Goal: Task Accomplishment & Management: Manage account settings

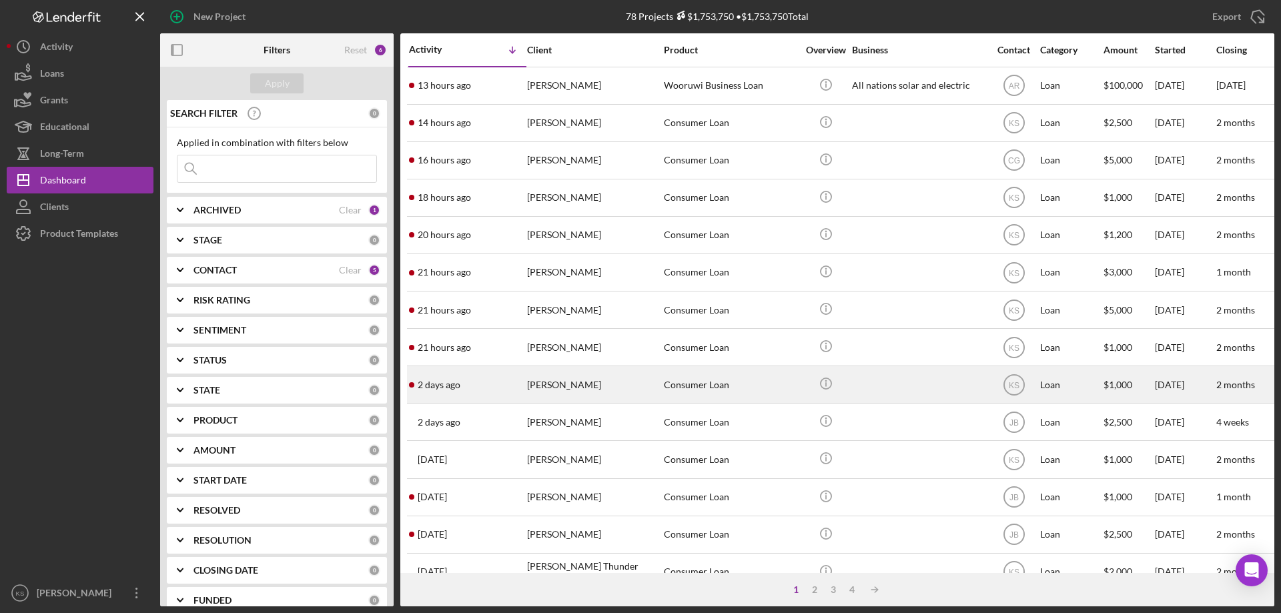
click at [517, 385] on div "[DATE] [PERSON_NAME]" at bounding box center [467, 384] width 117 height 35
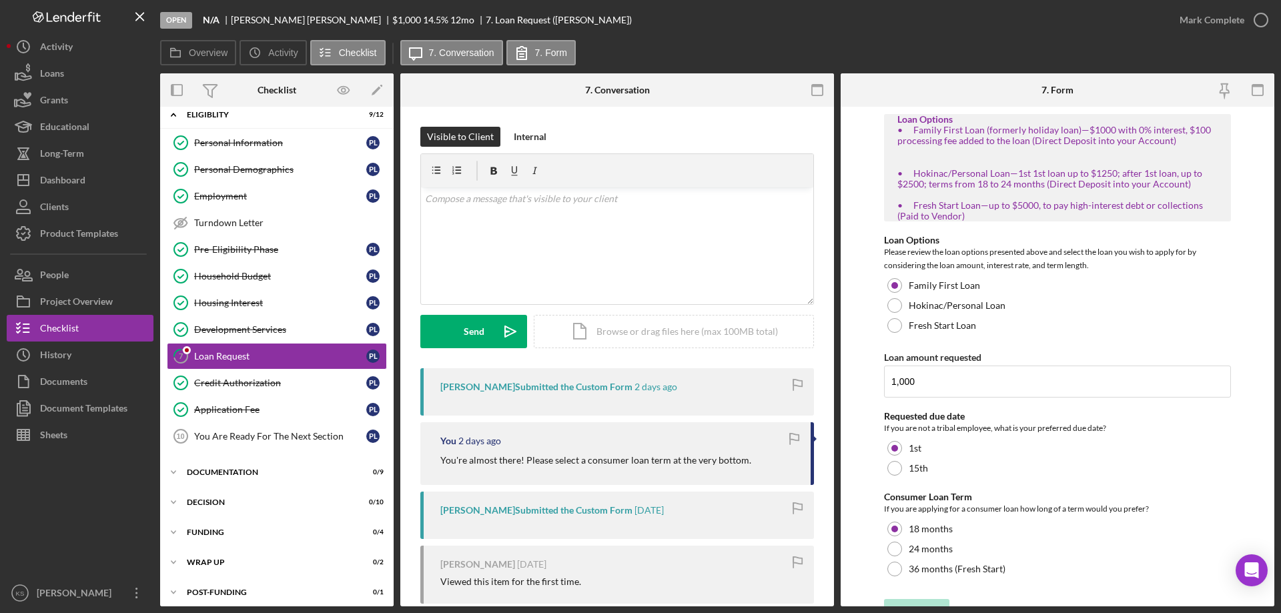
scroll to position [244, 0]
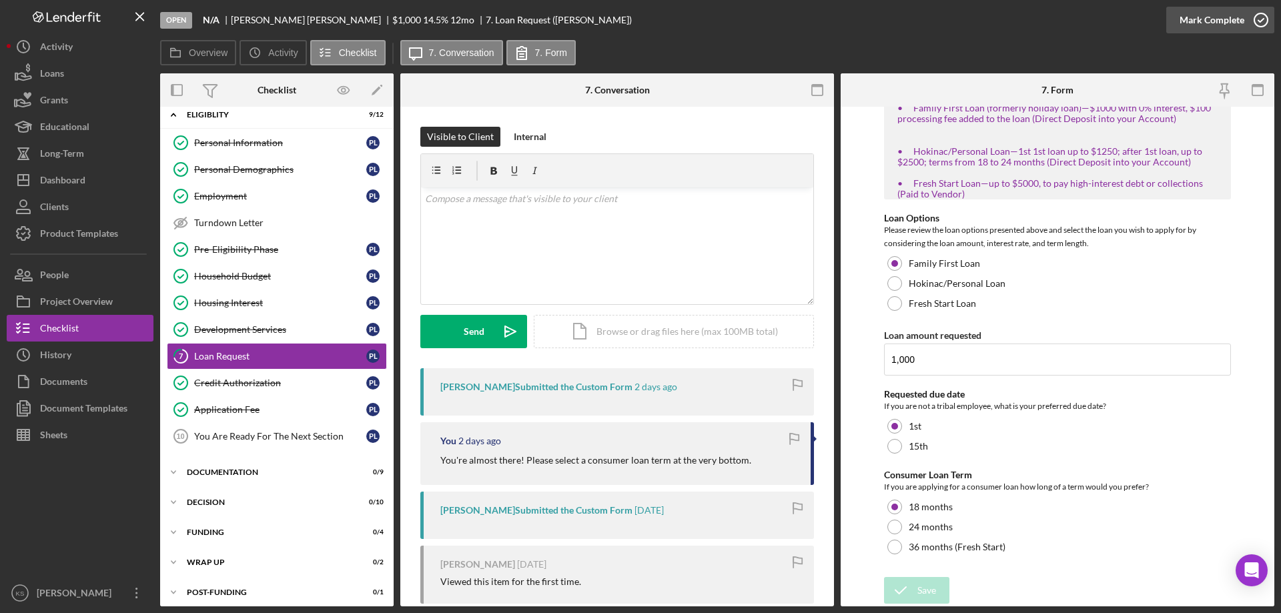
click at [1200, 10] on div "Mark Complete" at bounding box center [1212, 20] width 65 height 27
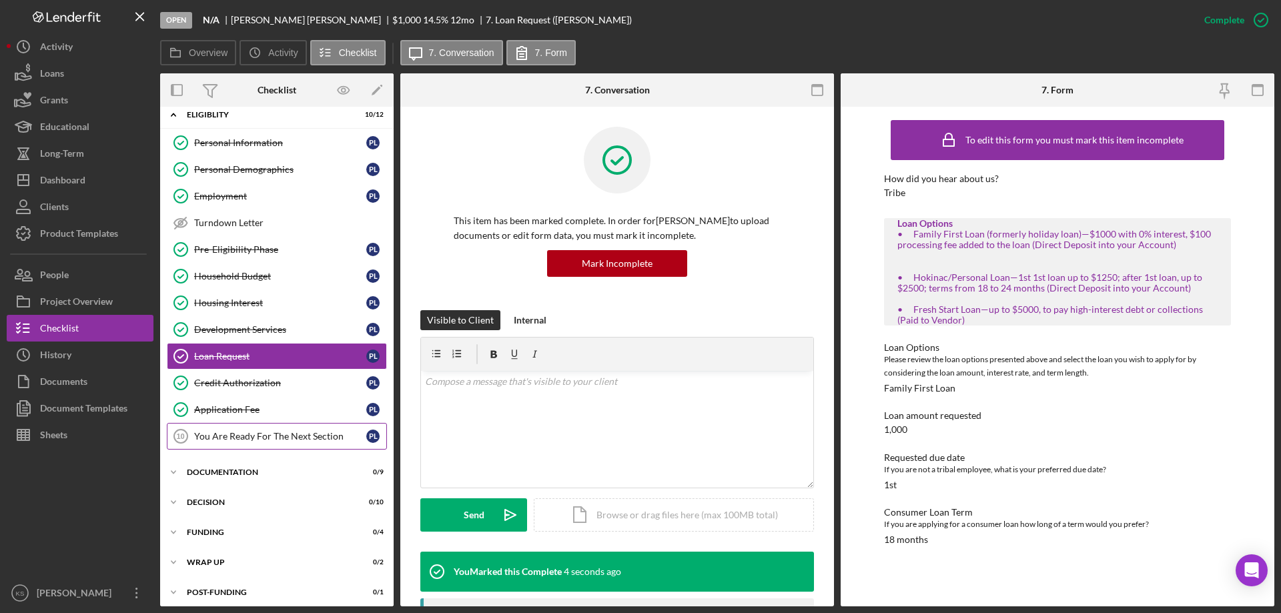
click at [274, 433] on div "You Are Ready For The Next Section" at bounding box center [280, 436] width 172 height 11
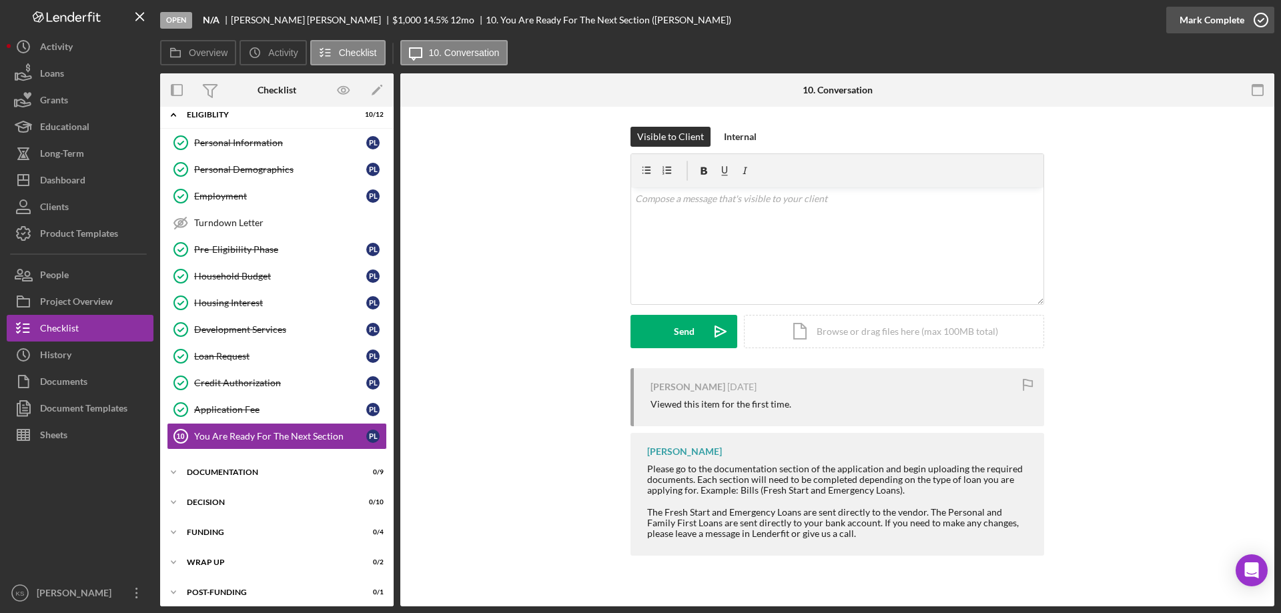
click at [1176, 15] on button "Mark Complete" at bounding box center [1220, 20] width 108 height 27
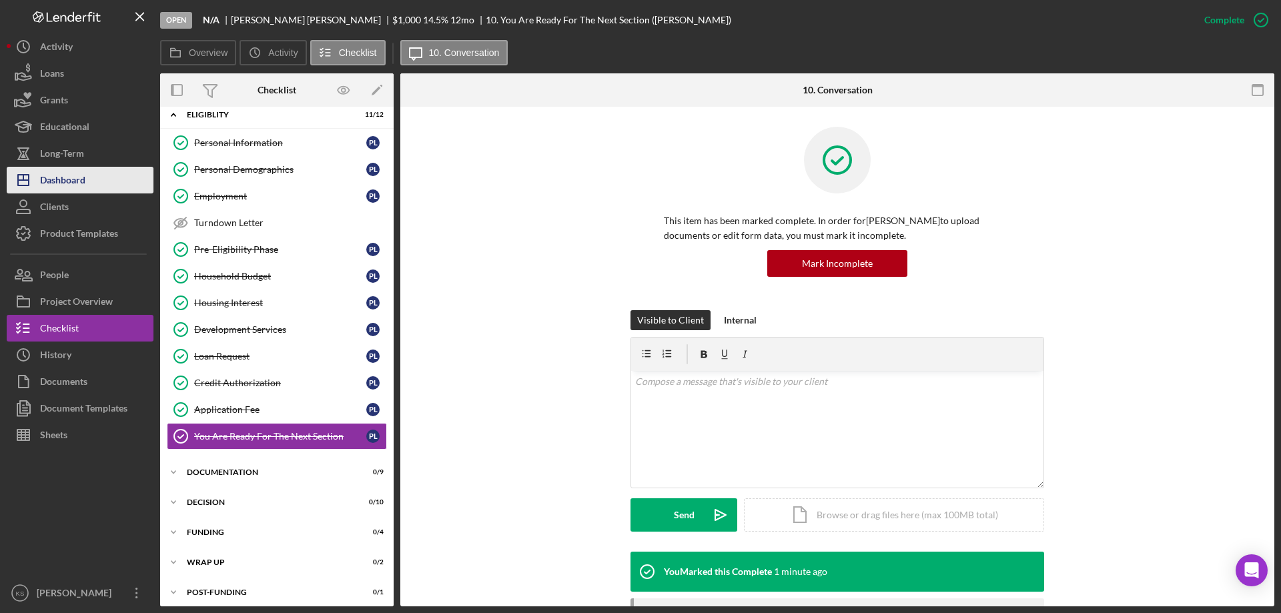
click at [86, 180] on button "Icon/Dashboard Dashboard" at bounding box center [80, 180] width 147 height 27
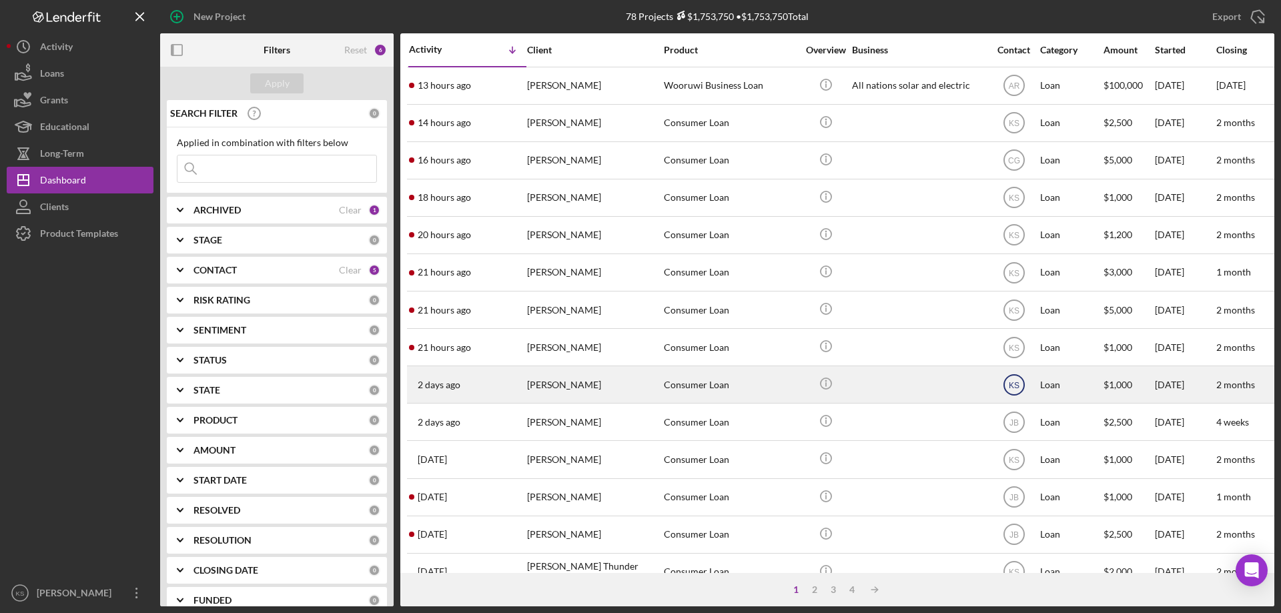
click at [1017, 381] on text "KS" at bounding box center [1013, 384] width 11 height 9
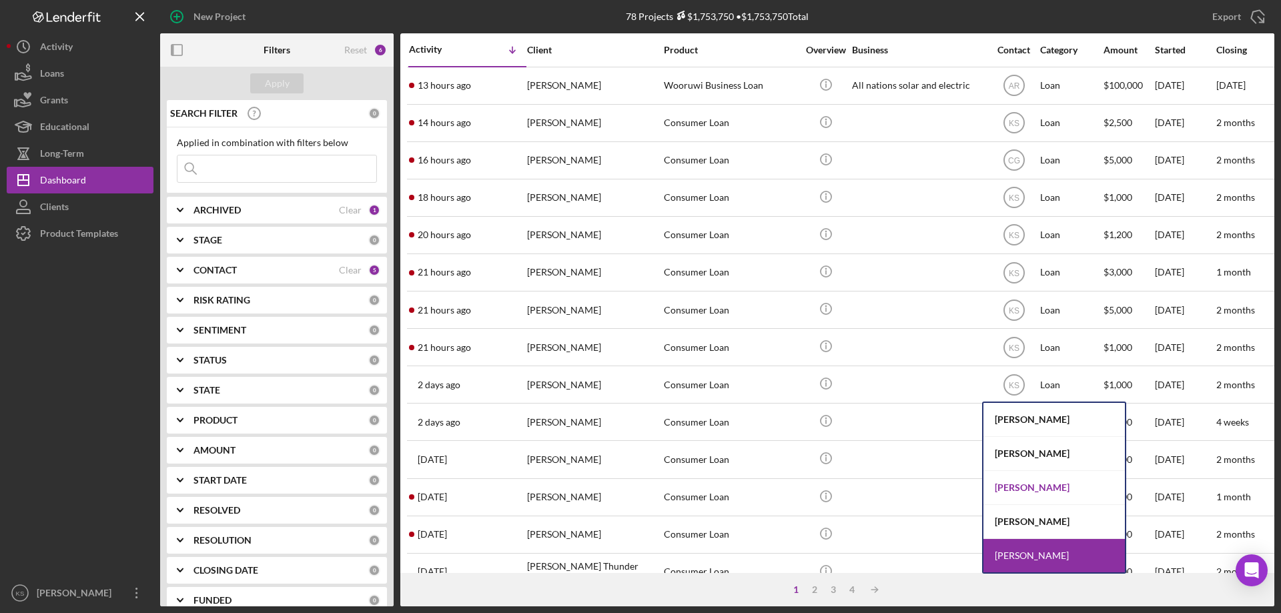
click at [1036, 480] on div "[PERSON_NAME]" at bounding box center [1054, 488] width 141 height 34
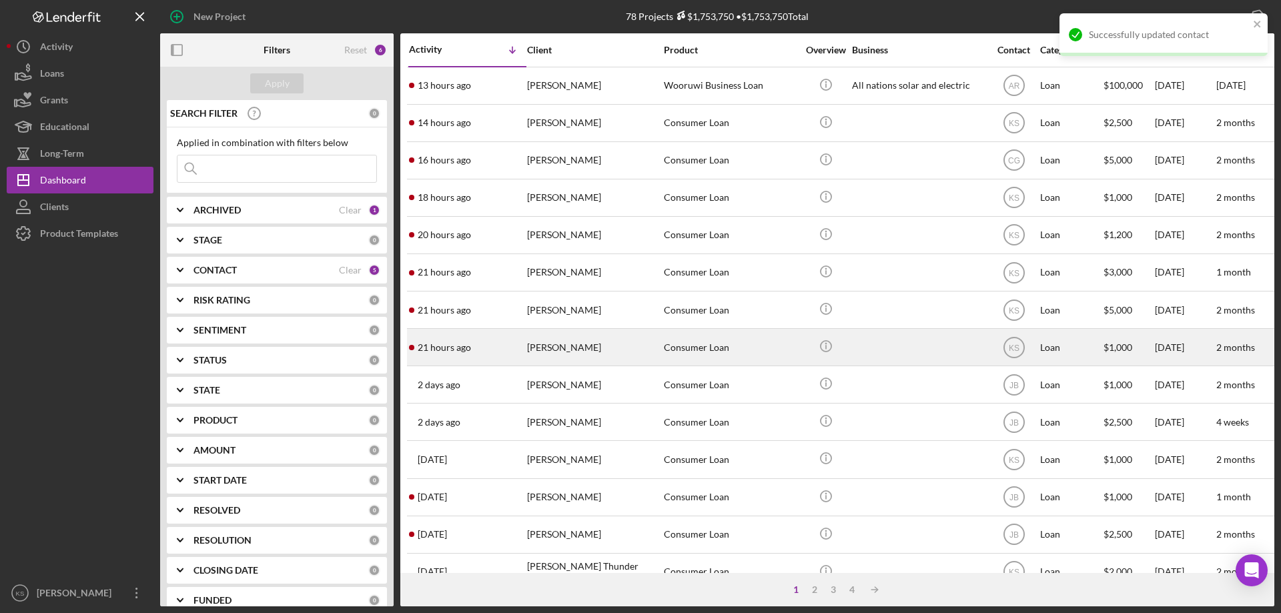
click at [615, 352] on div "[PERSON_NAME]" at bounding box center [593, 347] width 133 height 35
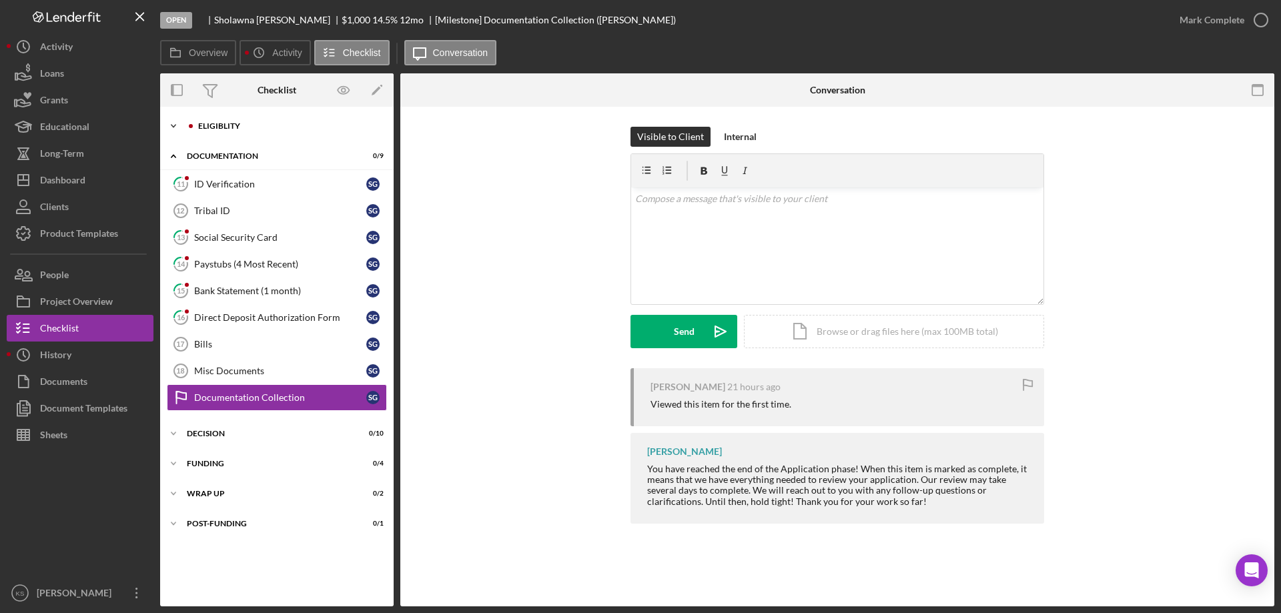
click at [216, 127] on div "Eligiblity" at bounding box center [287, 126] width 179 height 8
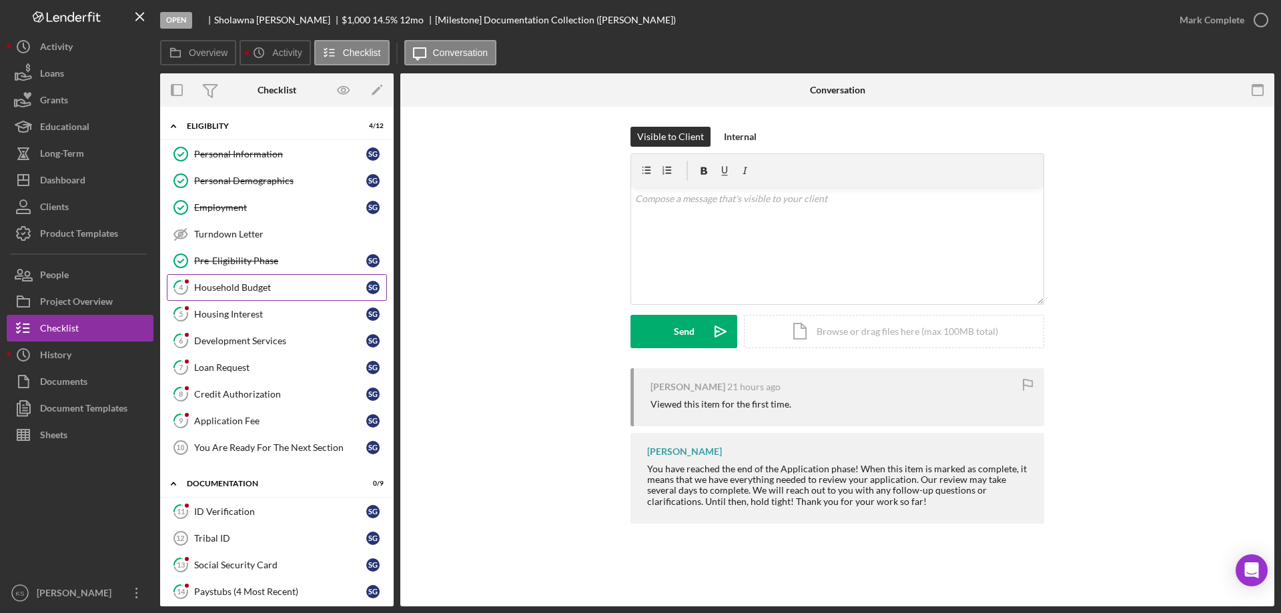
click at [238, 280] on link "4 Household Budget S G" at bounding box center [277, 287] width 220 height 27
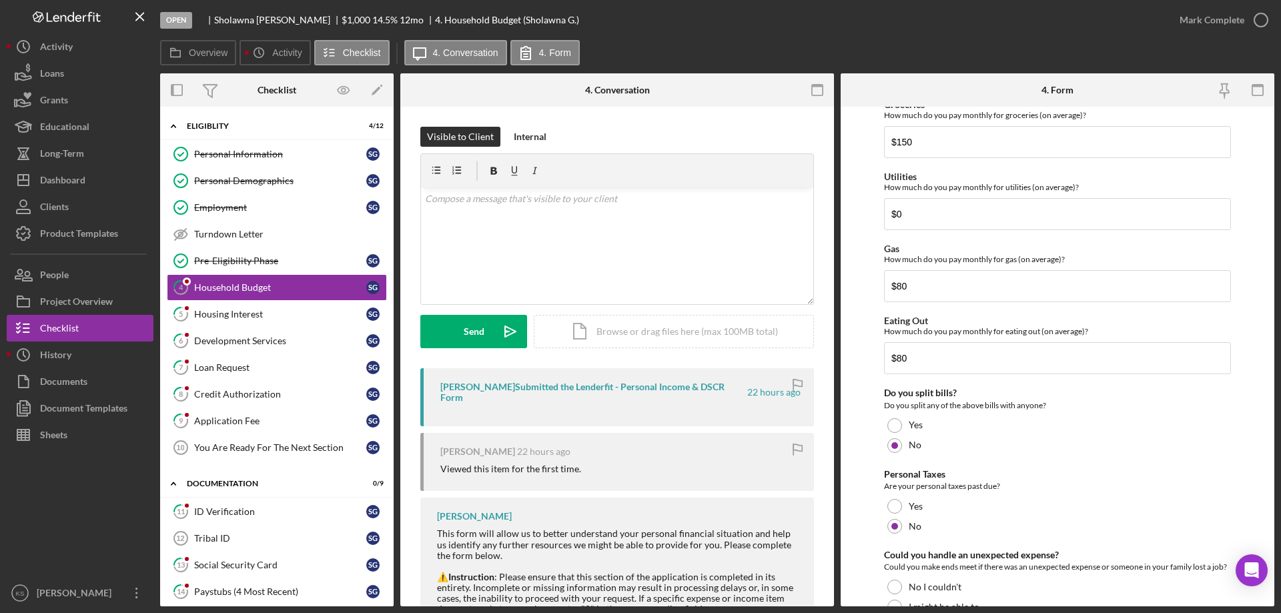
scroll to position [865, 0]
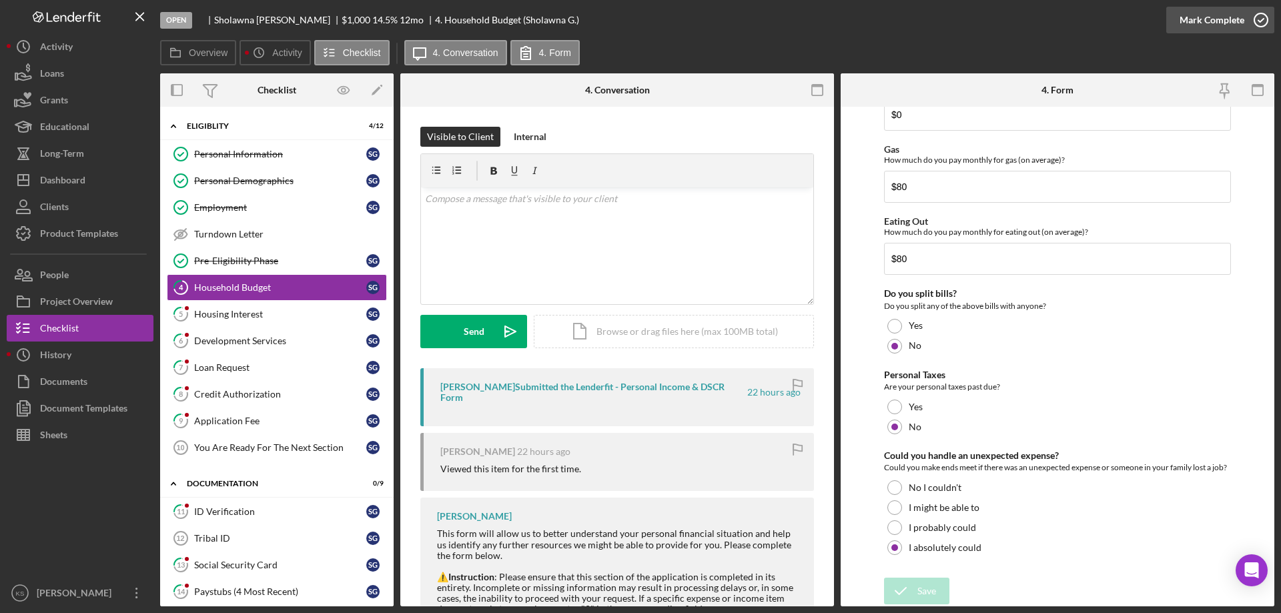
click at [1196, 21] on div "Mark Complete" at bounding box center [1212, 20] width 65 height 27
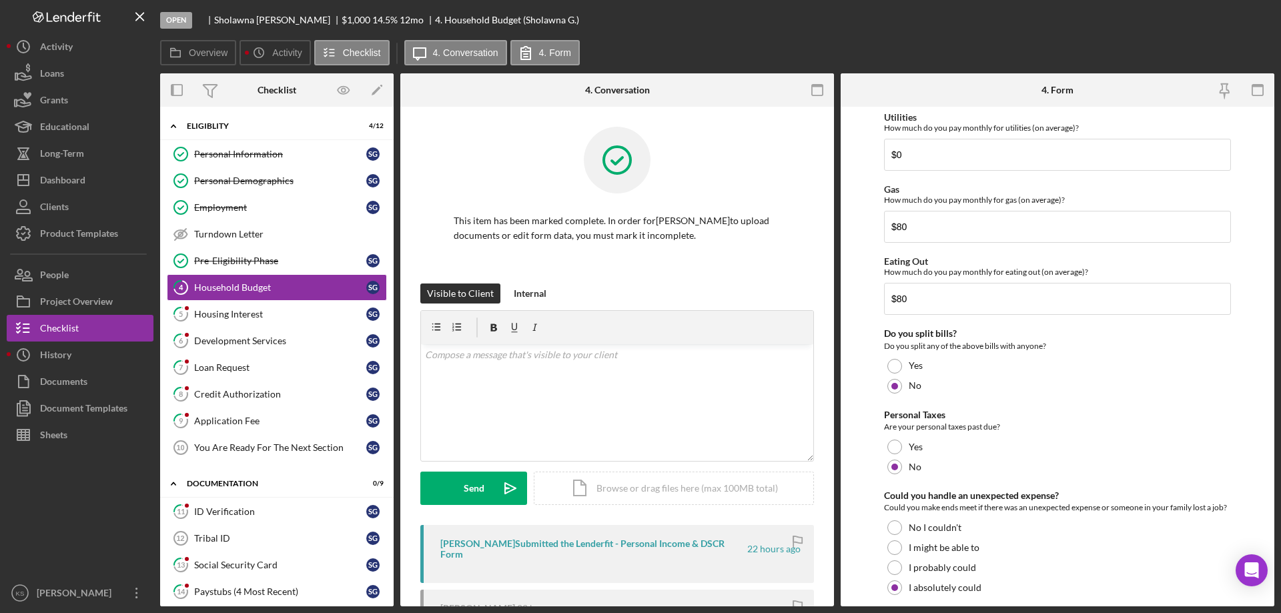
scroll to position [919, 0]
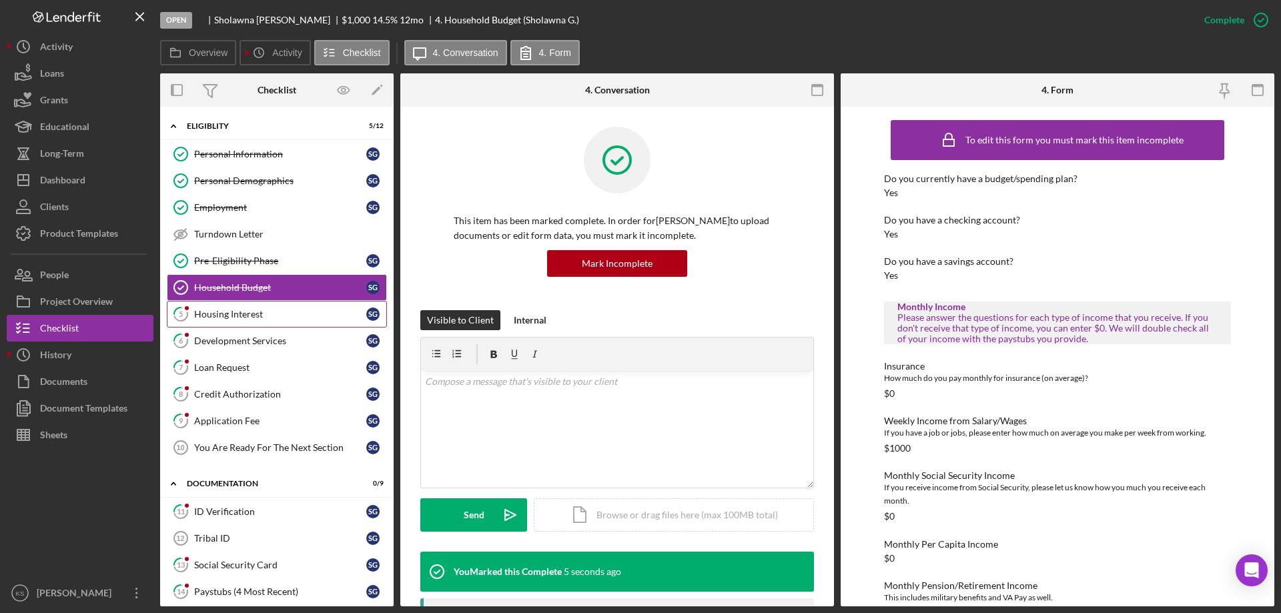
click at [254, 313] on div "Housing Interest" at bounding box center [280, 314] width 172 height 11
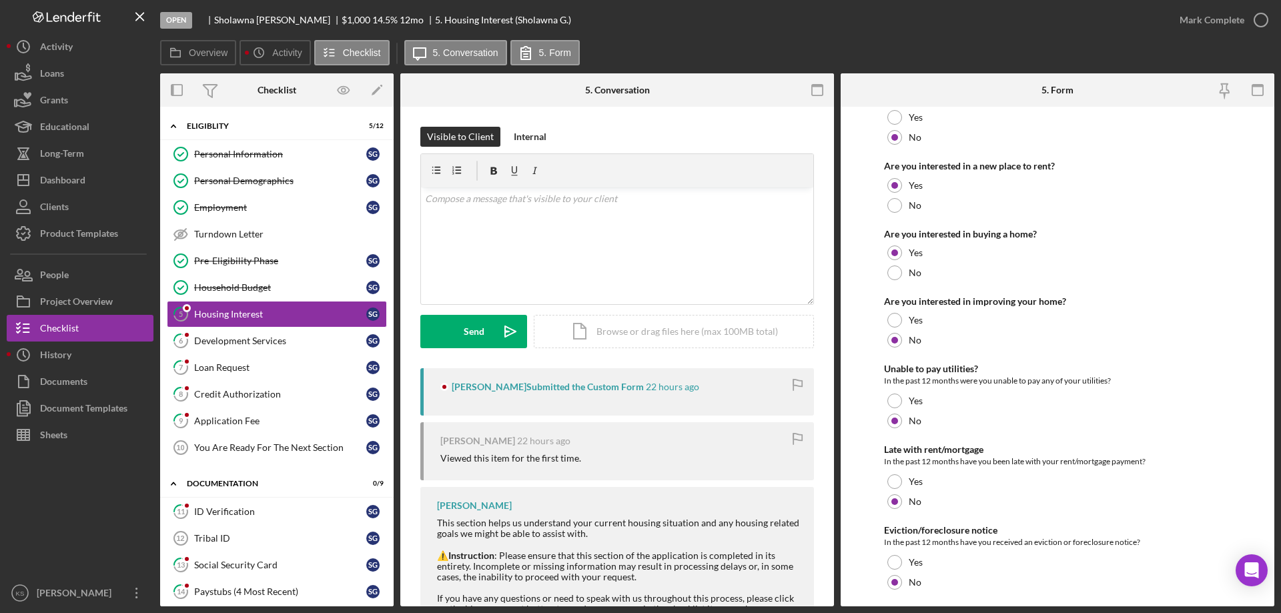
scroll to position [227, 0]
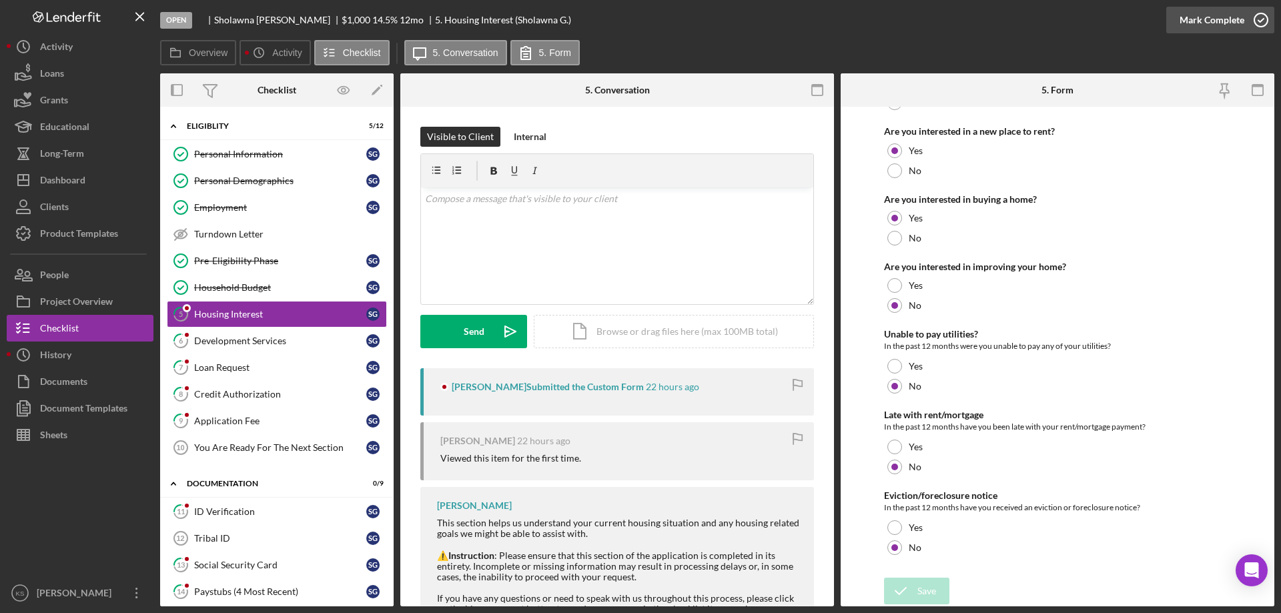
click at [1220, 10] on div "Mark Complete" at bounding box center [1212, 20] width 65 height 27
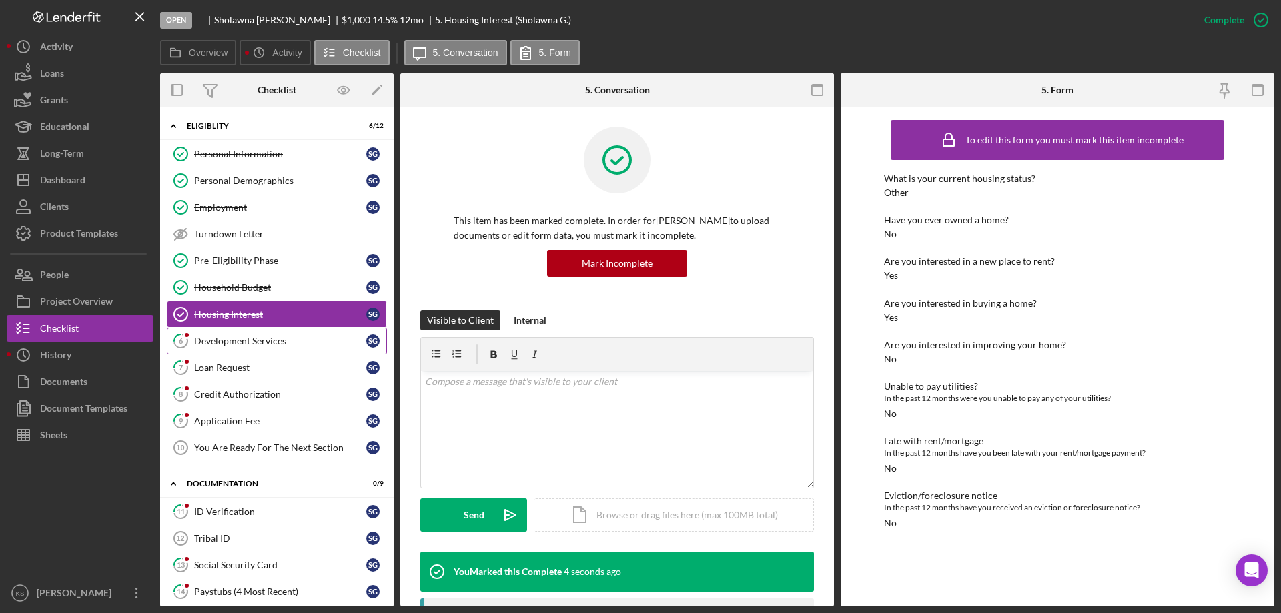
click at [252, 336] on div "Development Services" at bounding box center [280, 341] width 172 height 11
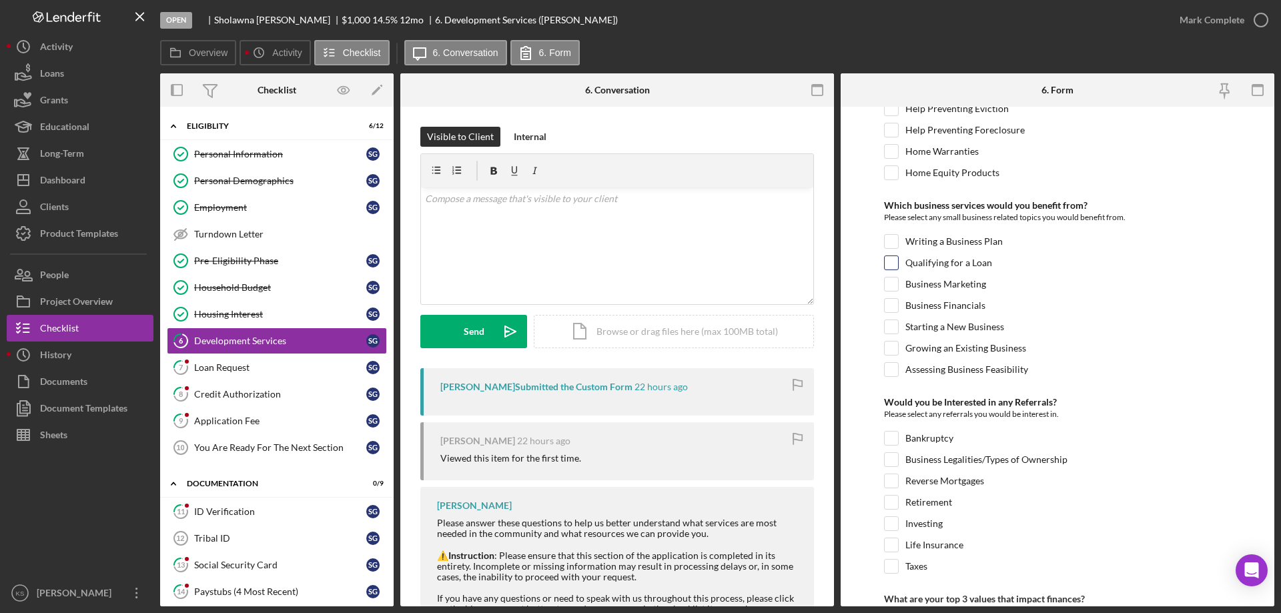
scroll to position [560, 0]
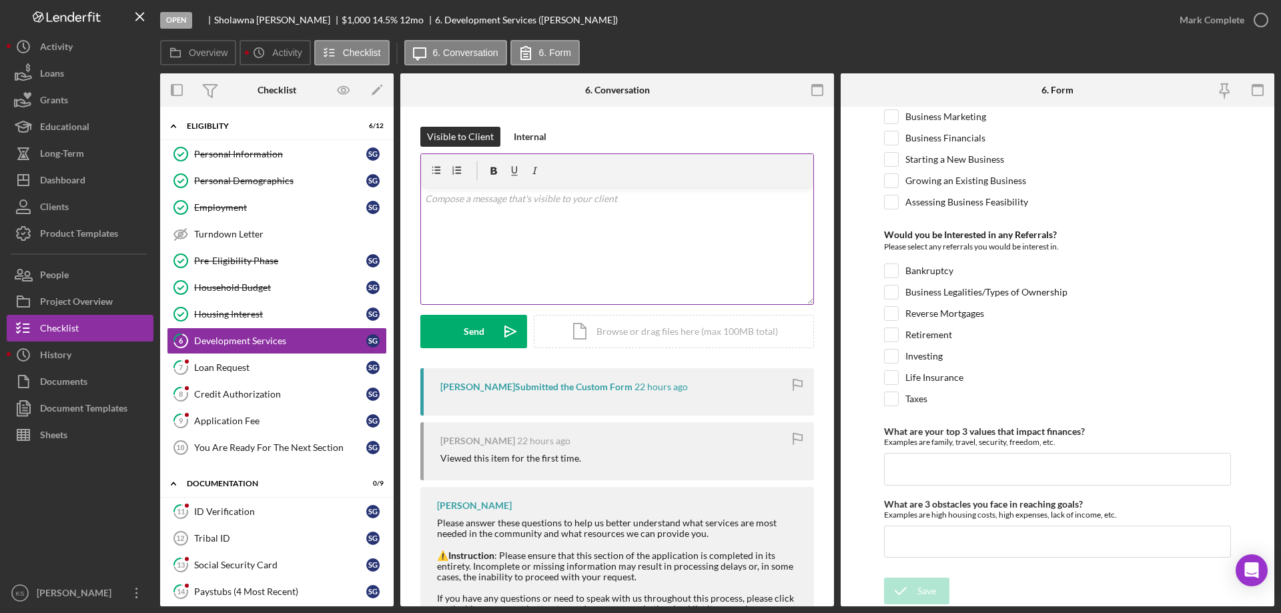
click at [713, 226] on div "v Color teal Color pink Remove color Add row above Add row below Add column bef…" at bounding box center [617, 246] width 392 height 117
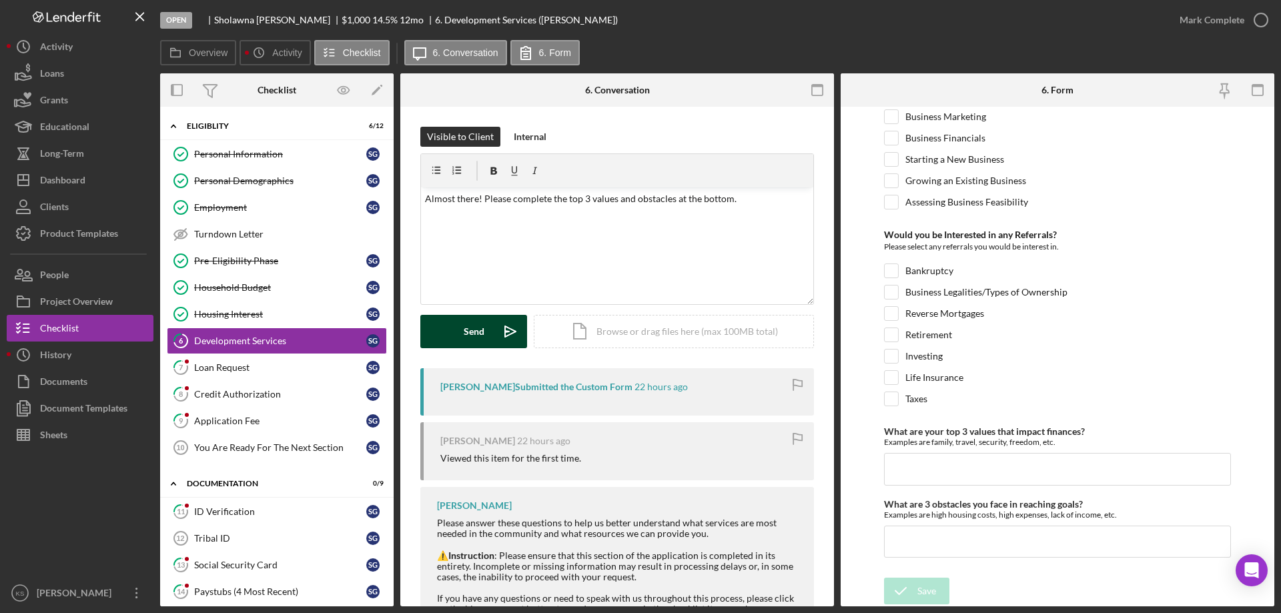
click at [498, 336] on icon "Icon/icon-invite-send" at bounding box center [510, 331] width 33 height 33
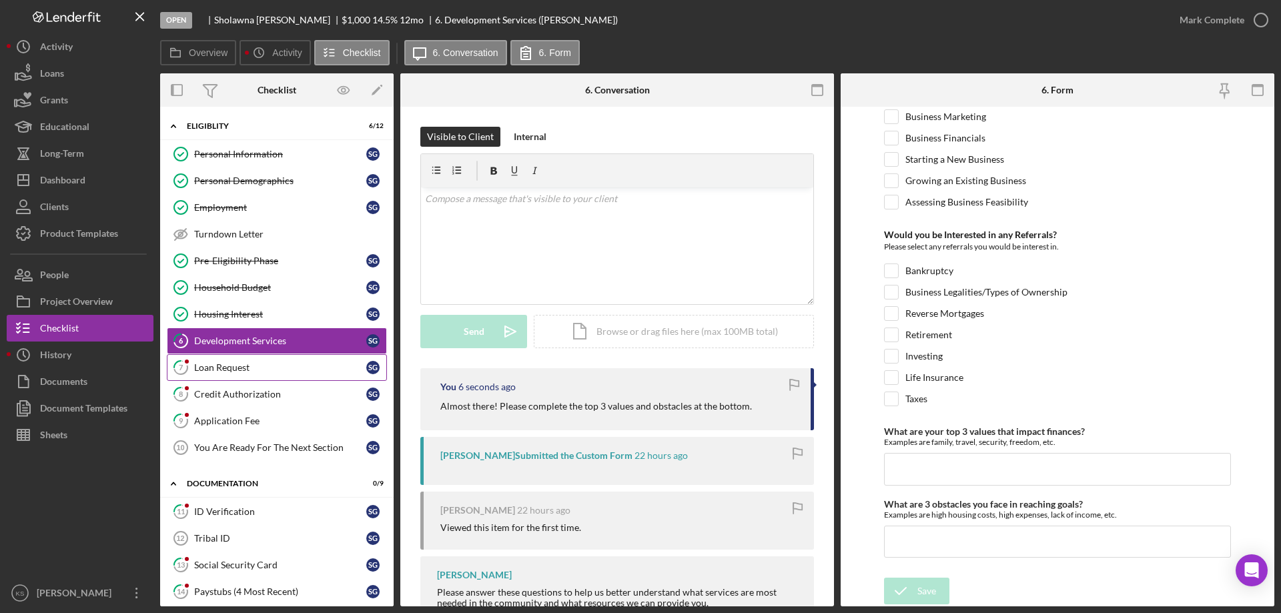
click at [233, 362] on div "Loan Request" at bounding box center [280, 367] width 172 height 11
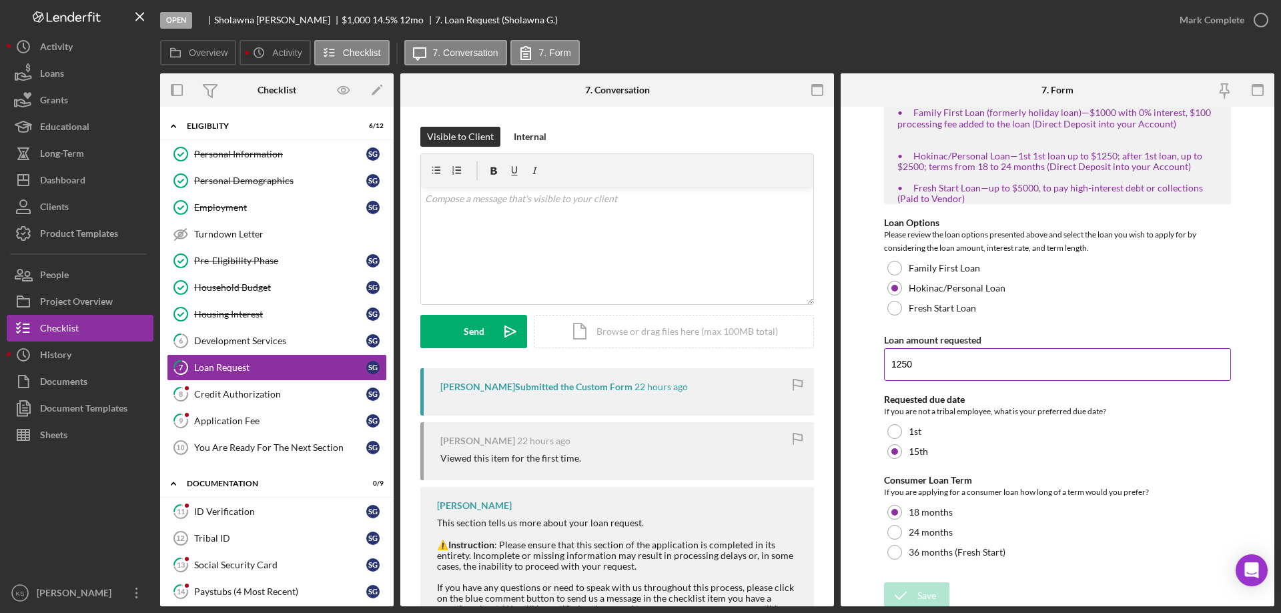
scroll to position [289, 0]
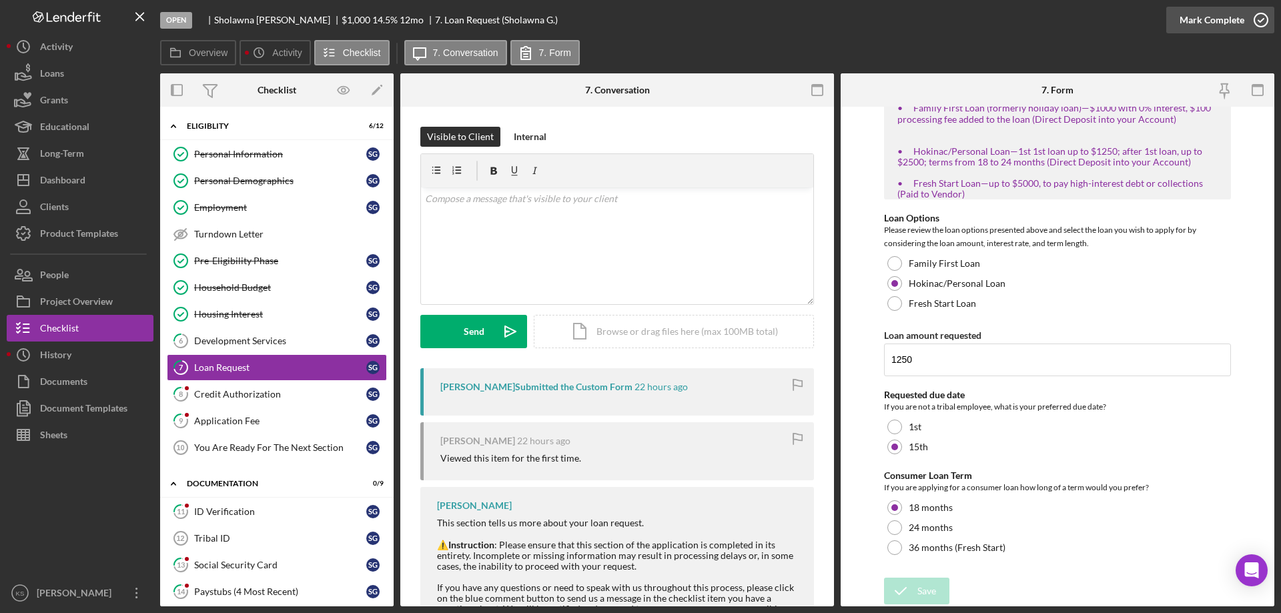
click at [1219, 23] on div "Mark Complete" at bounding box center [1212, 20] width 65 height 27
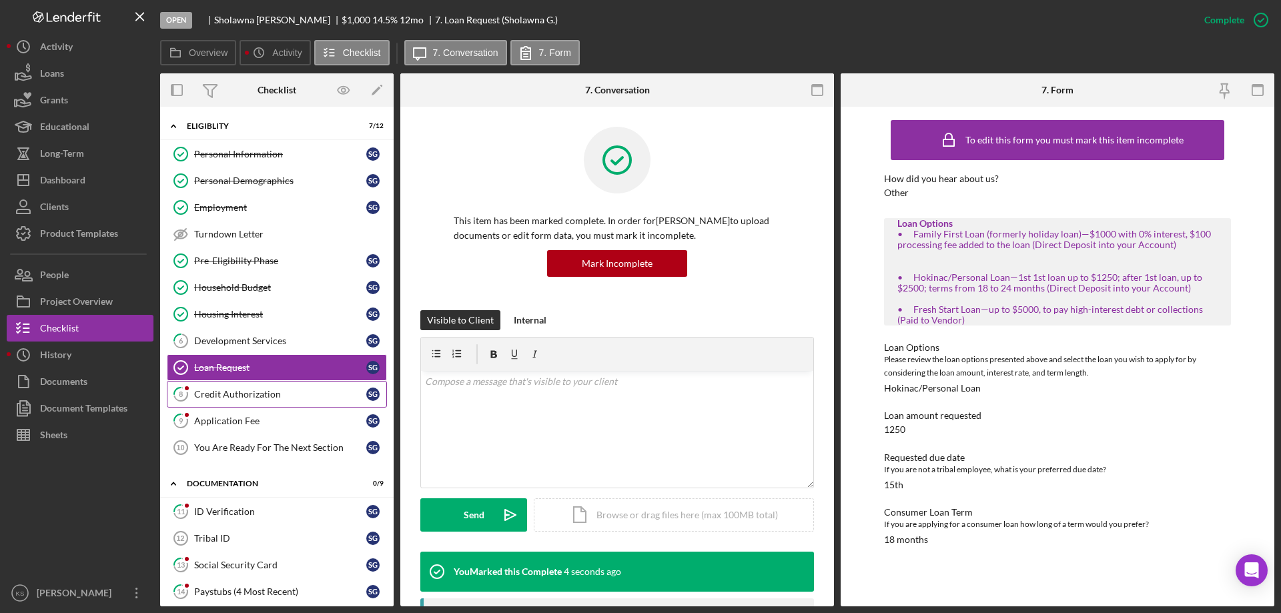
click at [258, 388] on link "8 Credit Authorization S G" at bounding box center [277, 394] width 220 height 27
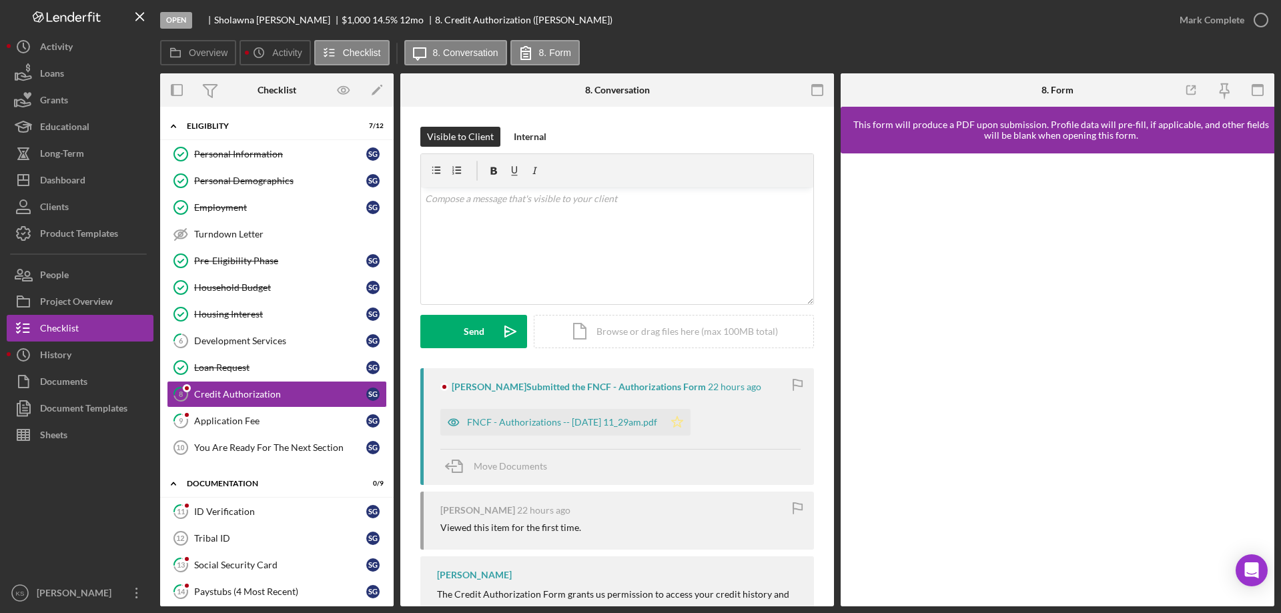
click at [686, 423] on icon "Icon/Star" at bounding box center [677, 422] width 27 height 27
click at [1228, 23] on div "Mark Complete" at bounding box center [1212, 20] width 65 height 27
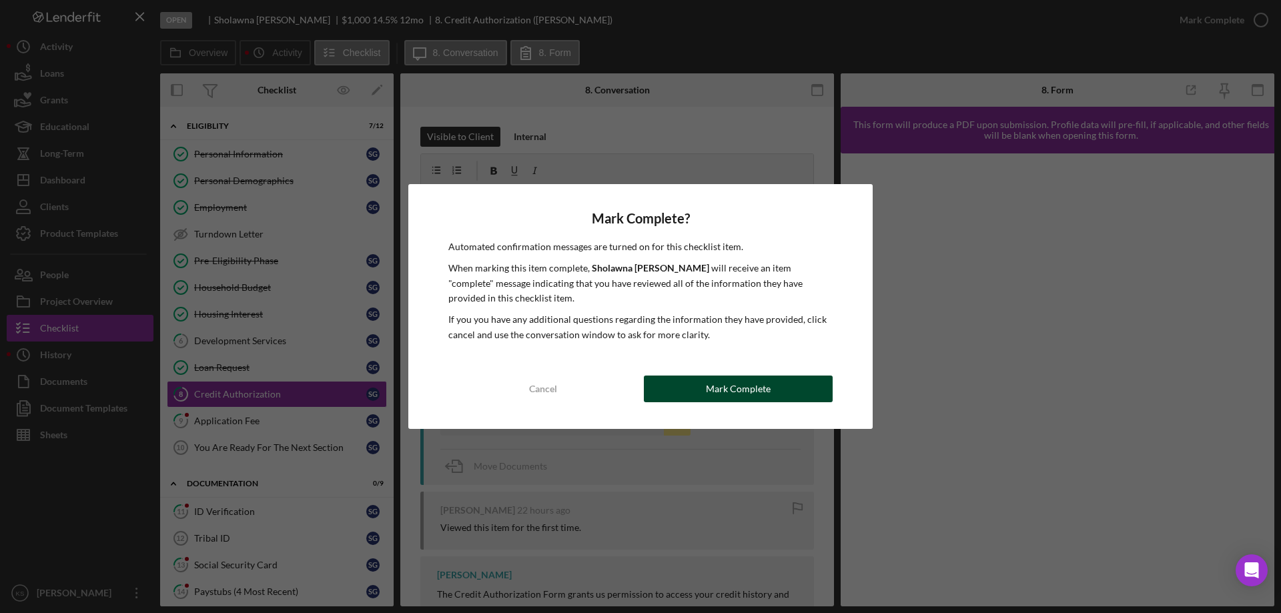
click at [785, 384] on button "Mark Complete" at bounding box center [738, 389] width 189 height 27
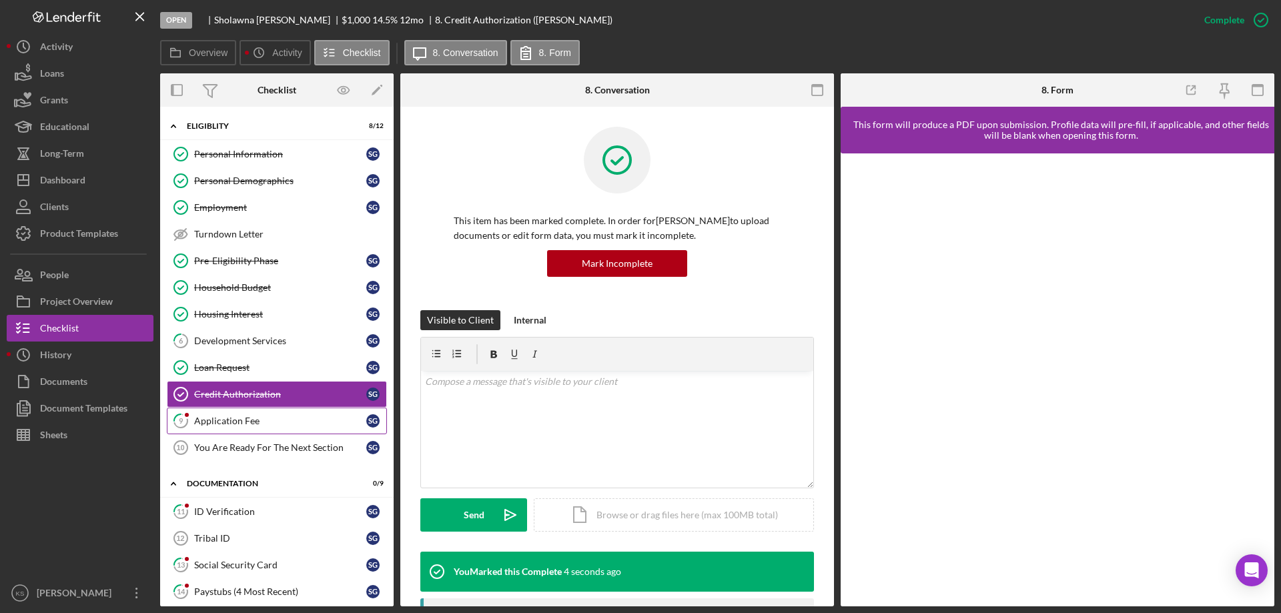
click at [267, 429] on link "9 Application Fee S G" at bounding box center [277, 421] width 220 height 27
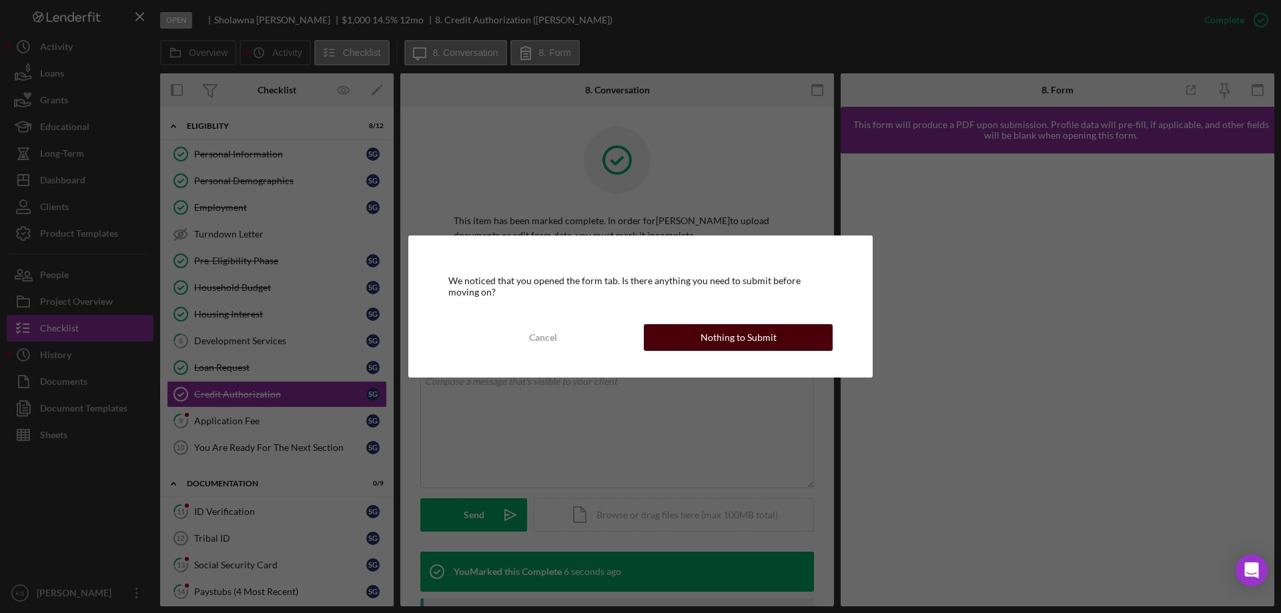
click at [731, 324] on div "We noticed that you opened the form tab. Is there anything you need to submit b…" at bounding box center [640, 306] width 464 height 141
click at [736, 332] on div "Nothing to Submit" at bounding box center [739, 337] width 76 height 27
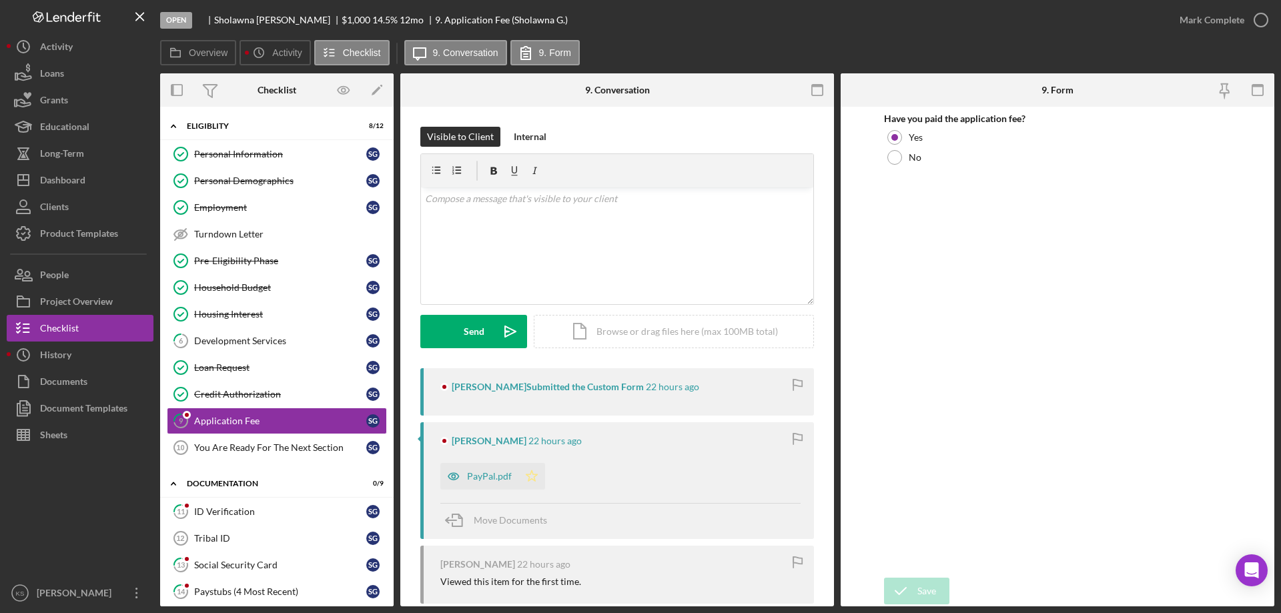
click at [532, 475] on polygon "button" at bounding box center [531, 475] width 11 height 11
click at [1238, 19] on div "Mark Complete" at bounding box center [1212, 20] width 65 height 27
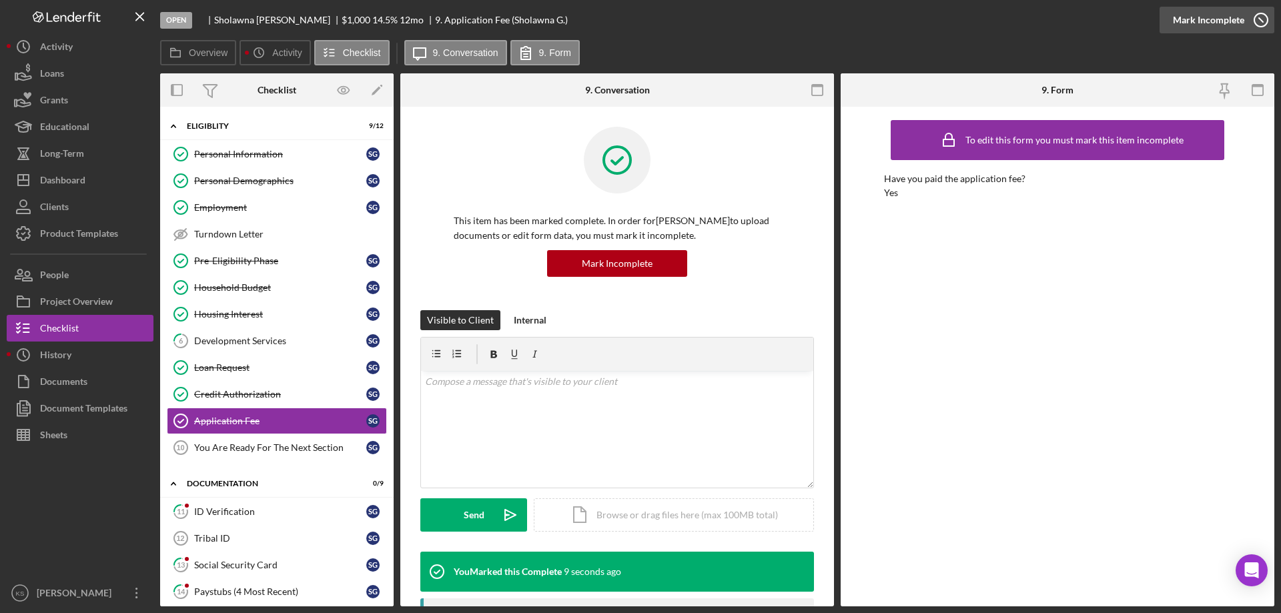
click at [1197, 23] on div "Mark Incomplete" at bounding box center [1208, 20] width 71 height 27
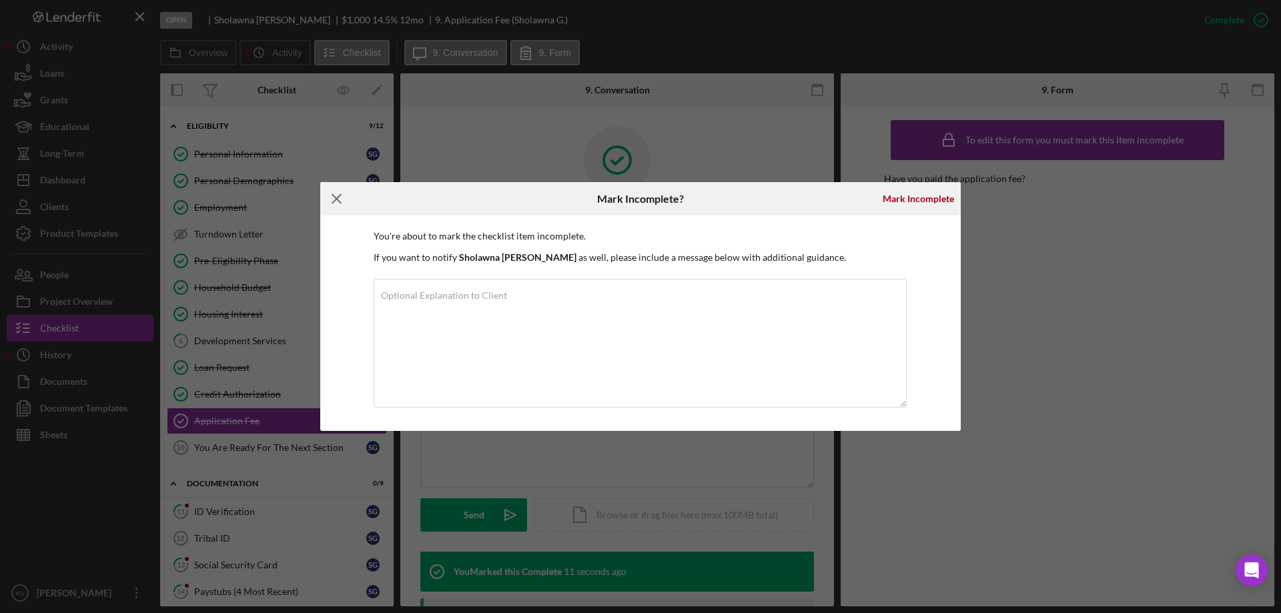
click at [343, 196] on icon "Icon/Menu Close" at bounding box center [336, 198] width 33 height 33
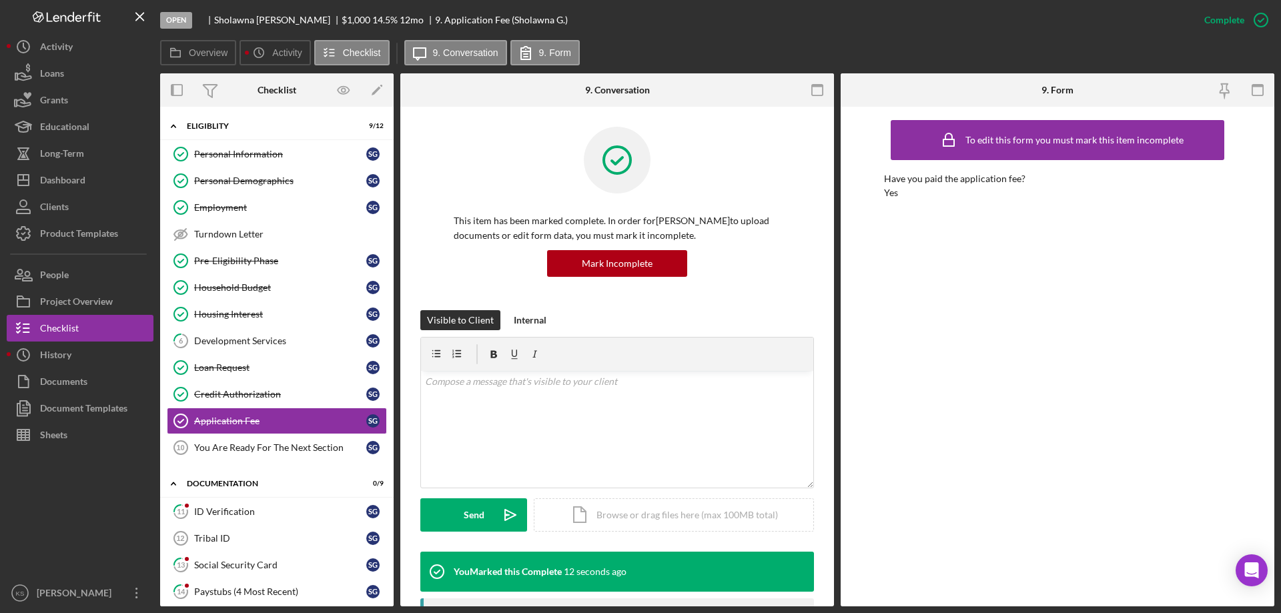
click at [1035, 286] on div "To edit this form you must mark this item incomplete Have you paid the applicat…" at bounding box center [1057, 356] width 347 height 486
click at [232, 445] on div "You Are Ready For The Next Section" at bounding box center [280, 447] width 172 height 11
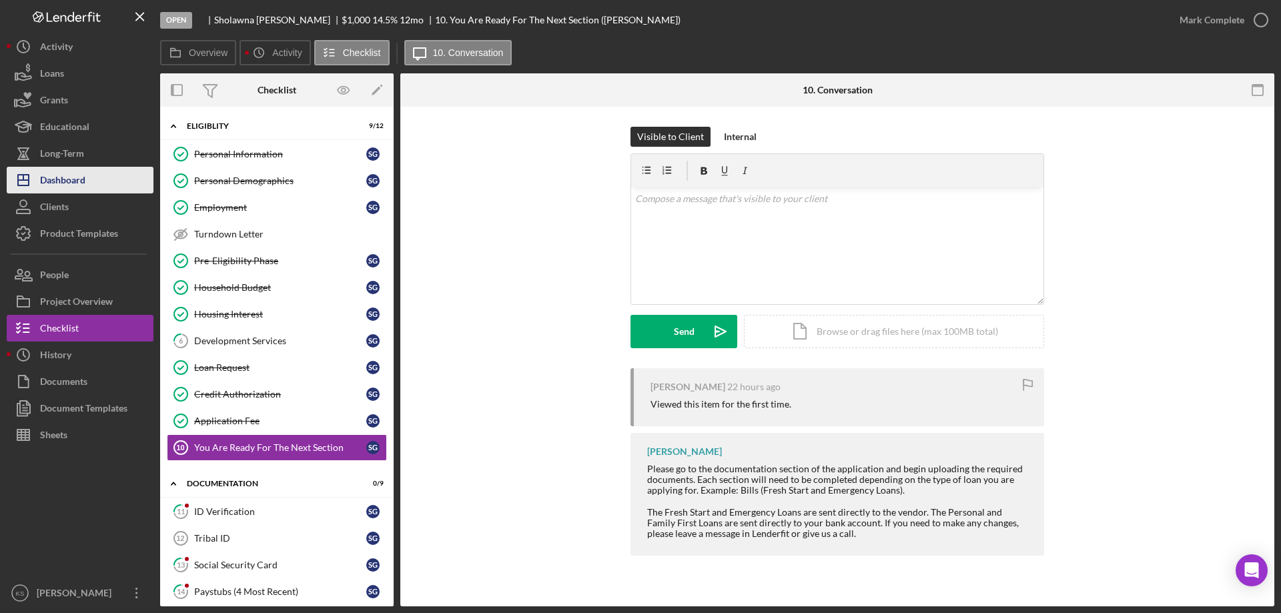
click at [83, 173] on div "Dashboard" at bounding box center [62, 182] width 45 height 30
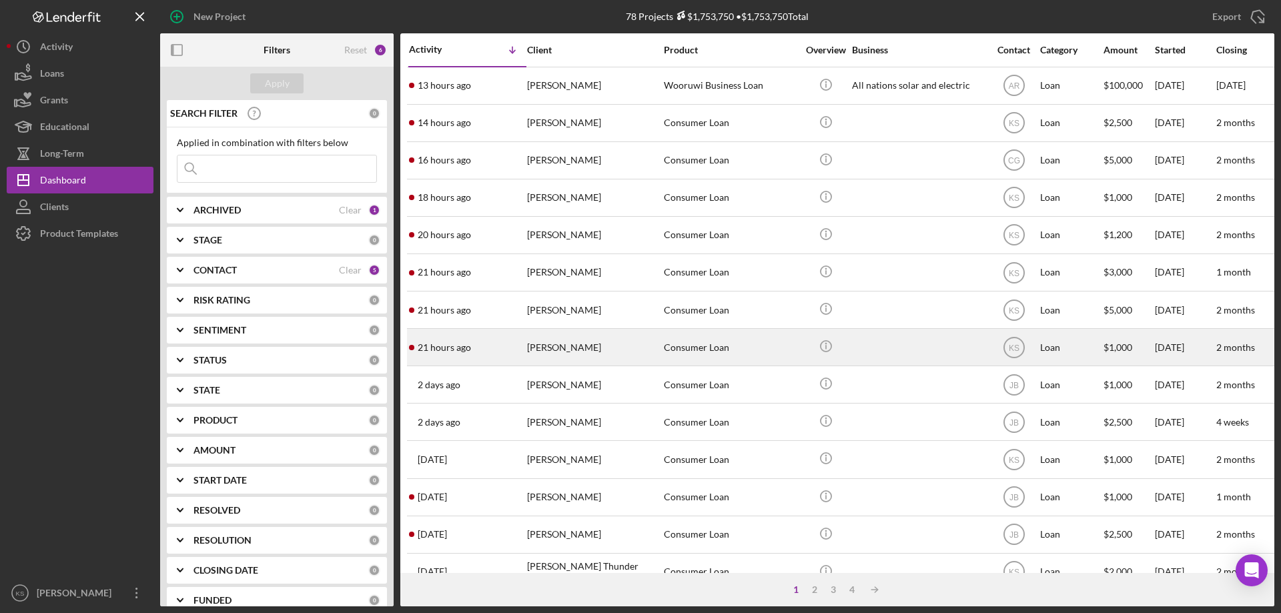
click at [476, 356] on div "21 hours ago Sholawna Gunter" at bounding box center [467, 347] width 117 height 35
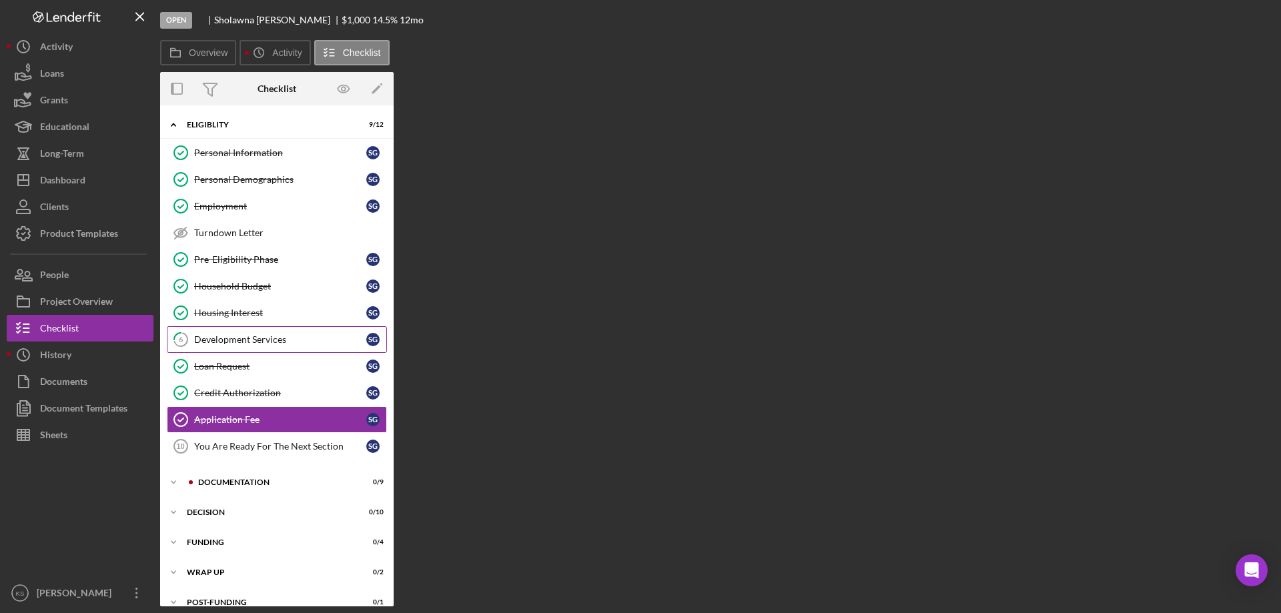
scroll to position [17, 0]
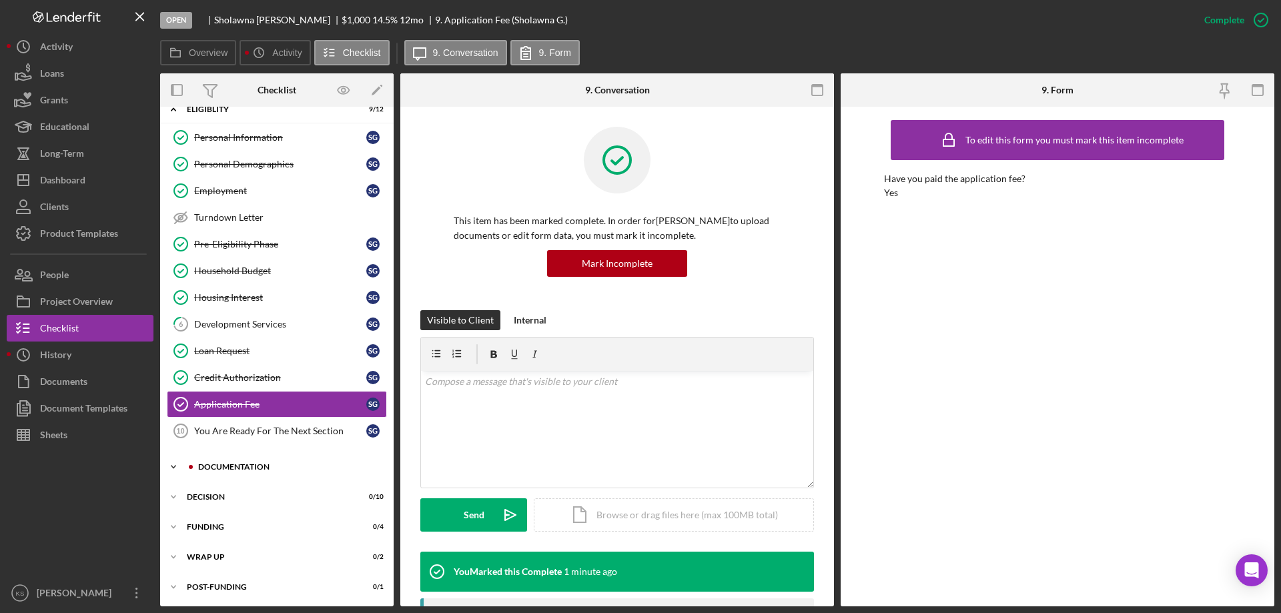
click at [224, 458] on div "Icon/Expander Documentation 0 / 9" at bounding box center [277, 467] width 234 height 27
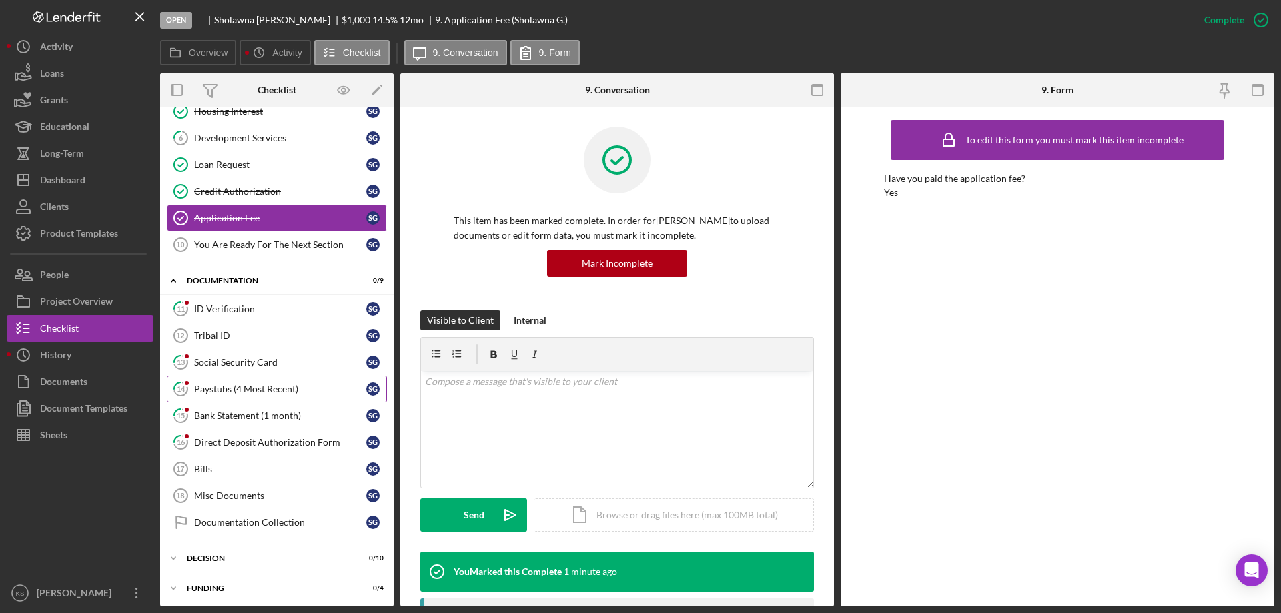
scroll to position [217, 0]
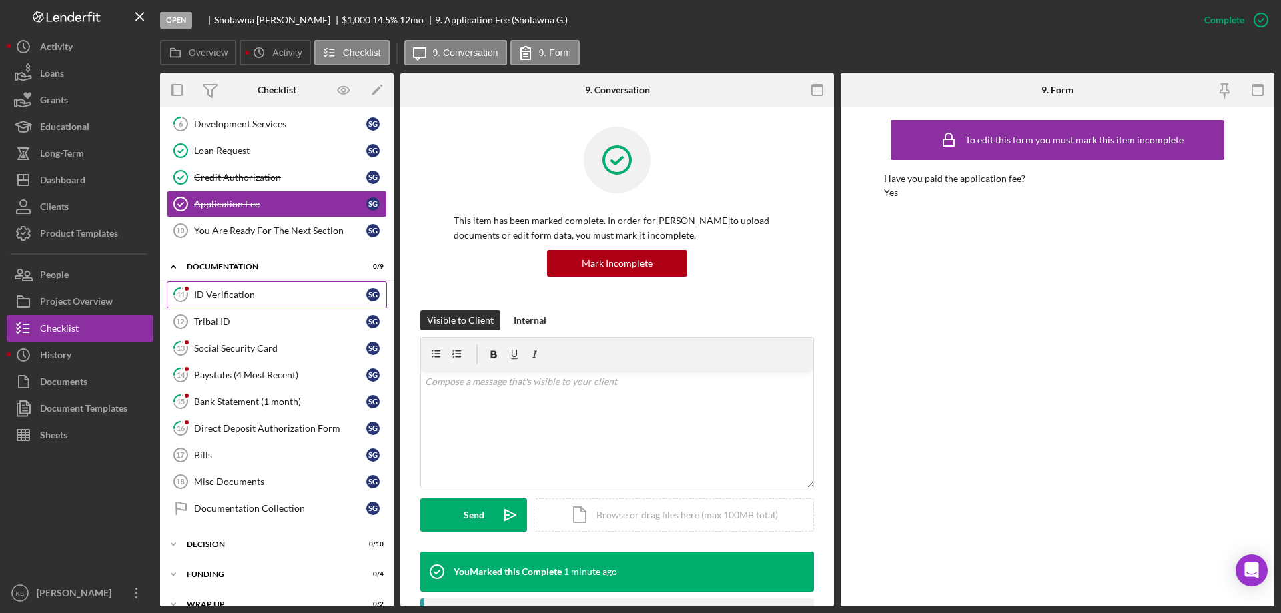
click at [253, 286] on link "11 ID Verification S G" at bounding box center [277, 295] width 220 height 27
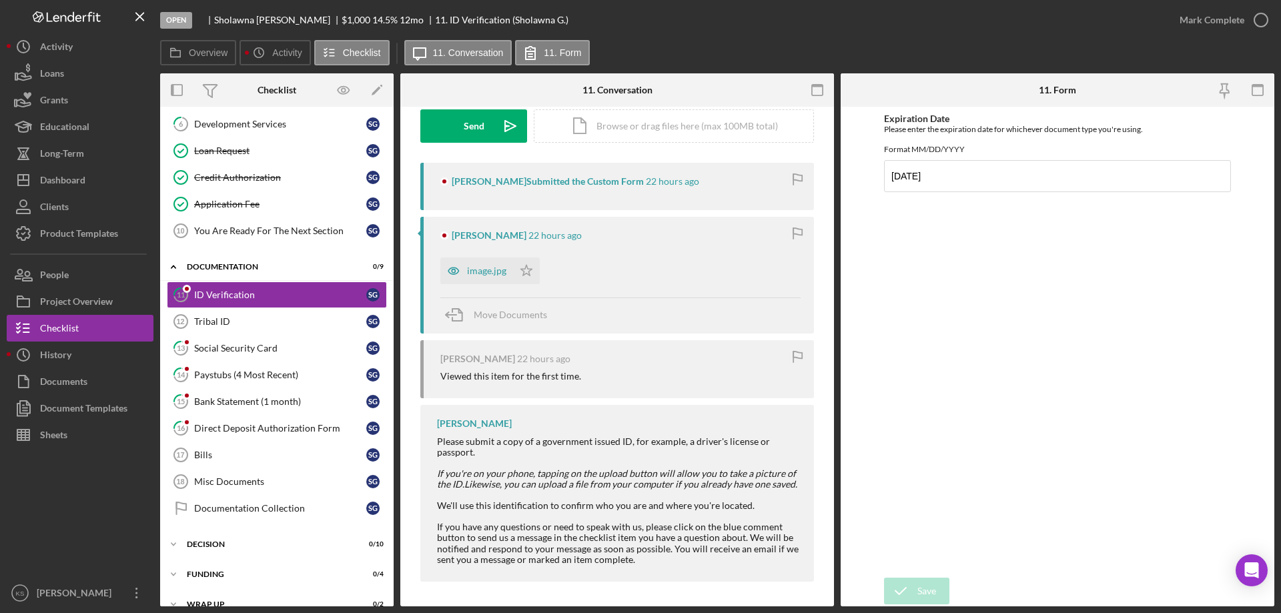
scroll to position [208, 0]
click at [281, 347] on div "Social Security Card" at bounding box center [280, 348] width 172 height 11
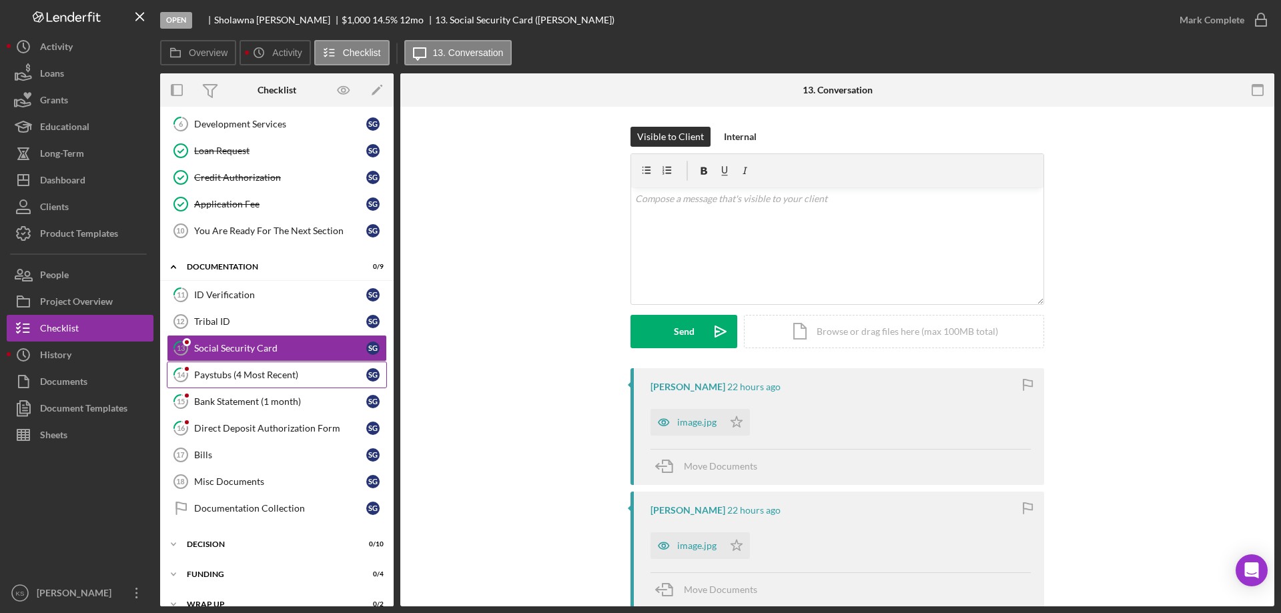
click at [279, 387] on link "14 Paystubs (4 Most Recent) S G" at bounding box center [277, 375] width 220 height 27
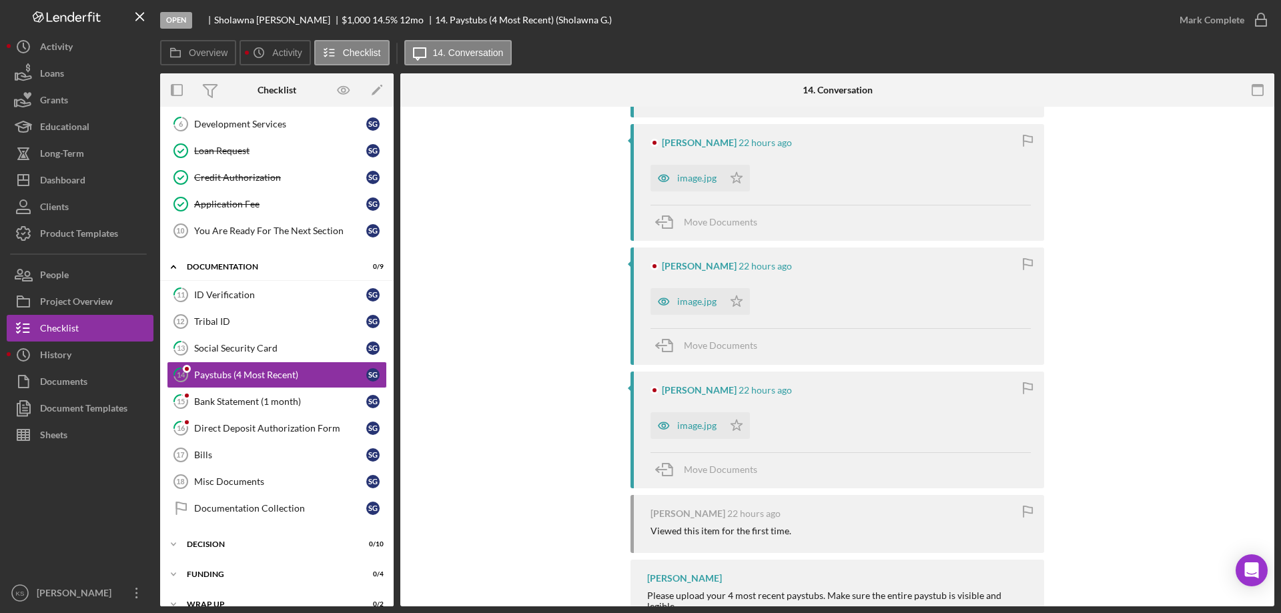
scroll to position [414, 0]
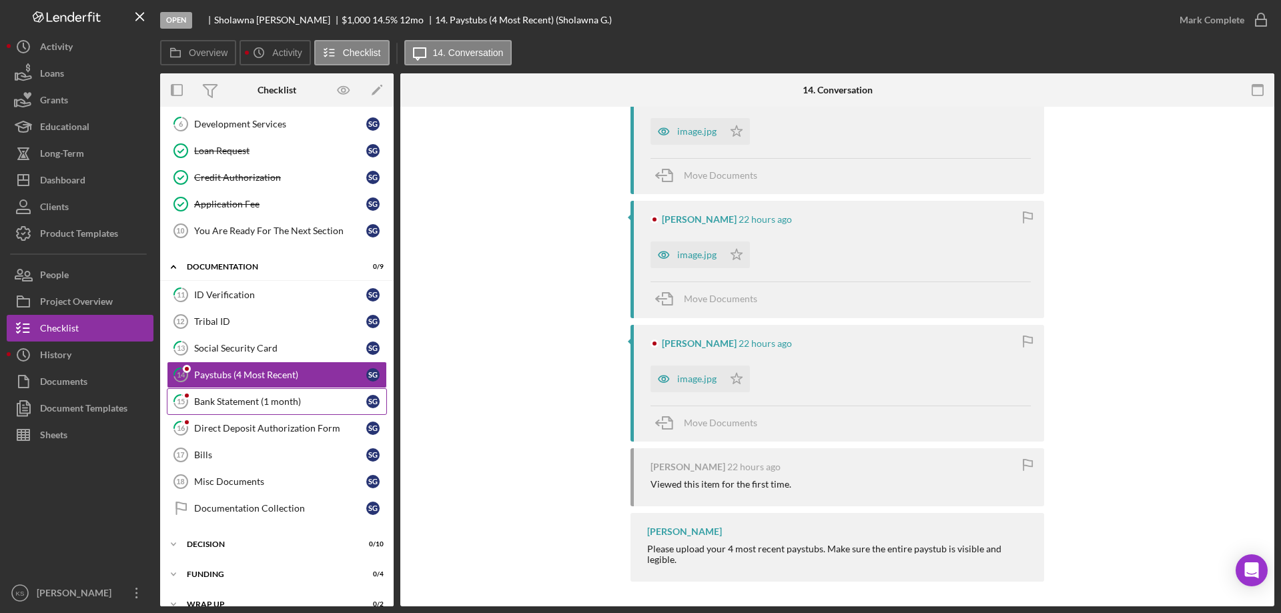
click at [293, 404] on div "Bank Statement (1 month)" at bounding box center [280, 401] width 172 height 11
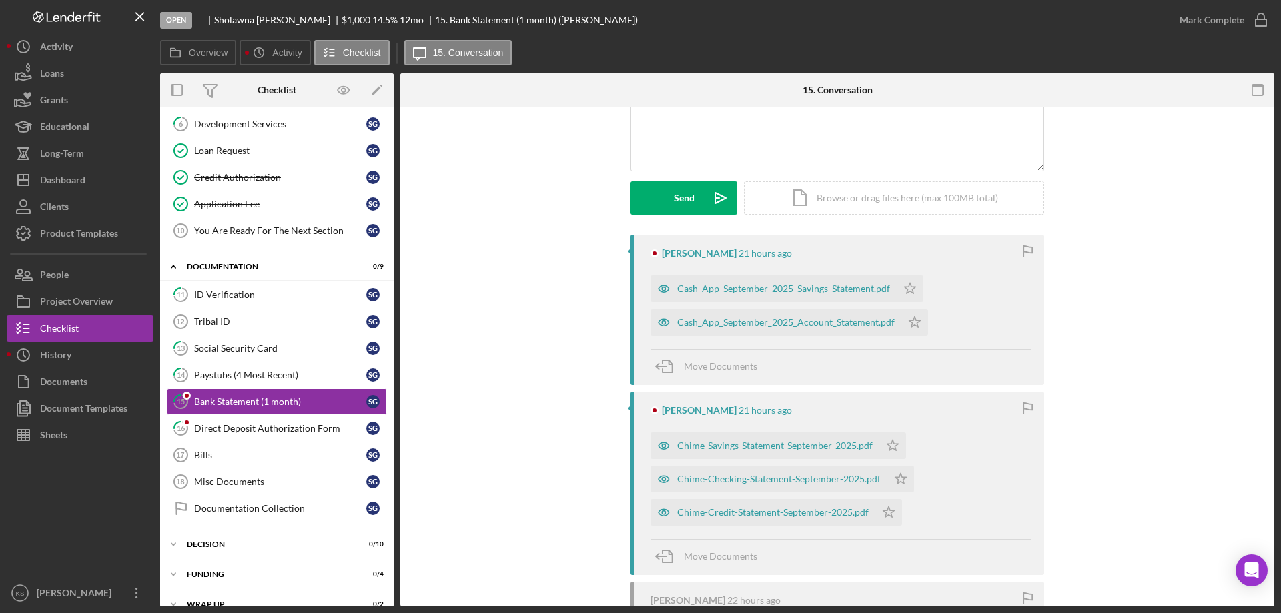
scroll to position [345, 0]
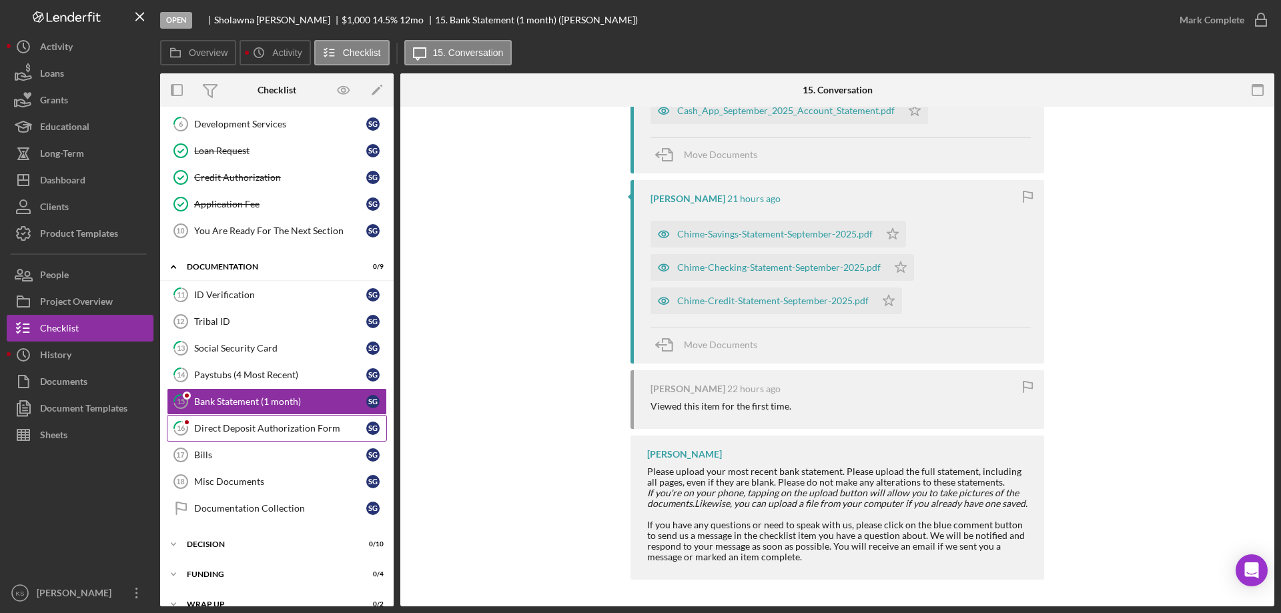
click at [277, 424] on div "Direct Deposit Authorization Form" at bounding box center [280, 428] width 172 height 11
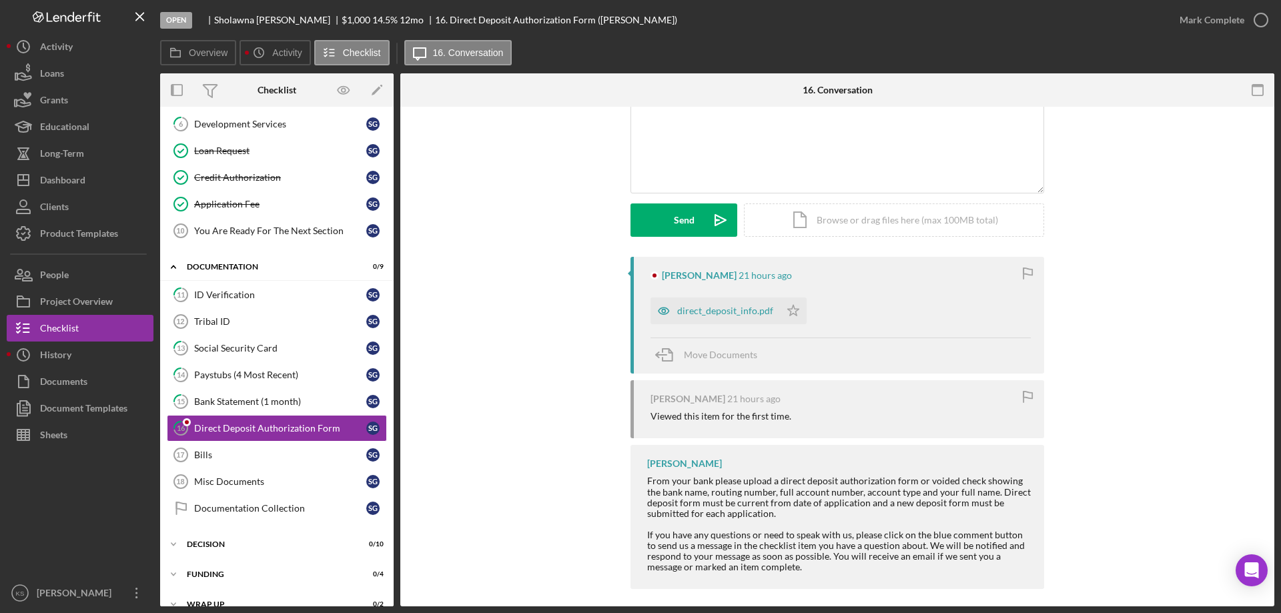
scroll to position [121, 0]
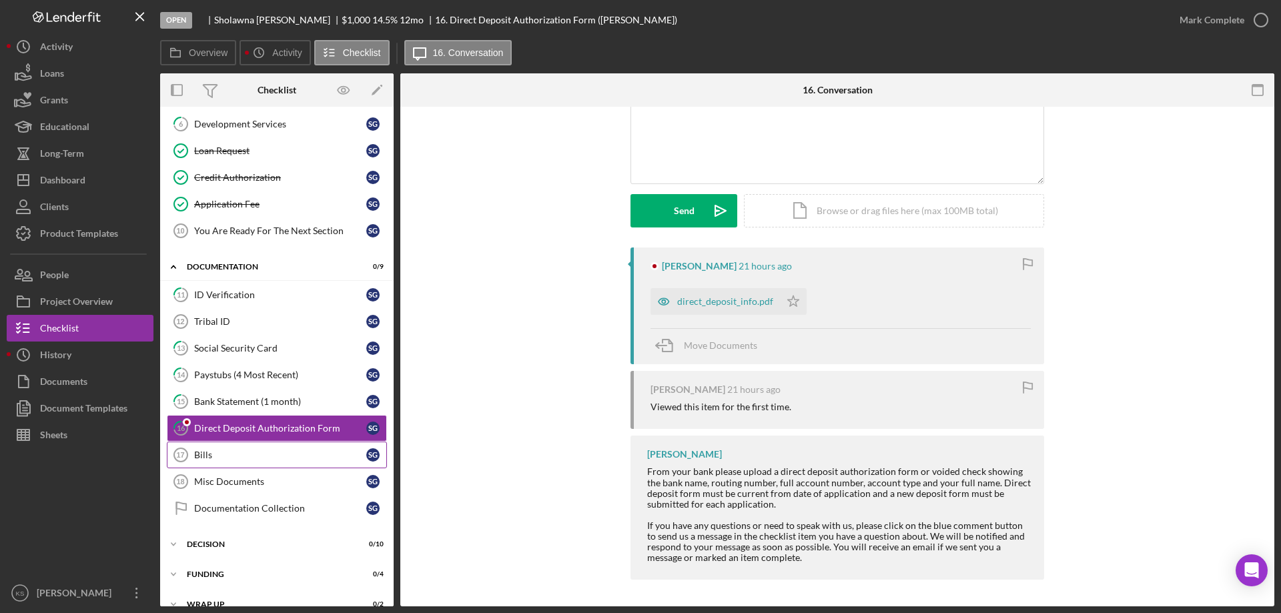
click at [243, 456] on div "Bills" at bounding box center [280, 455] width 172 height 11
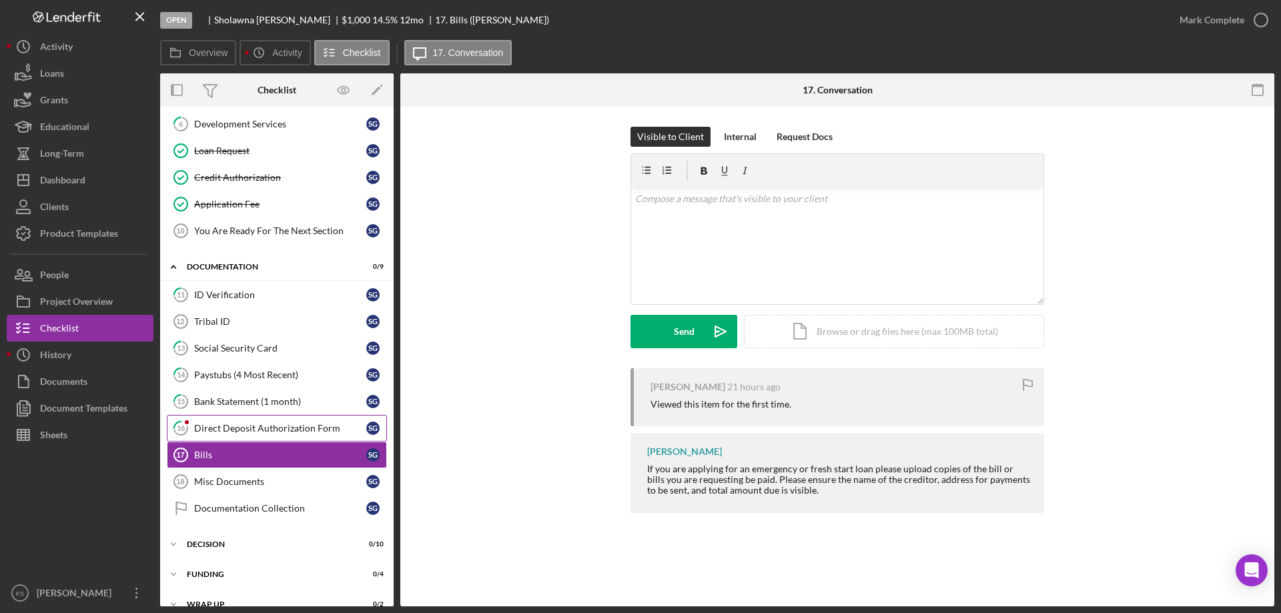
click at [286, 436] on link "16 Direct Deposit Authorization Form S G" at bounding box center [277, 428] width 220 height 27
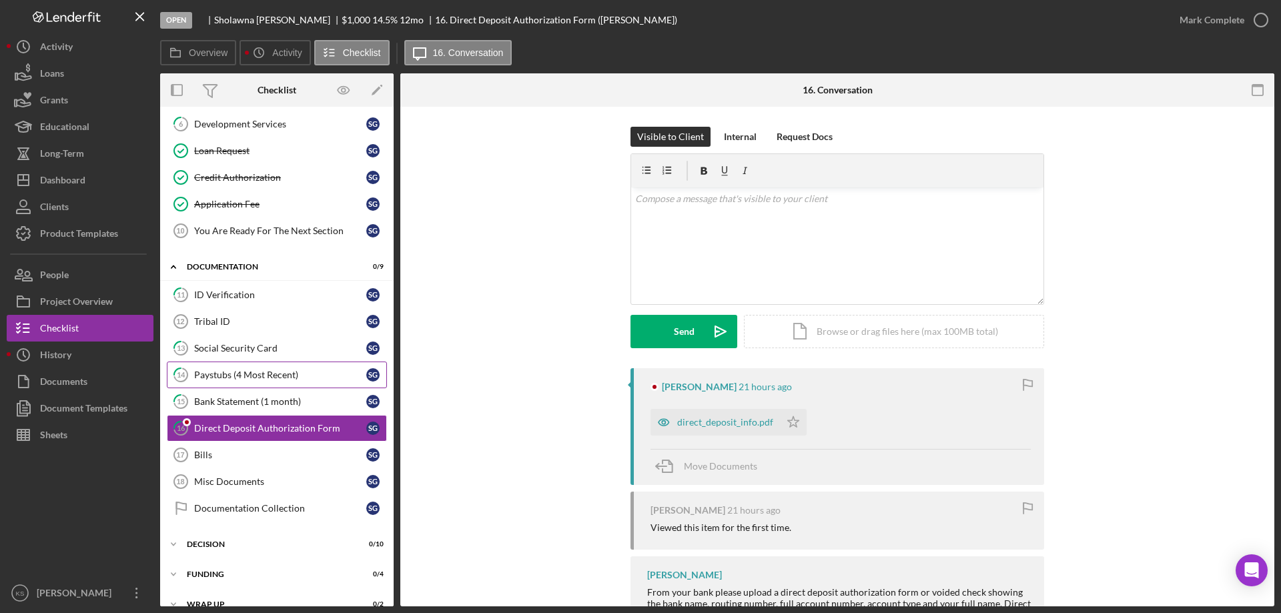
click at [286, 363] on link "14 Paystubs (4 Most Recent) S G" at bounding box center [277, 375] width 220 height 27
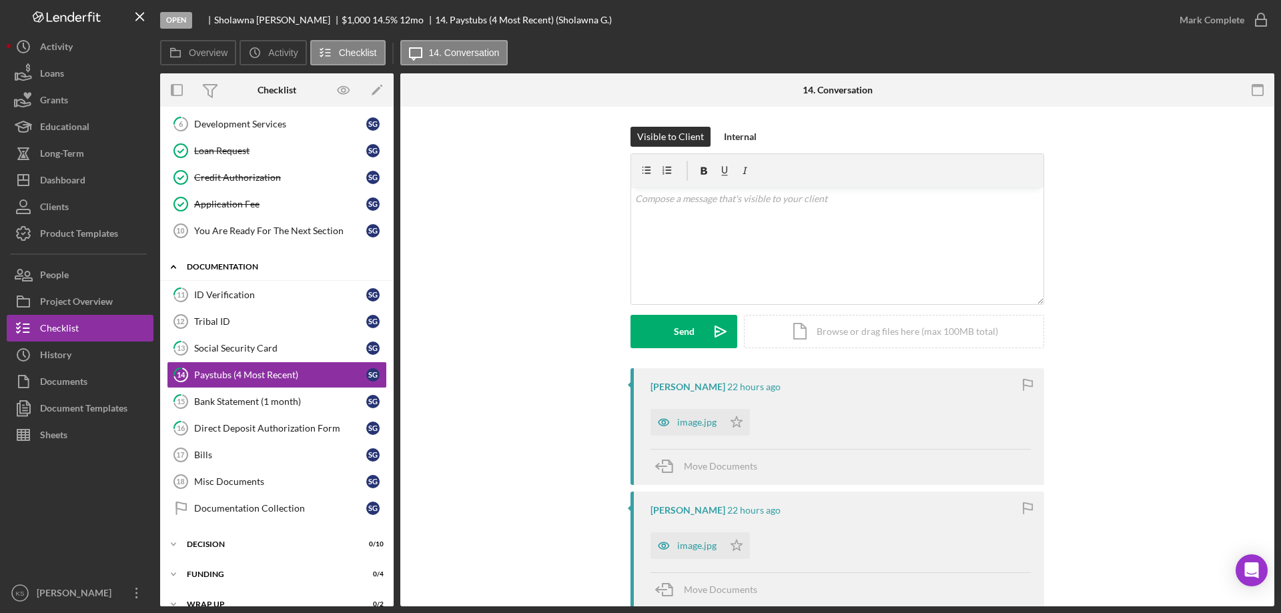
click at [232, 260] on div "Icon/Expander Documentation 0 / 9" at bounding box center [277, 267] width 234 height 27
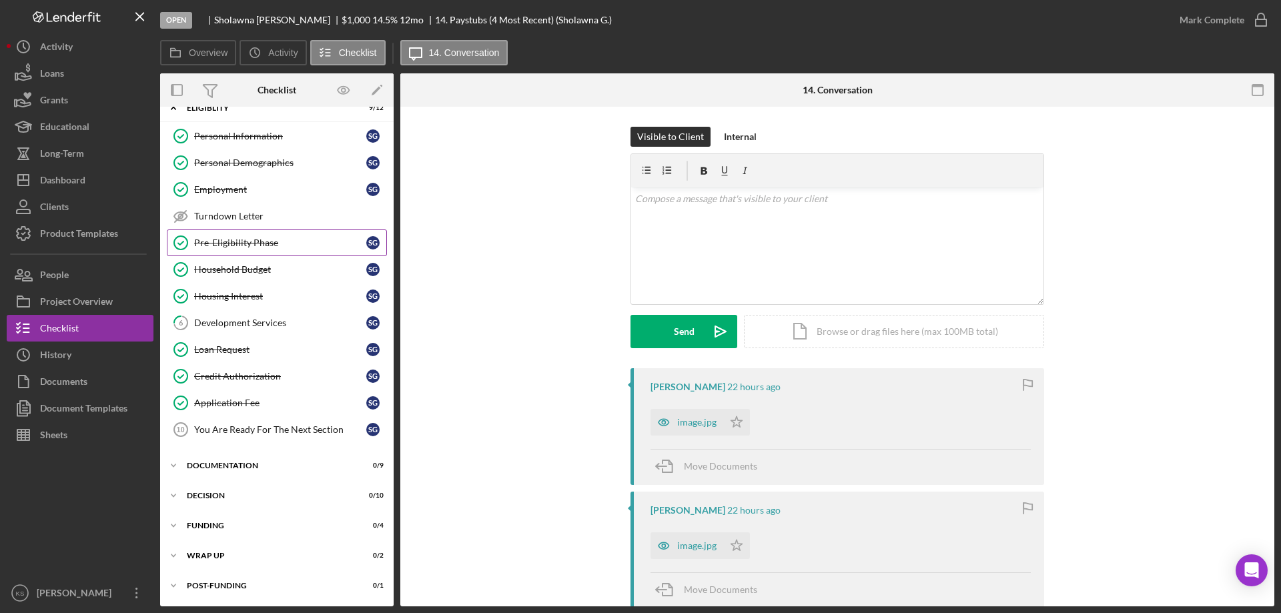
scroll to position [18, 0]
click at [89, 190] on button "Icon/Dashboard Dashboard" at bounding box center [80, 180] width 147 height 27
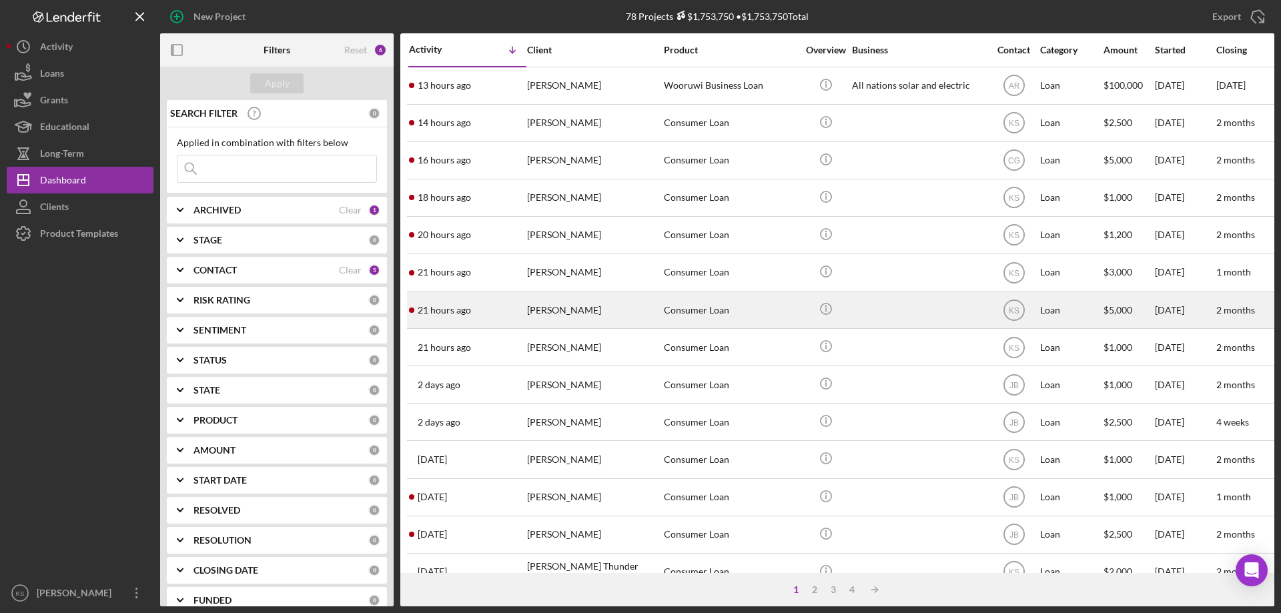
click at [532, 318] on div "[PERSON_NAME]" at bounding box center [593, 309] width 133 height 35
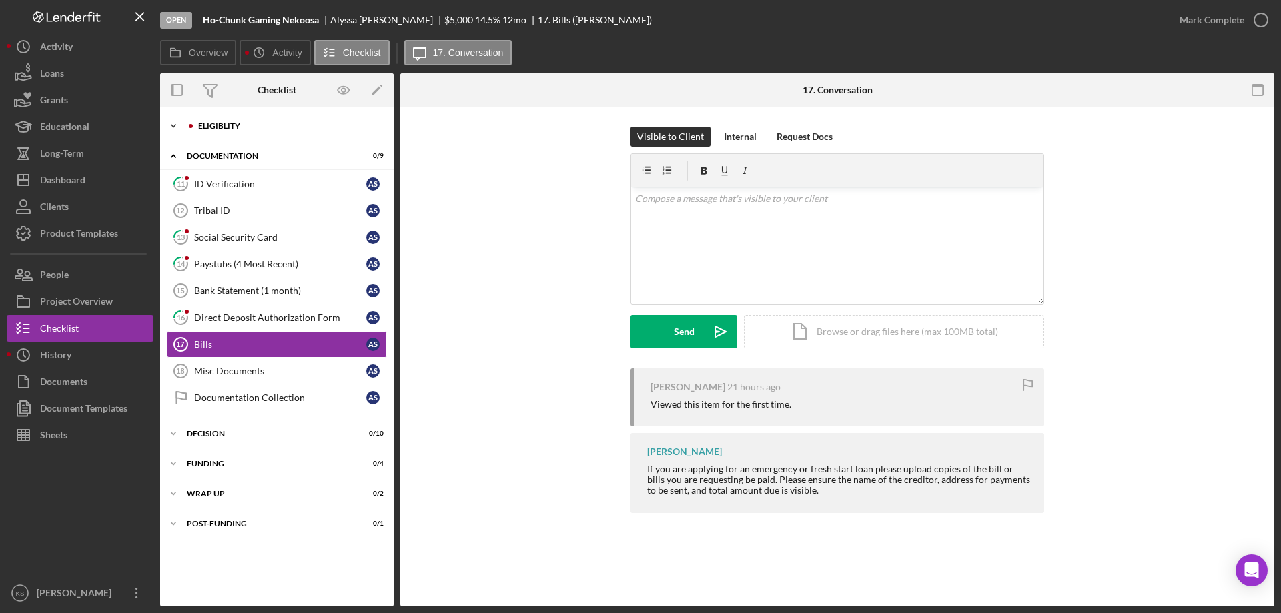
click at [217, 127] on div "Eligiblity" at bounding box center [287, 126] width 179 height 8
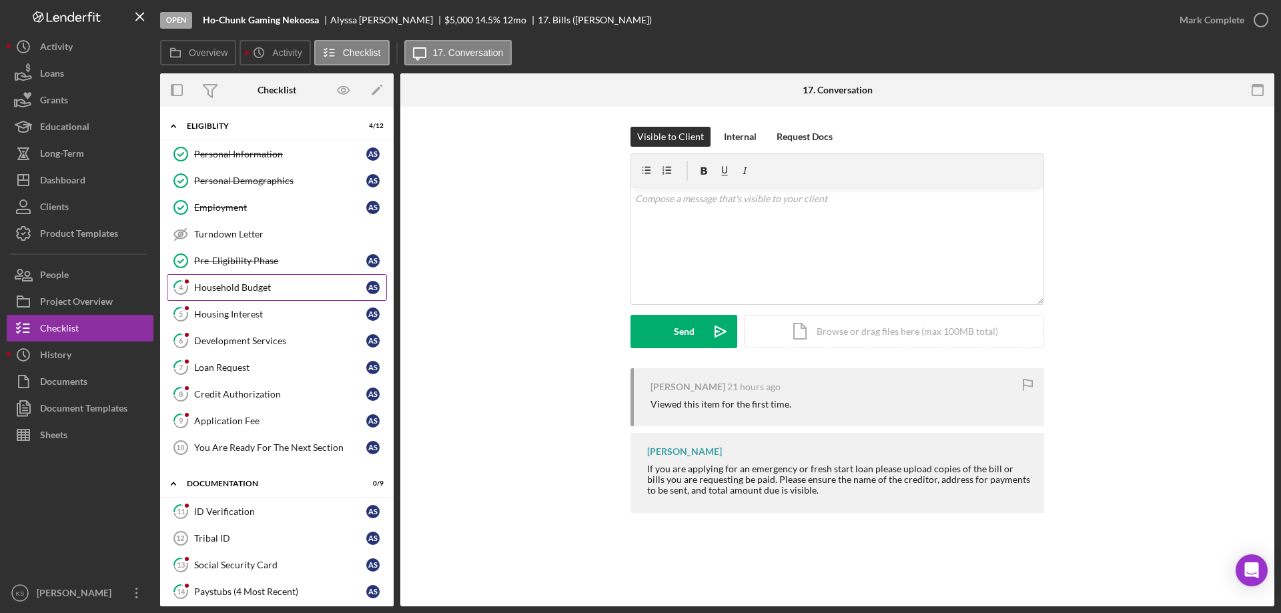
click at [253, 288] on div "Household Budget" at bounding box center [280, 287] width 172 height 11
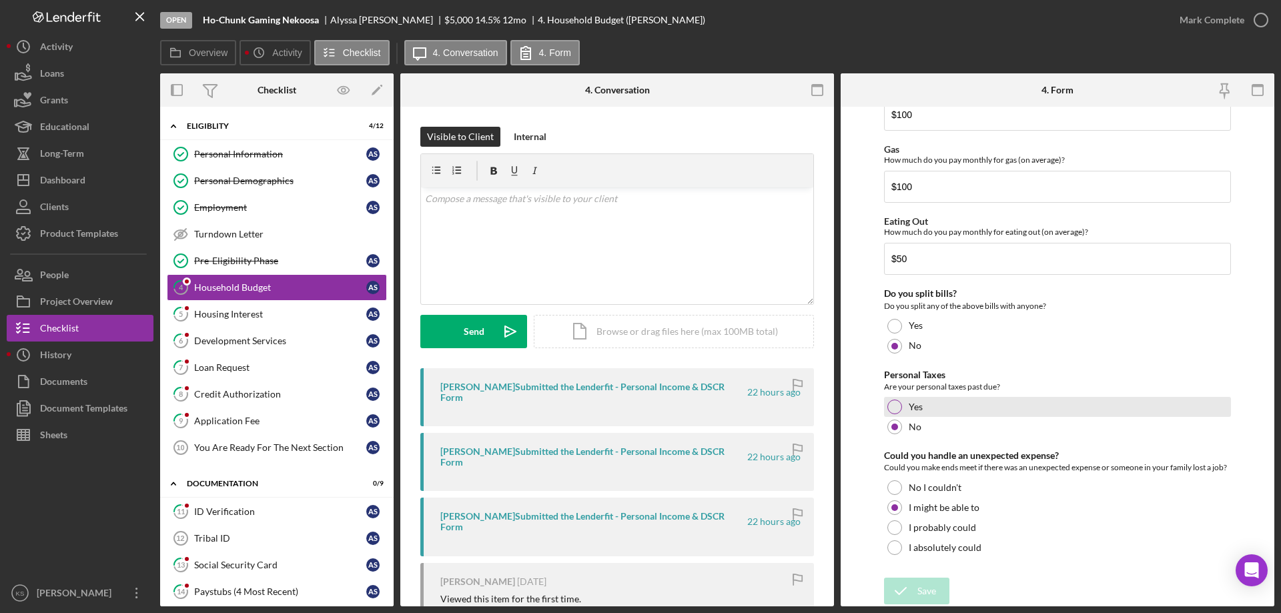
scroll to position [865, 0]
click at [1212, 21] on div "Mark Complete" at bounding box center [1212, 20] width 65 height 27
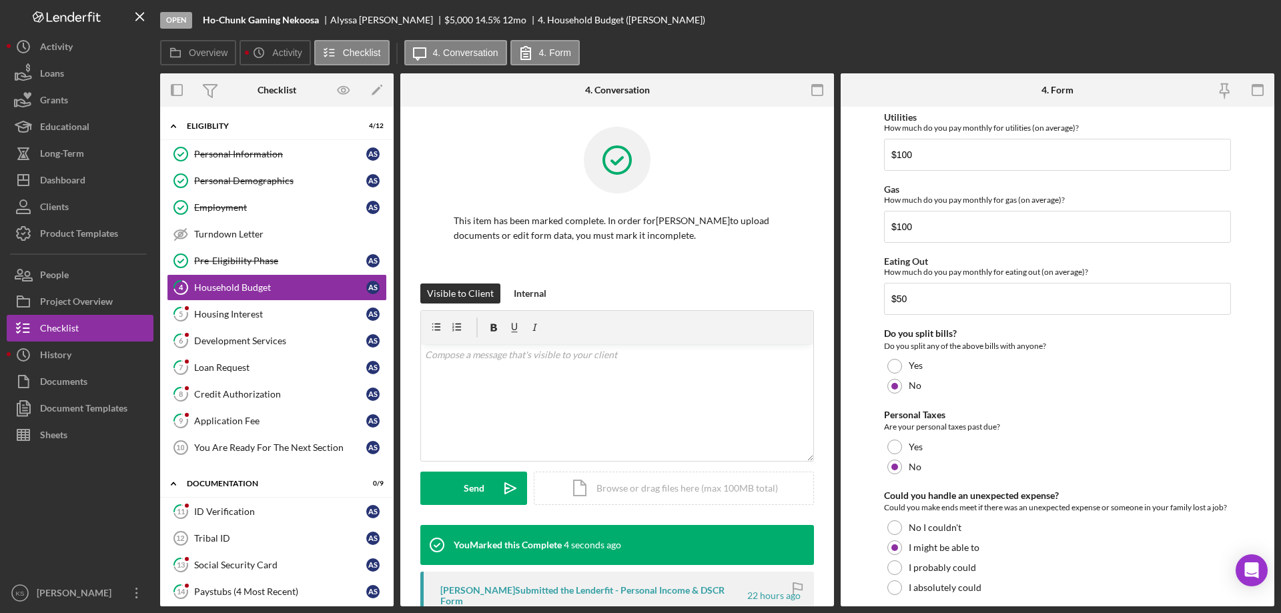
scroll to position [919, 0]
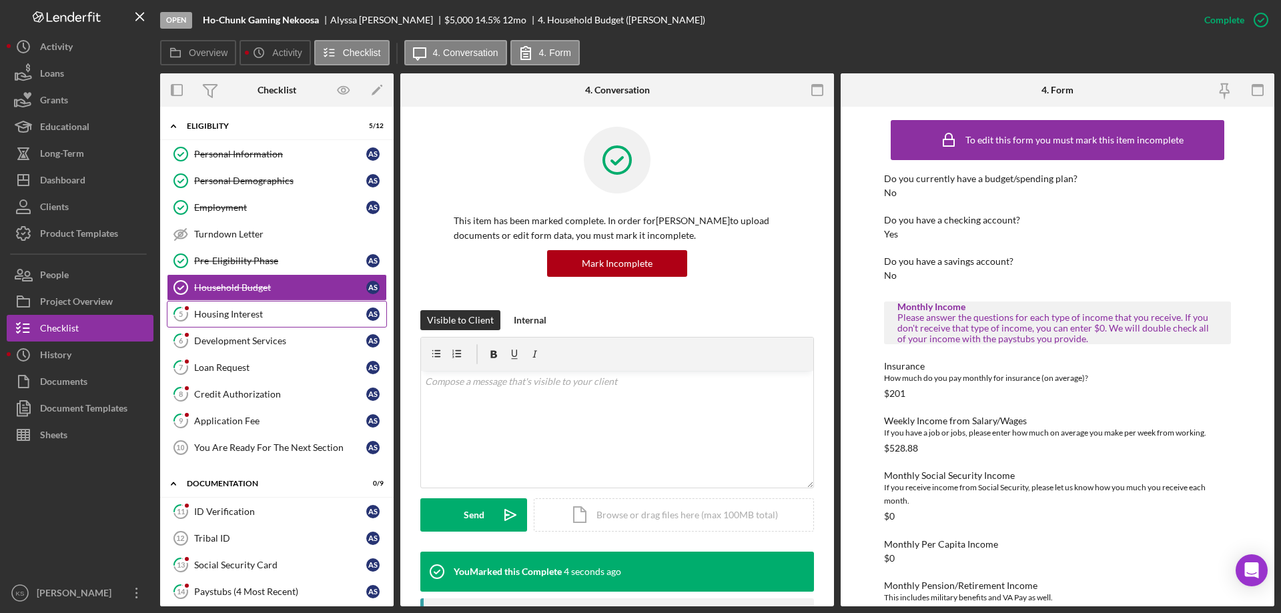
click at [242, 316] on div "Housing Interest" at bounding box center [280, 314] width 172 height 11
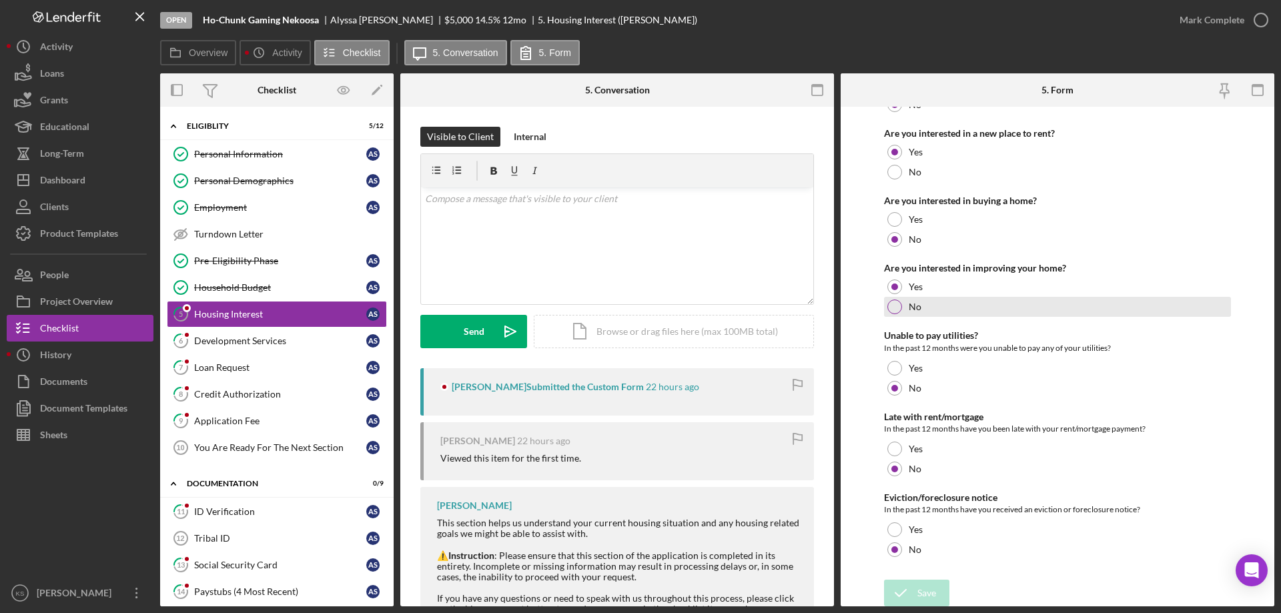
scroll to position [182, 0]
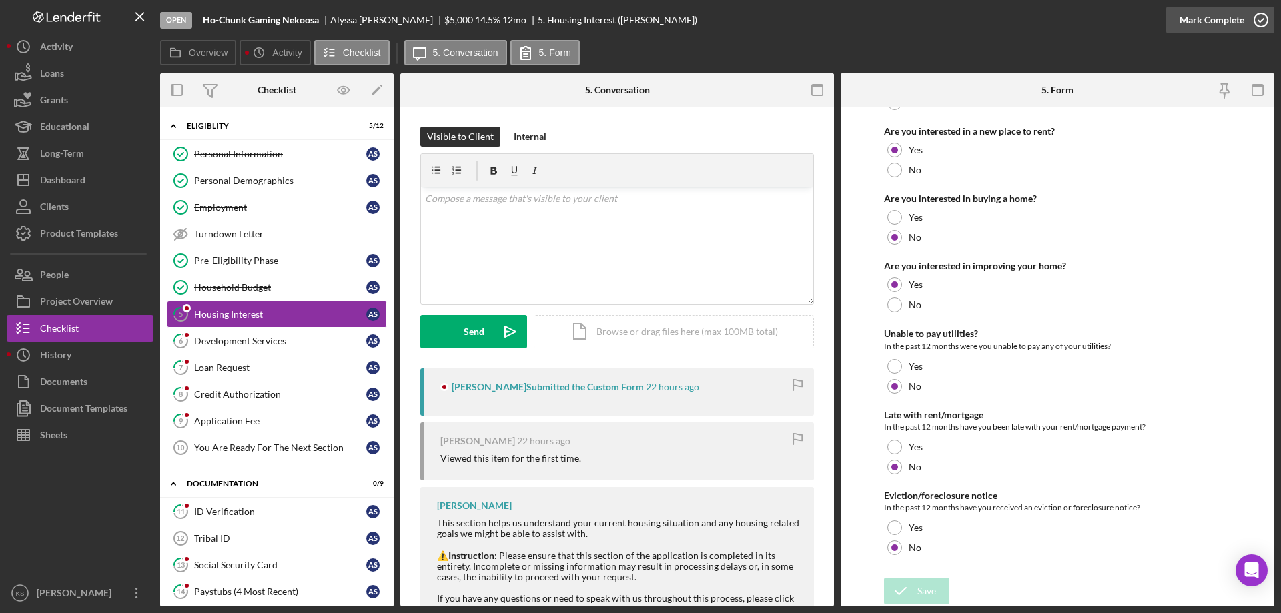
click at [1195, 14] on div "Mark Complete" at bounding box center [1212, 20] width 65 height 27
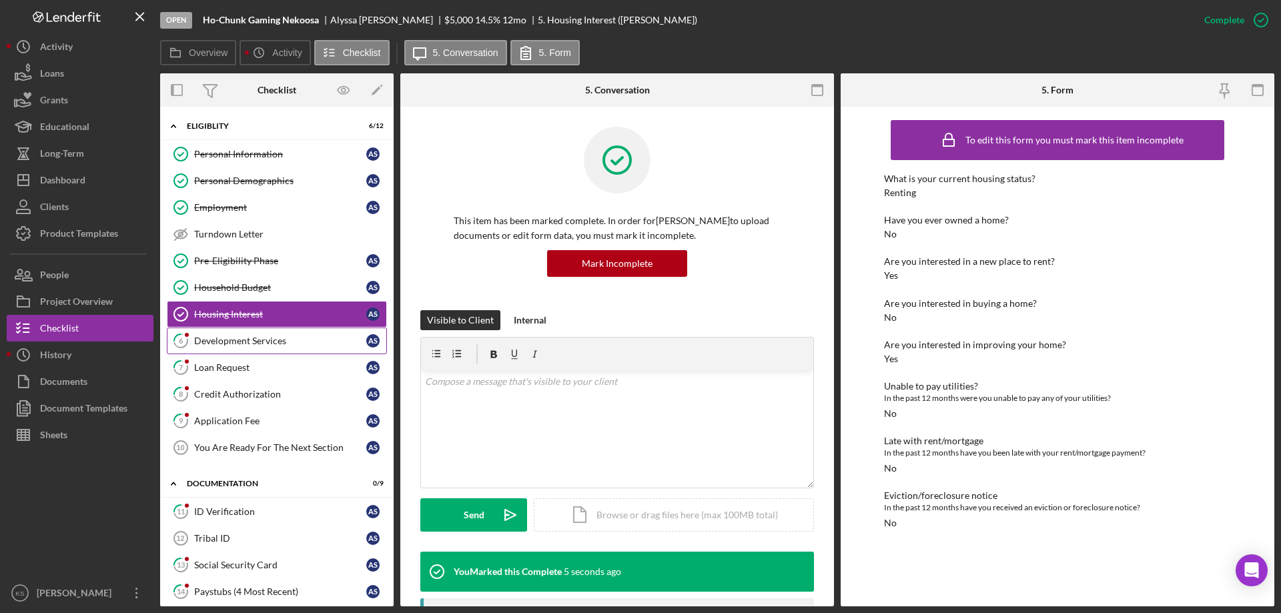
click at [276, 338] on div "Development Services" at bounding box center [280, 341] width 172 height 11
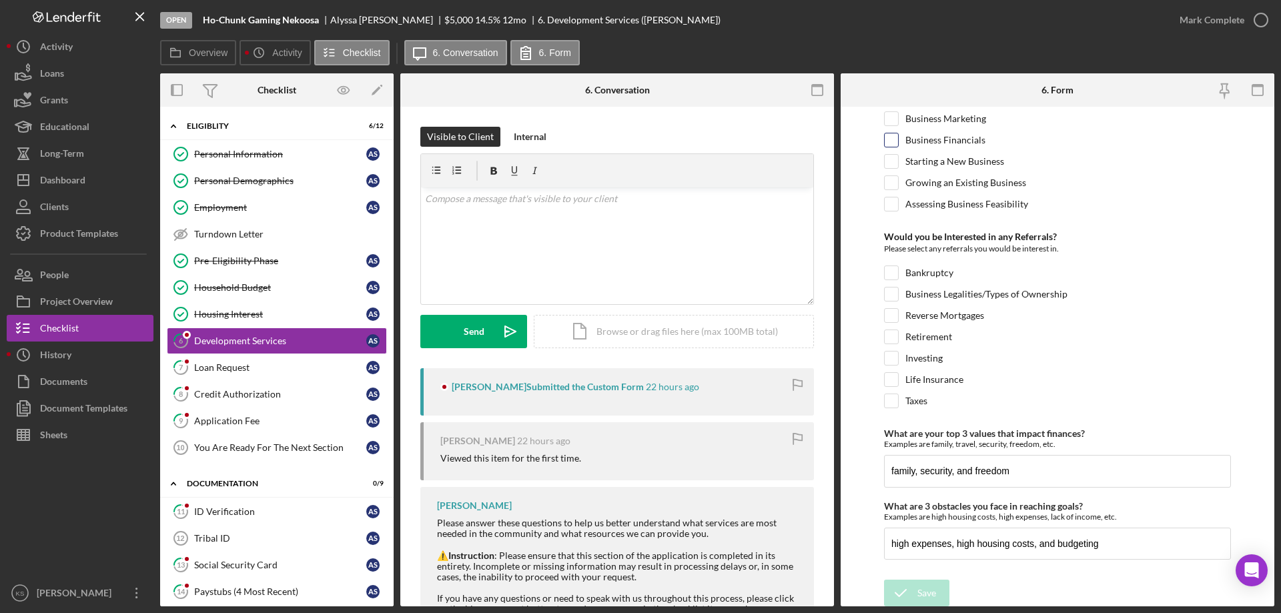
scroll to position [560, 0]
click at [1210, 21] on div "Mark Complete" at bounding box center [1212, 20] width 65 height 27
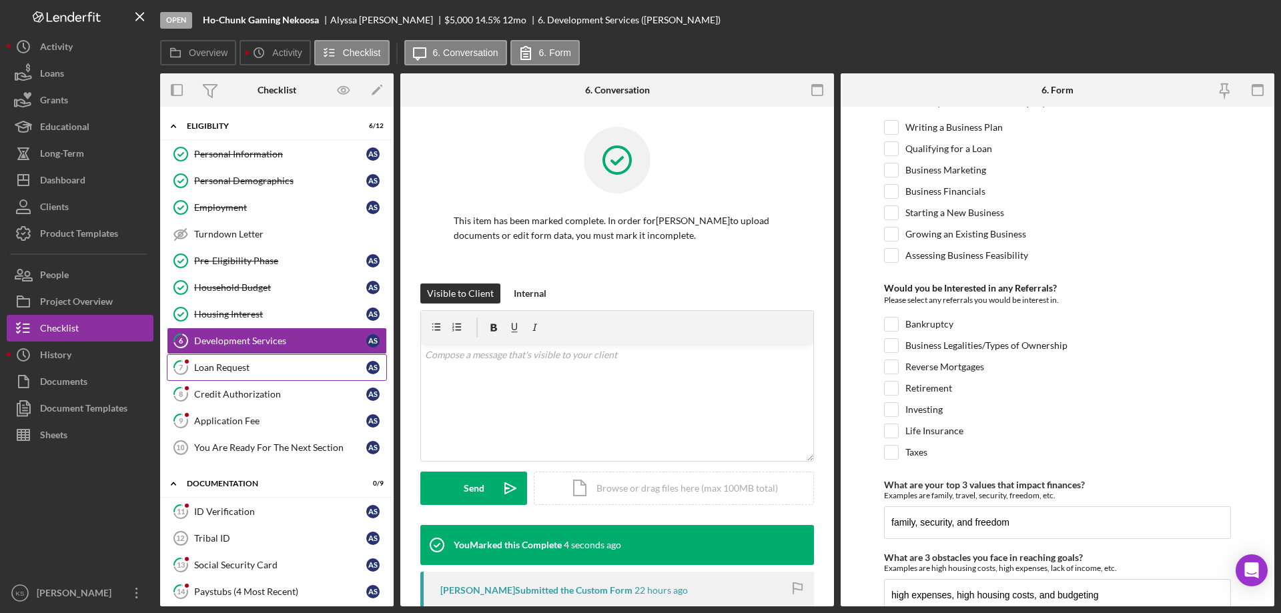
scroll to position [613, 0]
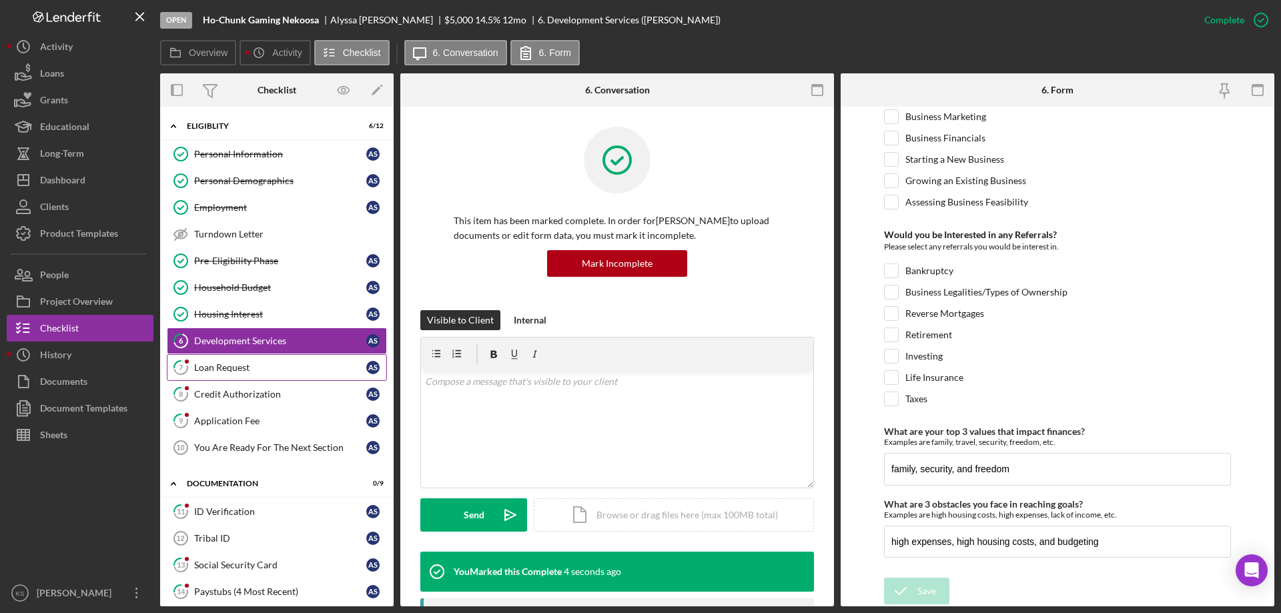
click at [270, 370] on div "Loan Request" at bounding box center [280, 367] width 172 height 11
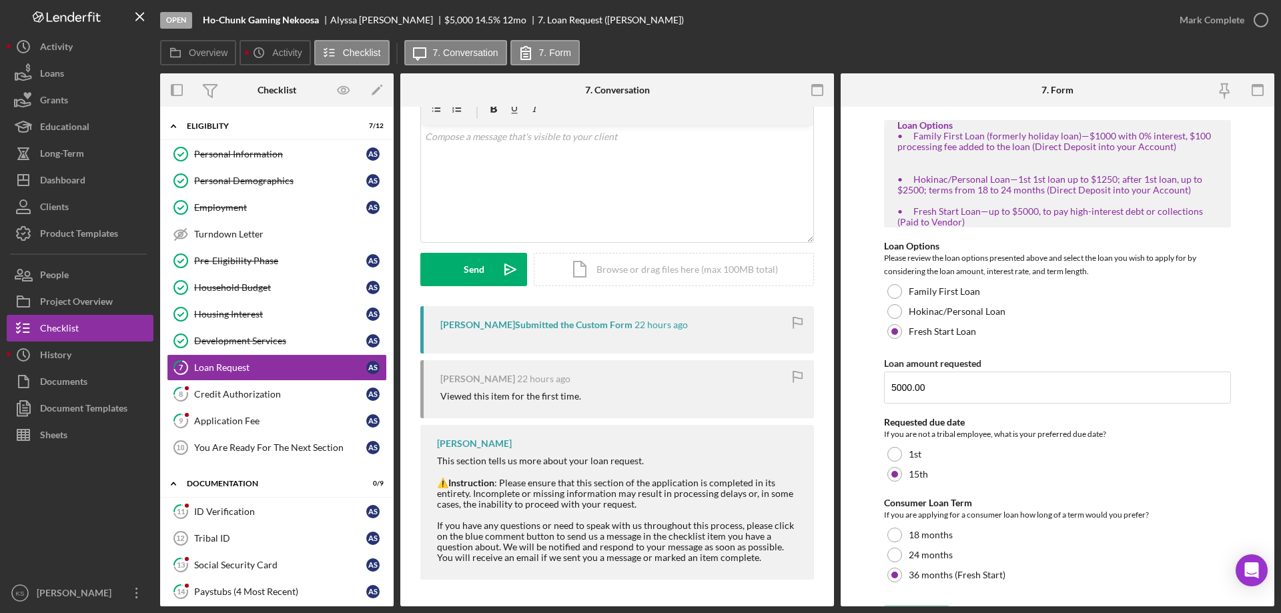
scroll to position [244, 0]
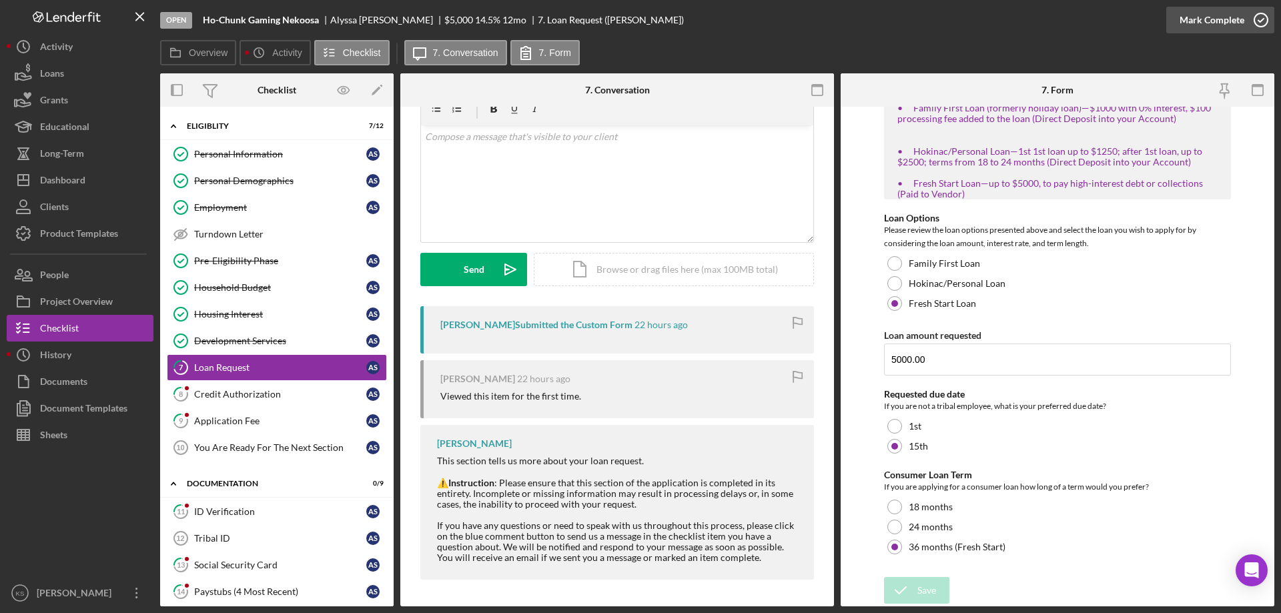
click at [1194, 22] on div "Mark Complete" at bounding box center [1212, 20] width 65 height 27
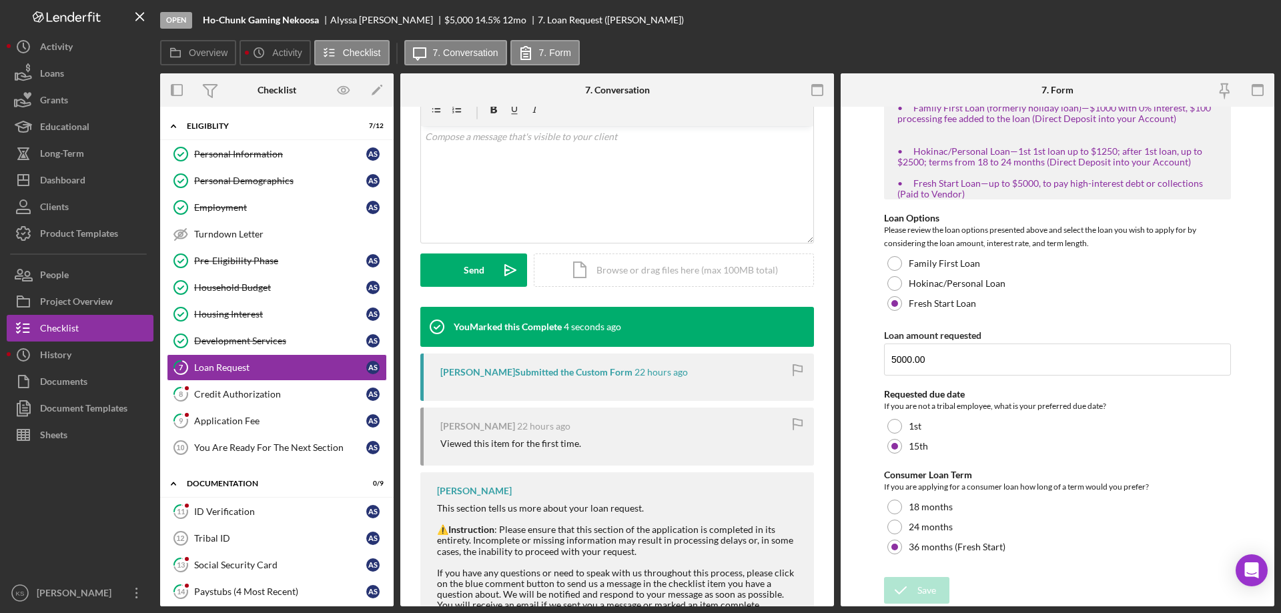
scroll to position [245, 0]
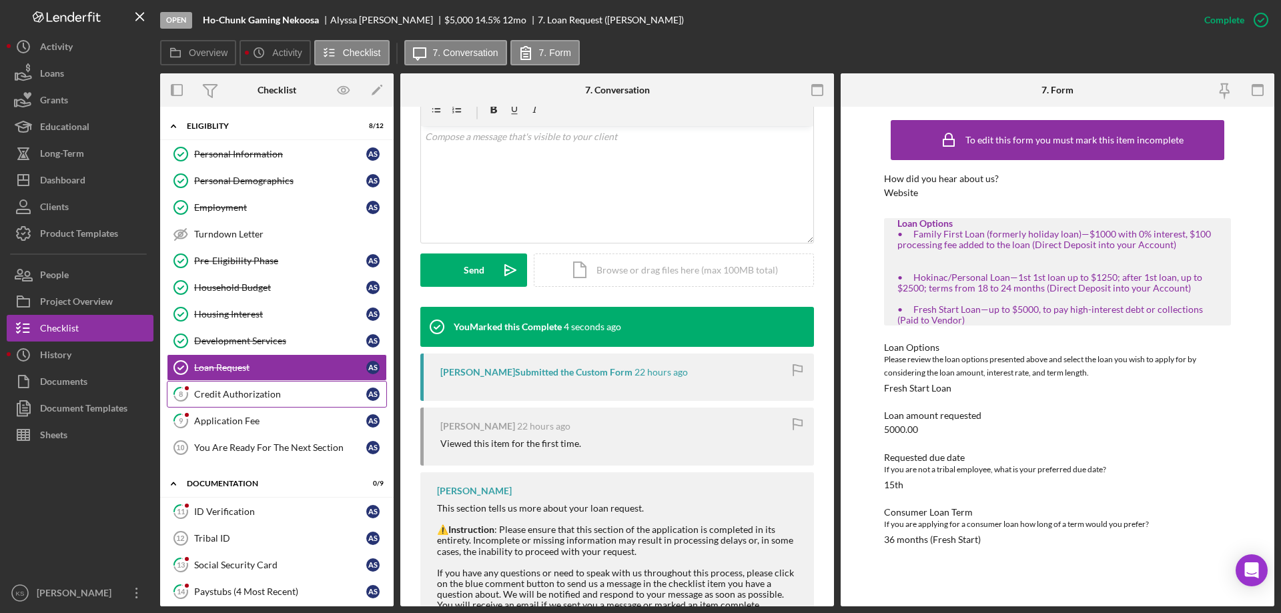
click at [242, 391] on div "Credit Authorization" at bounding box center [280, 394] width 172 height 11
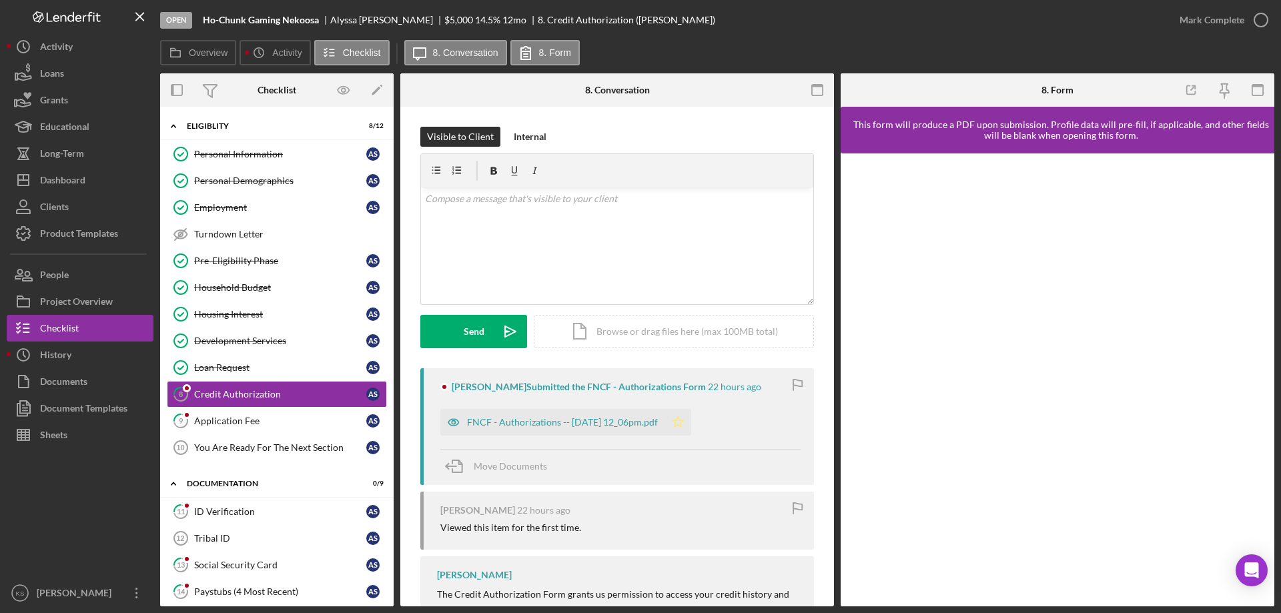
click at [691, 420] on icon "Icon/Star" at bounding box center [678, 422] width 27 height 27
click at [1208, 23] on div "Mark Complete" at bounding box center [1212, 20] width 65 height 27
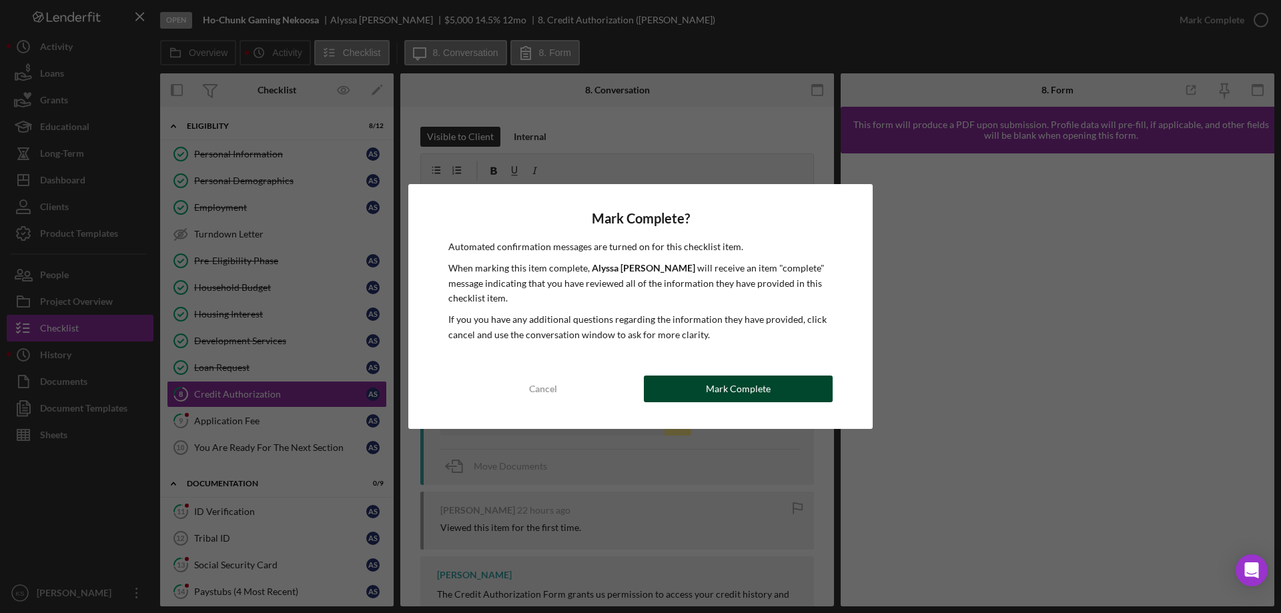
click at [746, 384] on div "Mark Complete" at bounding box center [738, 389] width 65 height 27
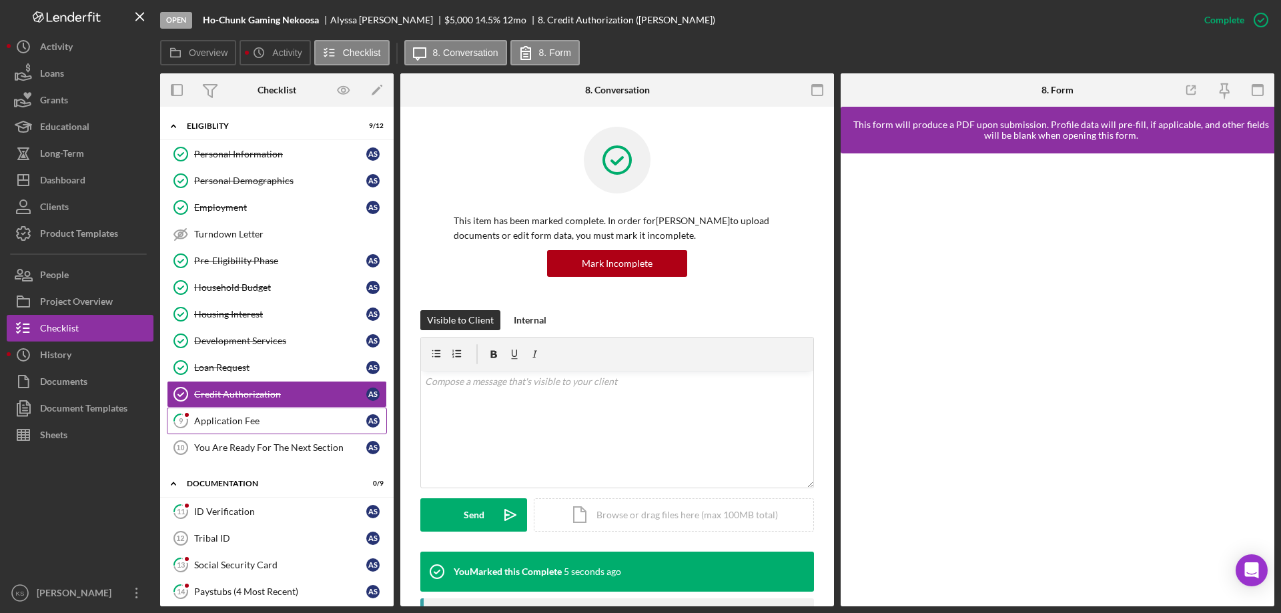
click at [218, 416] on div "Application Fee" at bounding box center [280, 421] width 172 height 11
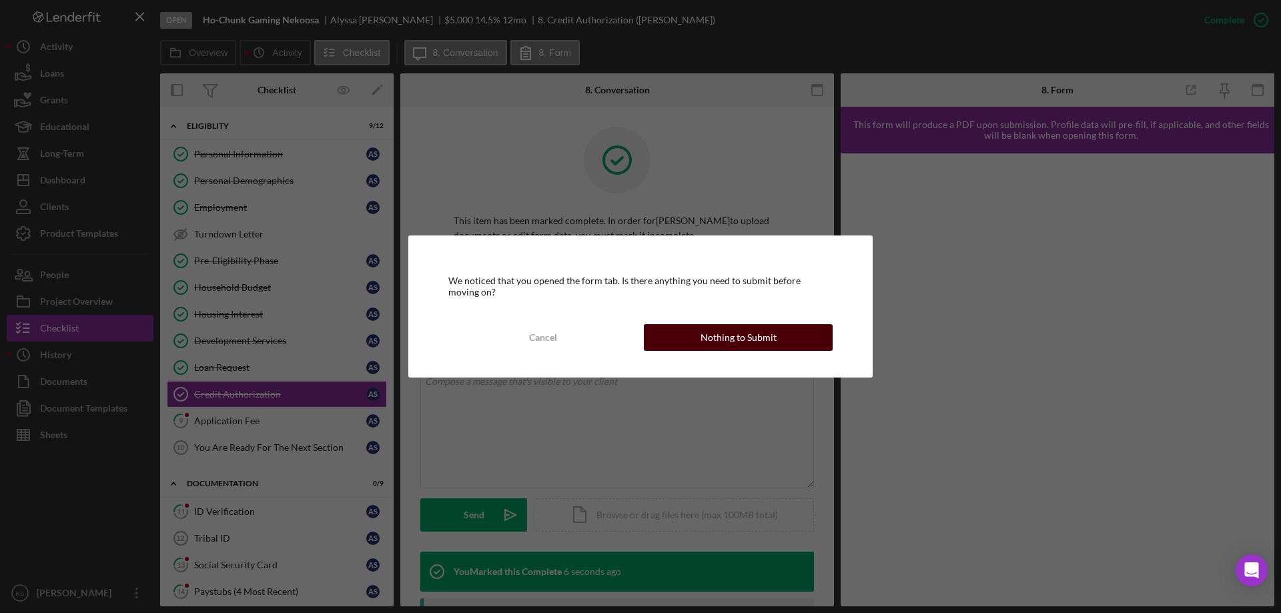
click at [814, 344] on button "Nothing to Submit" at bounding box center [738, 337] width 189 height 27
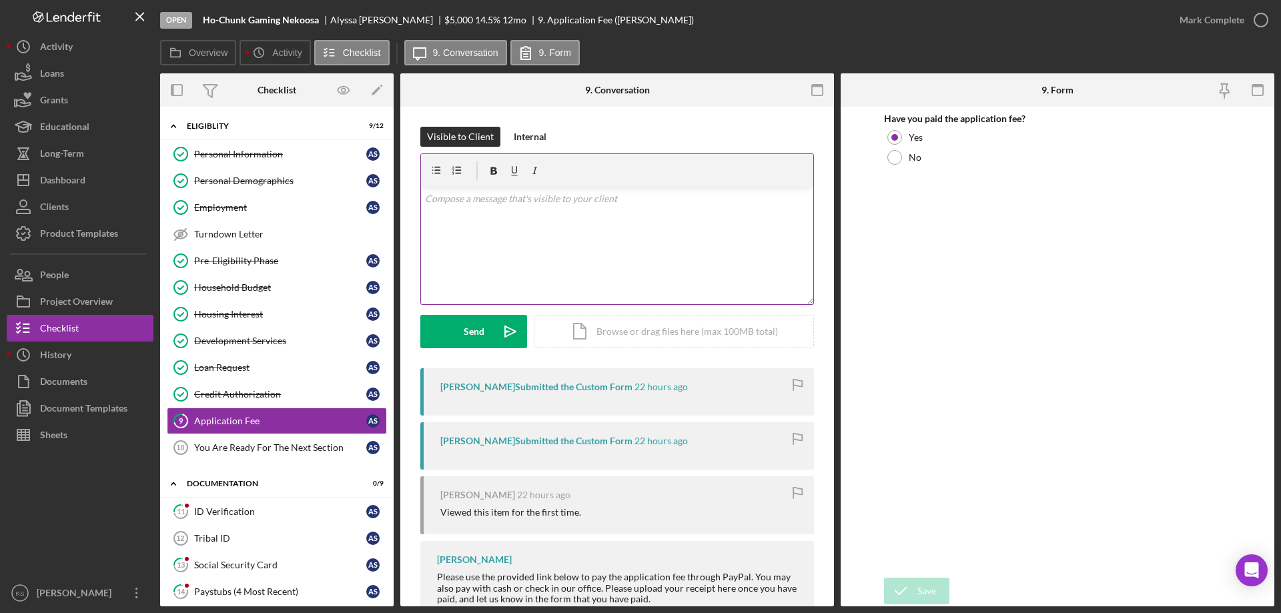
click at [585, 226] on div "v Color teal Color pink Remove color Add row above Add row below Add column bef…" at bounding box center [617, 246] width 392 height 117
click at [504, 315] on div "Send Icon/icon-invite-send Icon/Document Browse or drag files here (max 100MB t…" at bounding box center [617, 331] width 394 height 33
click at [496, 336] on icon "Icon/icon-invite-send" at bounding box center [510, 331] width 33 height 33
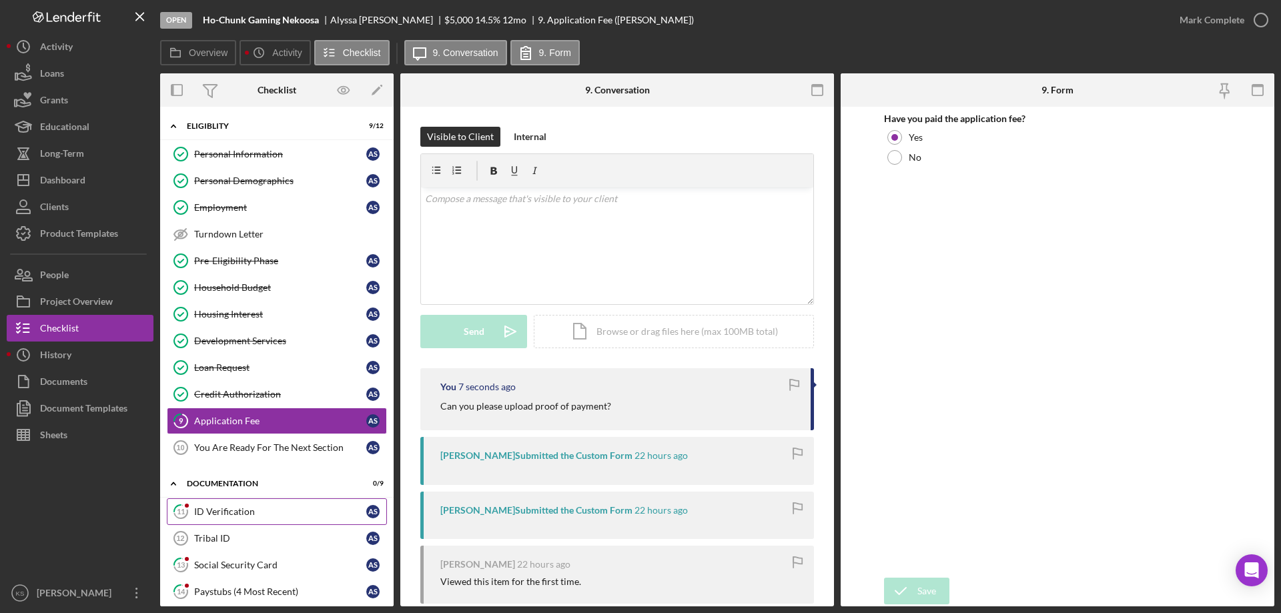
click at [190, 506] on div at bounding box center [187, 506] width 8 height 8
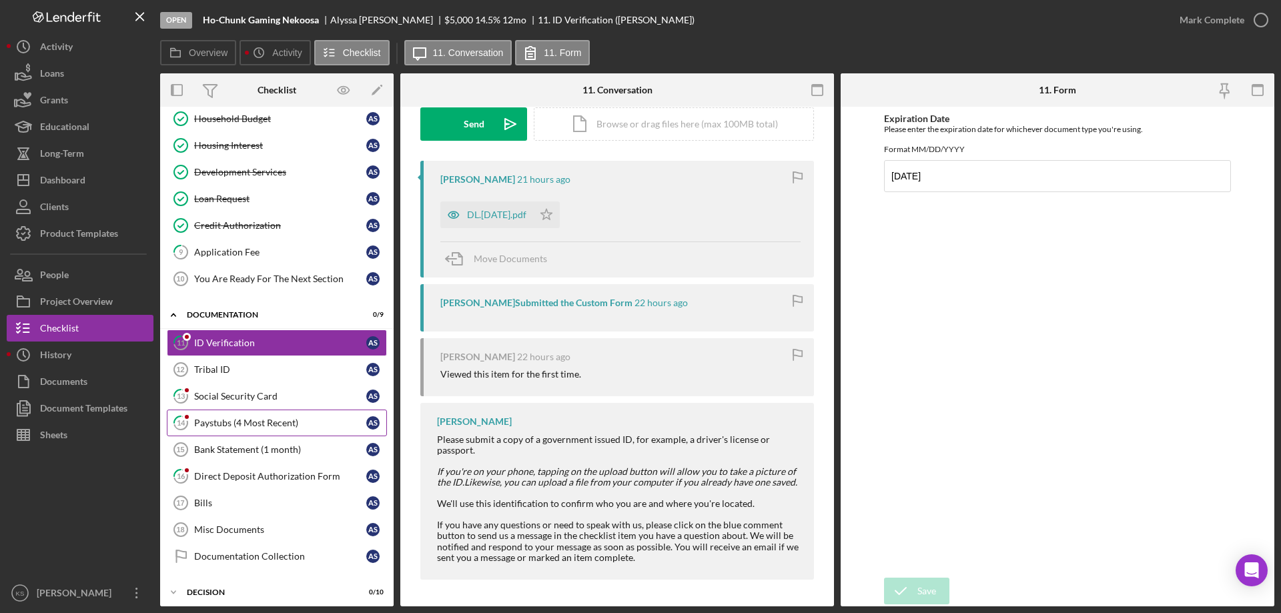
scroll to position [200, 0]
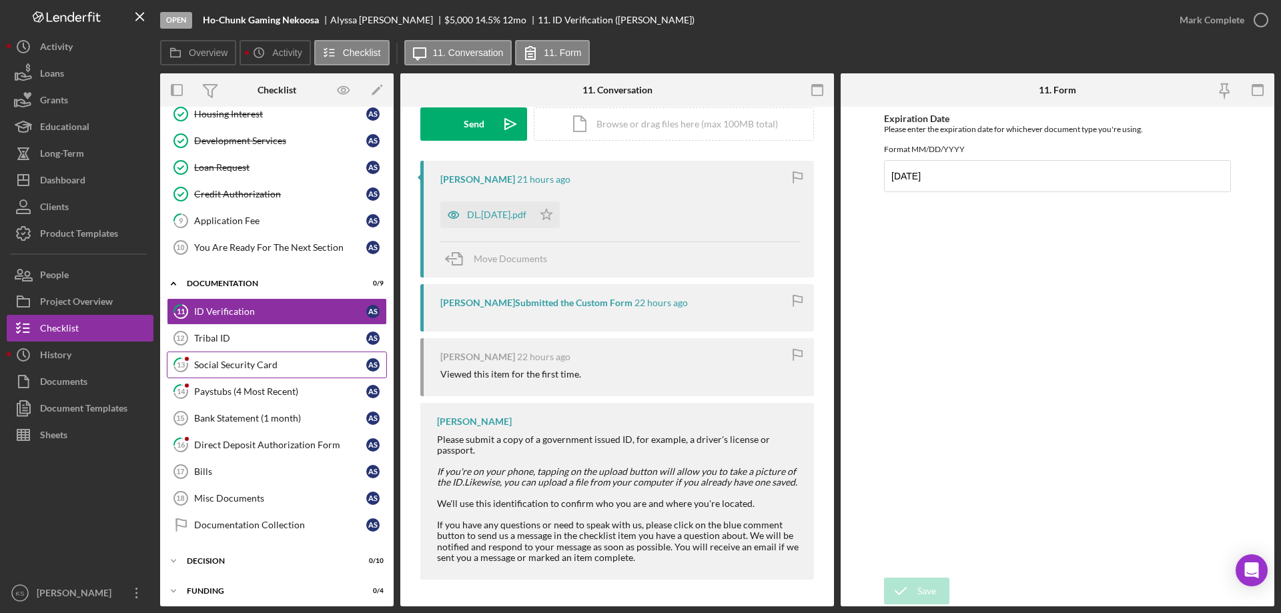
click at [226, 365] on div "Social Security Card" at bounding box center [280, 365] width 172 height 11
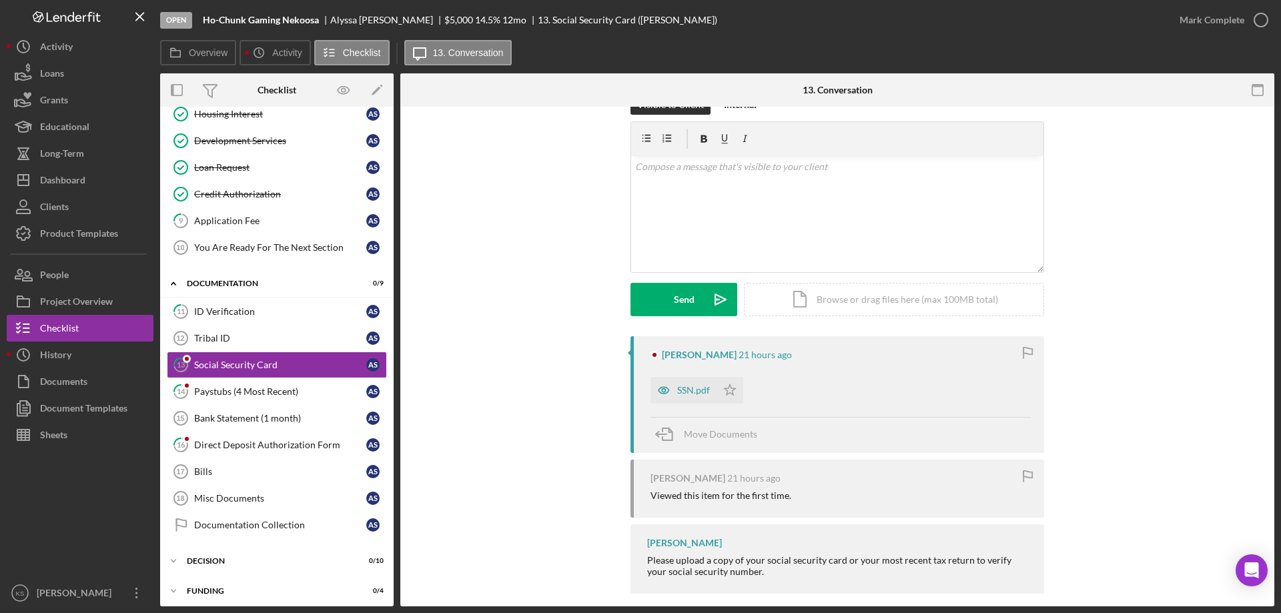
scroll to position [46, 0]
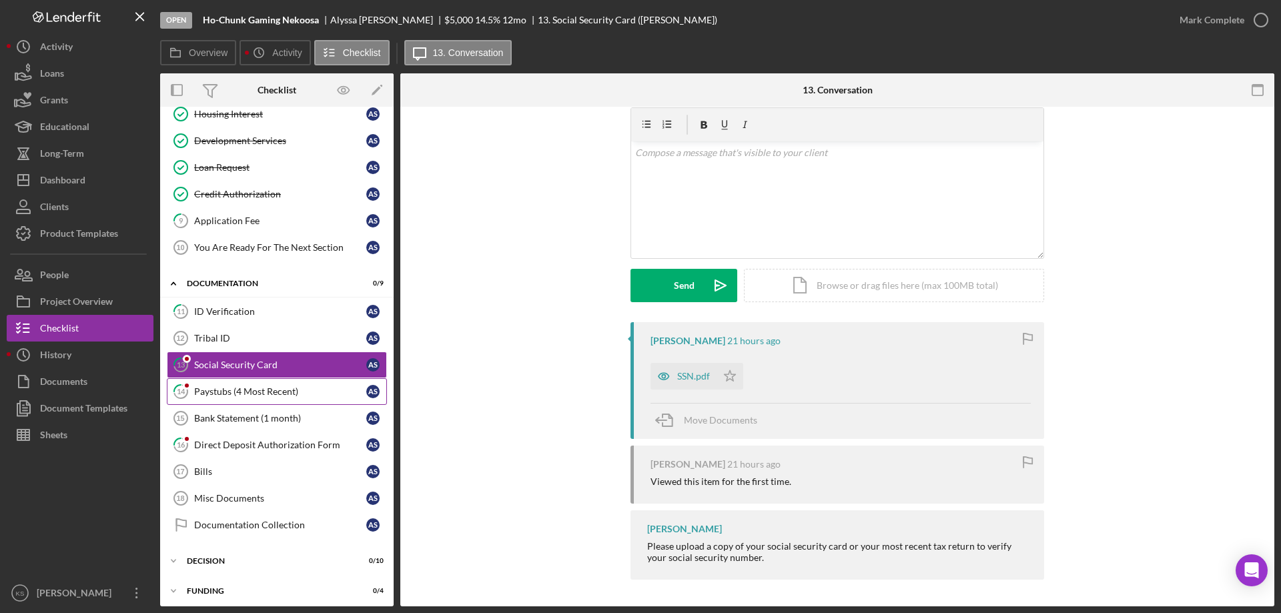
click at [316, 396] on div "Paystubs (4 Most Recent)" at bounding box center [280, 391] width 172 height 11
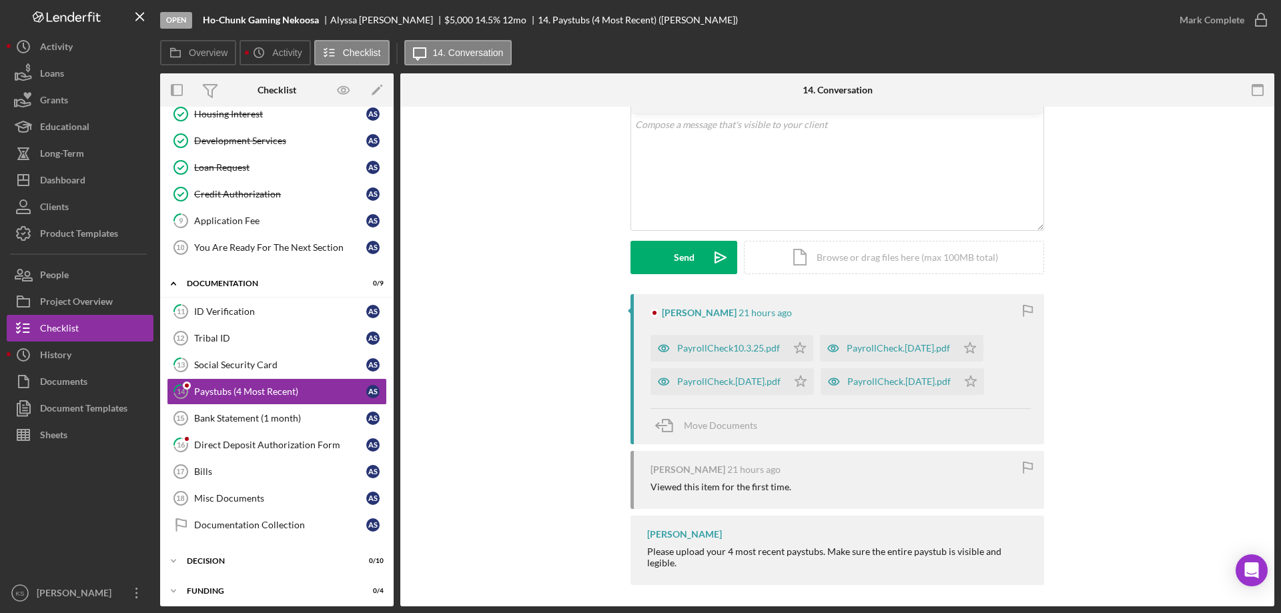
scroll to position [77, 0]
click at [290, 440] on div "Direct Deposit Authorization Form" at bounding box center [280, 445] width 172 height 11
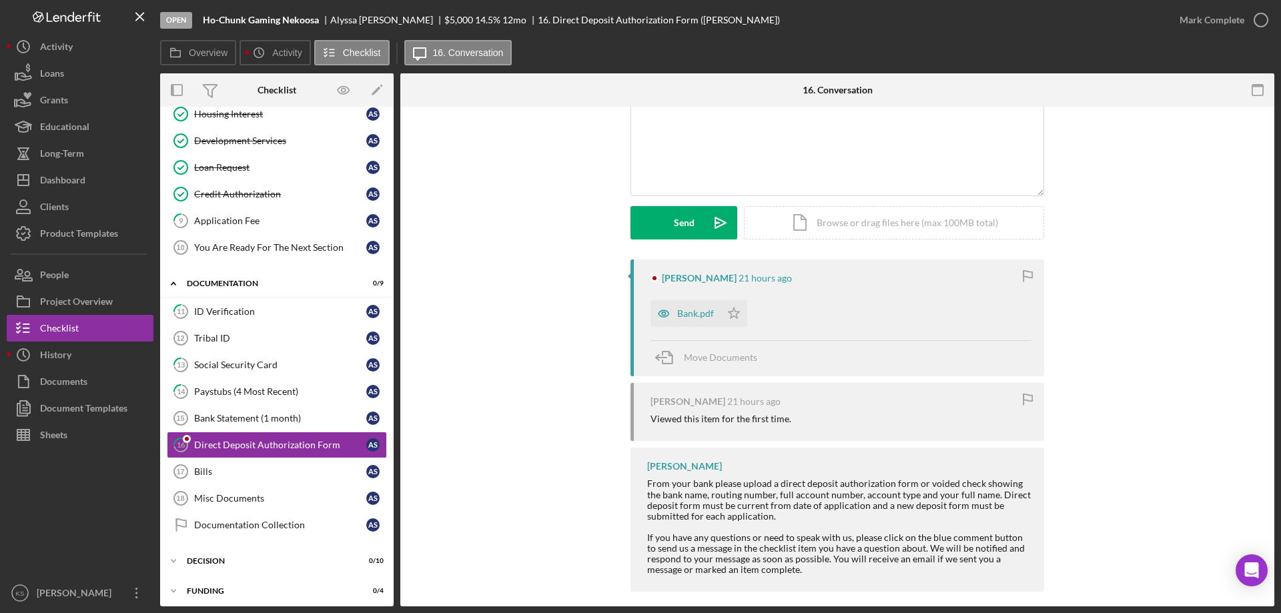
scroll to position [121, 0]
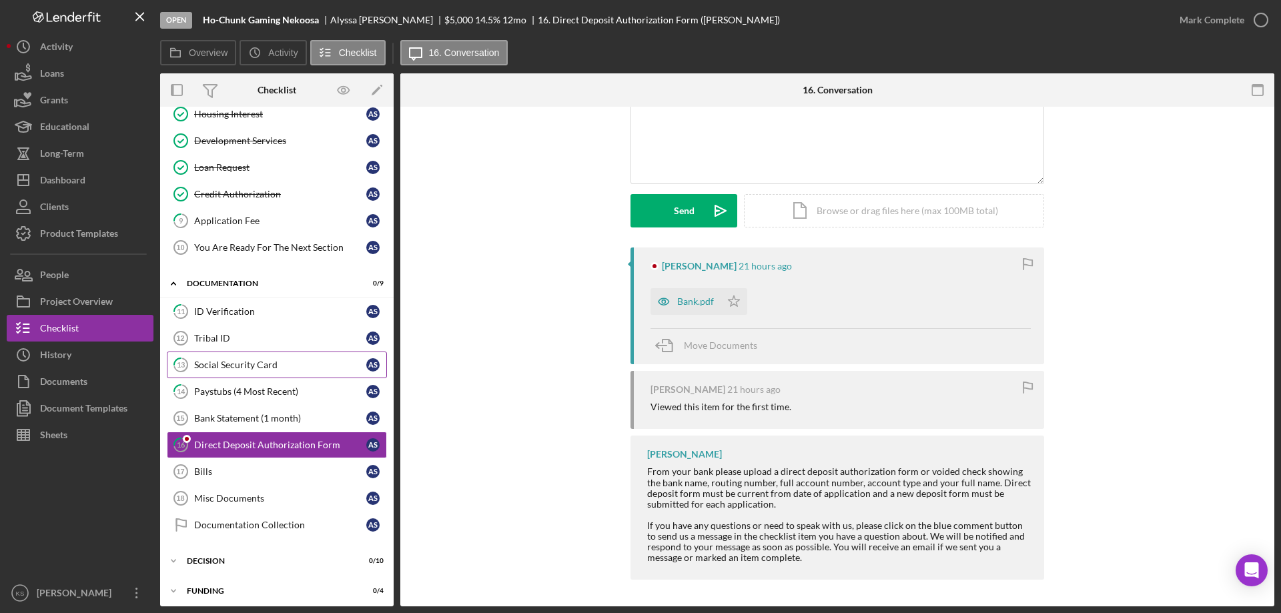
click at [269, 356] on link "13 Social Security Card A S" at bounding box center [277, 365] width 220 height 27
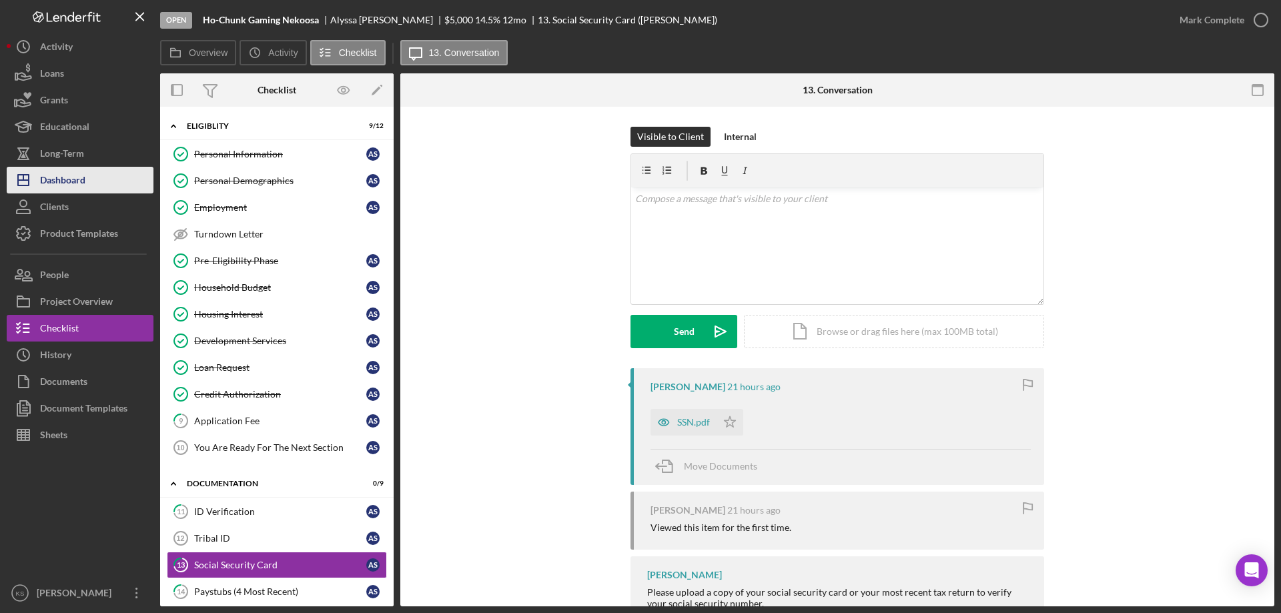
click at [117, 182] on button "Icon/Dashboard Dashboard" at bounding box center [80, 180] width 147 height 27
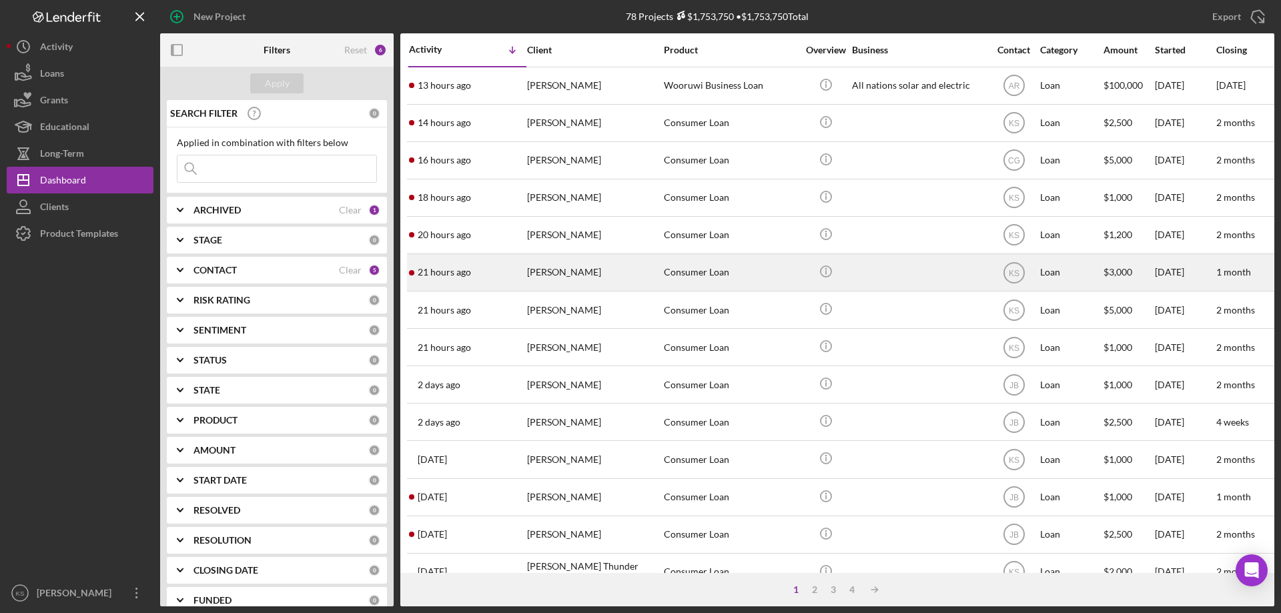
click at [488, 276] on div "21 hours ago Cheyenne Yellowbank" at bounding box center [467, 272] width 117 height 35
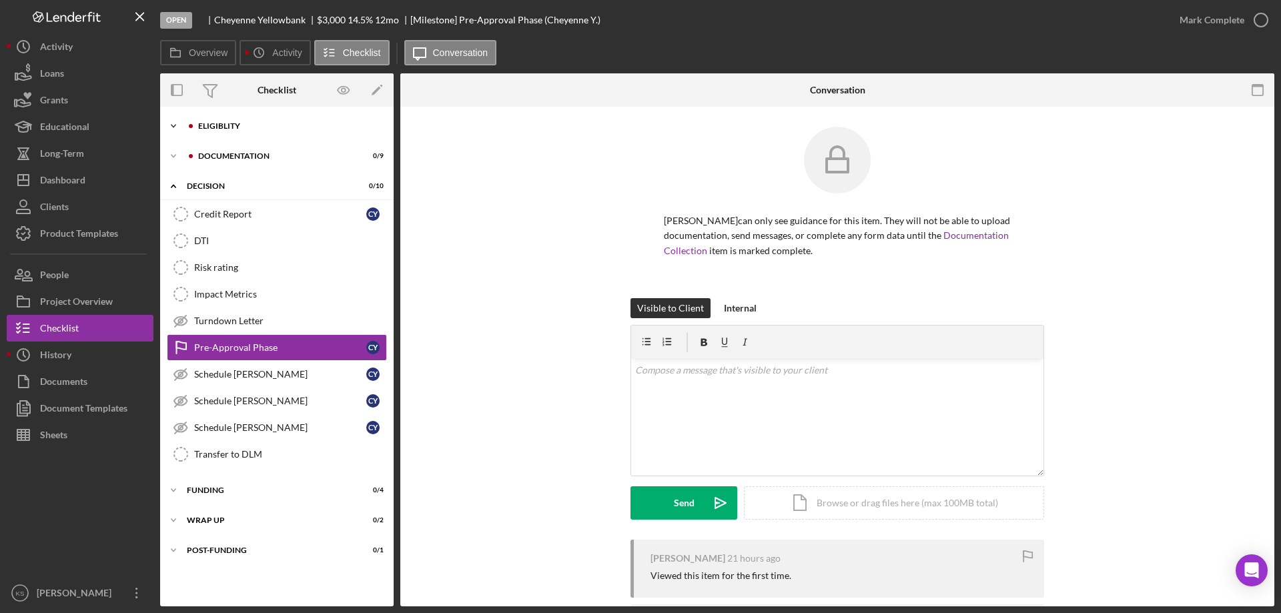
click at [216, 115] on div "Icon/Expander Eligiblity 4 / 12" at bounding box center [277, 126] width 234 height 27
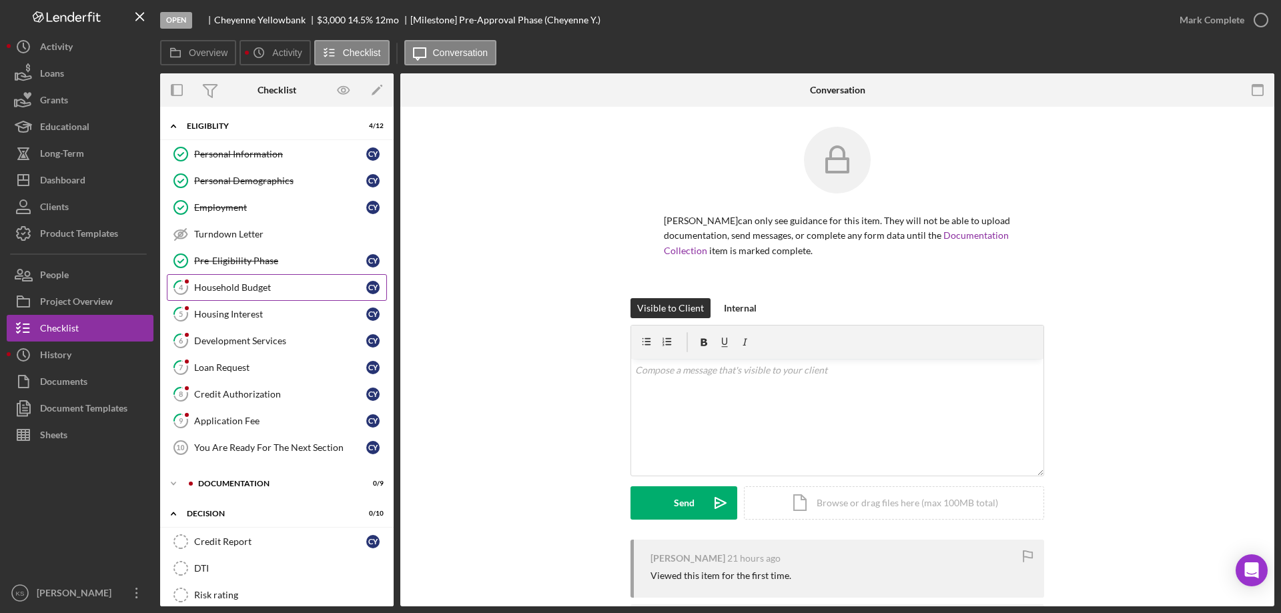
click at [241, 276] on link "4 Household Budget C Y" at bounding box center [277, 287] width 220 height 27
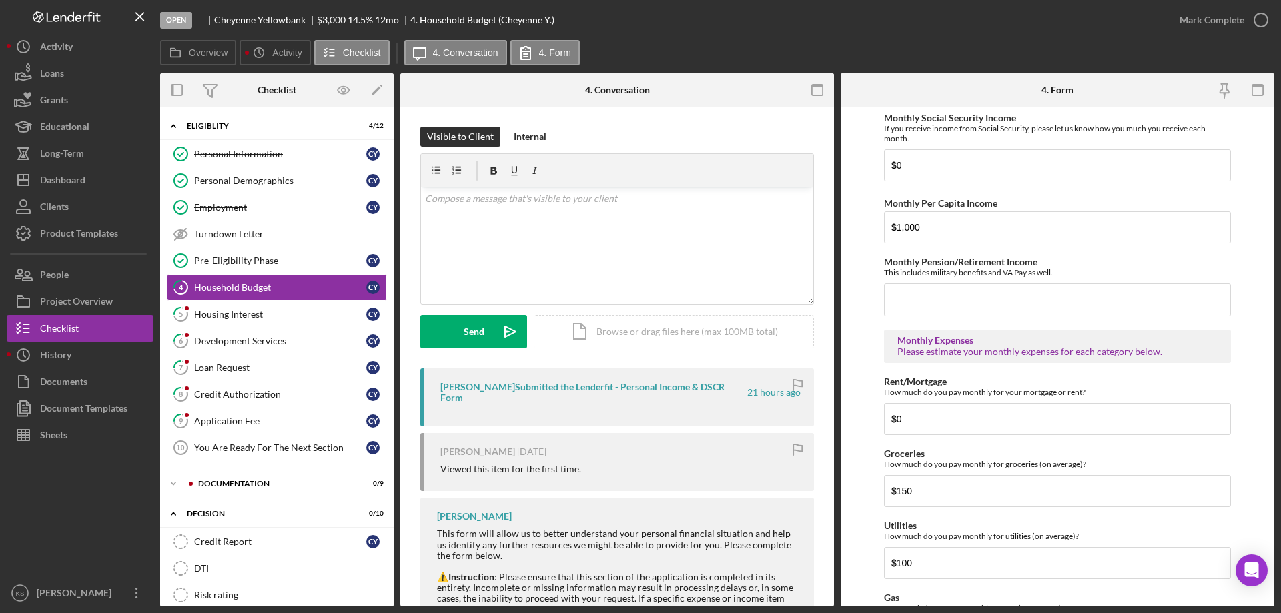
scroll to position [265, 0]
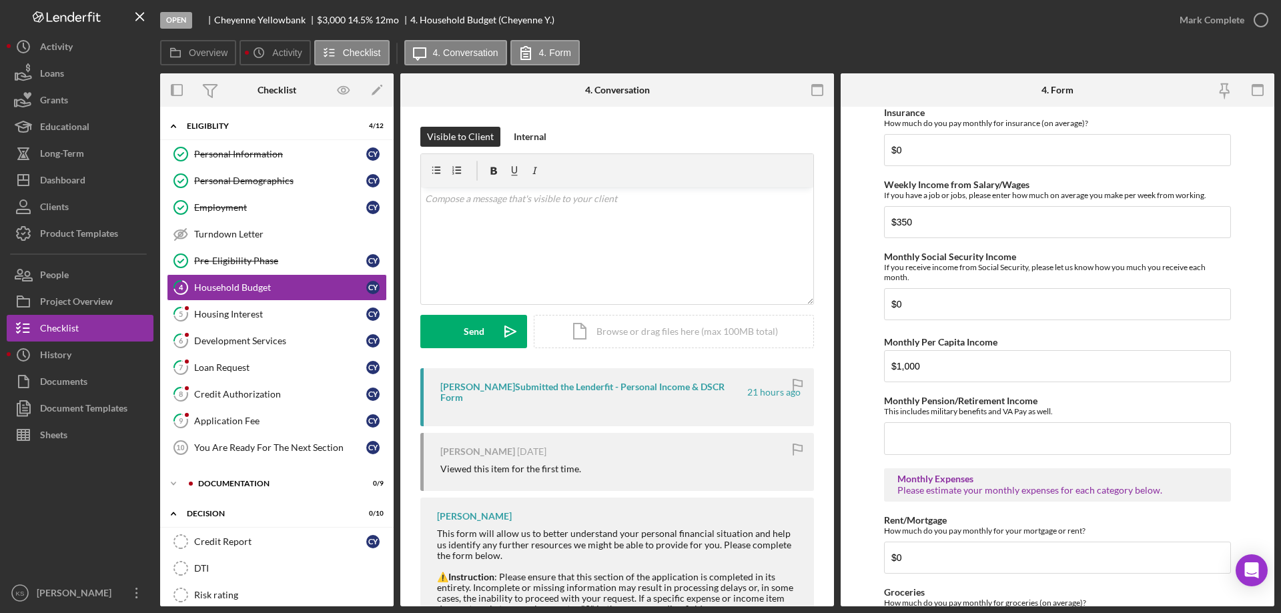
click at [1220, 5] on div "Mark Complete" at bounding box center [1220, 20] width 108 height 40
click at [1222, 13] on div "Mark Complete" at bounding box center [1212, 20] width 65 height 27
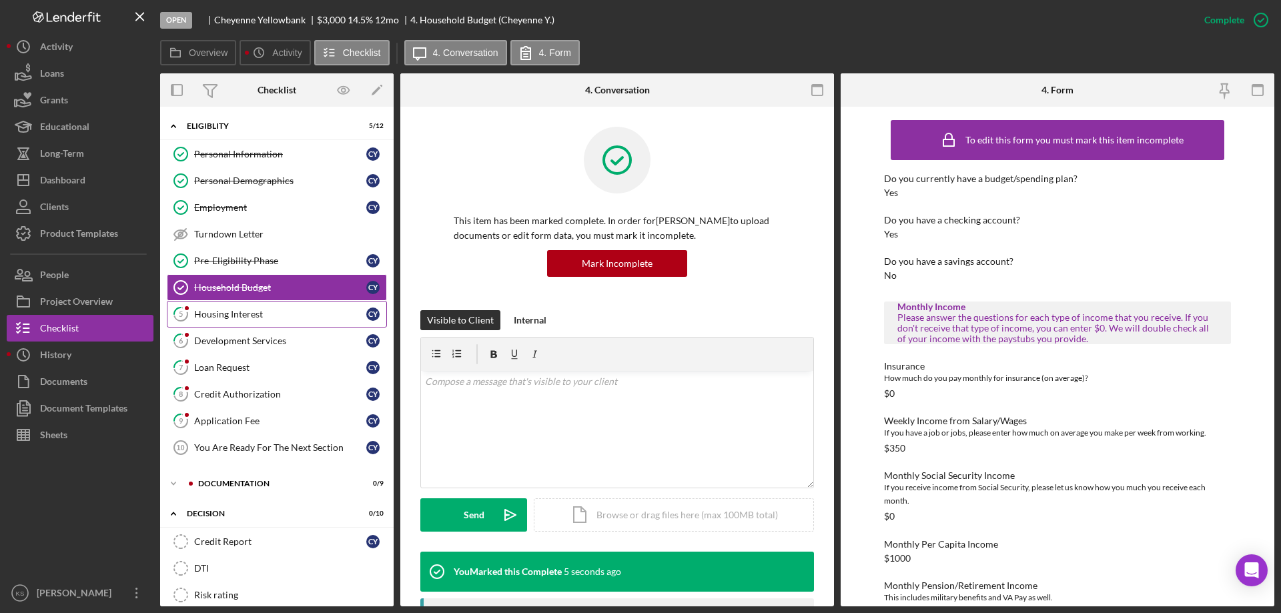
click at [263, 309] on div "Housing Interest" at bounding box center [280, 314] width 172 height 11
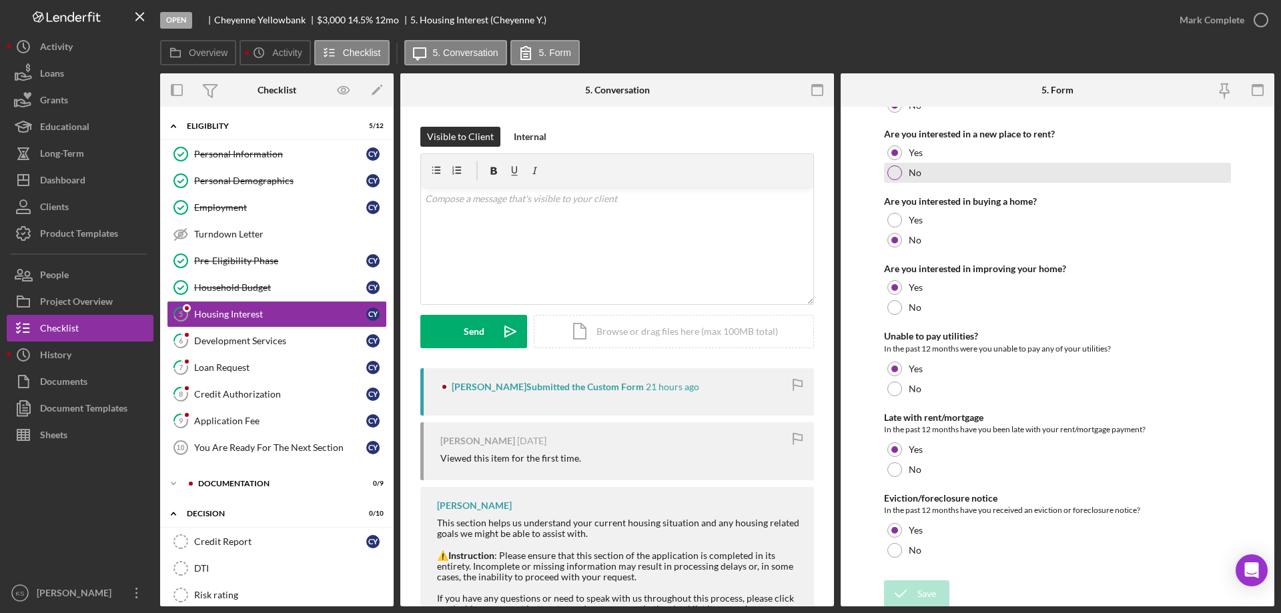
scroll to position [182, 0]
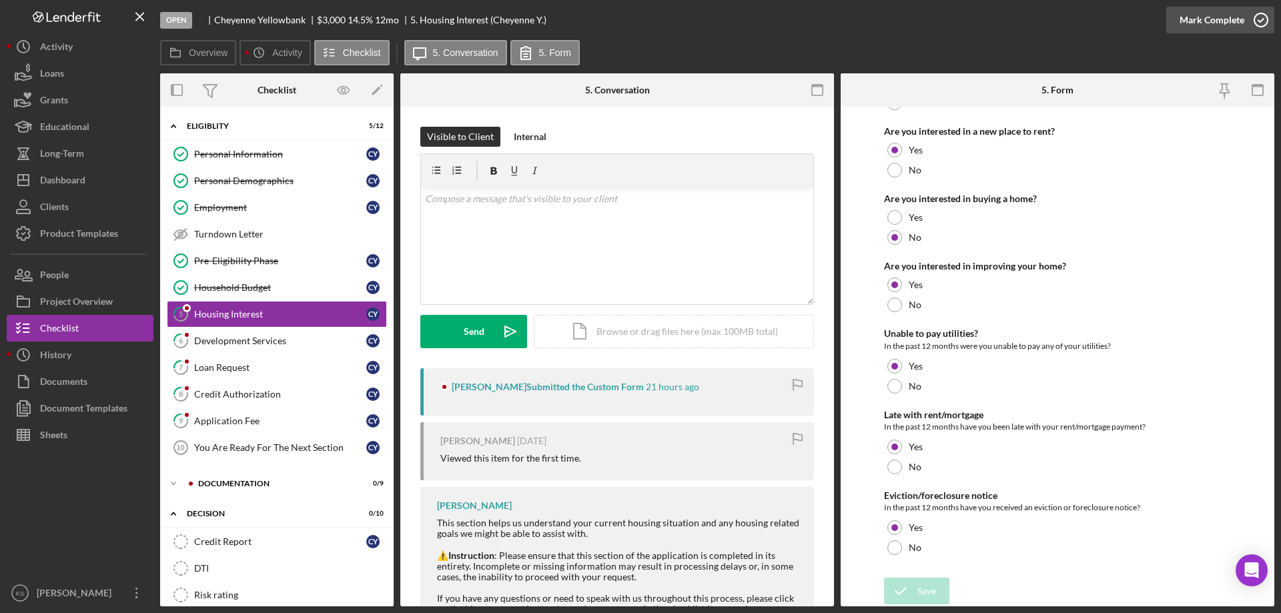
click at [1199, 20] on div "Mark Complete" at bounding box center [1212, 20] width 65 height 27
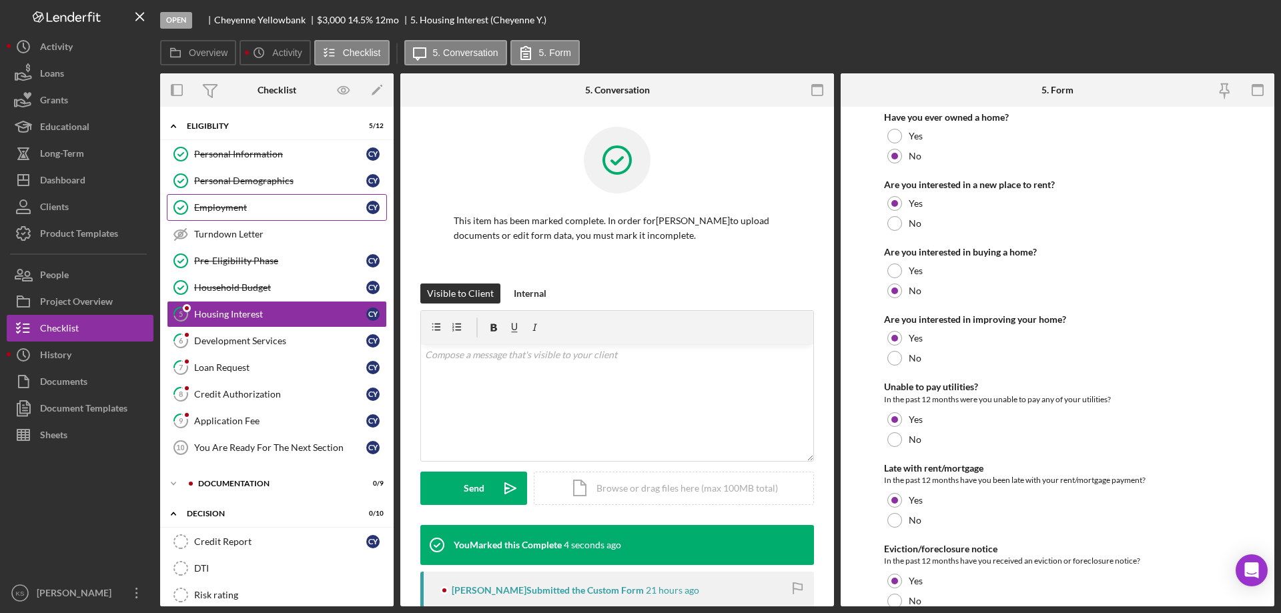
scroll to position [236, 0]
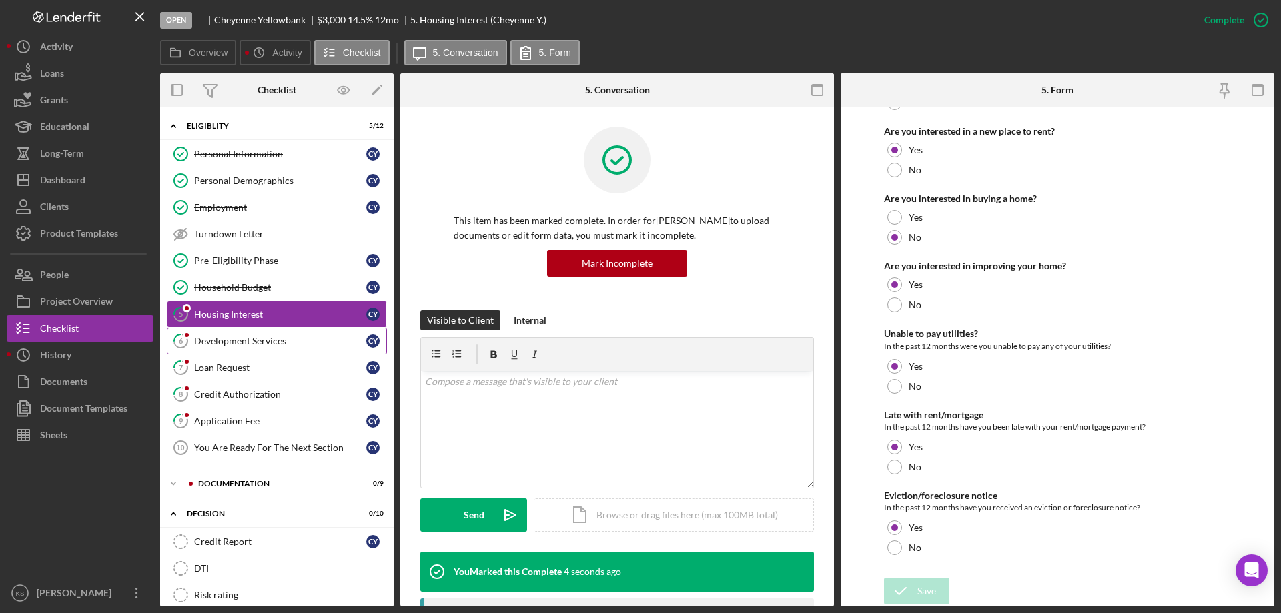
click at [240, 334] on link "6 Development Services C Y" at bounding box center [277, 341] width 220 height 27
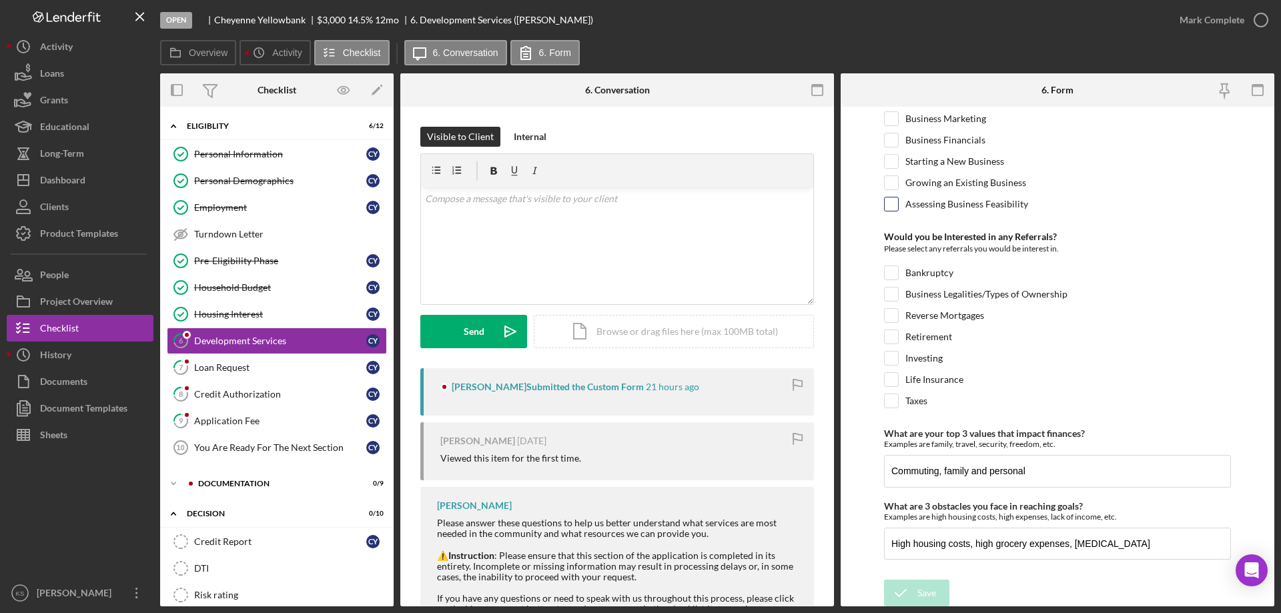
scroll to position [560, 0]
click at [1218, 20] on div "Mark Complete" at bounding box center [1212, 20] width 65 height 27
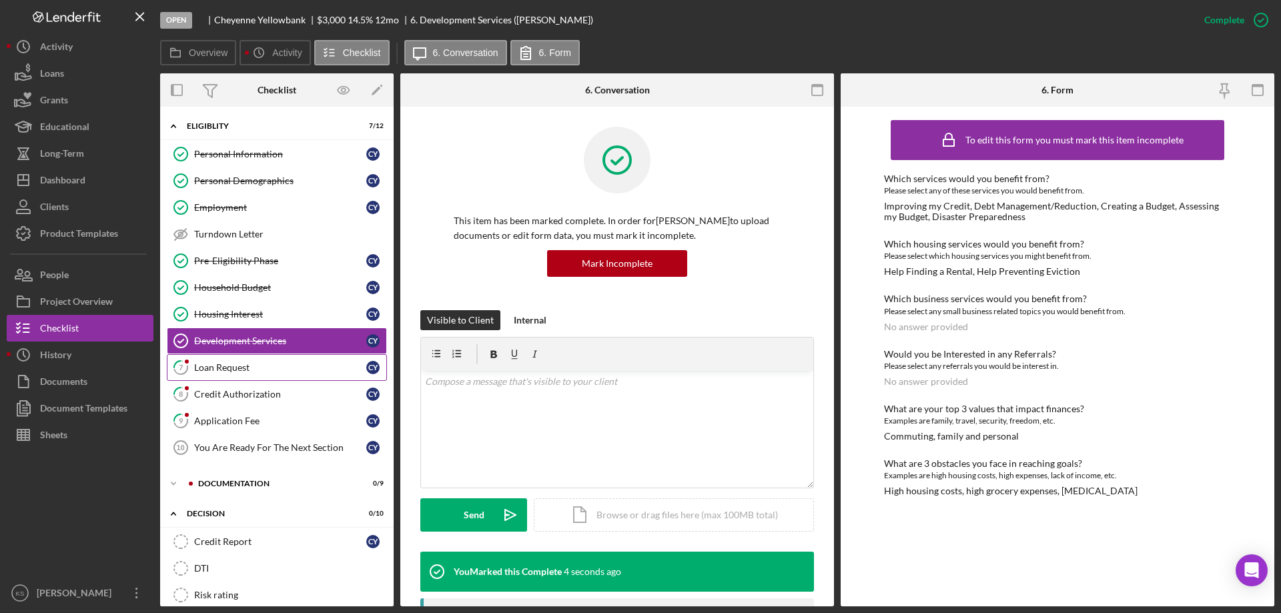
click at [254, 362] on div "Loan Request" at bounding box center [280, 367] width 172 height 11
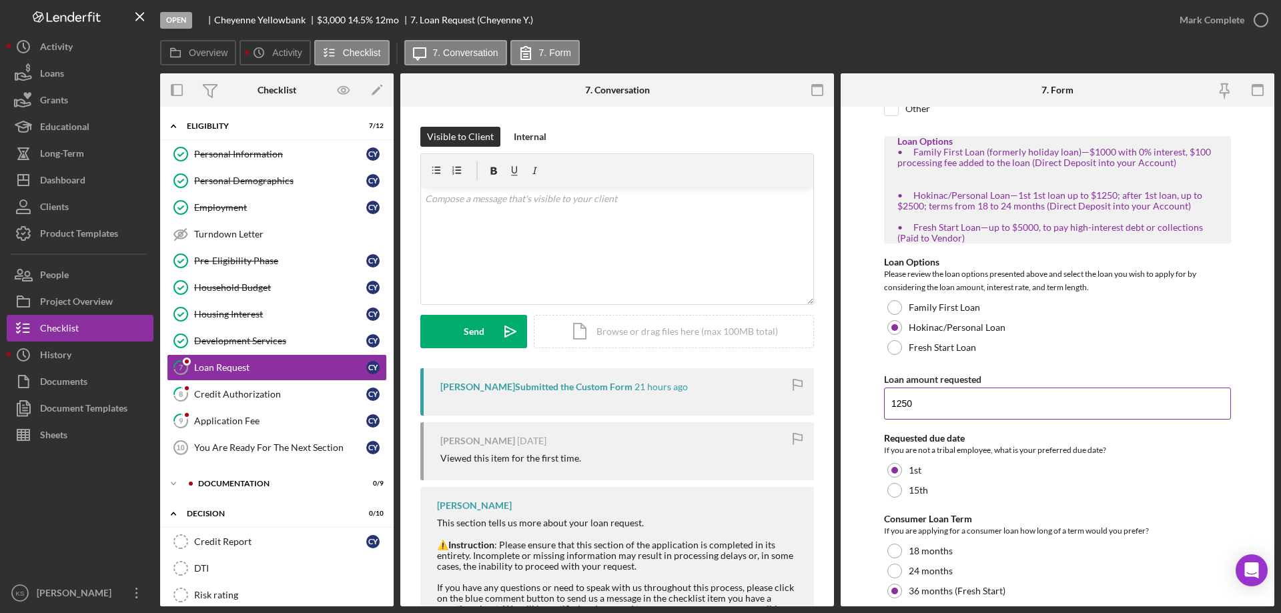
scroll to position [244, 0]
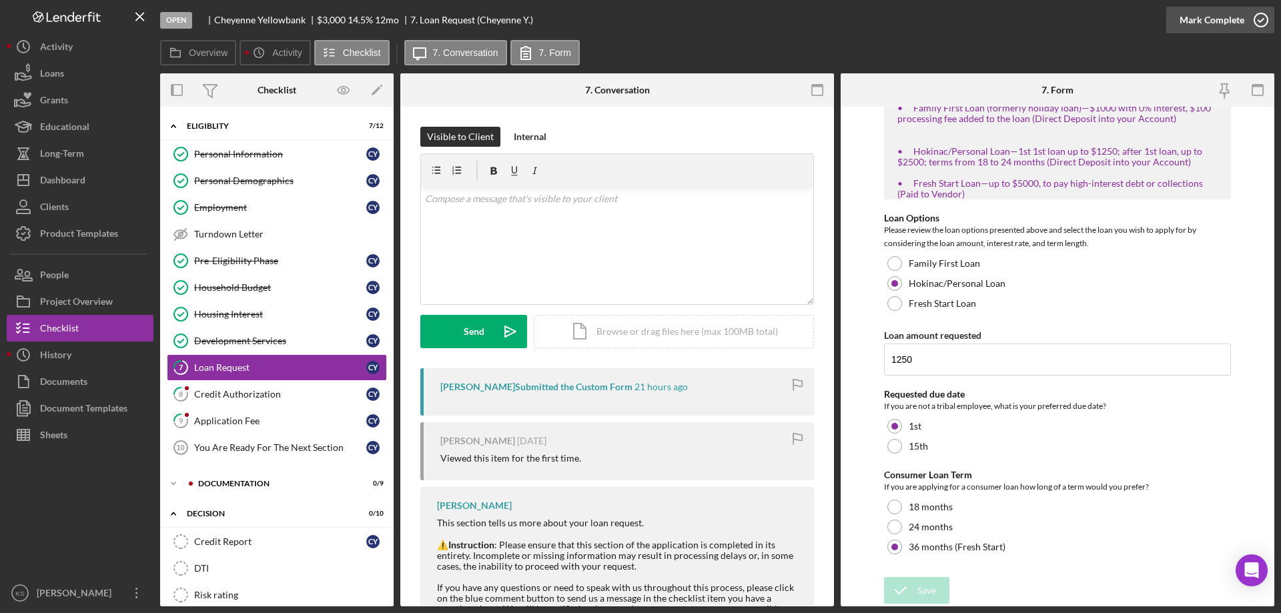
click at [1208, 22] on div "Mark Complete" at bounding box center [1212, 20] width 65 height 27
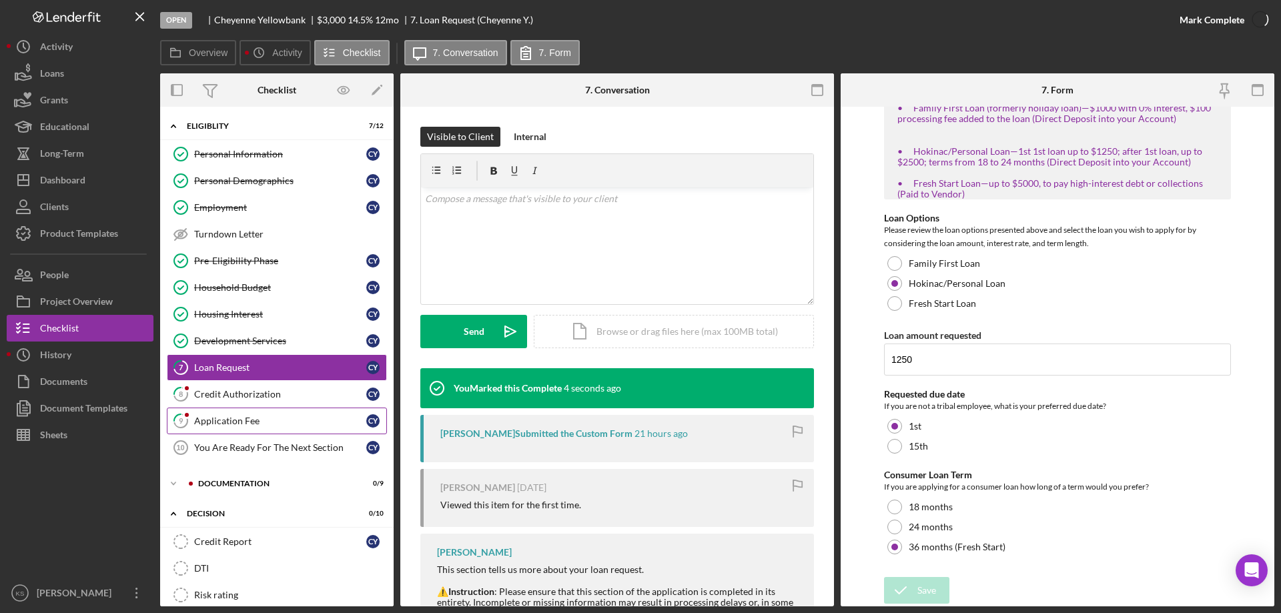
scroll to position [298, 0]
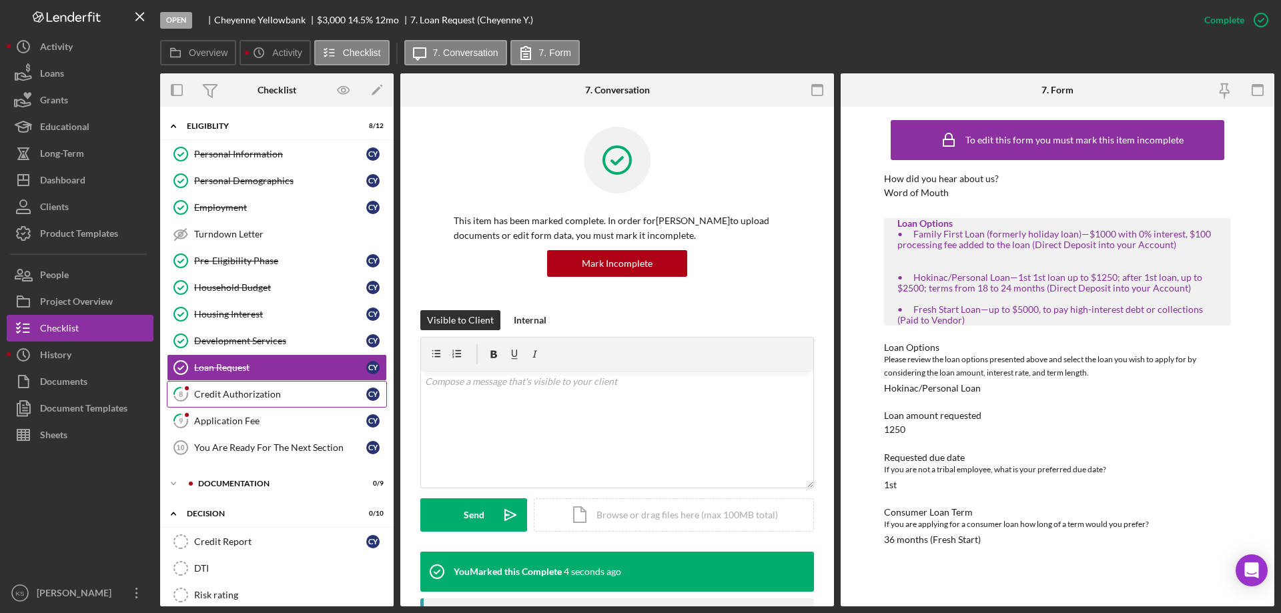
click at [259, 393] on div "Credit Authorization" at bounding box center [280, 394] width 172 height 11
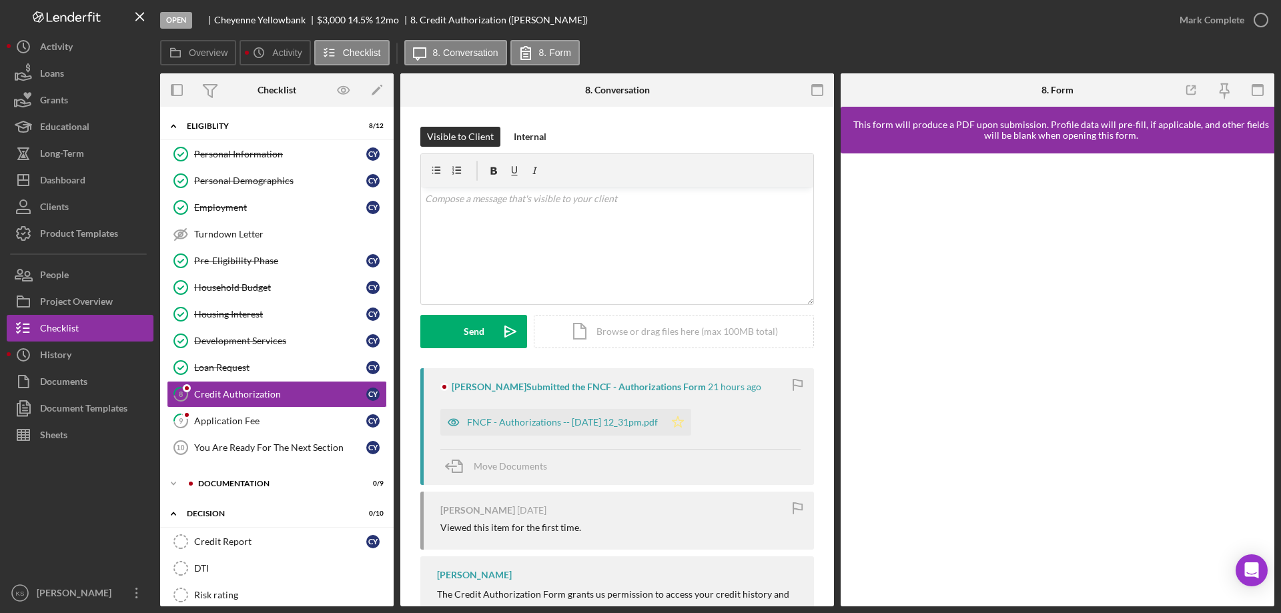
click at [691, 429] on icon "Icon/Star" at bounding box center [678, 422] width 27 height 27
click at [1236, 22] on div "Mark Complete" at bounding box center [1212, 20] width 65 height 27
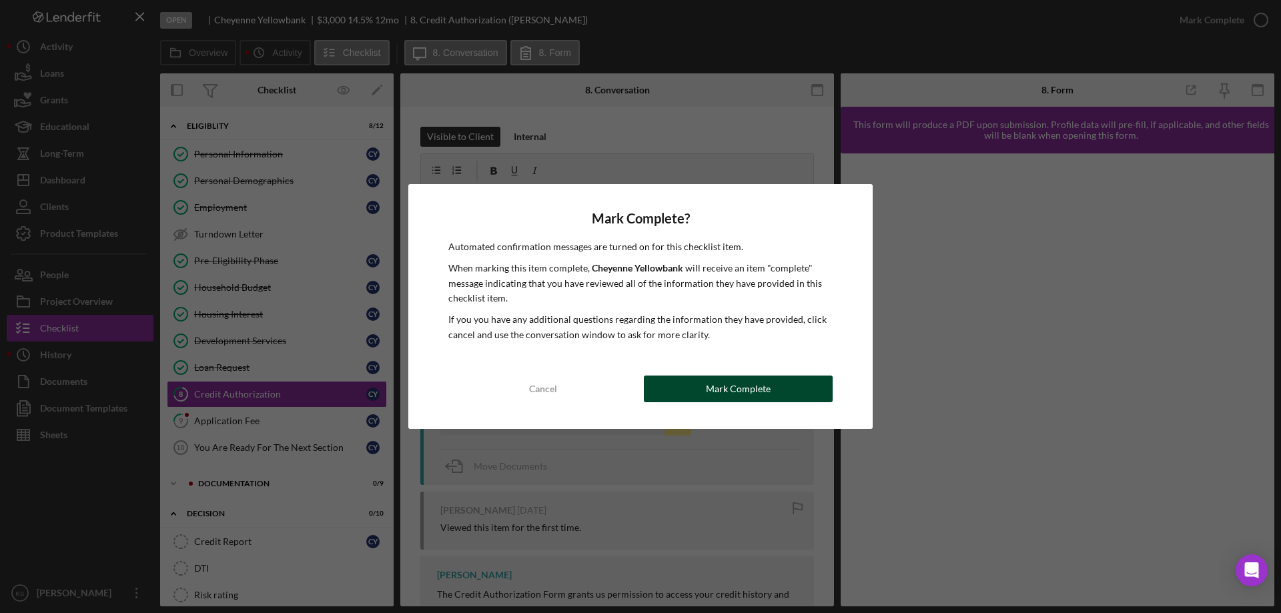
click at [739, 389] on div "Mark Complete" at bounding box center [738, 389] width 65 height 27
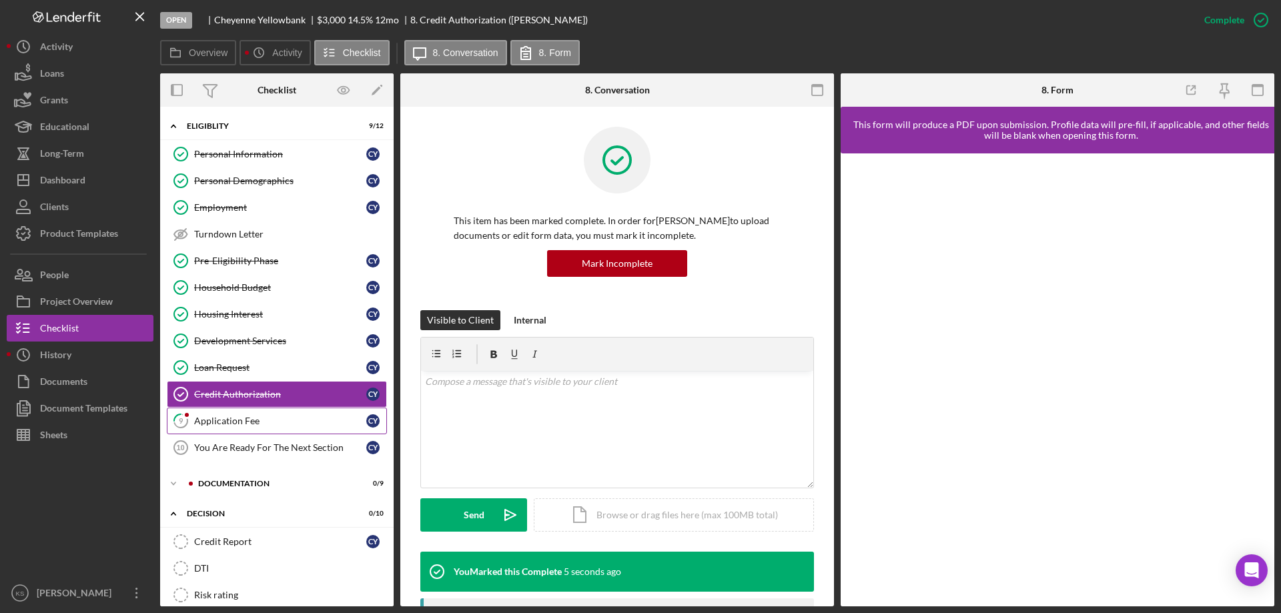
click at [298, 418] on div "Application Fee" at bounding box center [280, 421] width 172 height 11
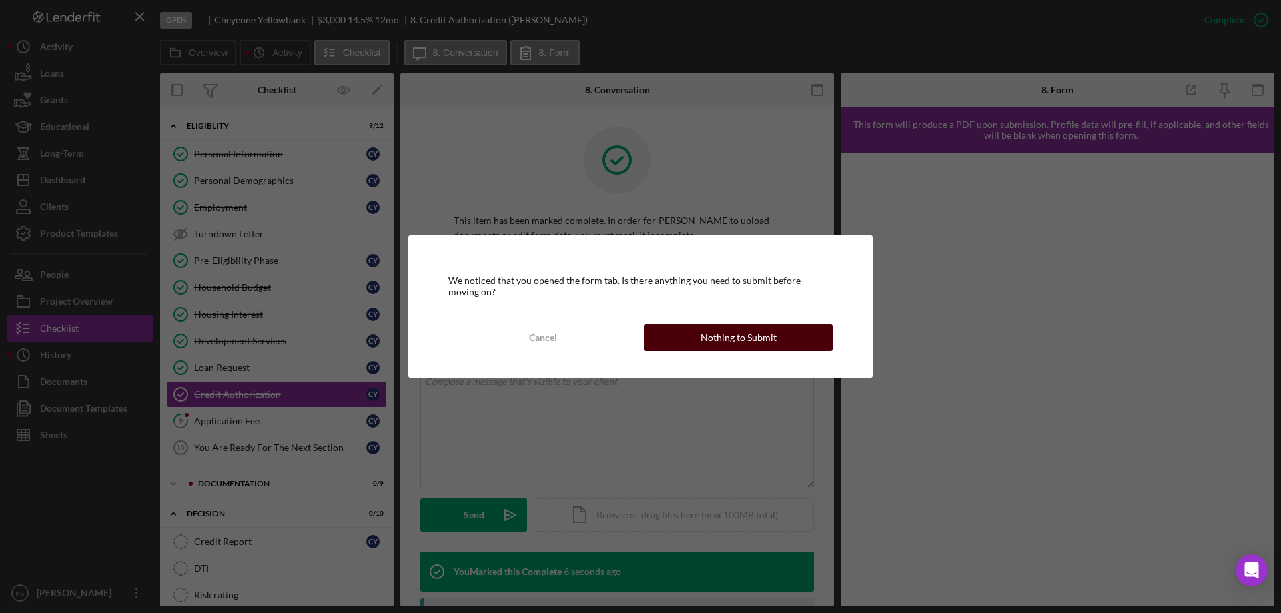
drag, startPoint x: 795, startPoint y: 343, endPoint x: 807, endPoint y: 360, distance: 21.0
click at [795, 343] on button "Nothing to Submit" at bounding box center [738, 337] width 189 height 27
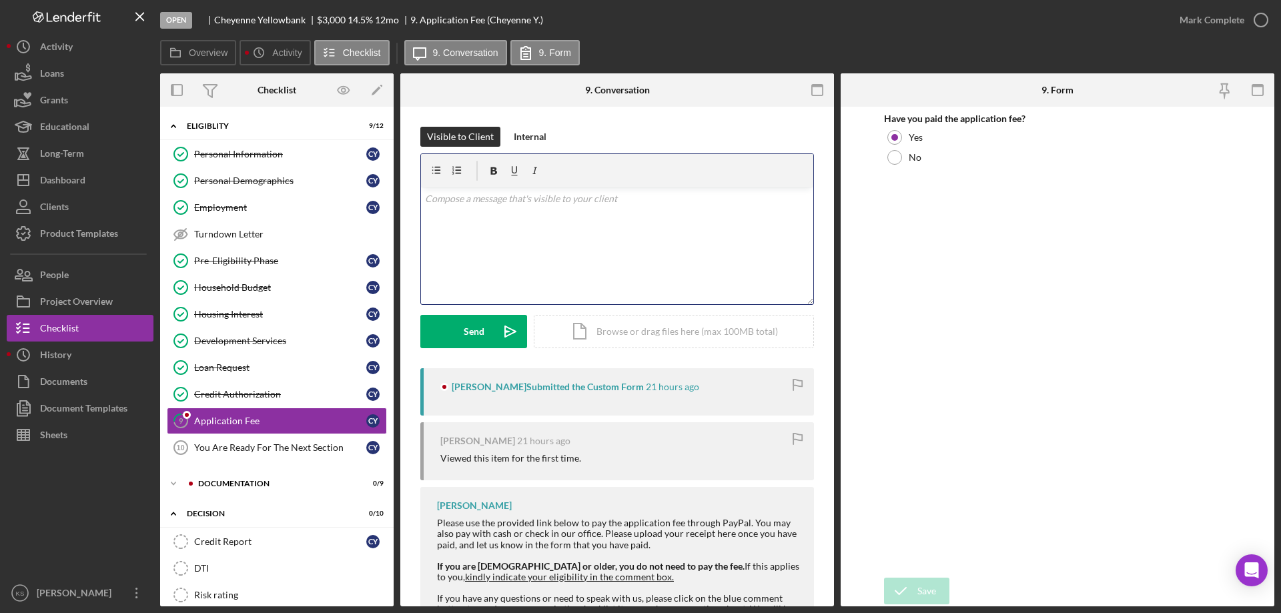
click at [599, 222] on div "v Color teal Color pink Remove color Add row above Add row below Add column bef…" at bounding box center [617, 246] width 392 height 117
click at [477, 322] on div "Send" at bounding box center [474, 331] width 21 height 33
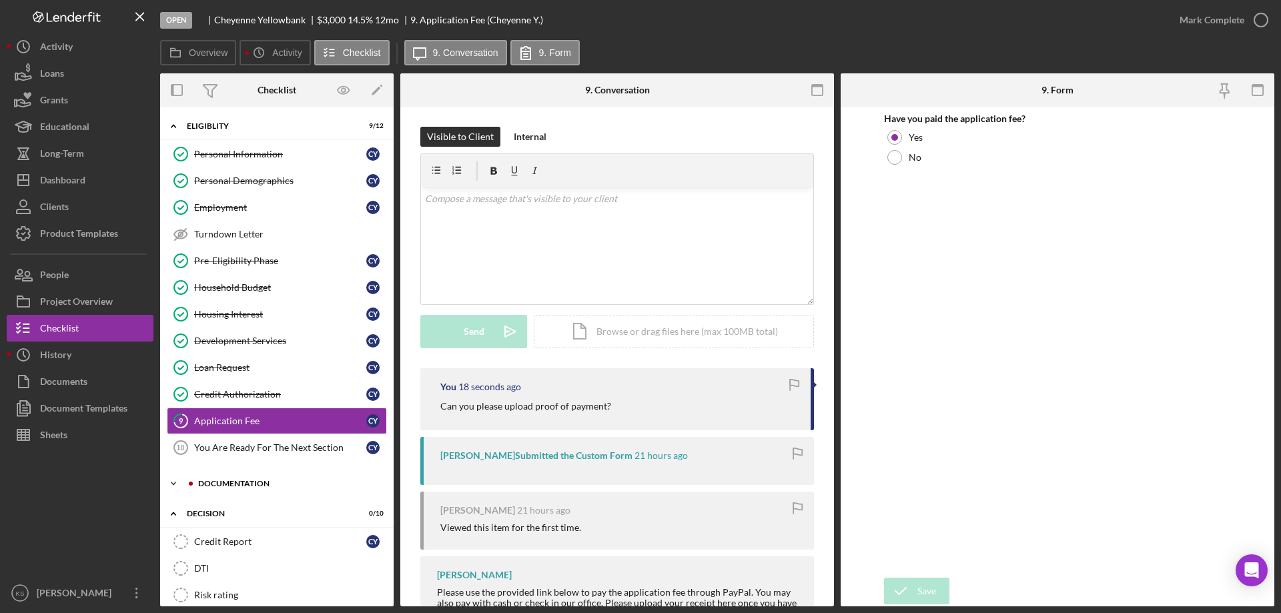
click at [304, 491] on div "Icon/Expander Documentation 0 / 9" at bounding box center [277, 483] width 234 height 27
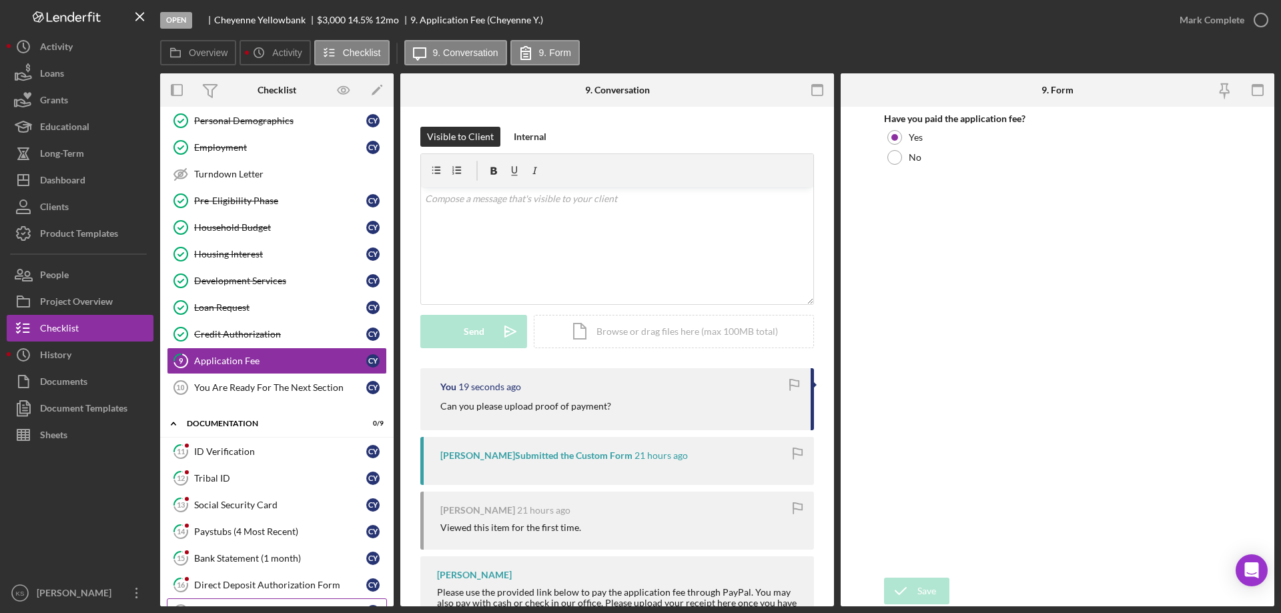
scroll to position [200, 0]
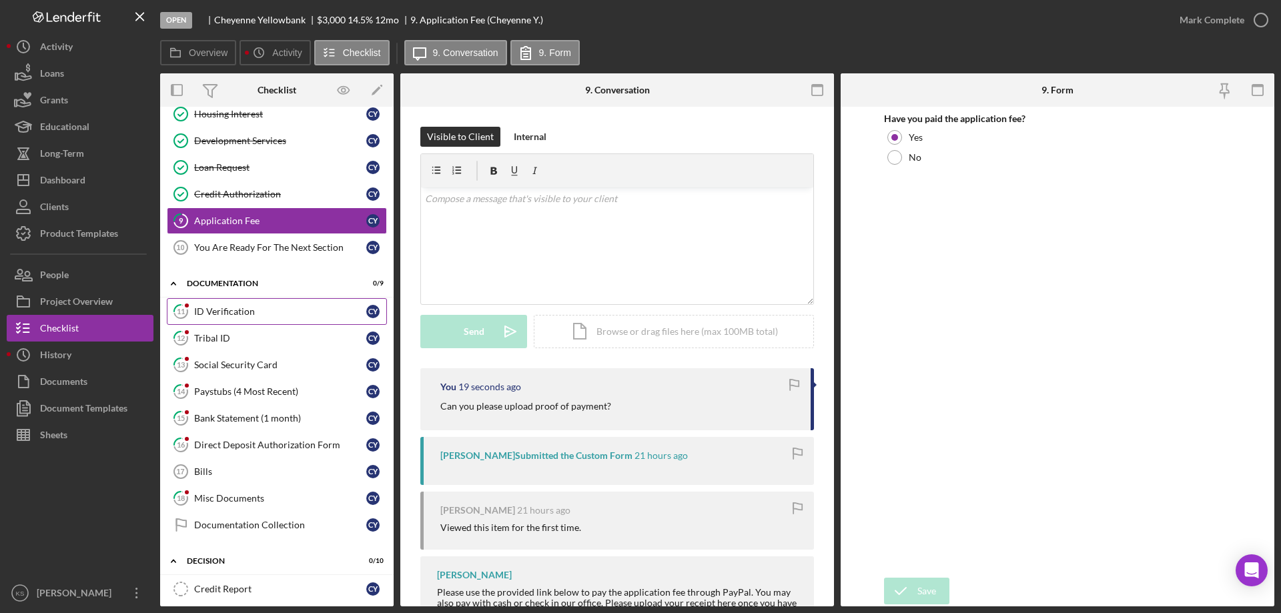
click at [244, 306] on div "ID Verification" at bounding box center [280, 311] width 172 height 11
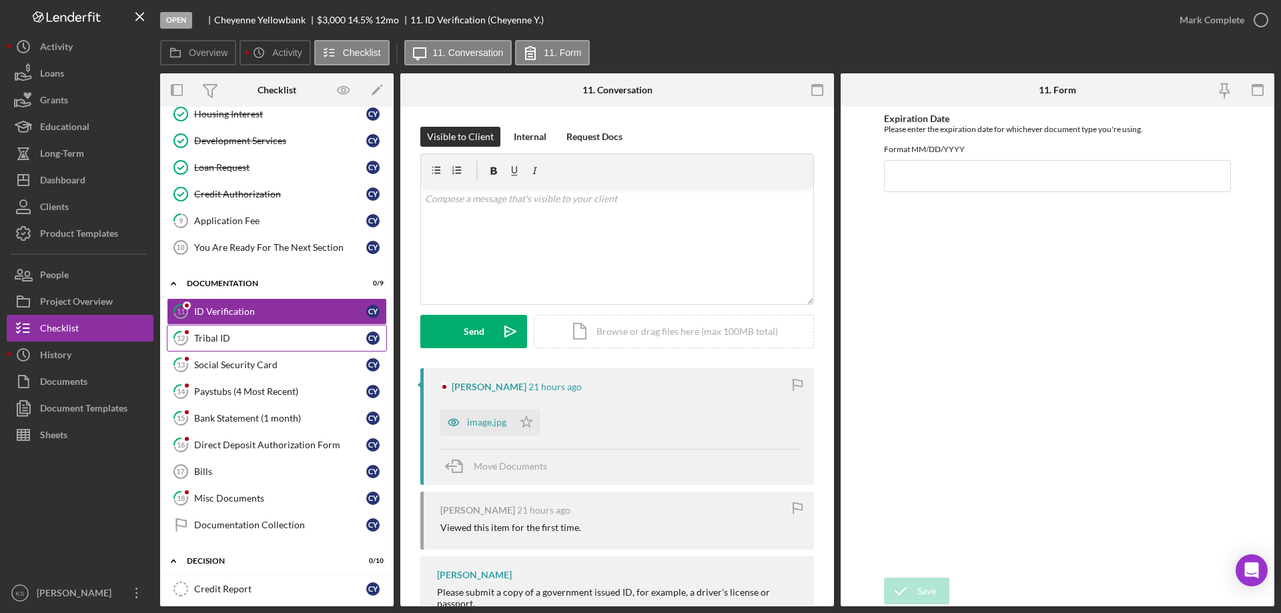
click at [233, 341] on div "Tribal ID" at bounding box center [280, 338] width 172 height 11
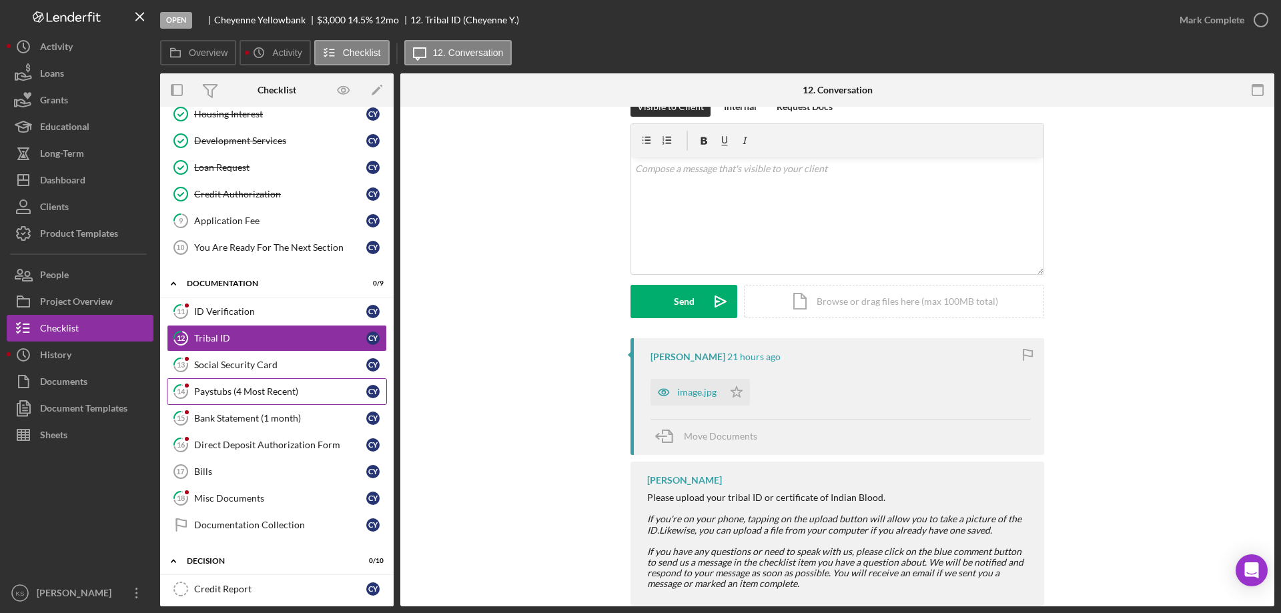
scroll to position [56, 0]
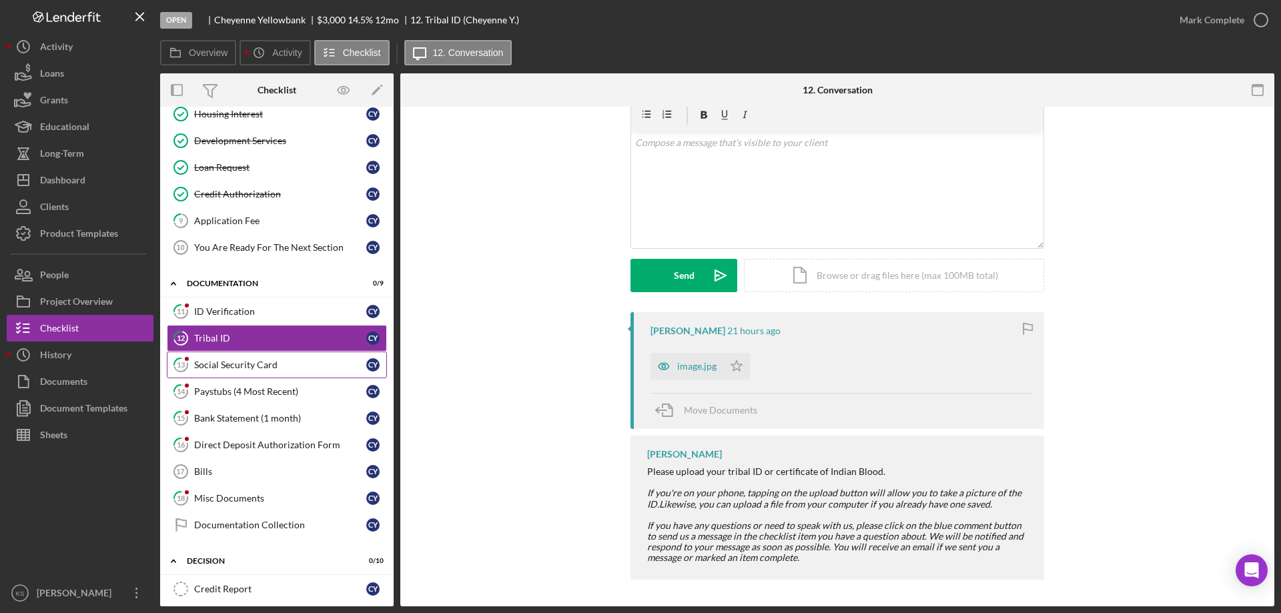
click at [284, 372] on link "13 Social Security Card C Y" at bounding box center [277, 365] width 220 height 27
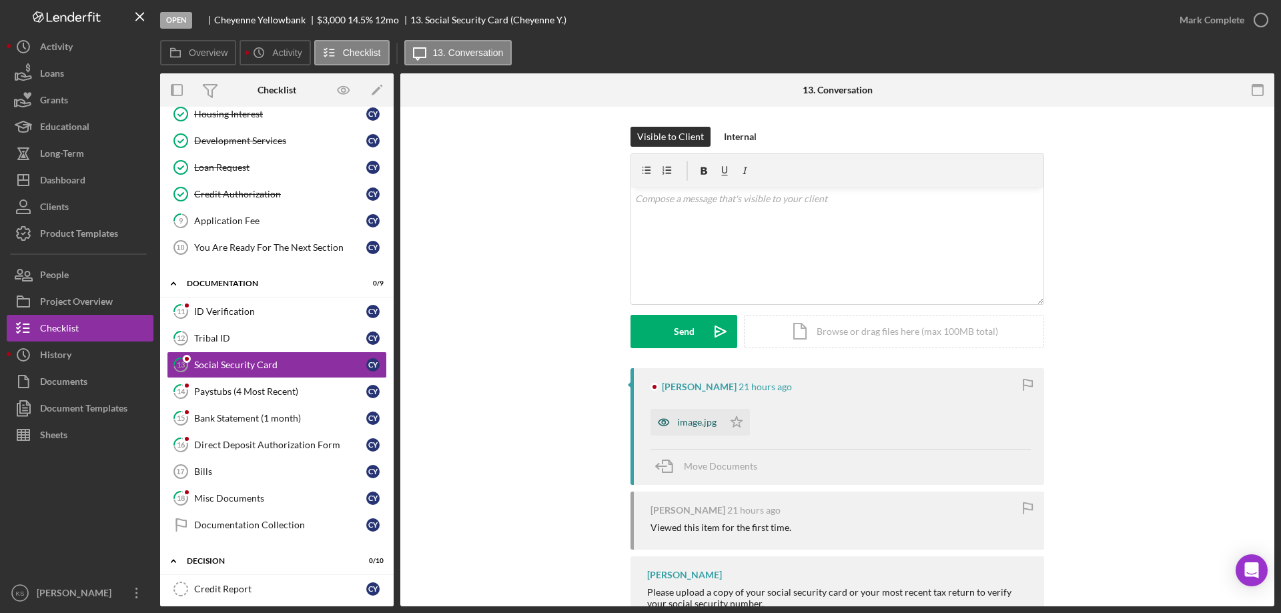
scroll to position [46, 0]
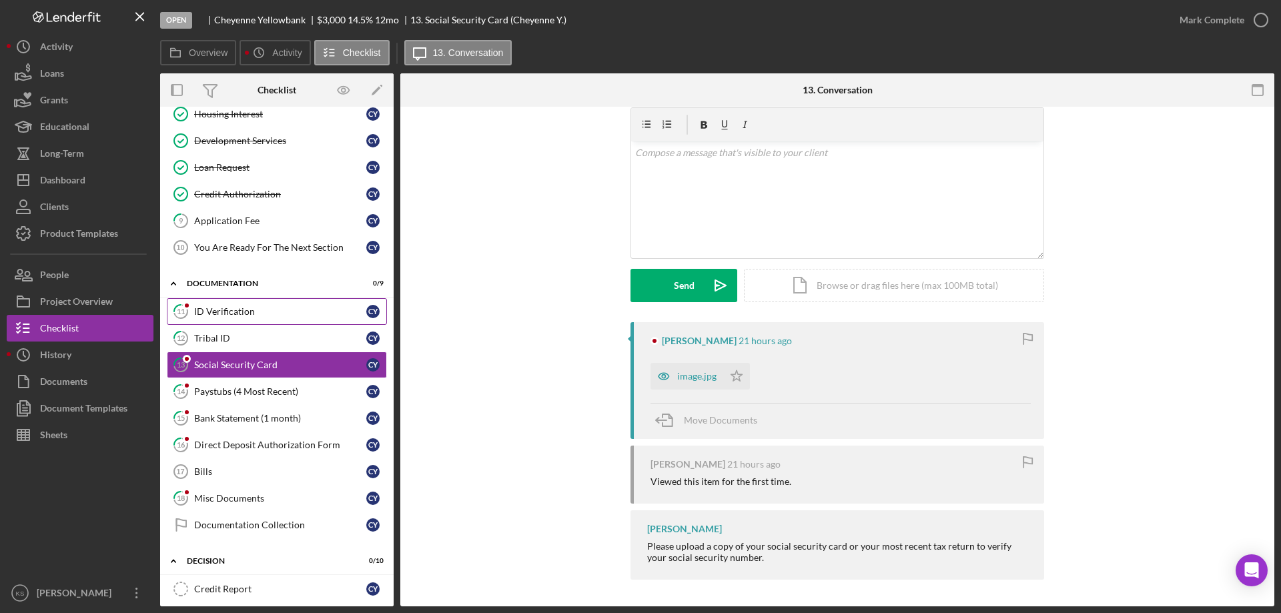
click at [245, 318] on link "11 ID Verification C Y" at bounding box center [277, 311] width 220 height 27
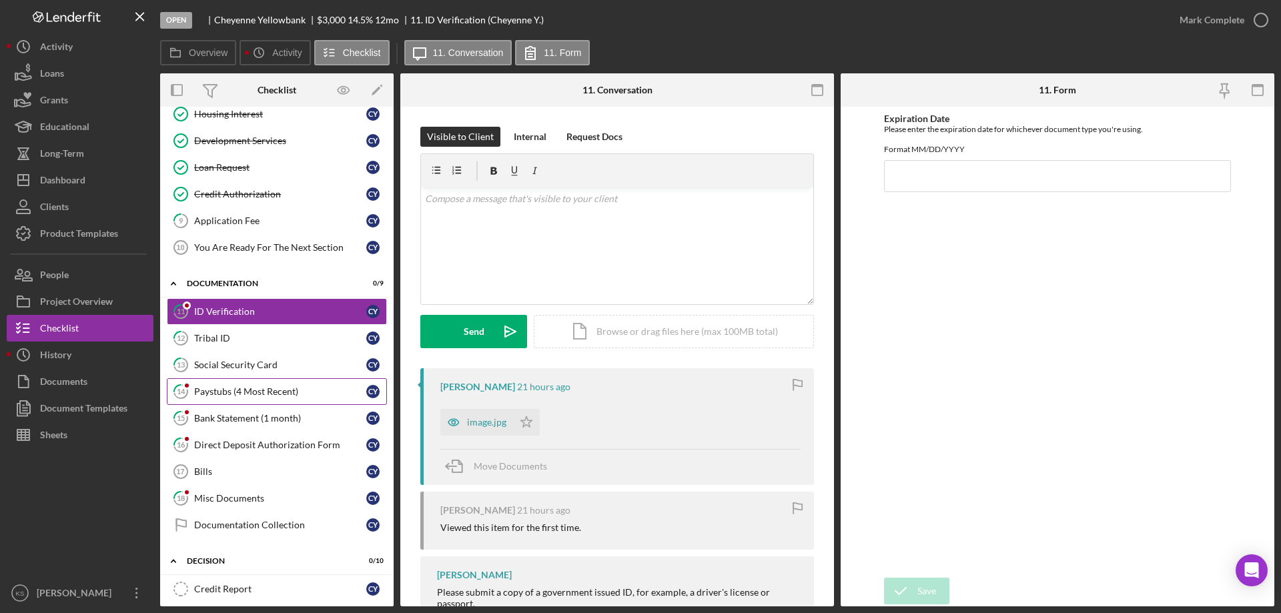
click at [232, 398] on link "14 Paystubs (4 Most Recent) C Y" at bounding box center [277, 391] width 220 height 27
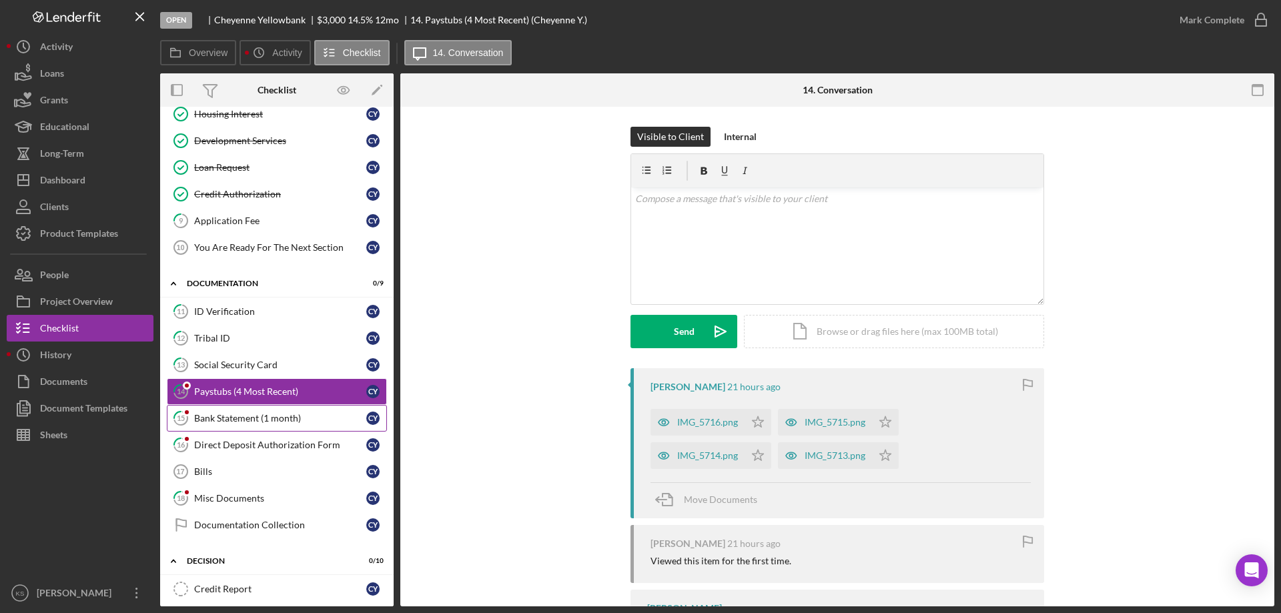
click at [260, 426] on link "15 Bank Statement (1 month) C Y" at bounding box center [277, 418] width 220 height 27
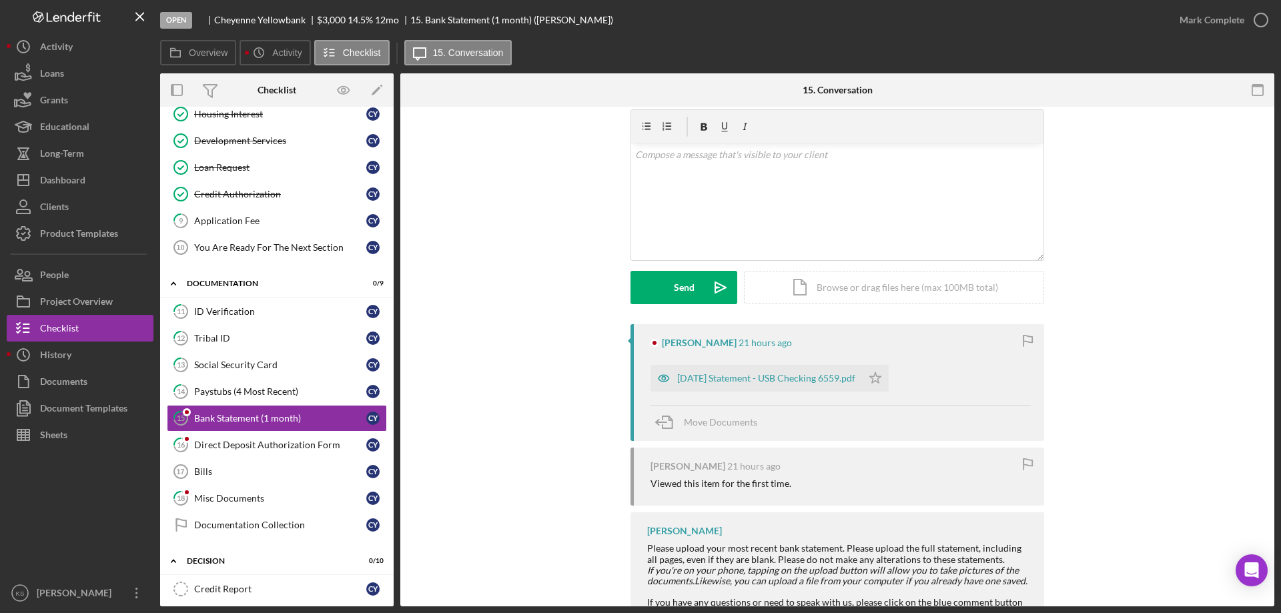
scroll to position [121, 0]
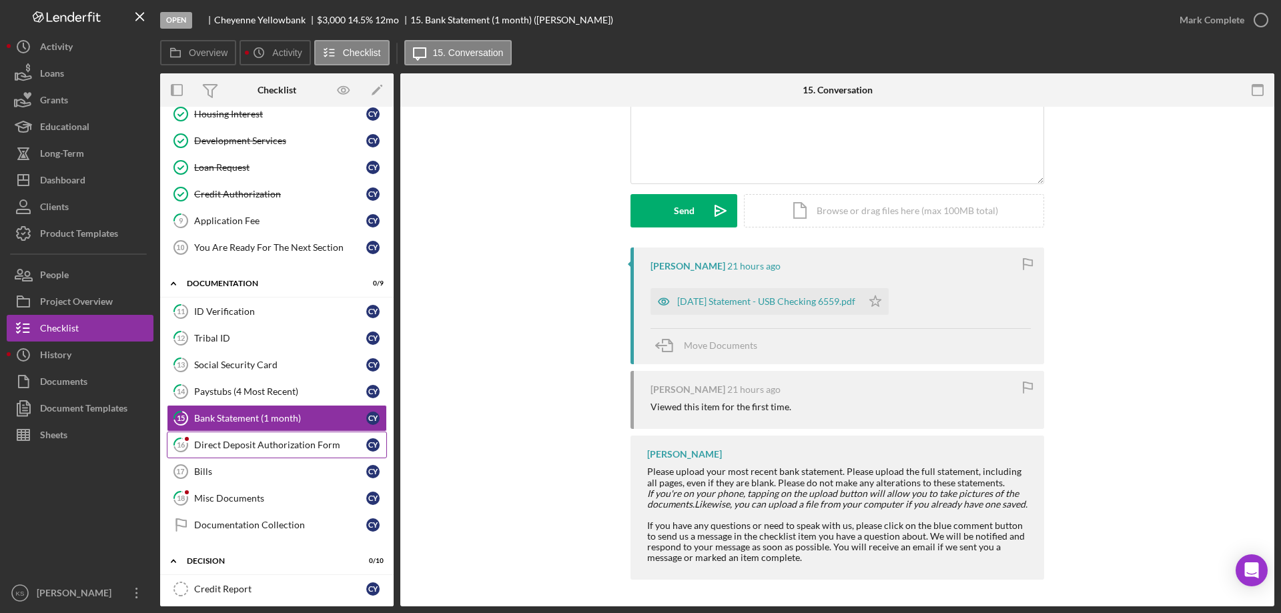
click at [246, 452] on link "16 Direct Deposit Authorization Form C Y" at bounding box center [277, 445] width 220 height 27
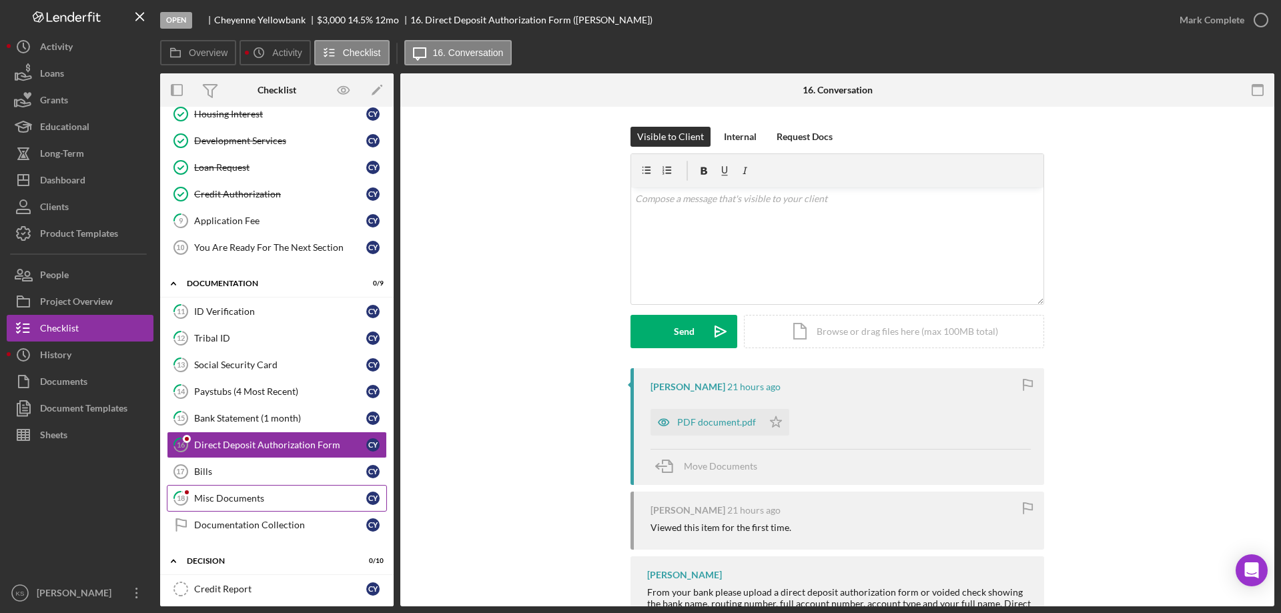
click at [206, 498] on div "Misc Documents" at bounding box center [280, 498] width 172 height 11
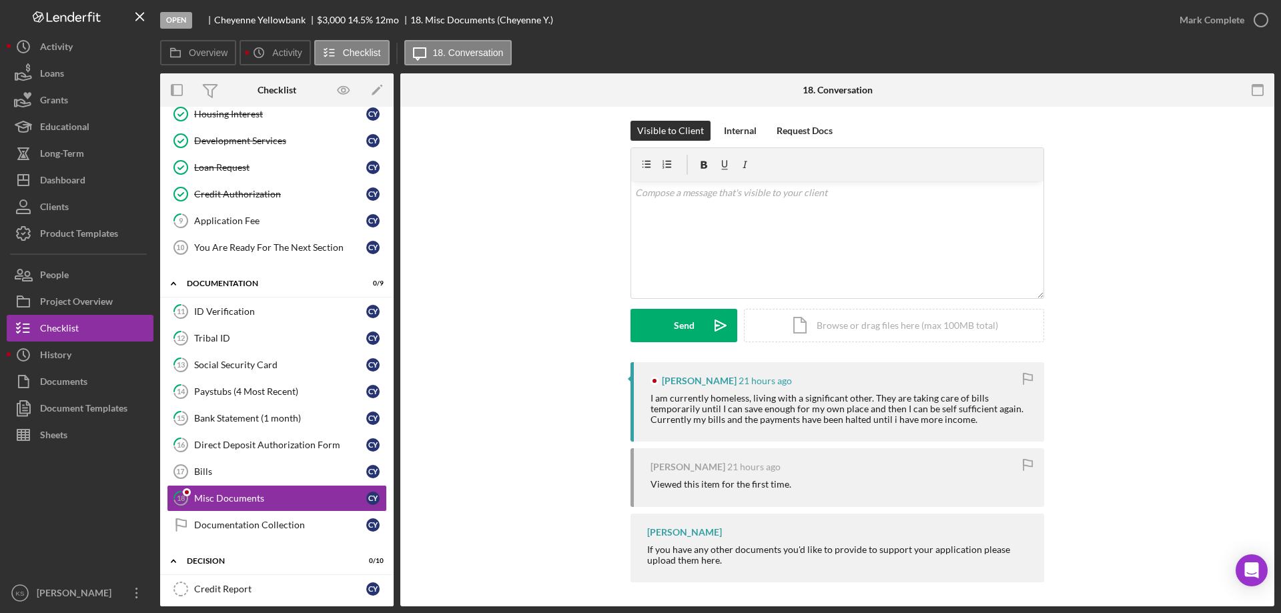
scroll to position [9, 0]
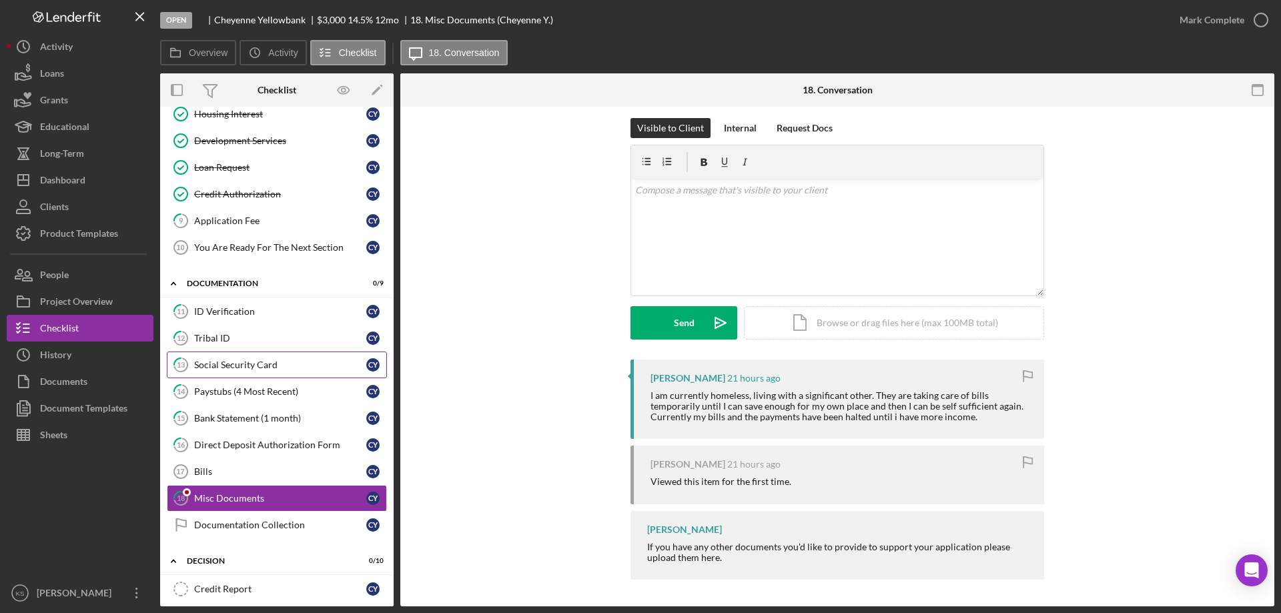
click at [296, 354] on link "13 Social Security Card C Y" at bounding box center [277, 365] width 220 height 27
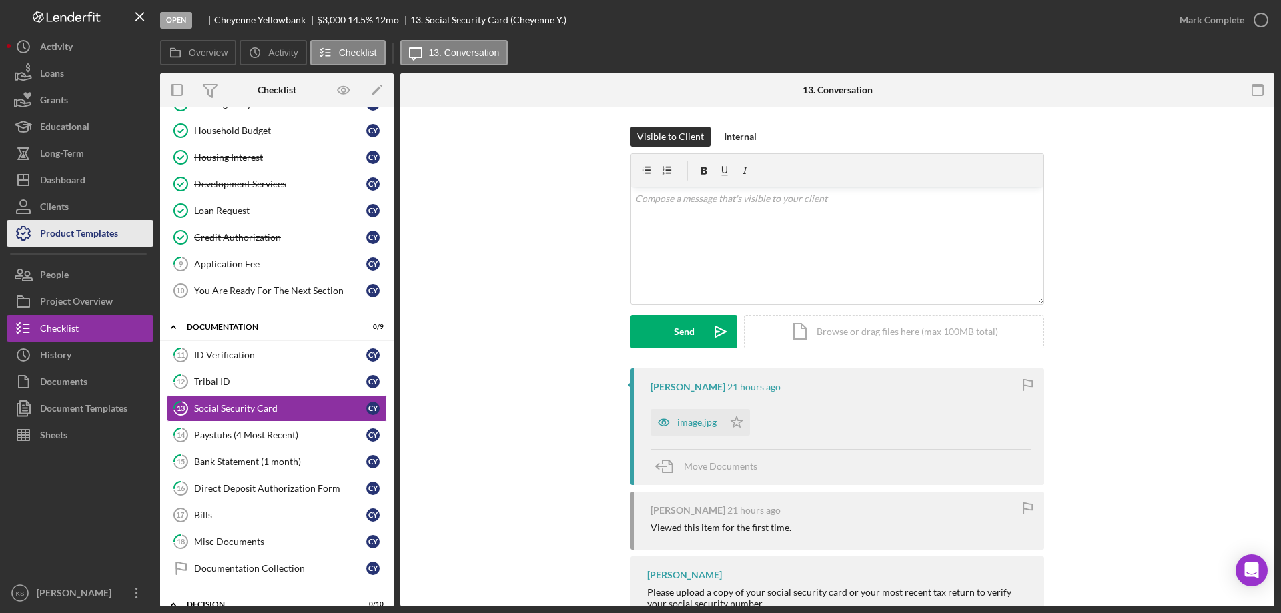
scroll to position [133, 0]
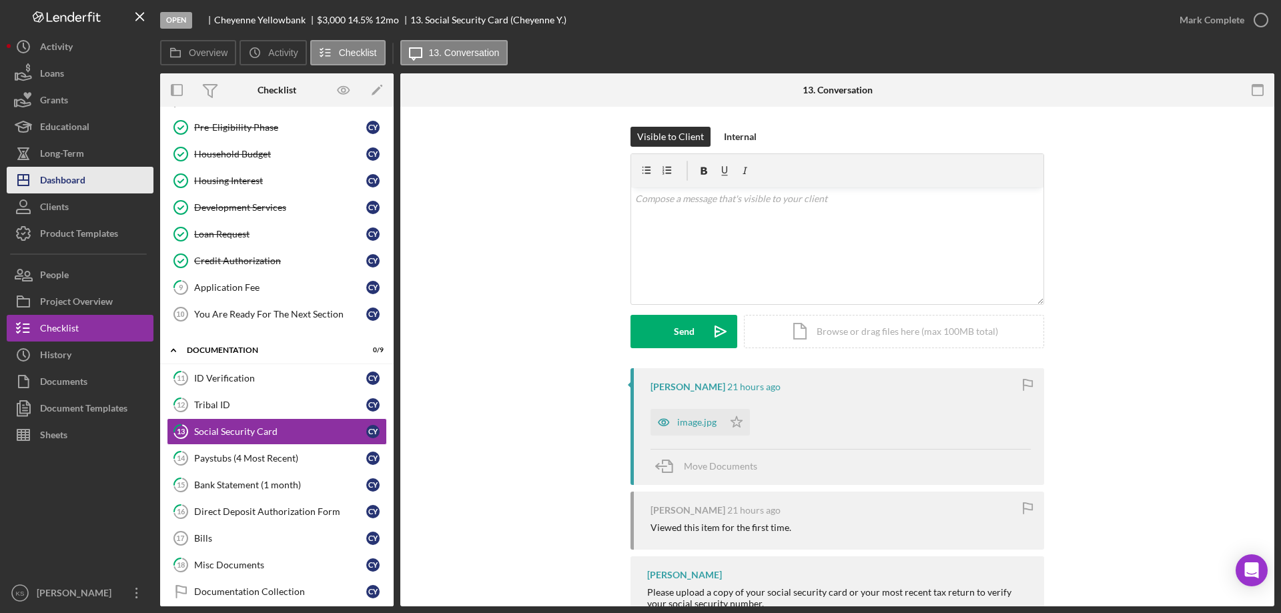
click at [35, 177] on icon "Icon/Dashboard" at bounding box center [23, 179] width 33 height 33
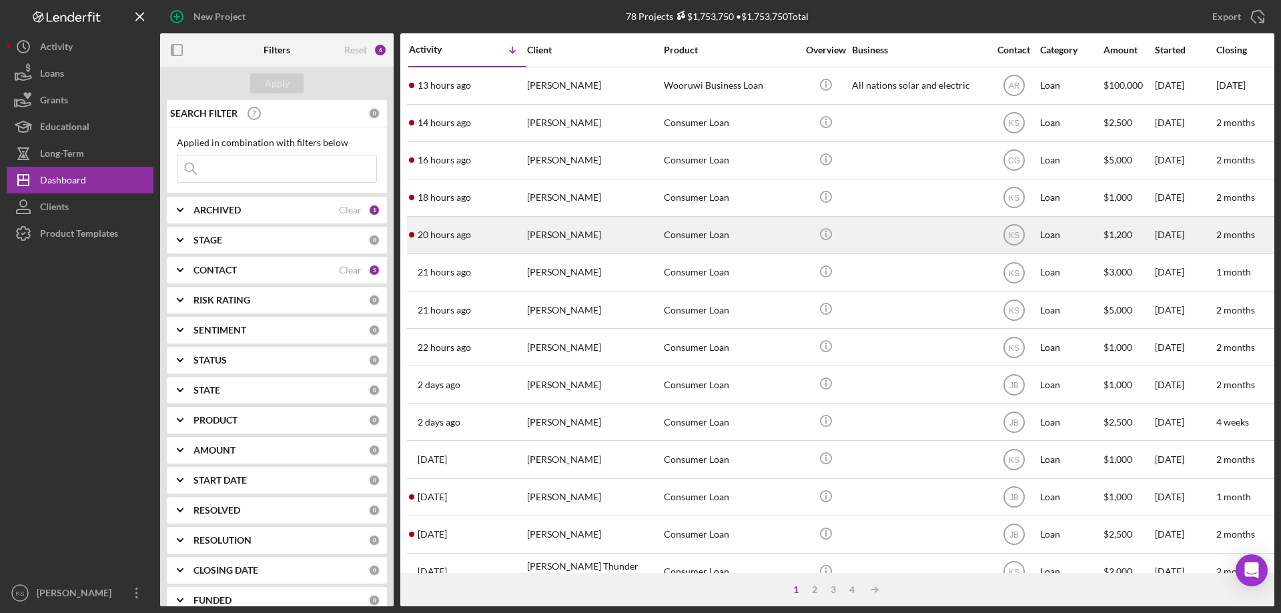
click at [557, 242] on div "[PERSON_NAME]" at bounding box center [593, 235] width 133 height 35
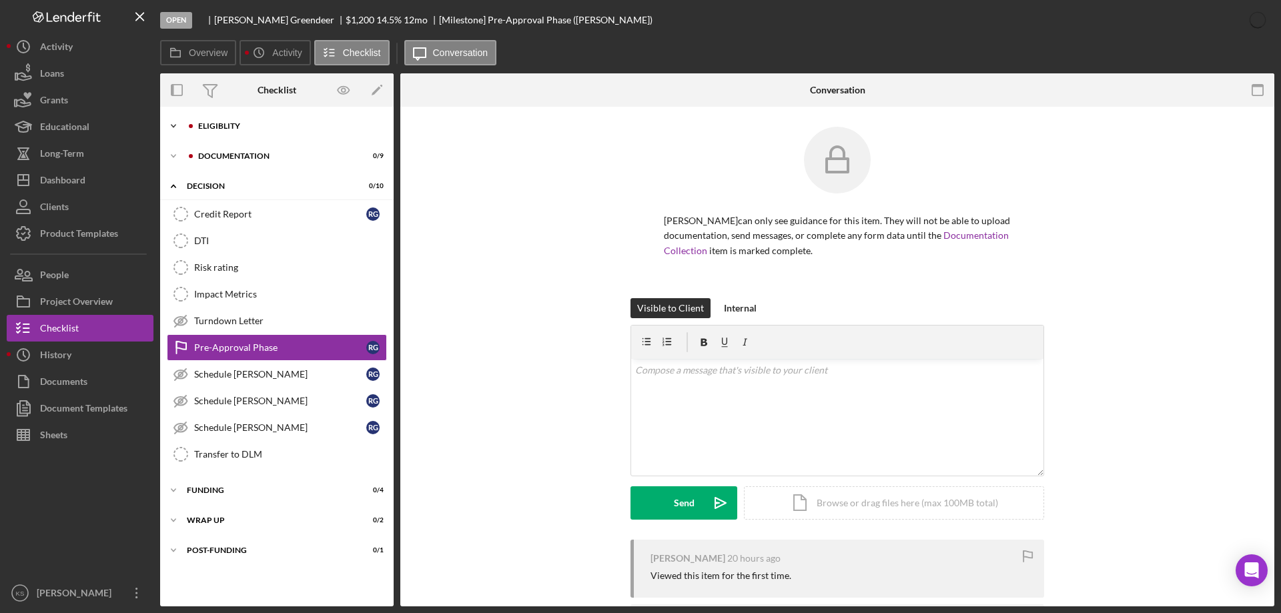
click at [226, 129] on div "Eligiblity" at bounding box center [287, 126] width 179 height 8
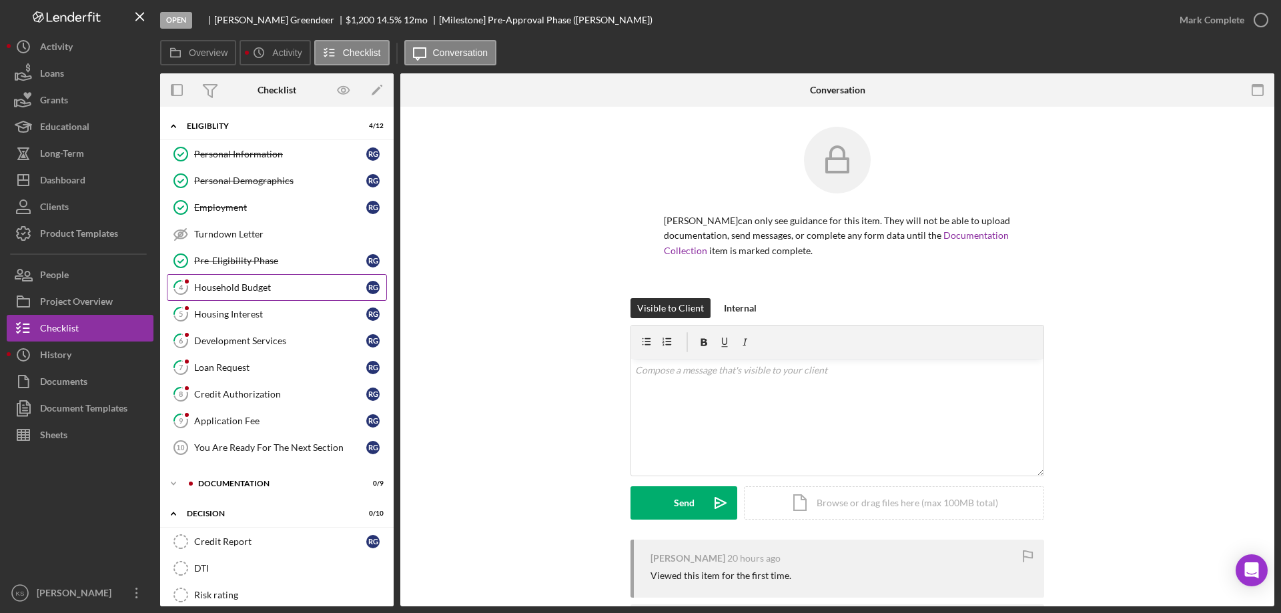
click at [238, 296] on link "4 Household Budget R G" at bounding box center [277, 287] width 220 height 27
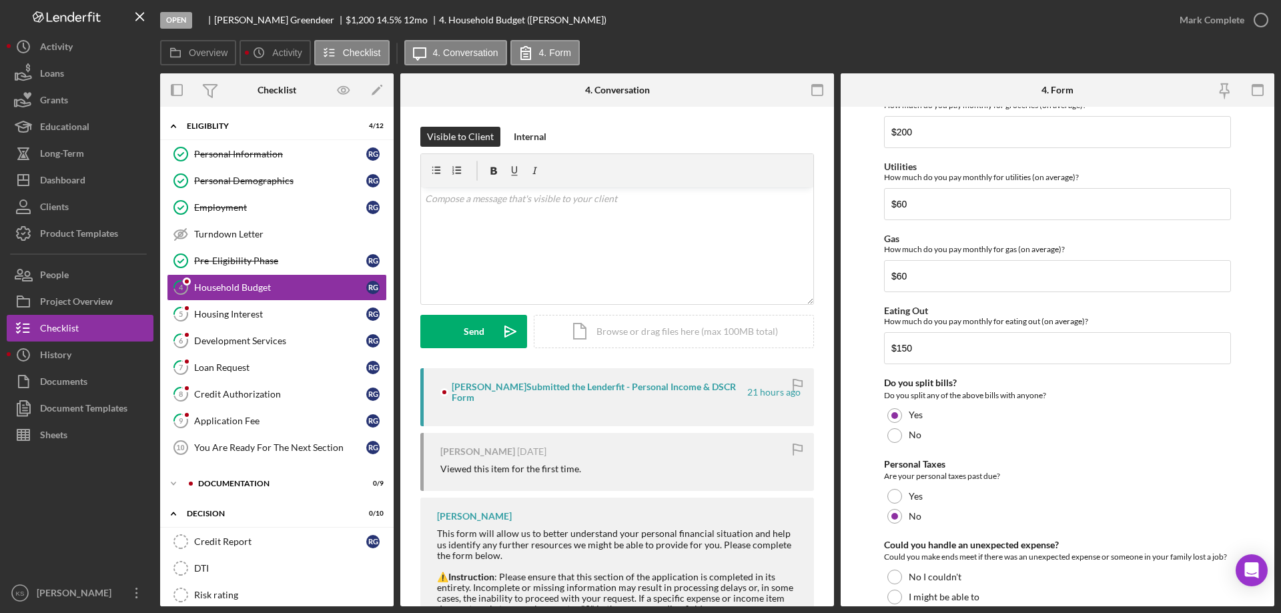
scroll to position [865, 0]
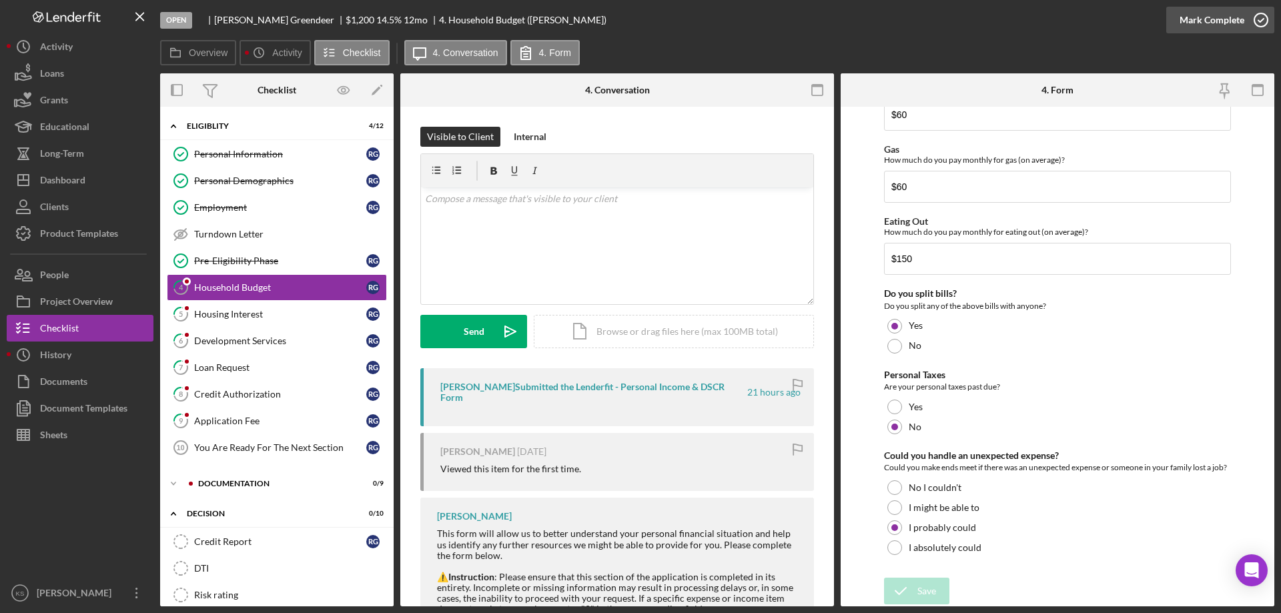
click at [1230, 20] on div "Mark Complete" at bounding box center [1212, 20] width 65 height 27
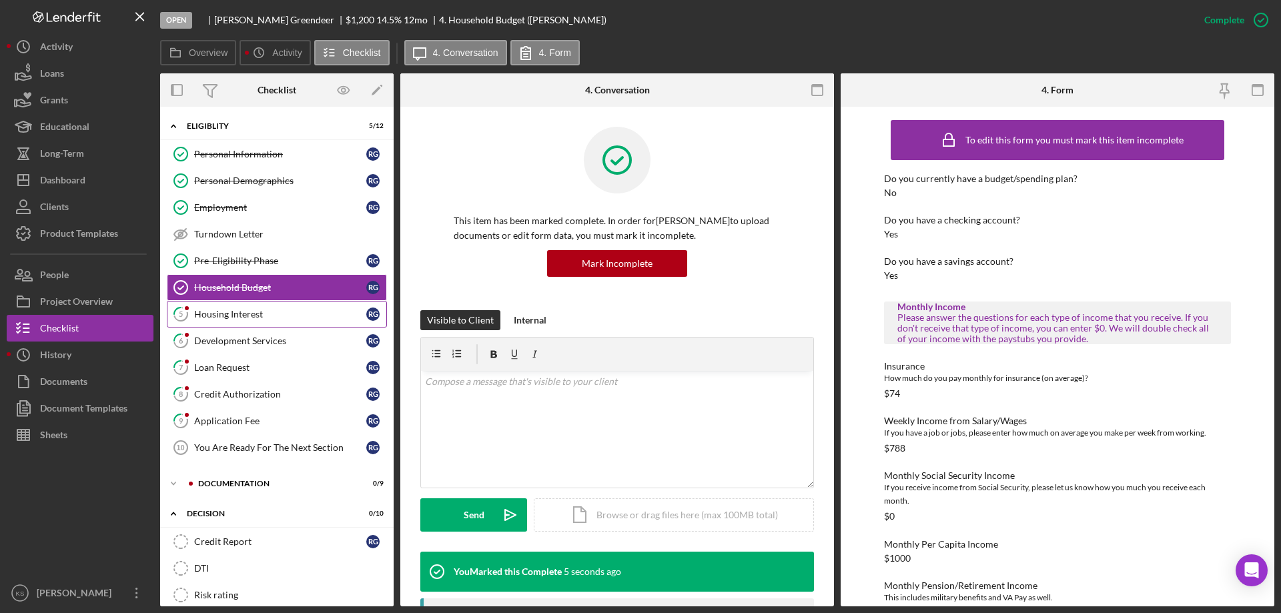
click at [238, 316] on div "Housing Interest" at bounding box center [280, 314] width 172 height 11
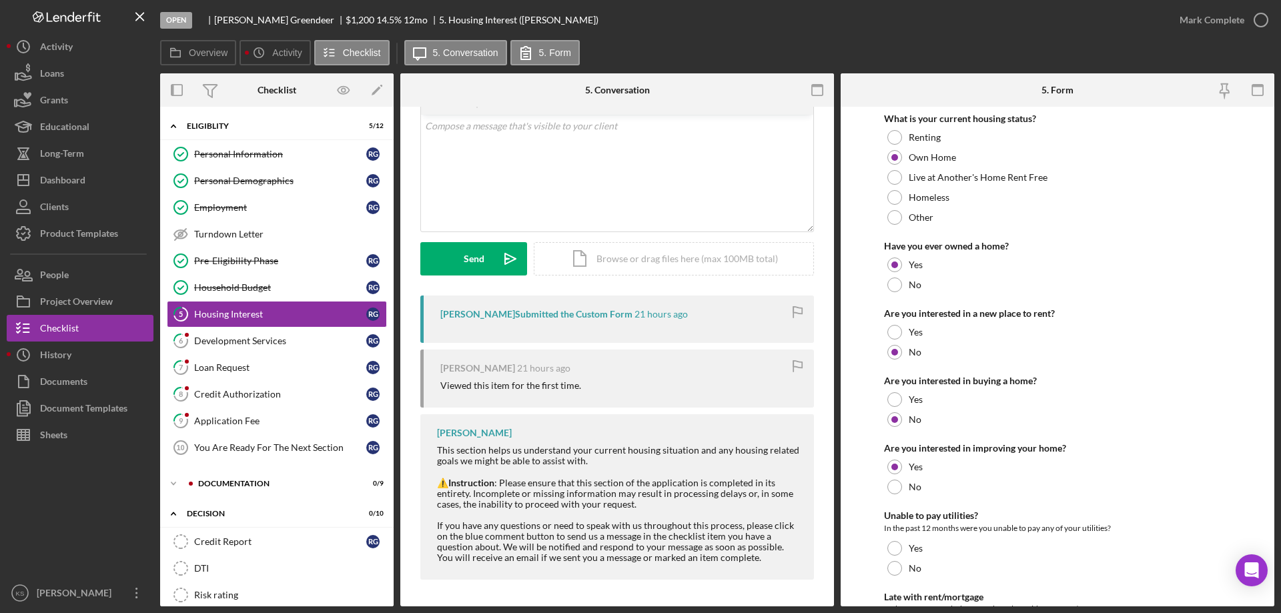
click at [1193, 5] on div "Mark Complete" at bounding box center [1220, 20] width 108 height 40
click at [1194, 13] on div "Mark Complete" at bounding box center [1212, 20] width 65 height 27
click at [1194, 14] on div "Mark Complete" at bounding box center [1212, 20] width 65 height 27
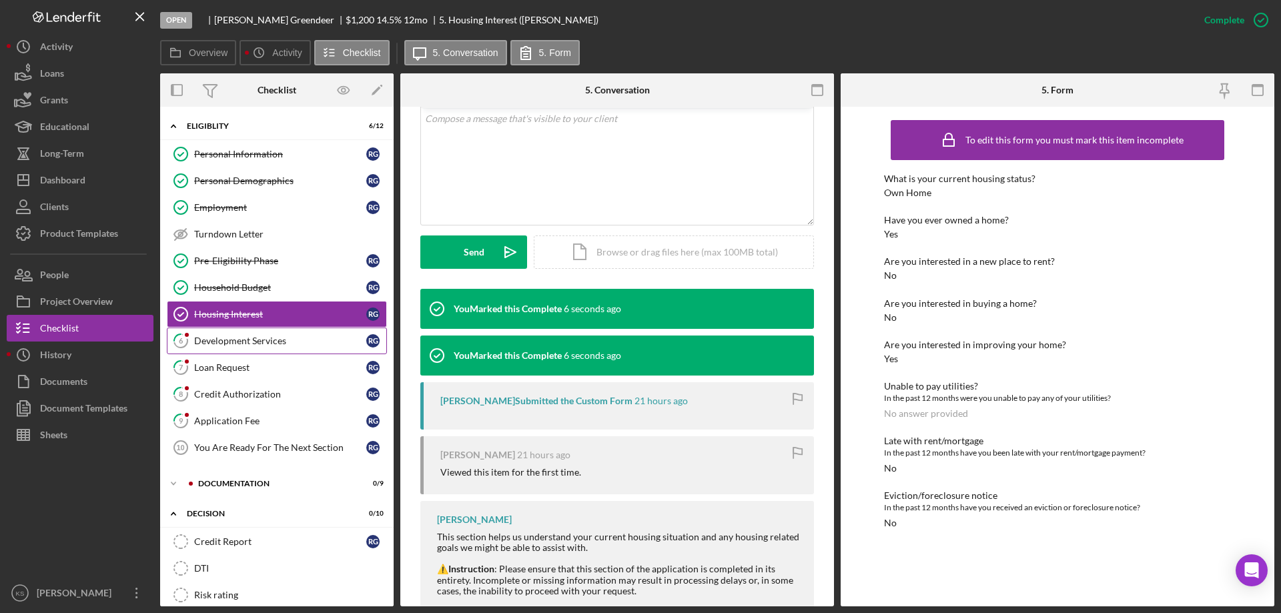
scroll to position [256, 0]
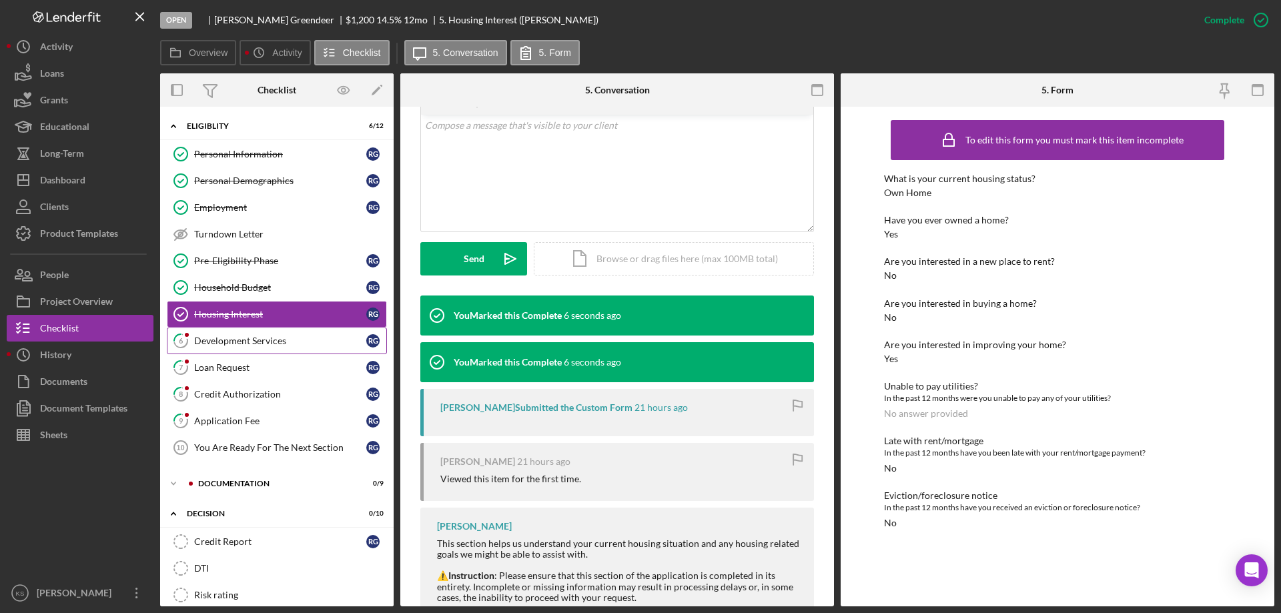
click at [272, 338] on div "Development Services" at bounding box center [280, 341] width 172 height 11
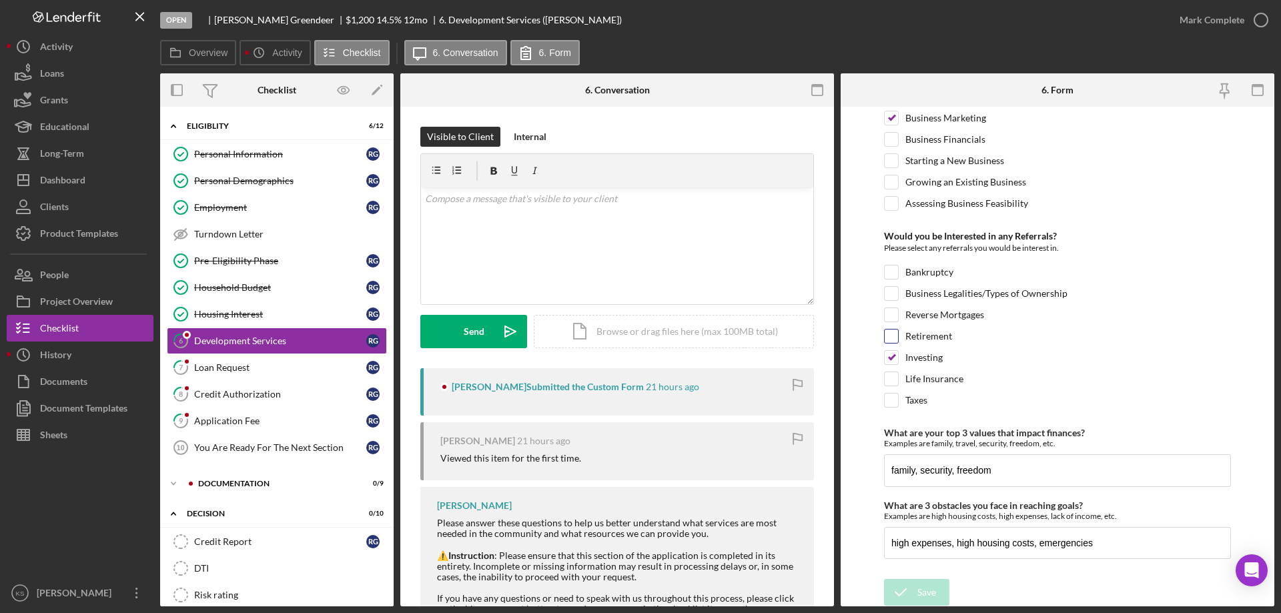
scroll to position [560, 0]
click at [1224, 25] on div "Mark Complete" at bounding box center [1212, 20] width 65 height 27
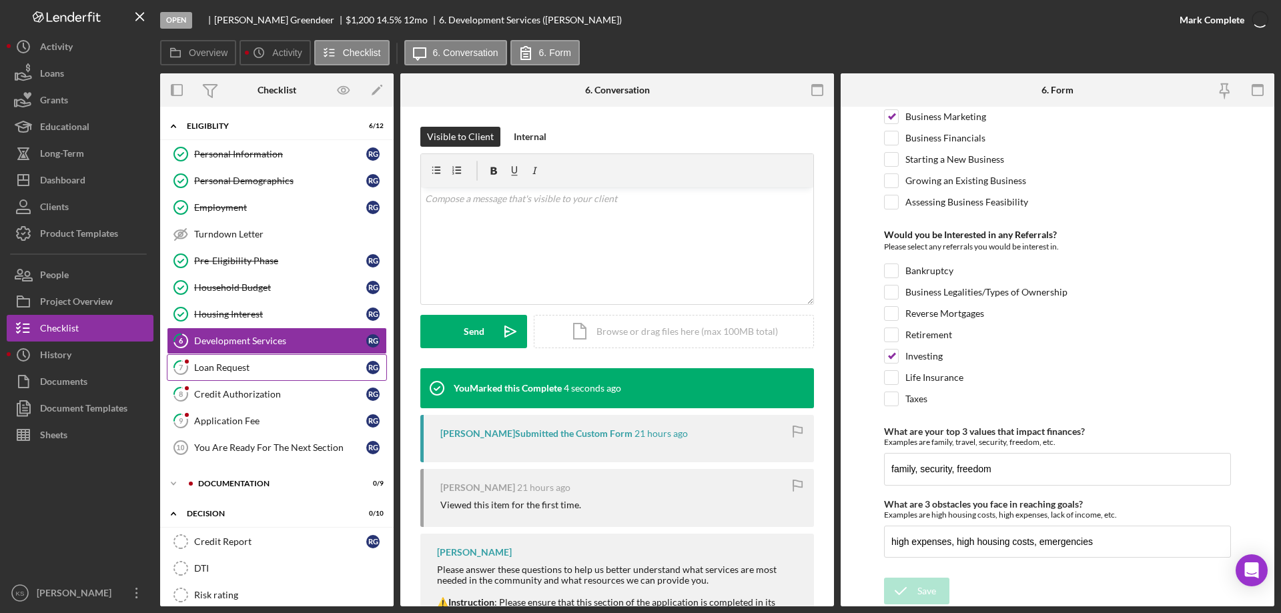
scroll to position [0, 0]
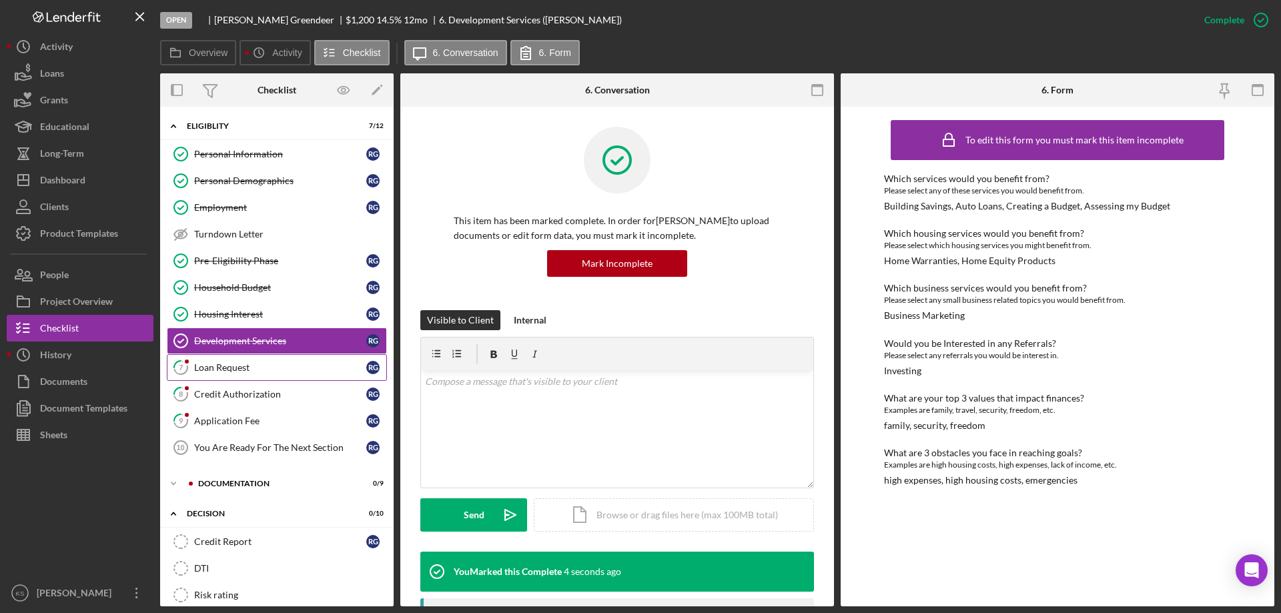
click at [247, 363] on div "Loan Request" at bounding box center [280, 367] width 172 height 11
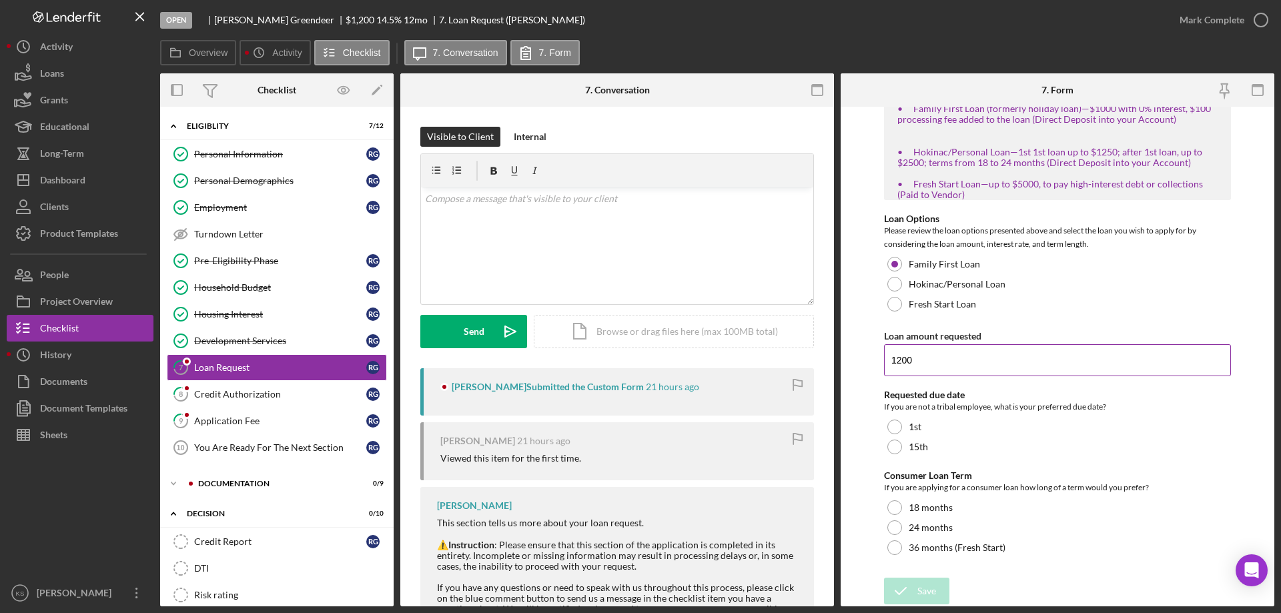
scroll to position [244, 0]
click at [641, 236] on div "v Color teal Color pink Remove color Add row above Add row below Add column bef…" at bounding box center [617, 246] width 392 height 117
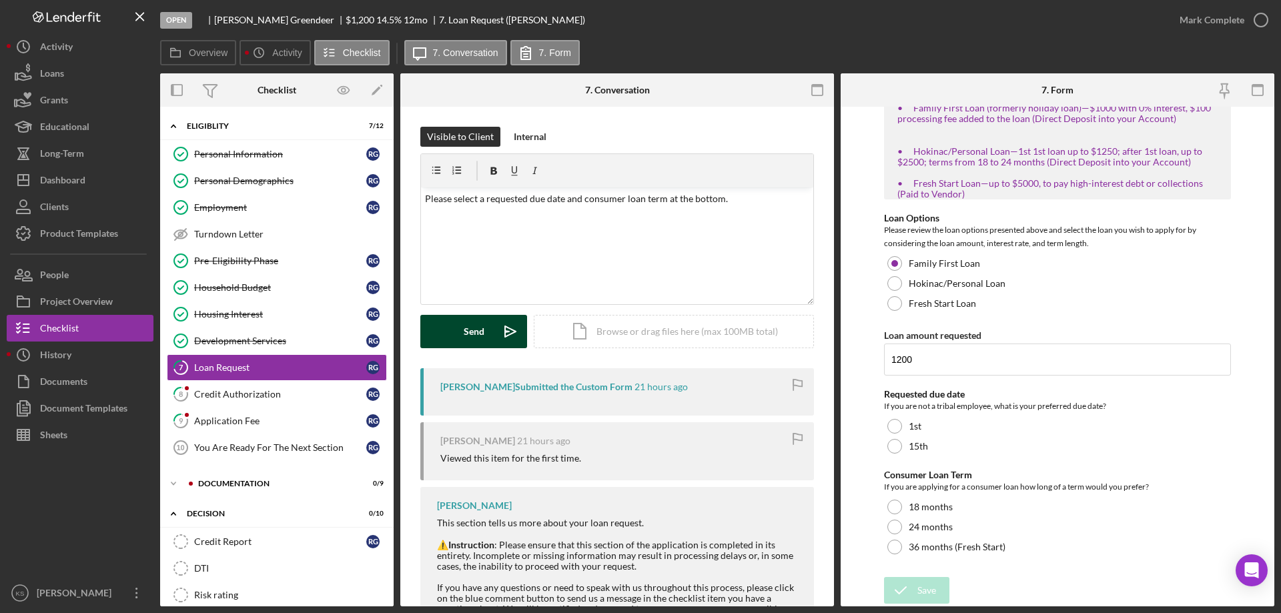
click at [490, 323] on button "Send Icon/icon-invite-send" at bounding box center [473, 331] width 107 height 33
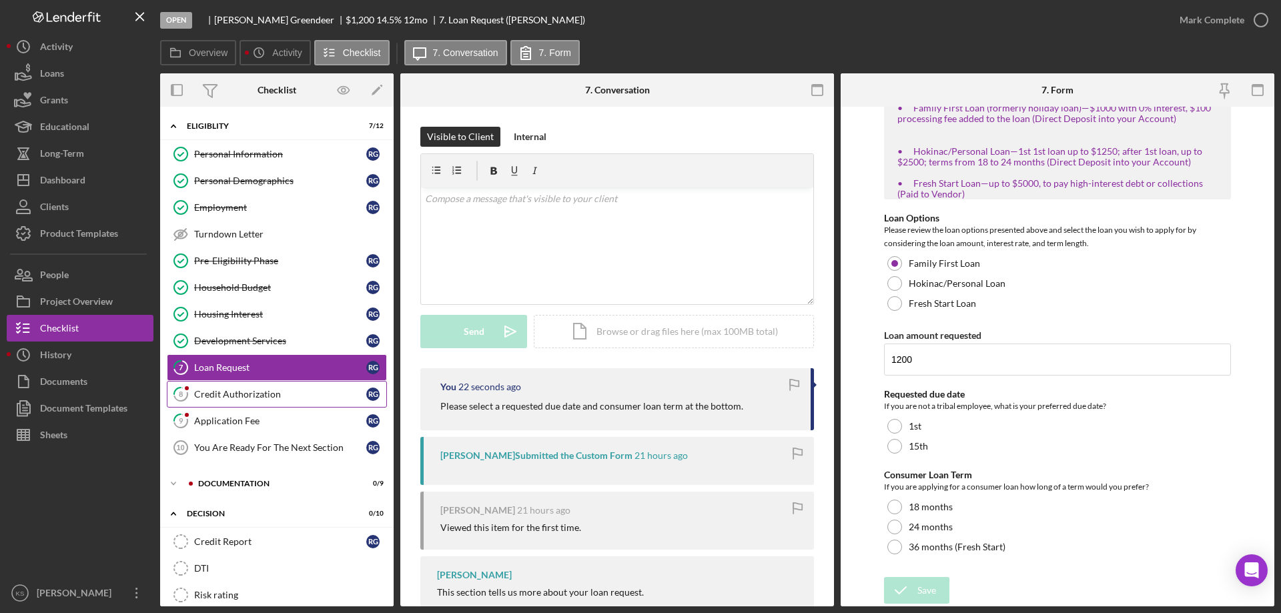
click at [242, 392] on div "Credit Authorization" at bounding box center [280, 394] width 172 height 11
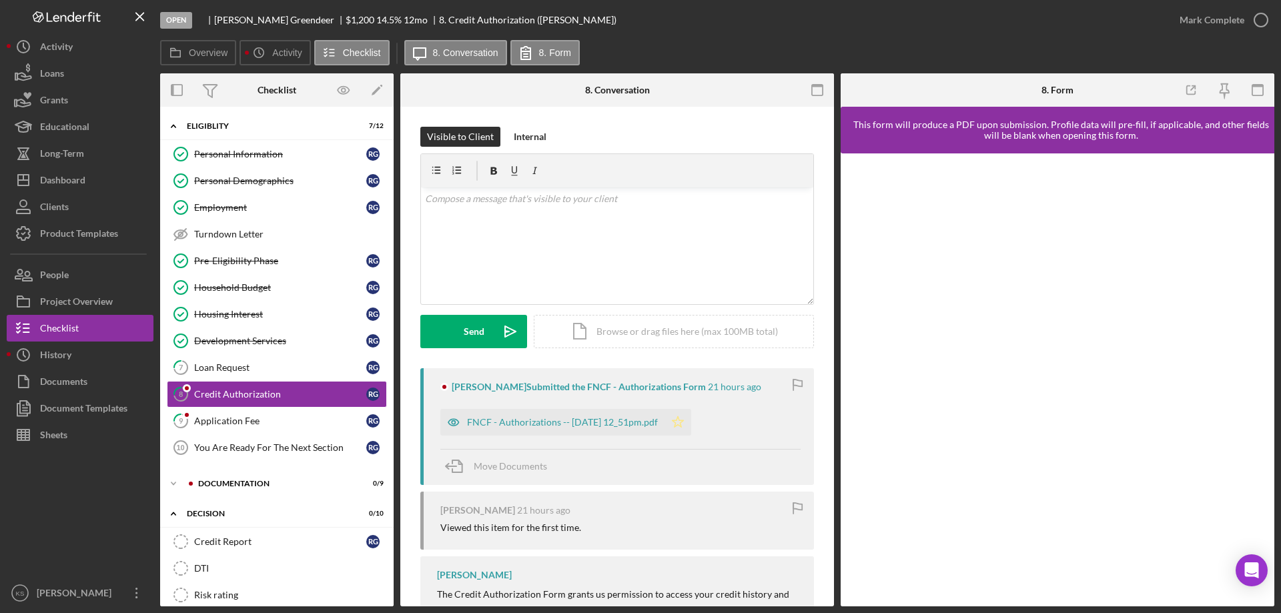
click at [690, 420] on icon "Icon/Star" at bounding box center [678, 422] width 27 height 27
click at [1222, 1] on div "Mark Complete" at bounding box center [1220, 20] width 108 height 40
click at [1216, 13] on div "Mark Complete" at bounding box center [1212, 20] width 65 height 27
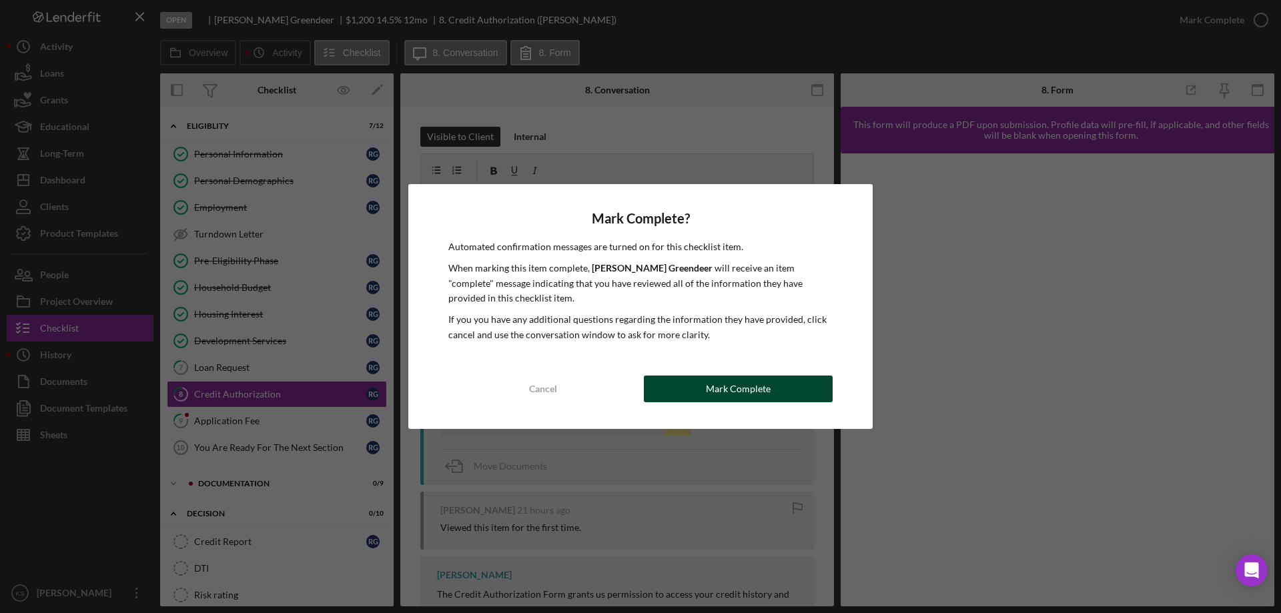
click at [748, 386] on div "Mark Complete" at bounding box center [738, 389] width 65 height 27
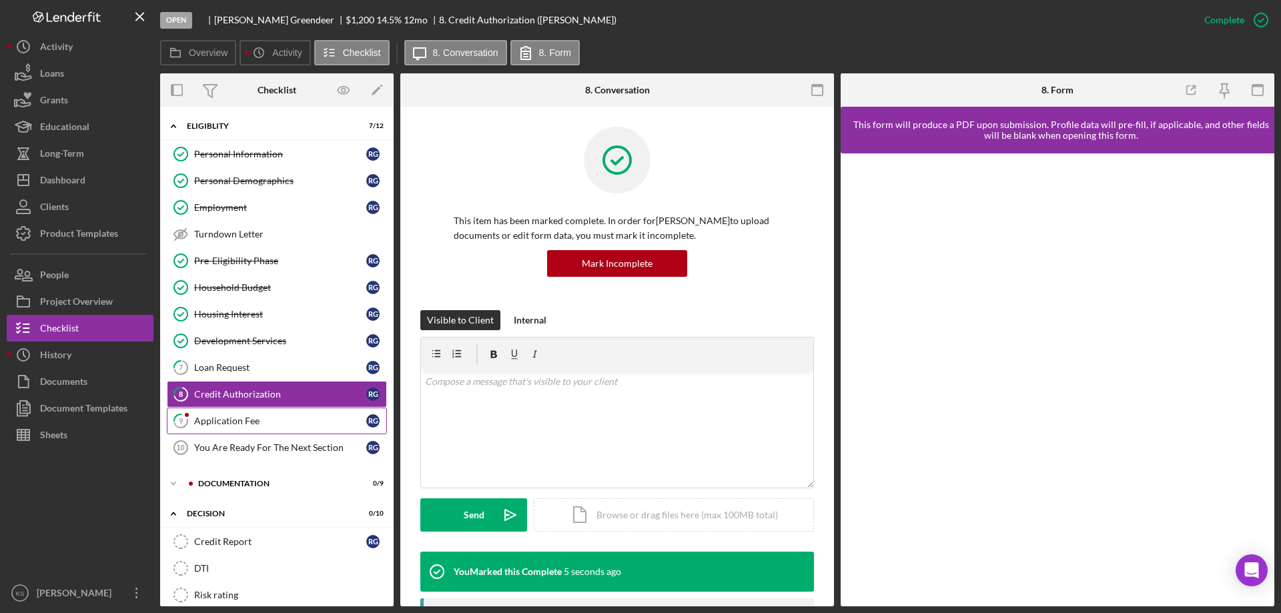
click at [291, 423] on div "Application Fee" at bounding box center [280, 421] width 172 height 11
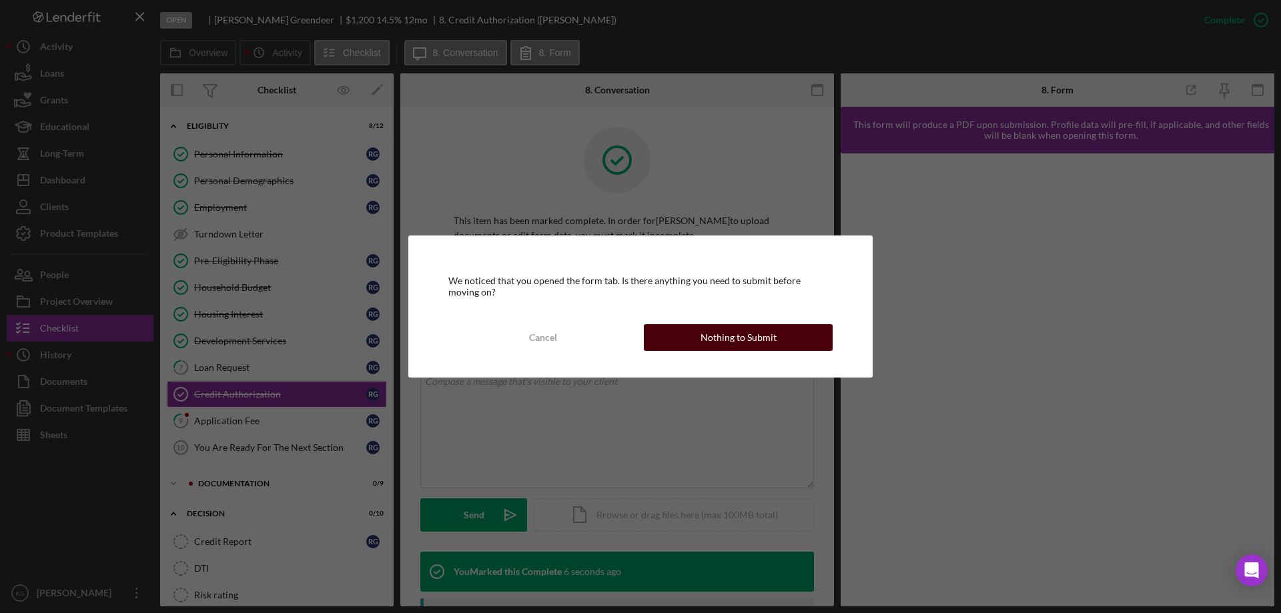
click at [733, 341] on div "Nothing to Submit" at bounding box center [739, 337] width 76 height 27
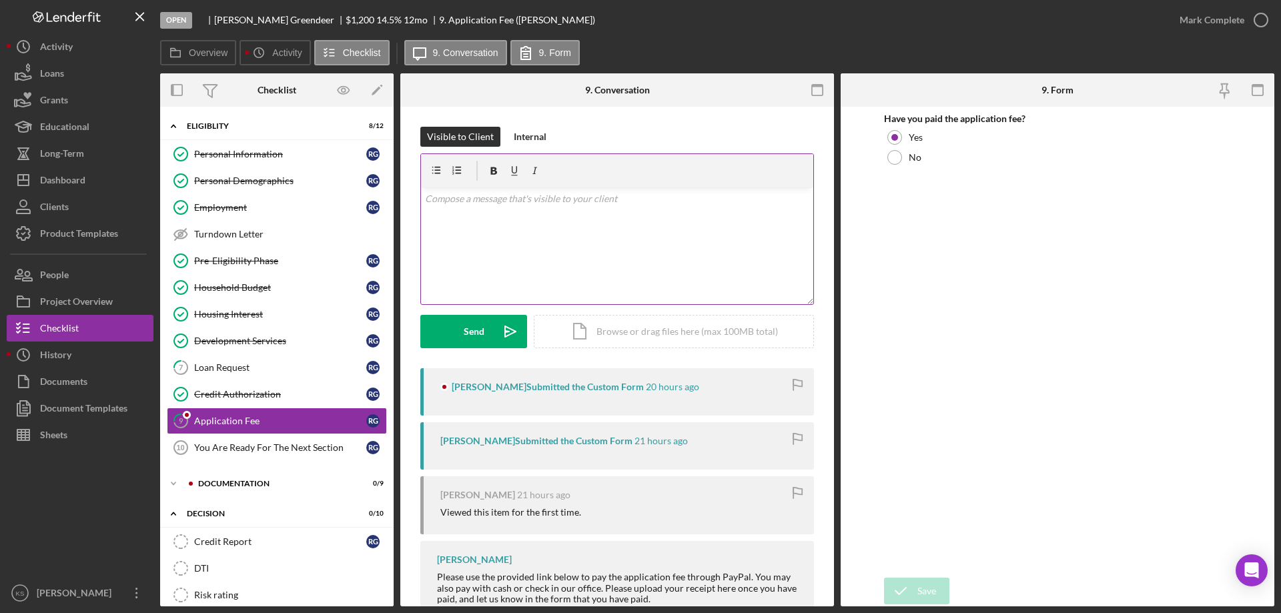
click at [654, 264] on div "v Color teal Color pink Remove color Add row above Add row below Add column bef…" at bounding box center [617, 246] width 392 height 117
click at [481, 326] on div "Send" at bounding box center [474, 331] width 21 height 33
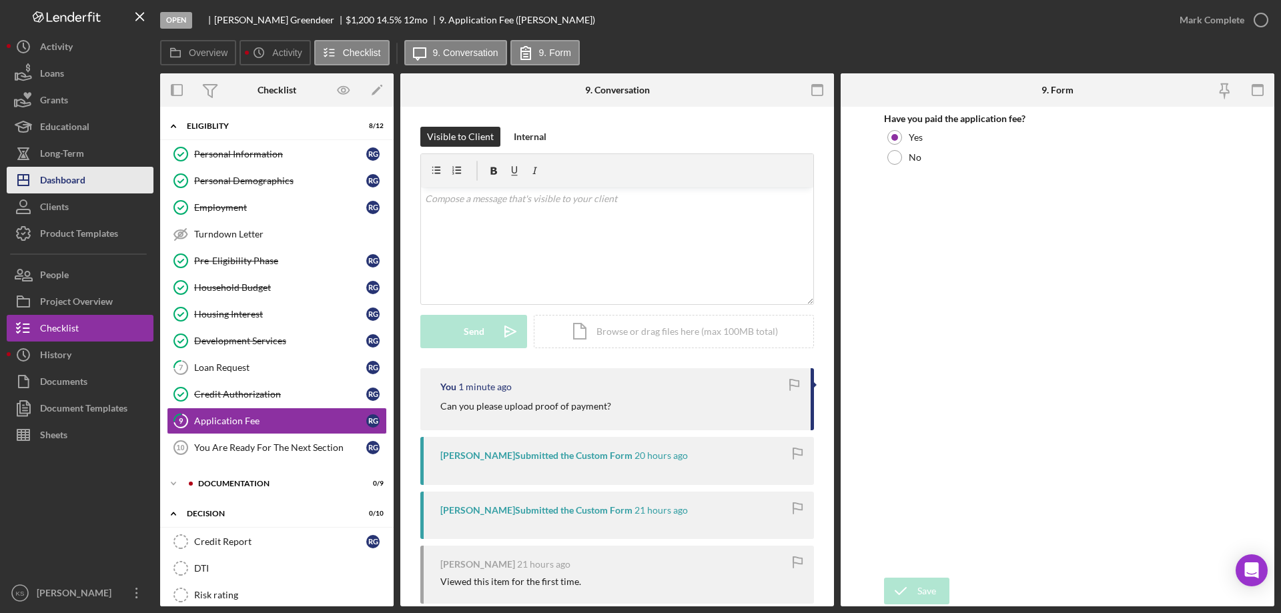
click at [89, 170] on button "Icon/Dashboard Dashboard" at bounding box center [80, 180] width 147 height 27
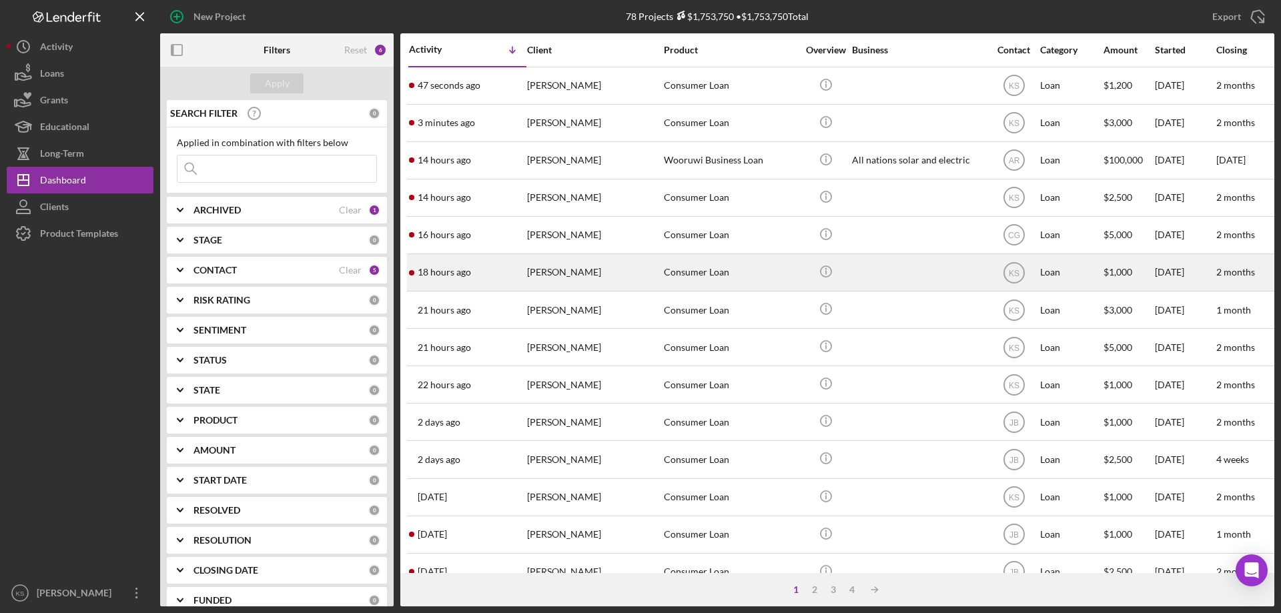
click at [551, 280] on div "[PERSON_NAME]" at bounding box center [593, 272] width 133 height 35
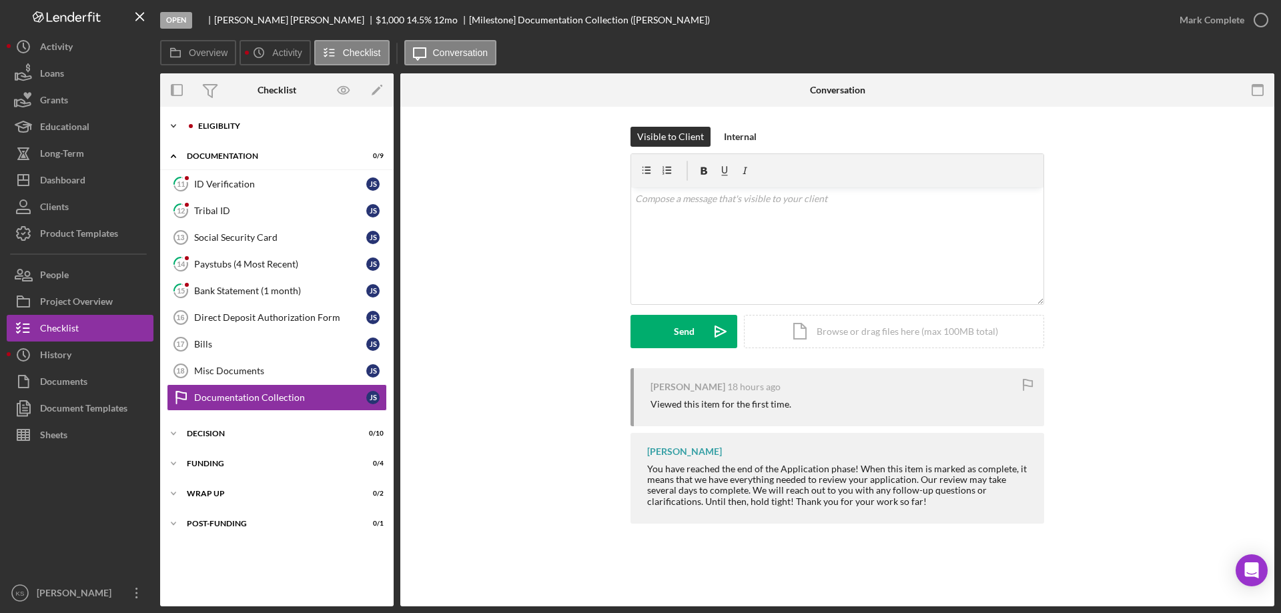
click at [236, 125] on div "Eligiblity" at bounding box center [287, 126] width 179 height 8
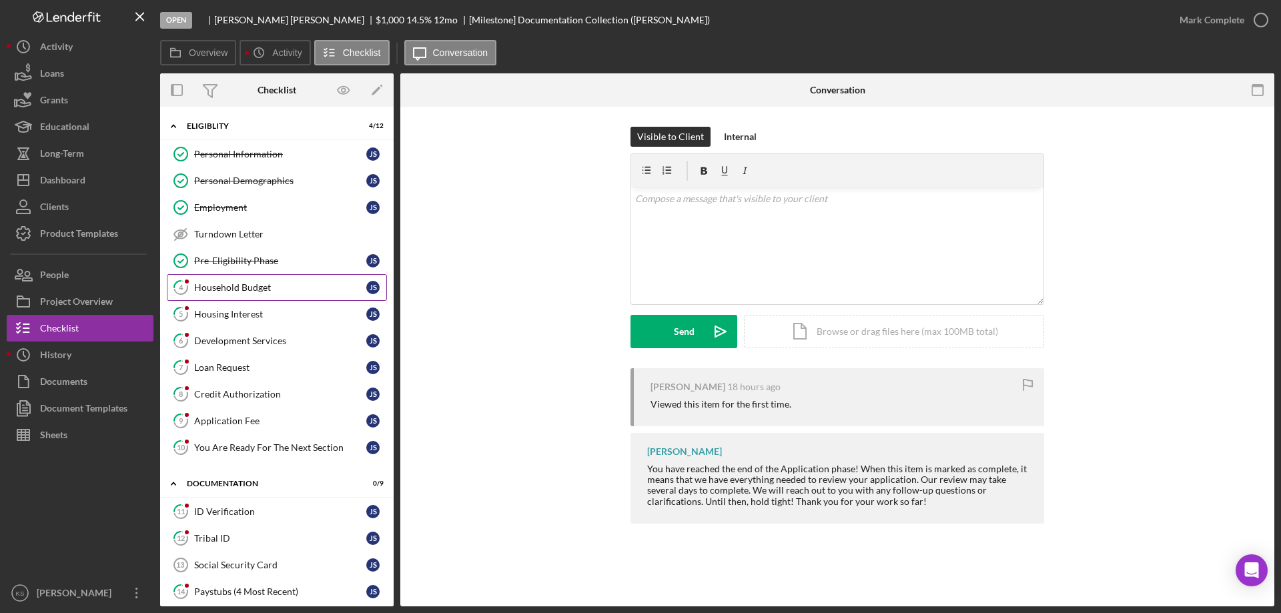
click at [234, 283] on div "Household Budget" at bounding box center [280, 287] width 172 height 11
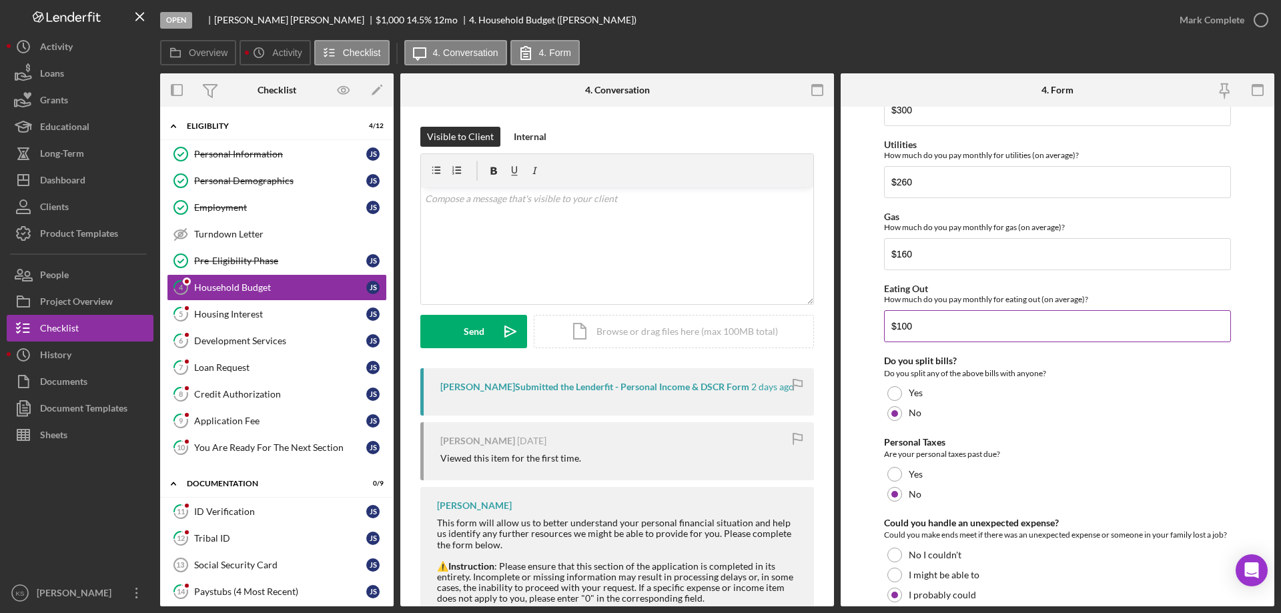
scroll to position [865, 0]
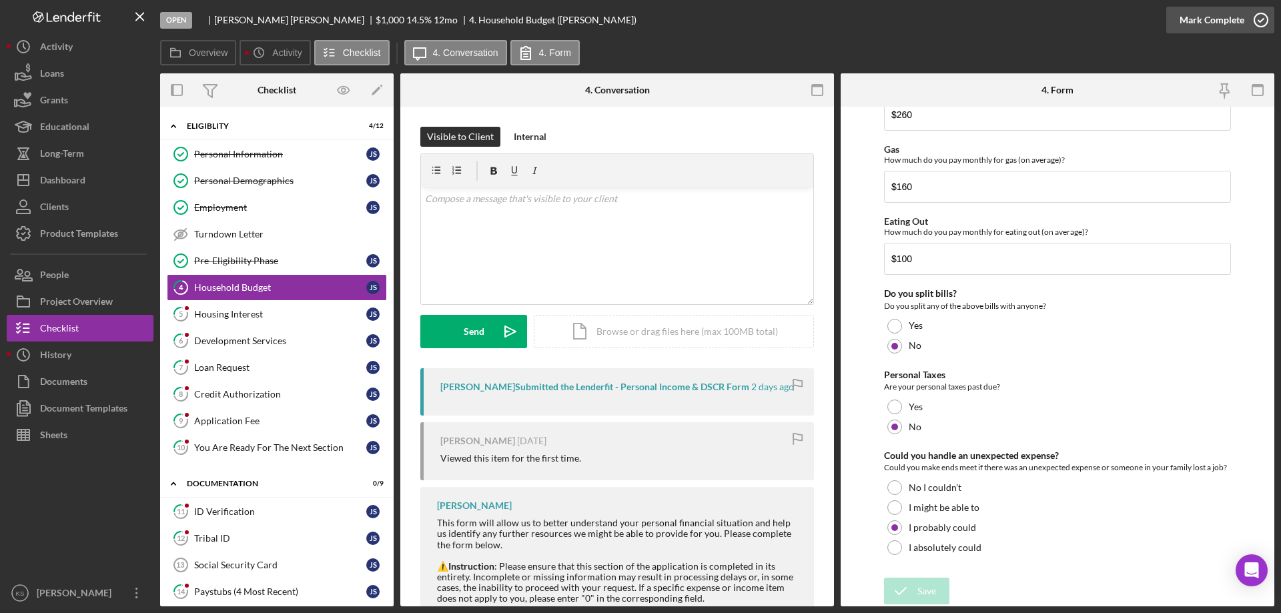
click at [1206, 15] on div "Mark Complete" at bounding box center [1212, 20] width 65 height 27
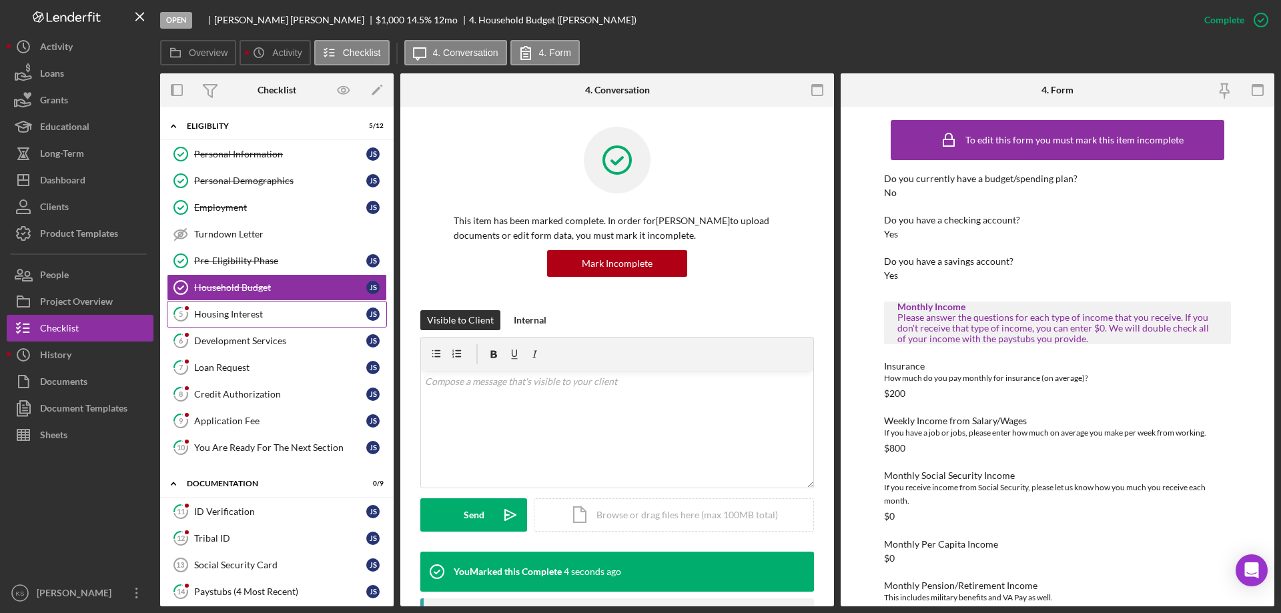
click at [267, 315] on div "Housing Interest" at bounding box center [280, 314] width 172 height 11
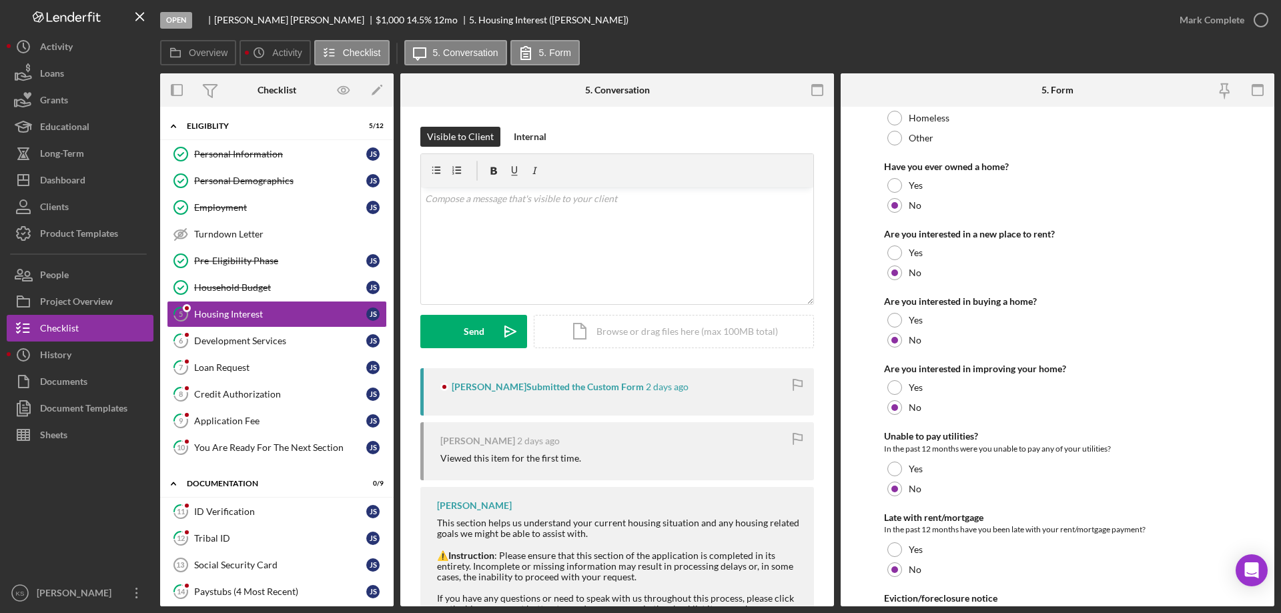
scroll to position [182, 0]
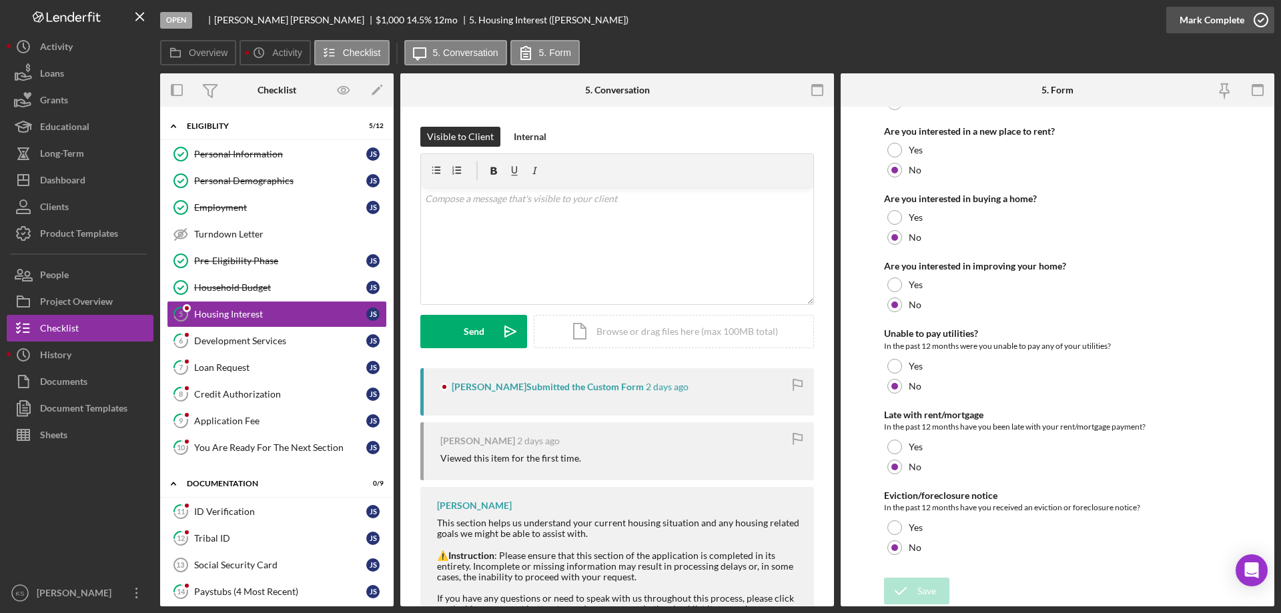
click at [1218, 15] on div "Mark Complete" at bounding box center [1212, 20] width 65 height 27
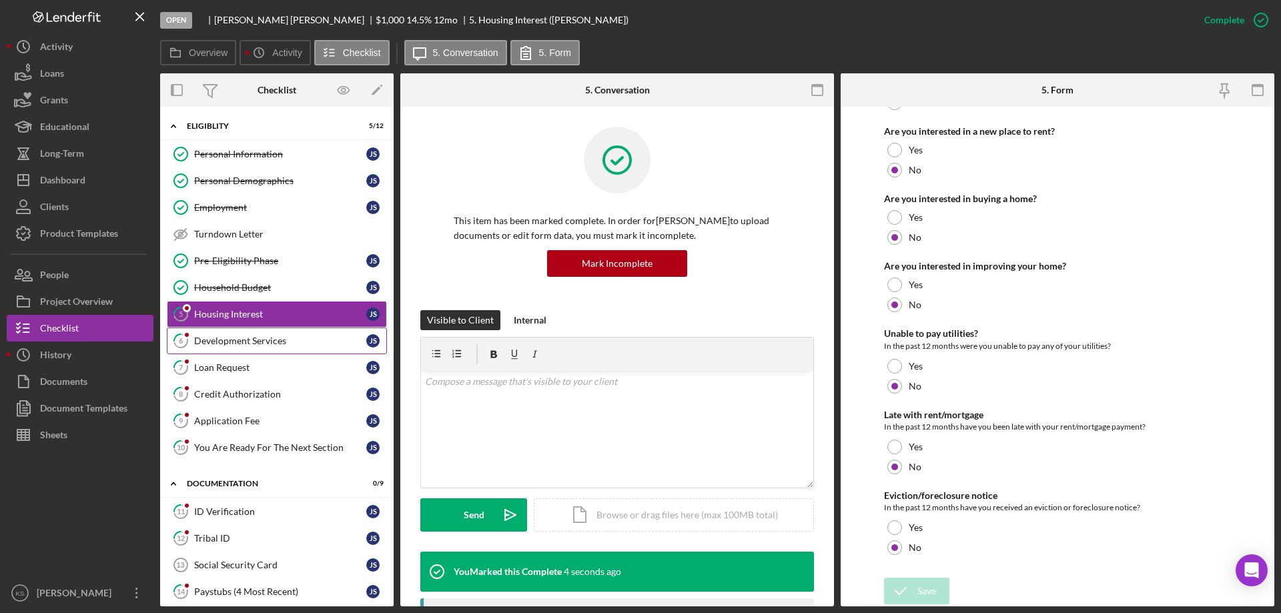
click at [250, 342] on div "Development Services" at bounding box center [280, 341] width 172 height 11
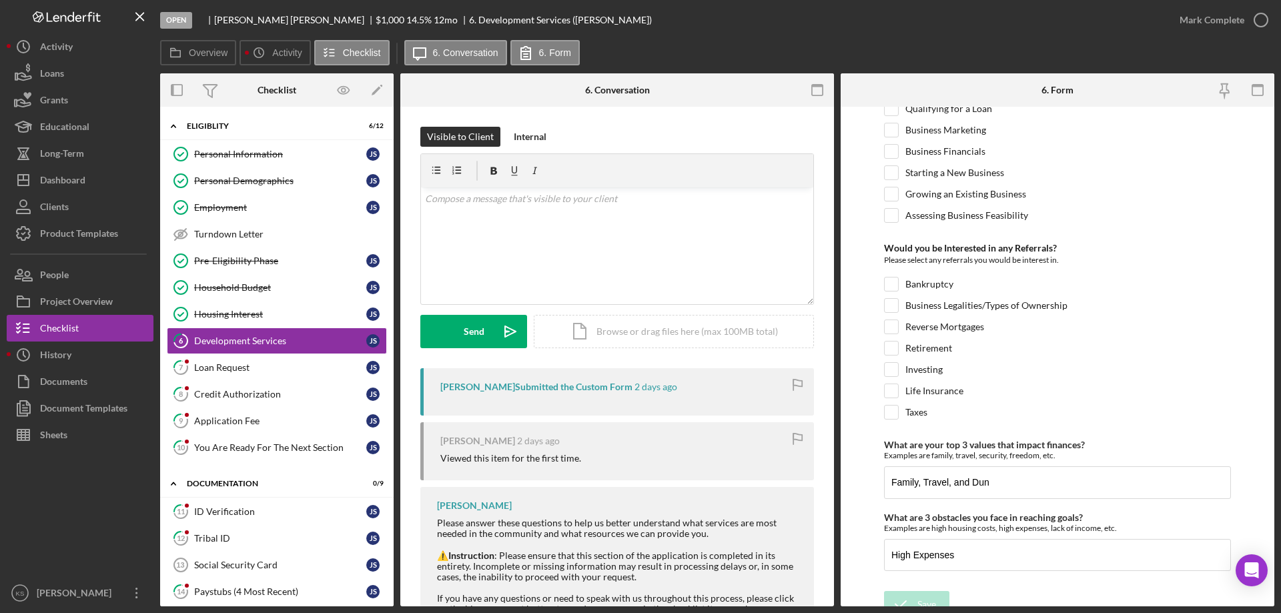
scroll to position [560, 0]
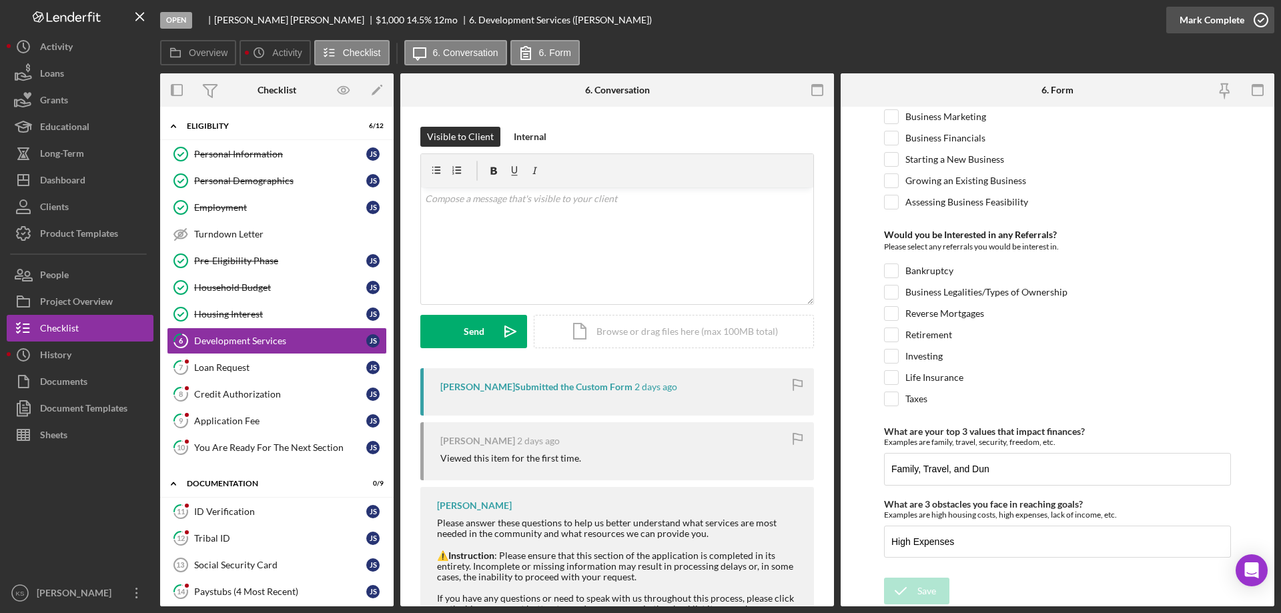
click at [1207, 28] on div "Mark Complete" at bounding box center [1212, 20] width 65 height 27
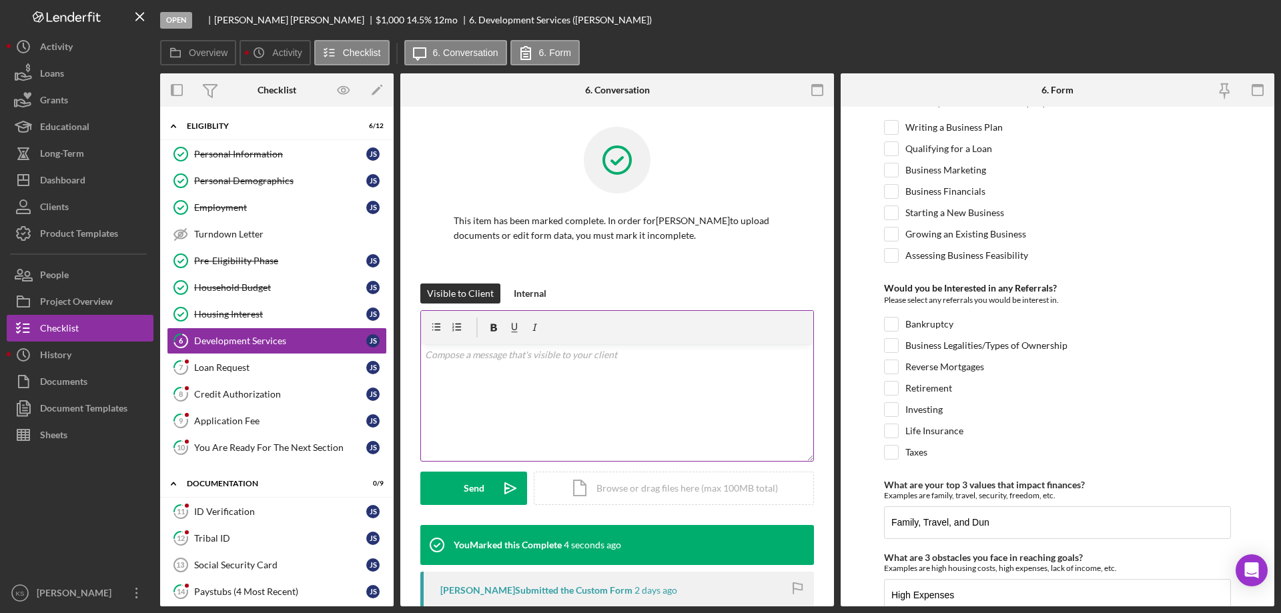
scroll to position [613, 0]
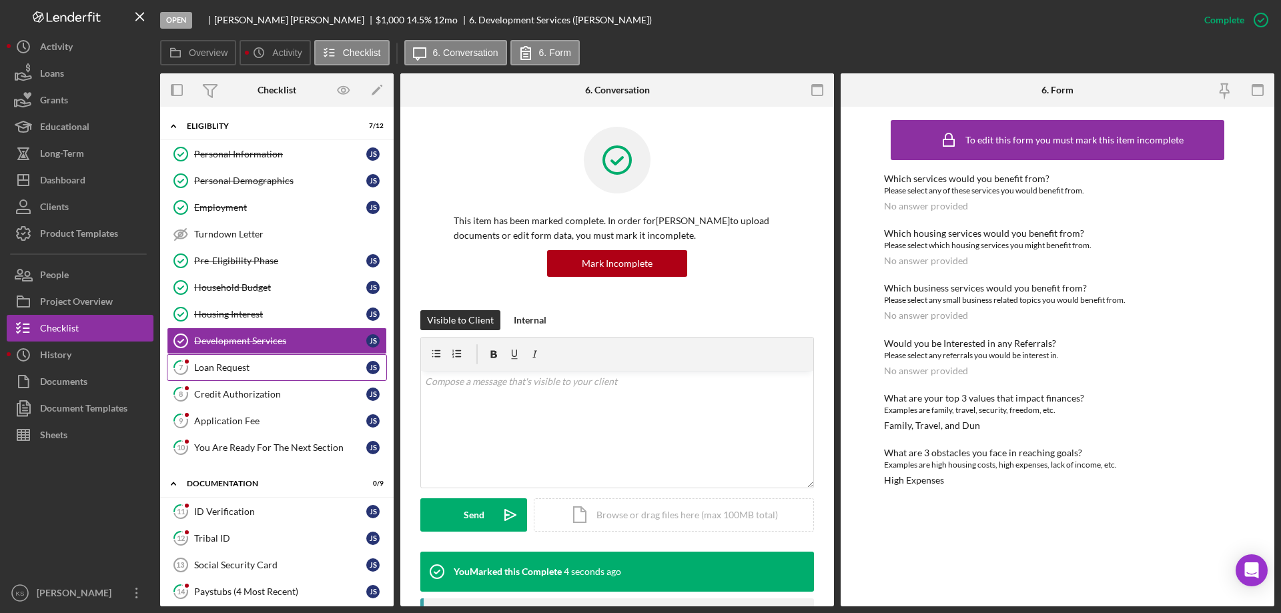
click at [232, 370] on div "Loan Request" at bounding box center [280, 367] width 172 height 11
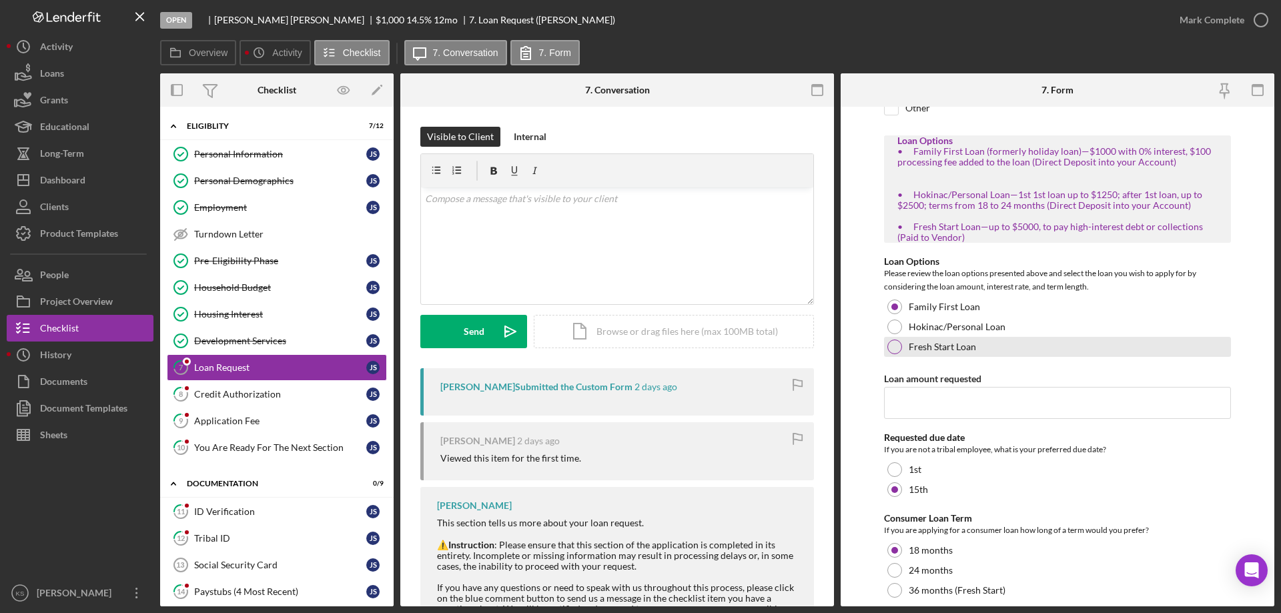
scroll to position [177, 0]
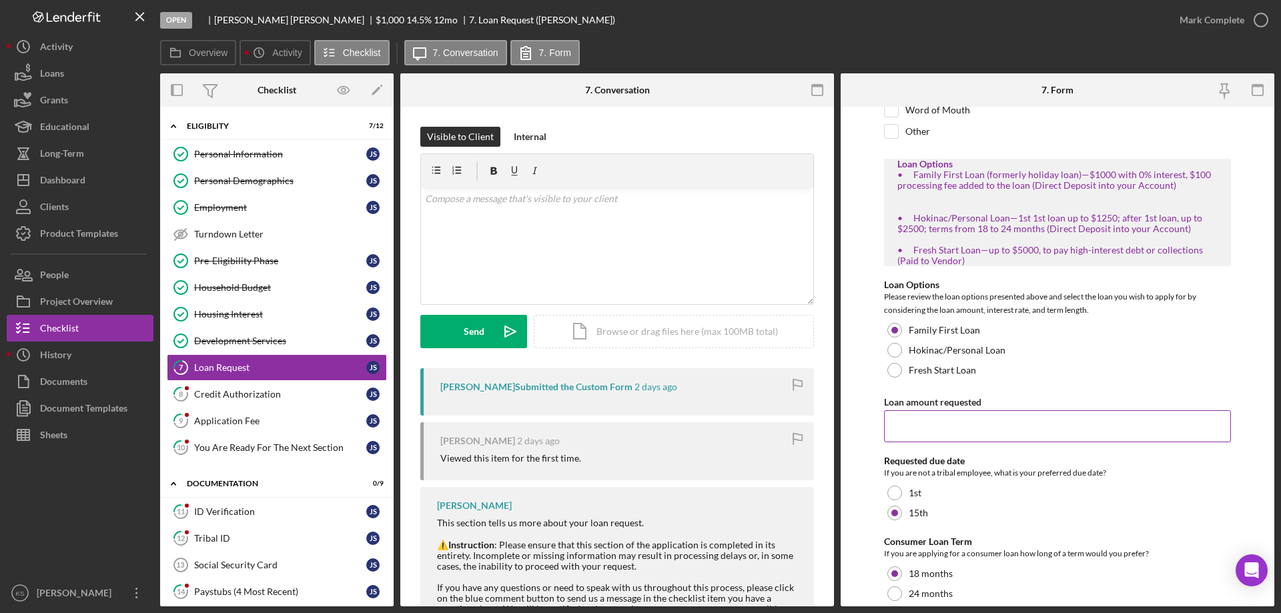
click at [992, 422] on input "Loan amount requested" at bounding box center [1057, 426] width 347 height 32
type input "1000"
click at [1229, 516] on form "How did you hear about us? Tribe Website Facebook LinkdIn Community Event WIEDC…" at bounding box center [1058, 357] width 434 height 500
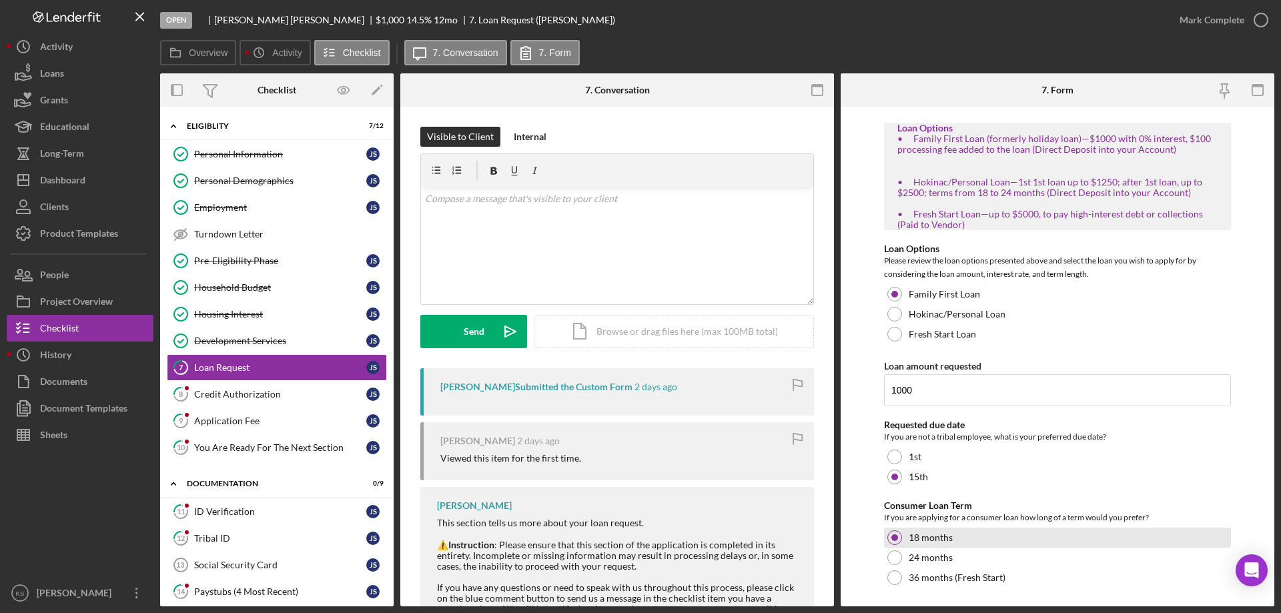
scroll to position [244, 0]
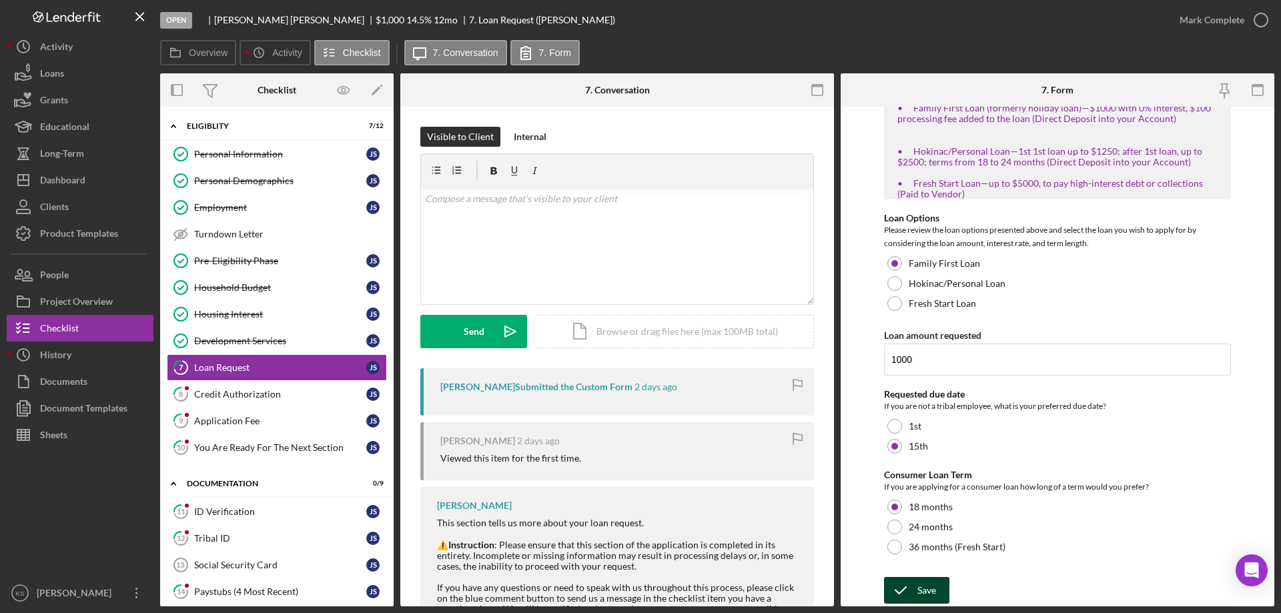
click at [922, 581] on div "Save" at bounding box center [927, 590] width 19 height 27
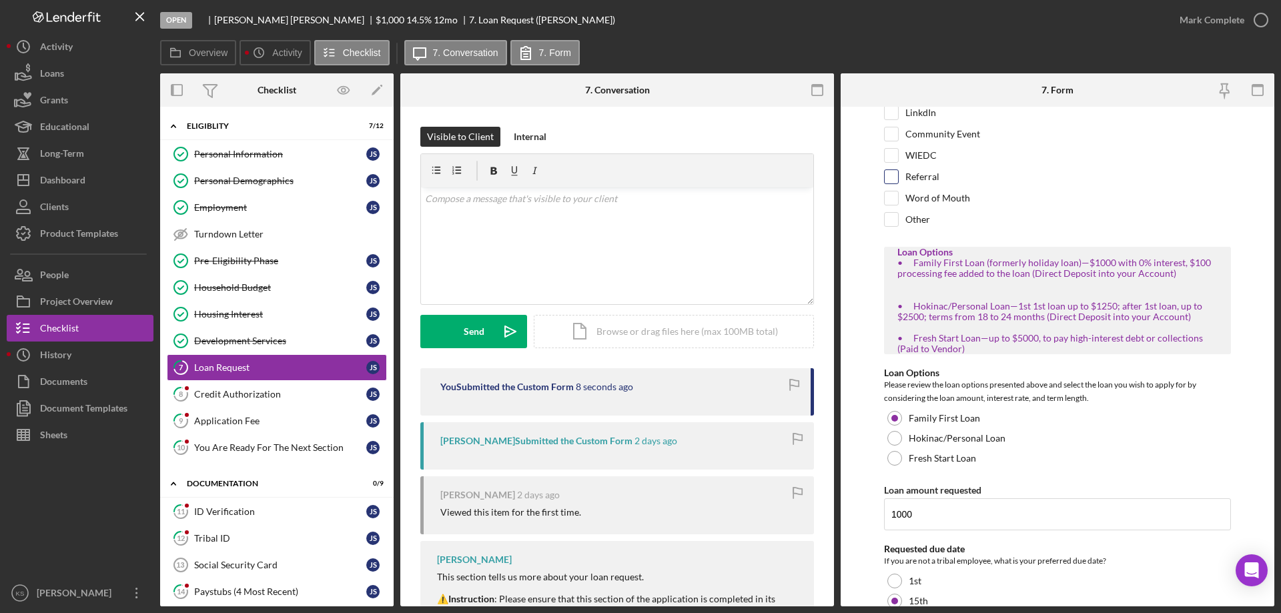
scroll to position [0, 0]
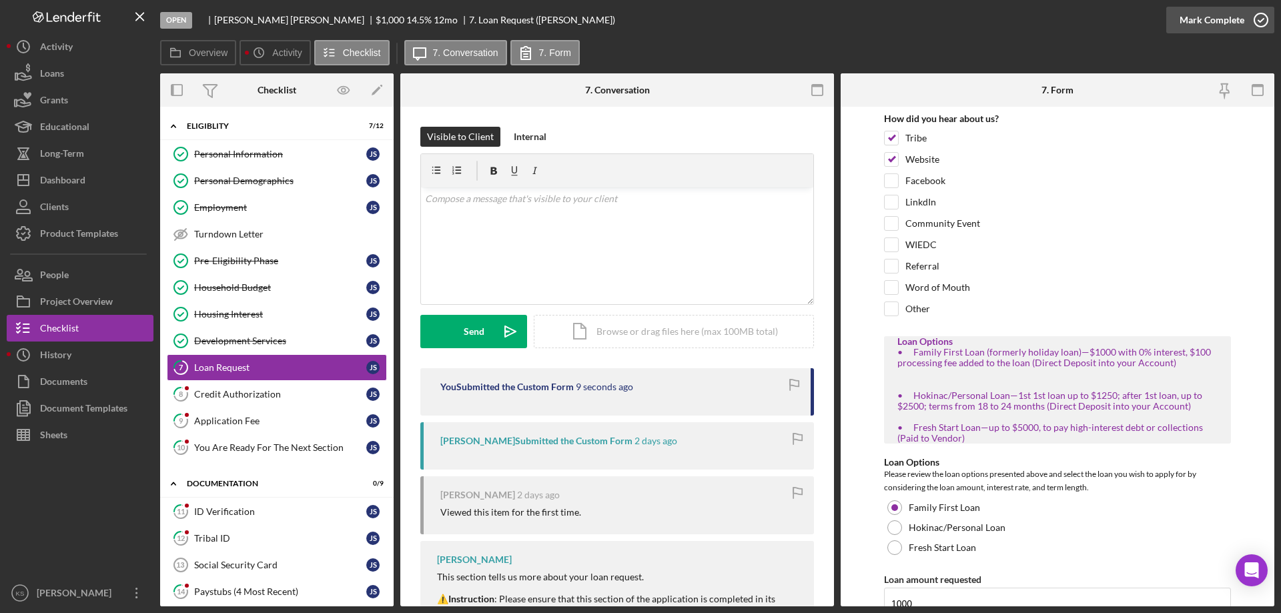
click at [1225, 18] on div "Mark Complete" at bounding box center [1212, 20] width 65 height 27
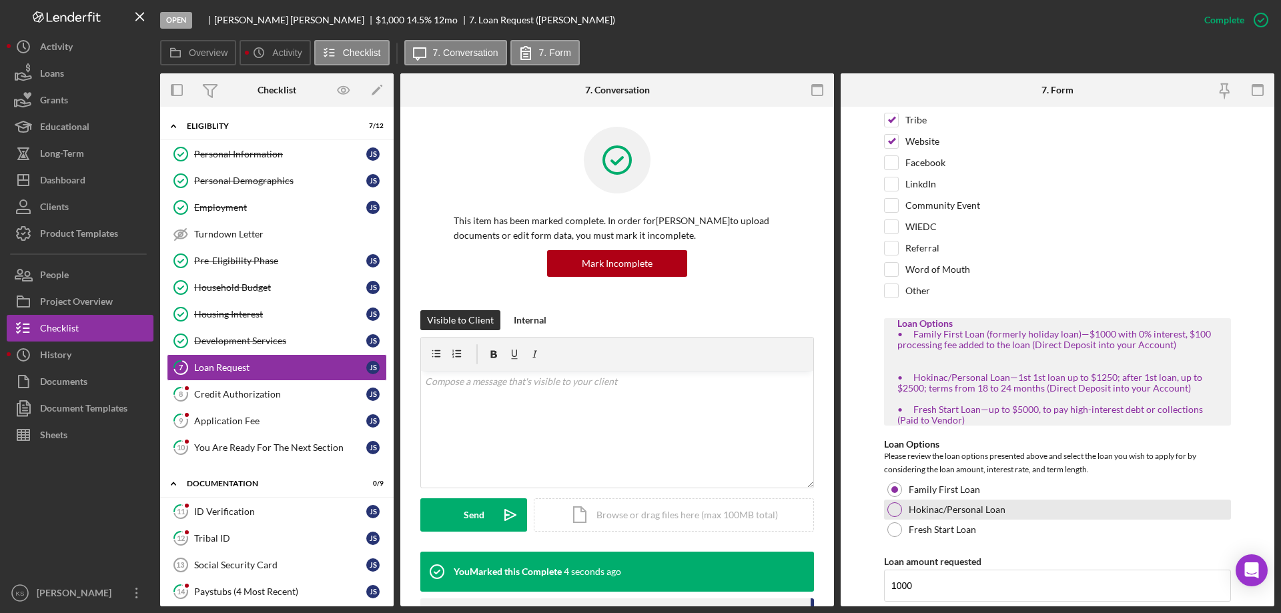
scroll to position [256, 0]
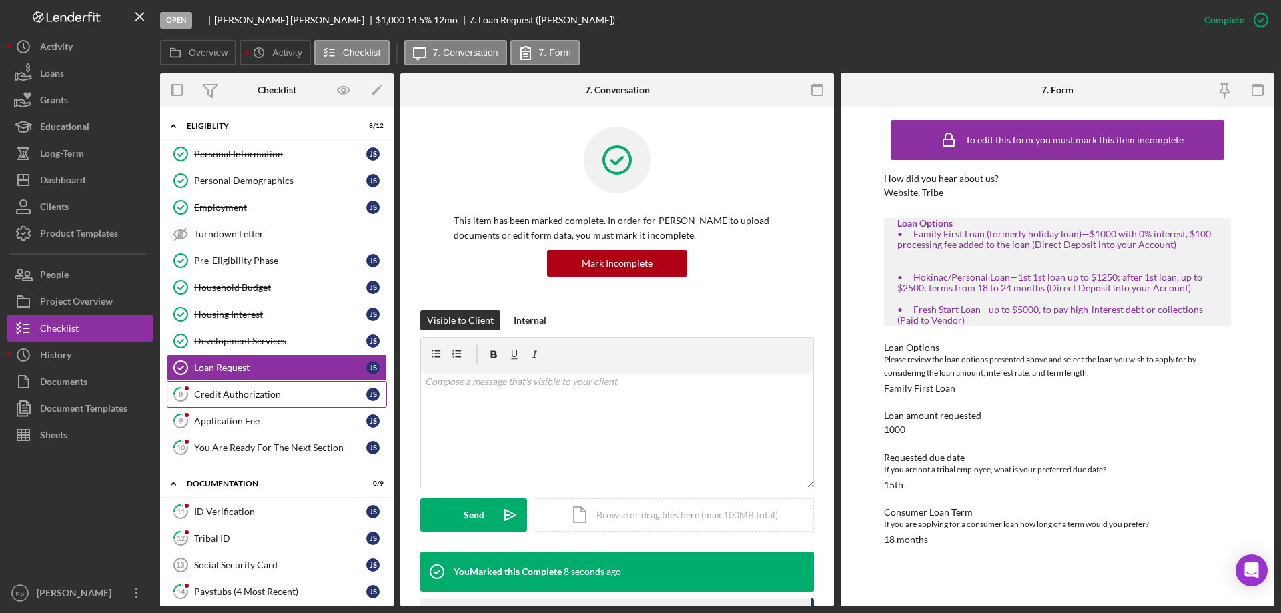
click at [278, 400] on div "Credit Authorization" at bounding box center [280, 394] width 172 height 11
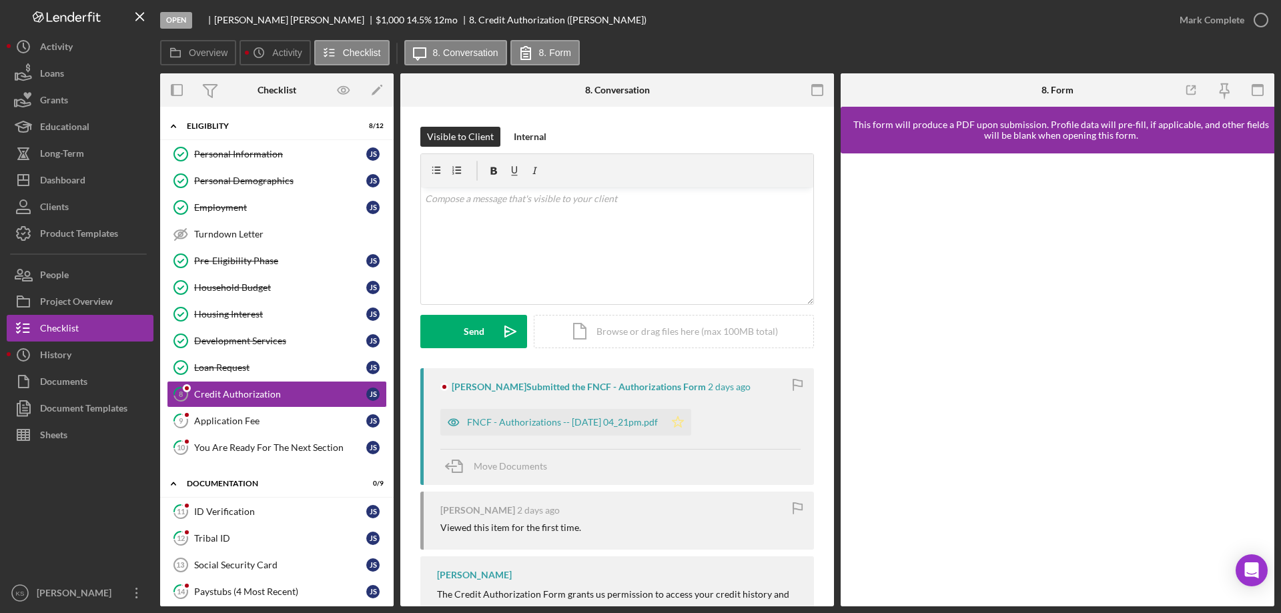
click at [684, 422] on polygon "button" at bounding box center [678, 421] width 11 height 11
click at [1194, 16] on div "Mark Complete" at bounding box center [1212, 20] width 65 height 27
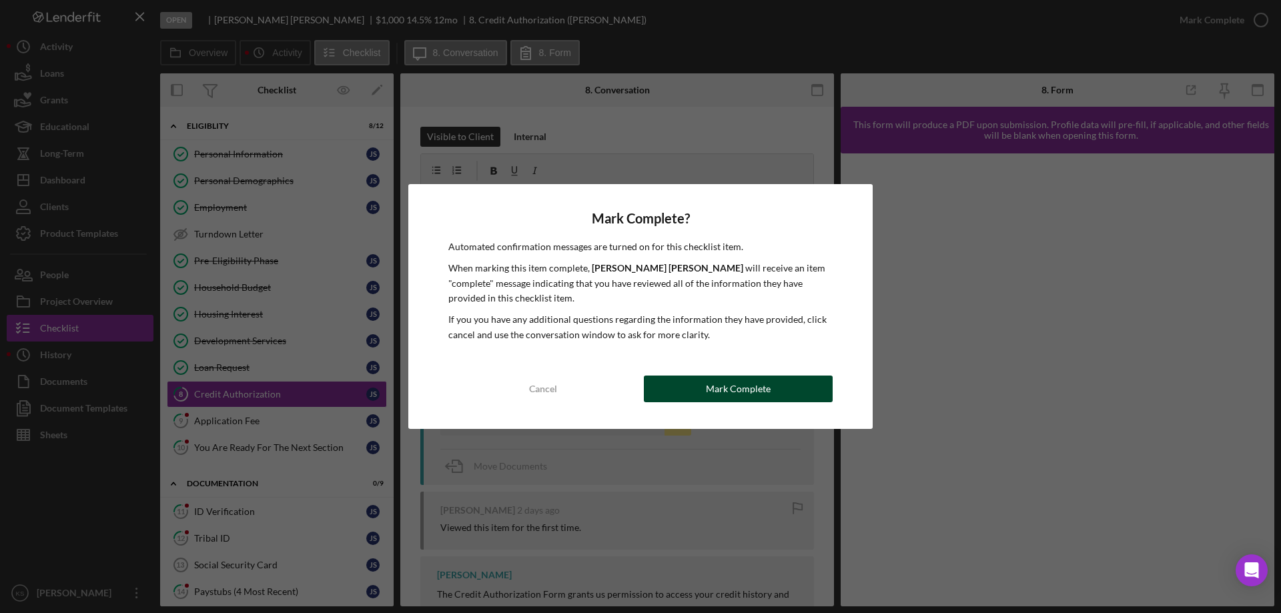
click at [698, 381] on button "Mark Complete" at bounding box center [738, 389] width 189 height 27
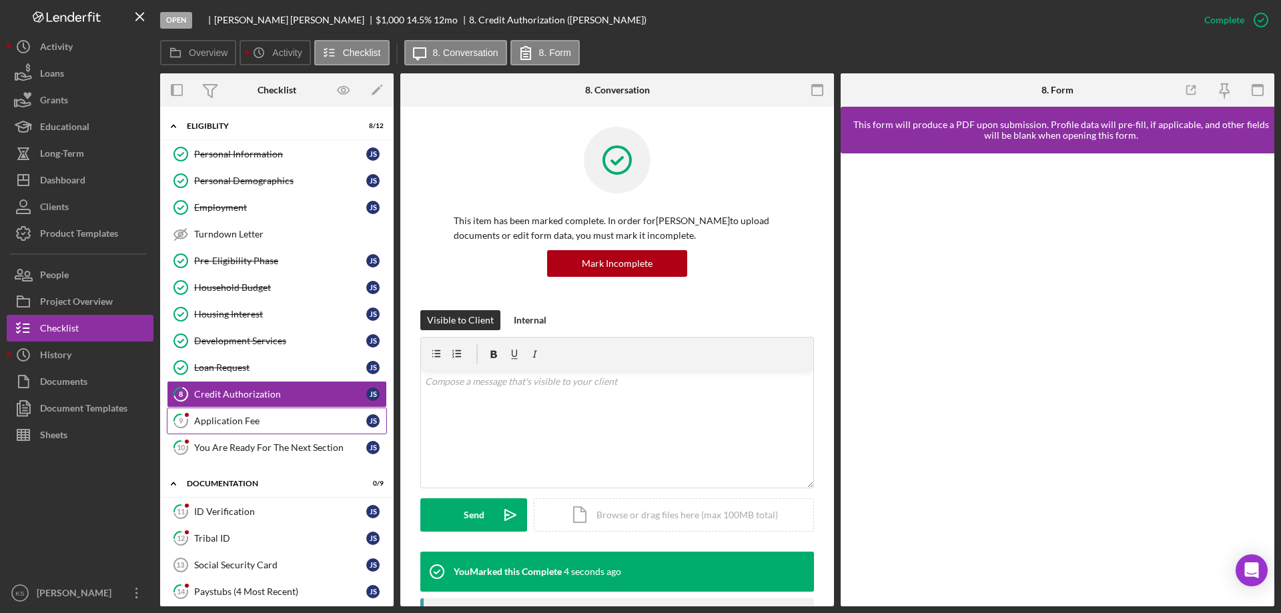
click at [240, 426] on div "Application Fee" at bounding box center [280, 421] width 172 height 11
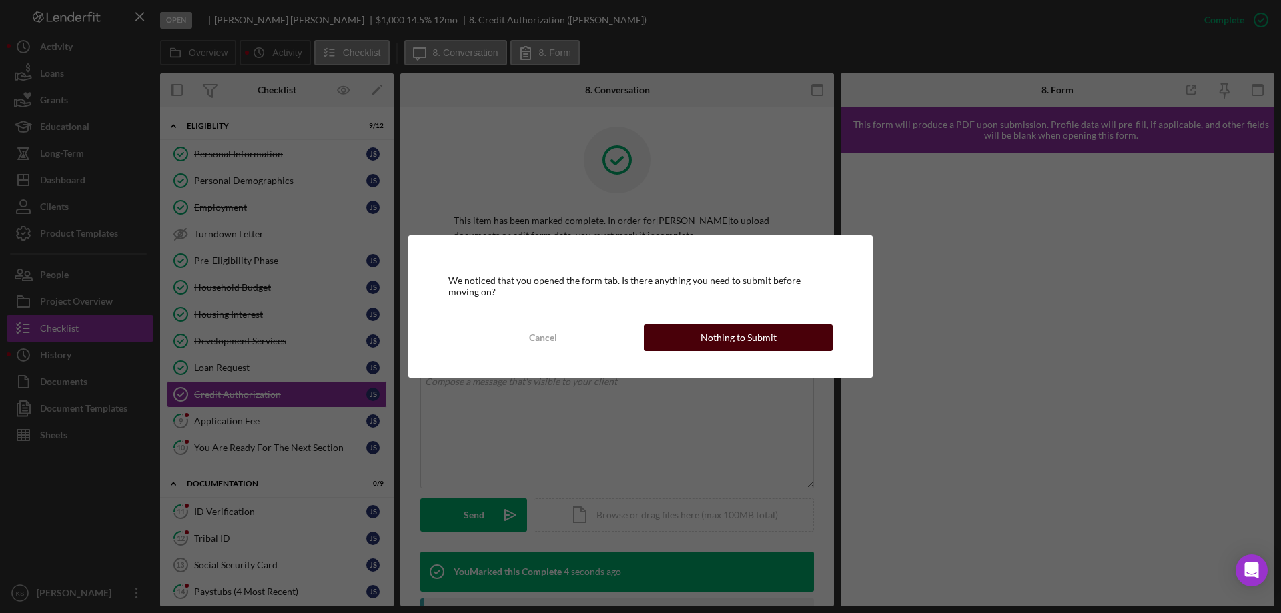
click at [718, 348] on div "Nothing to Submit" at bounding box center [739, 337] width 76 height 27
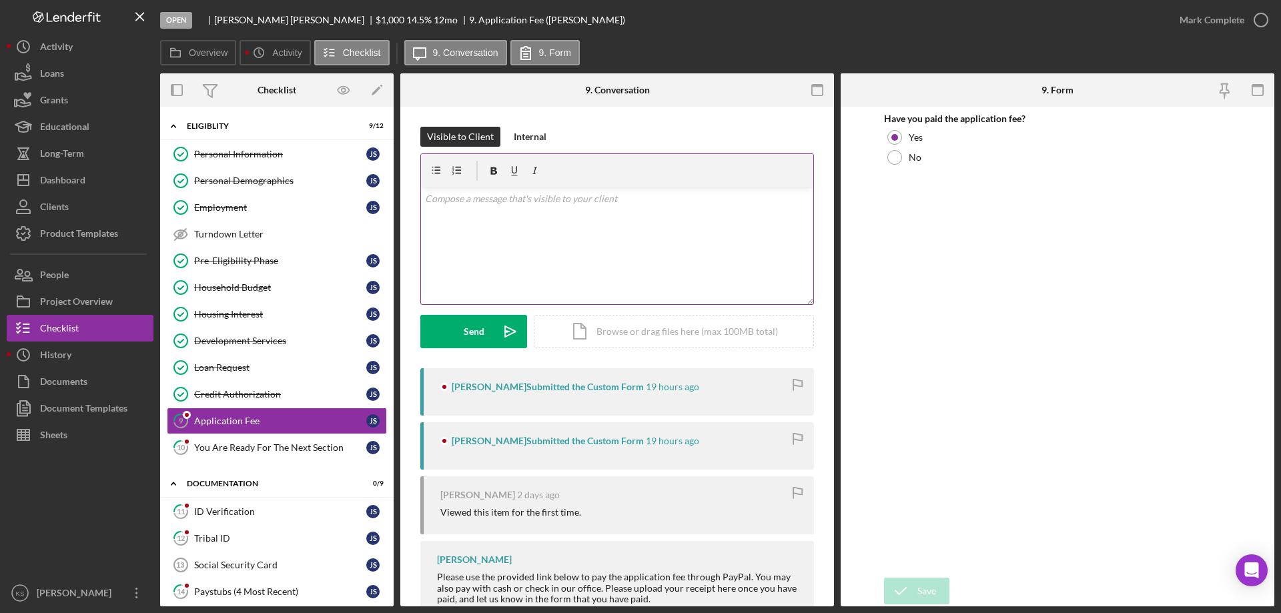
drag, startPoint x: 581, startPoint y: 200, endPoint x: 578, endPoint y: 211, distance: 11.8
click at [579, 209] on div "v Color teal Color pink Remove color Add row above Add row below Add column bef…" at bounding box center [617, 246] width 392 height 117
click at [475, 330] on div "Send" at bounding box center [474, 331] width 21 height 33
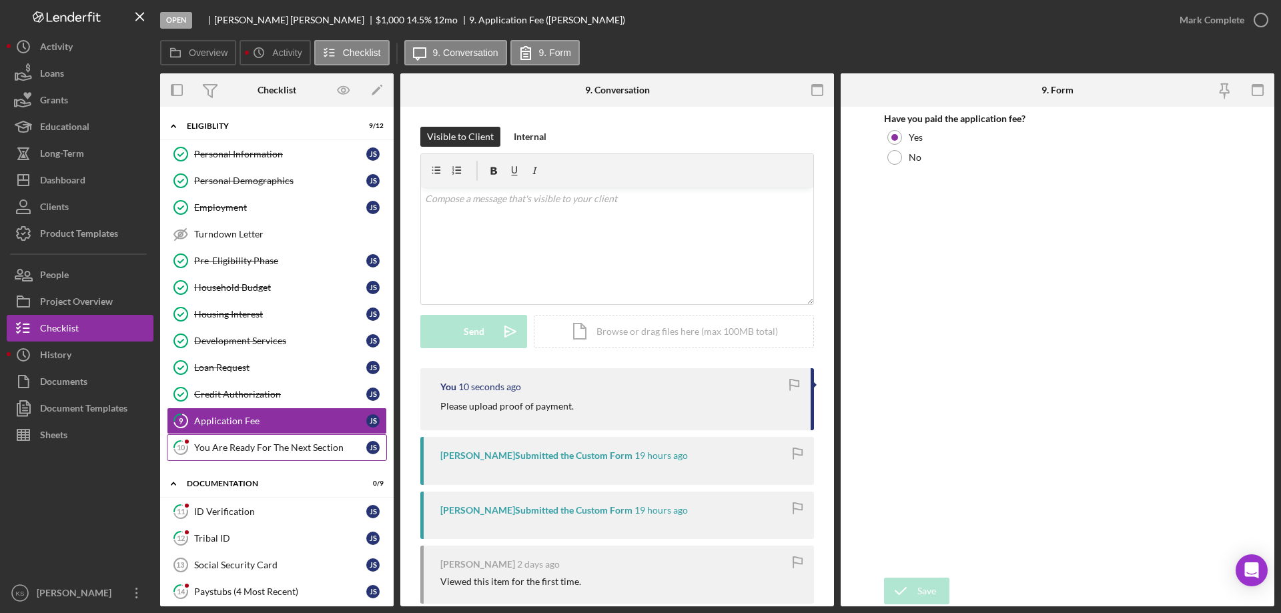
click at [269, 448] on div "You Are Ready For The Next Section" at bounding box center [280, 447] width 172 height 11
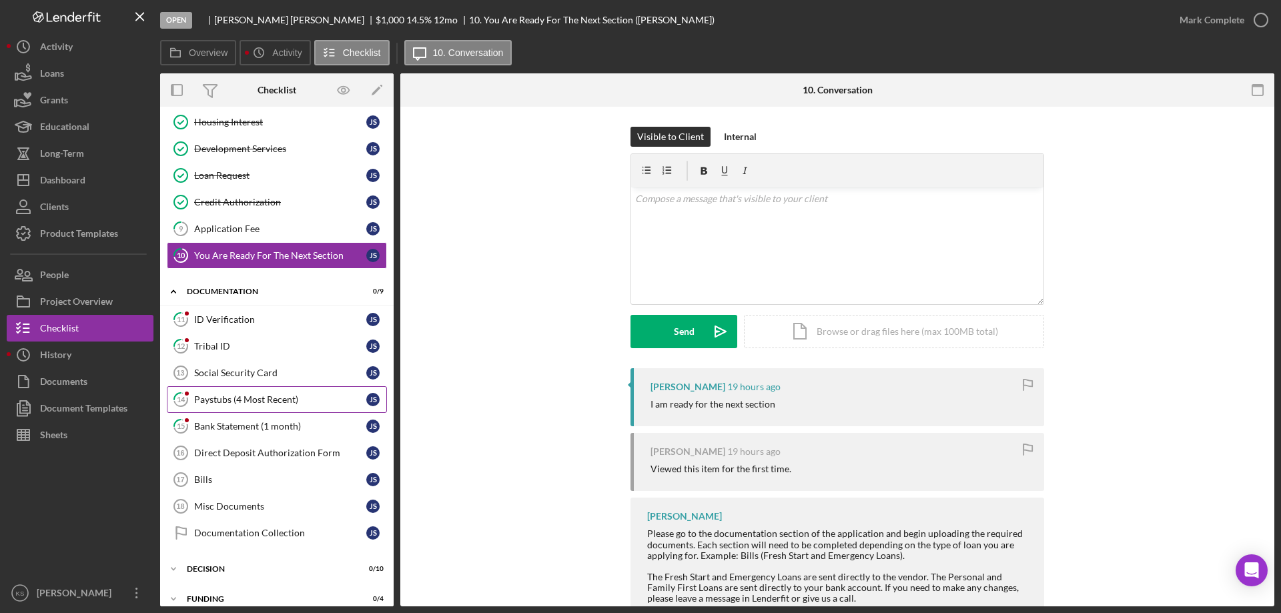
scroll to position [200, 0]
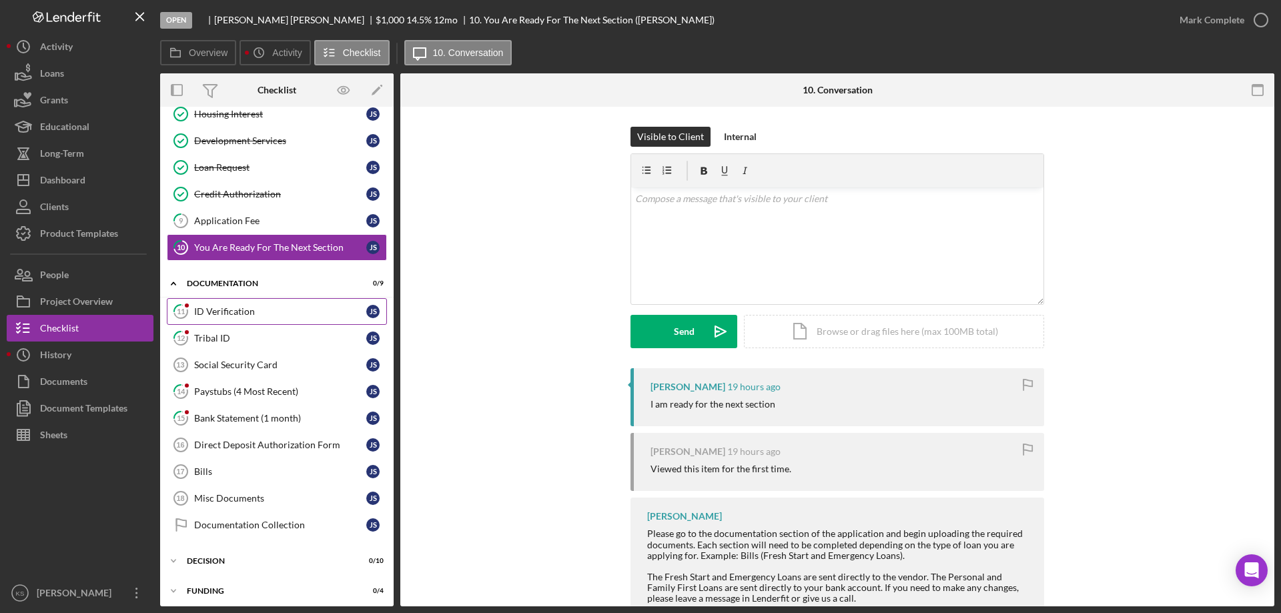
click at [240, 316] on div "ID Verification" at bounding box center [280, 311] width 172 height 11
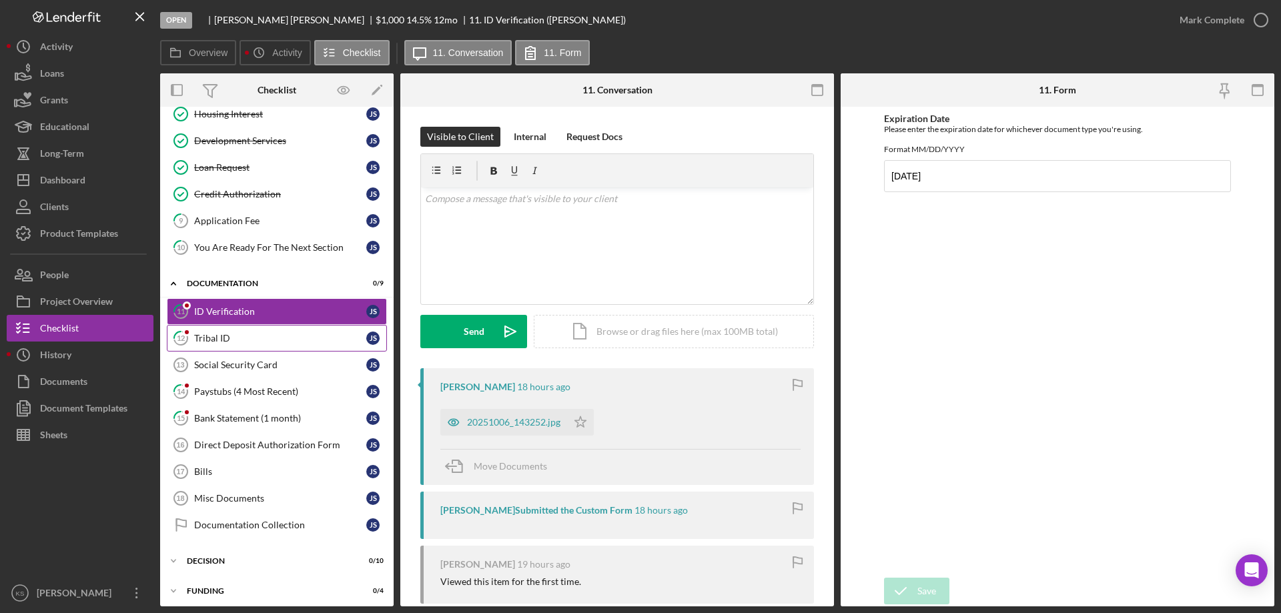
click at [288, 338] on div "Tribal ID" at bounding box center [280, 338] width 172 height 11
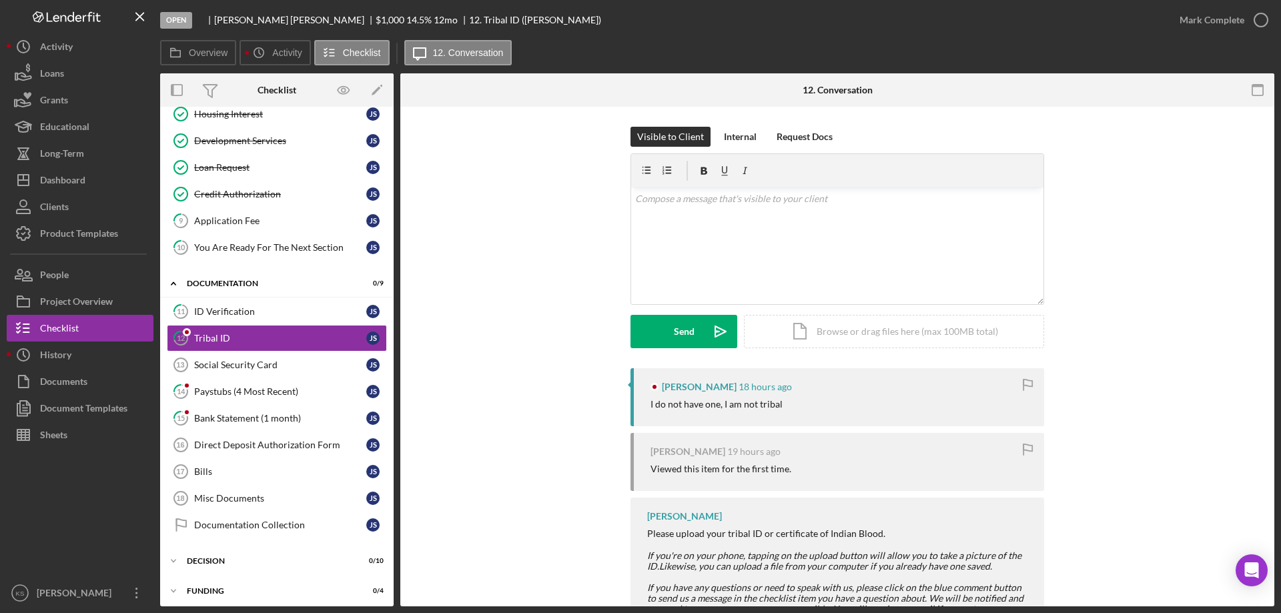
scroll to position [62, 0]
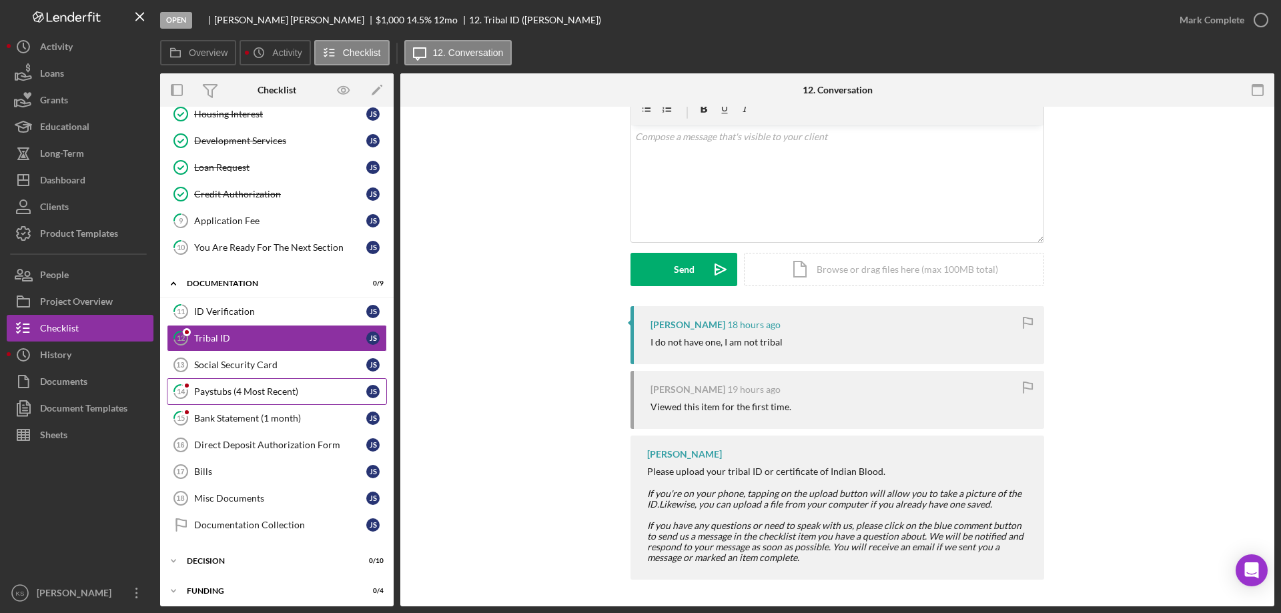
click at [249, 388] on div "Paystubs (4 Most Recent)" at bounding box center [280, 391] width 172 height 11
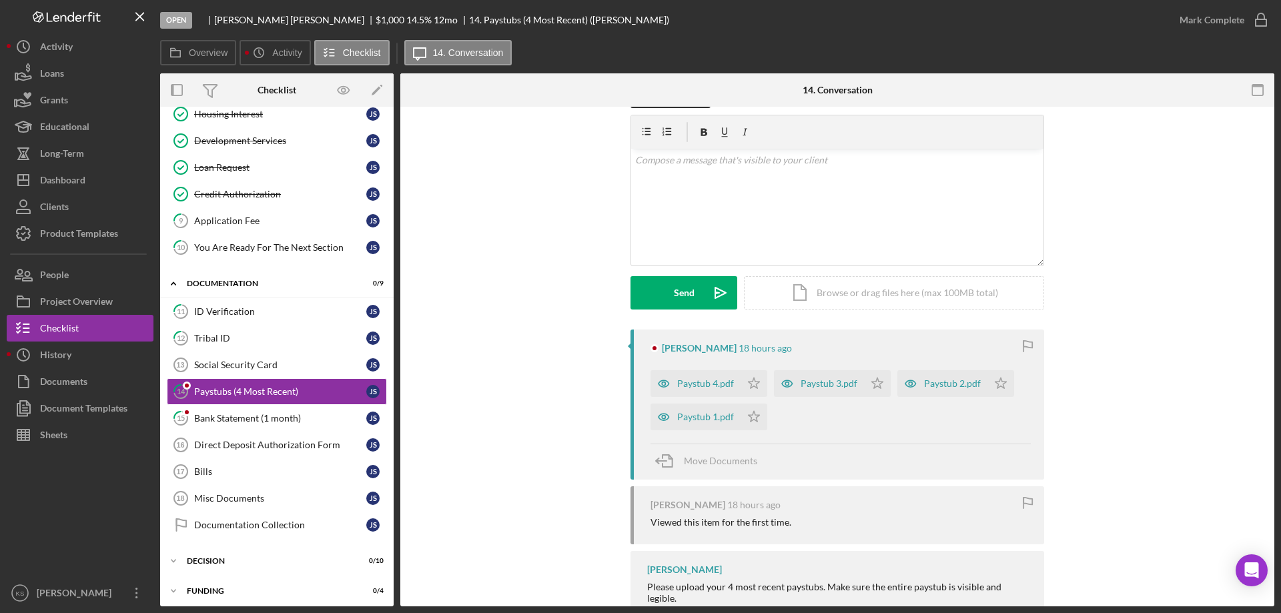
scroll to position [77, 0]
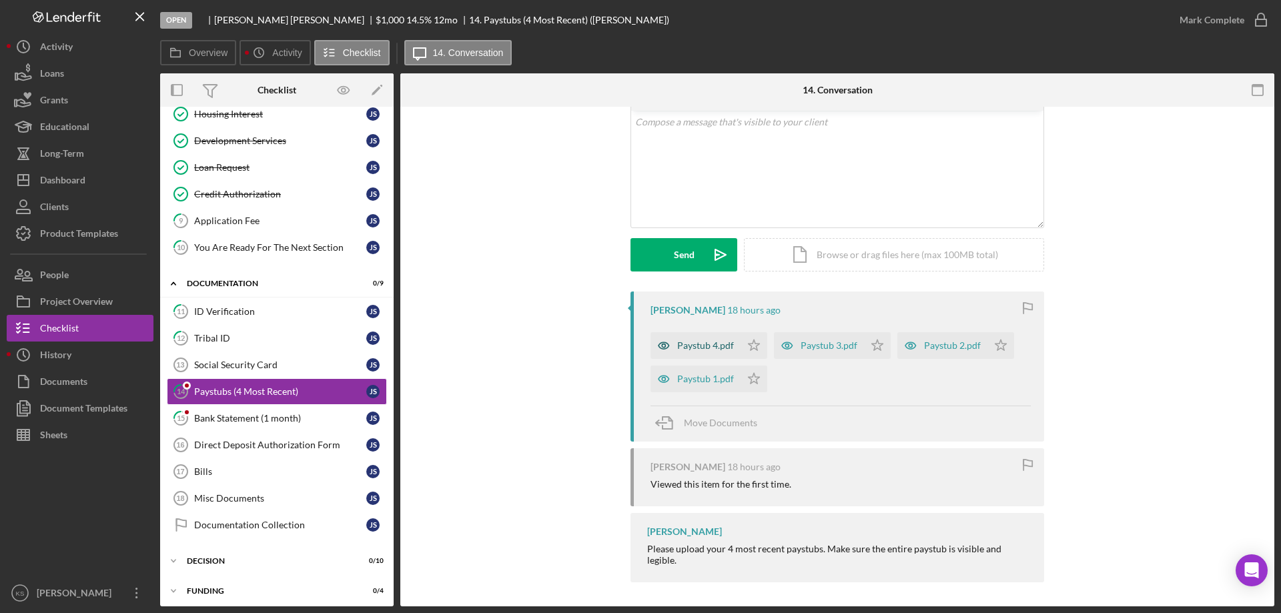
click at [702, 349] on div "Paystub 4.pdf" at bounding box center [705, 345] width 57 height 11
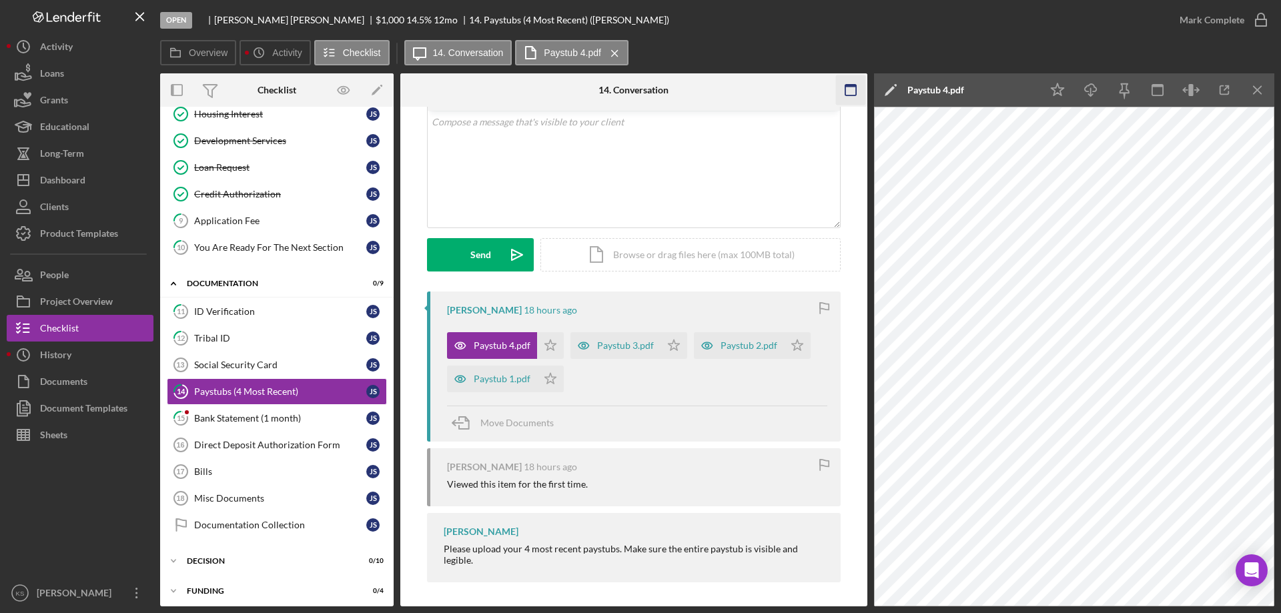
click at [1246, 92] on icon "Icon/Menu Close" at bounding box center [1258, 90] width 30 height 30
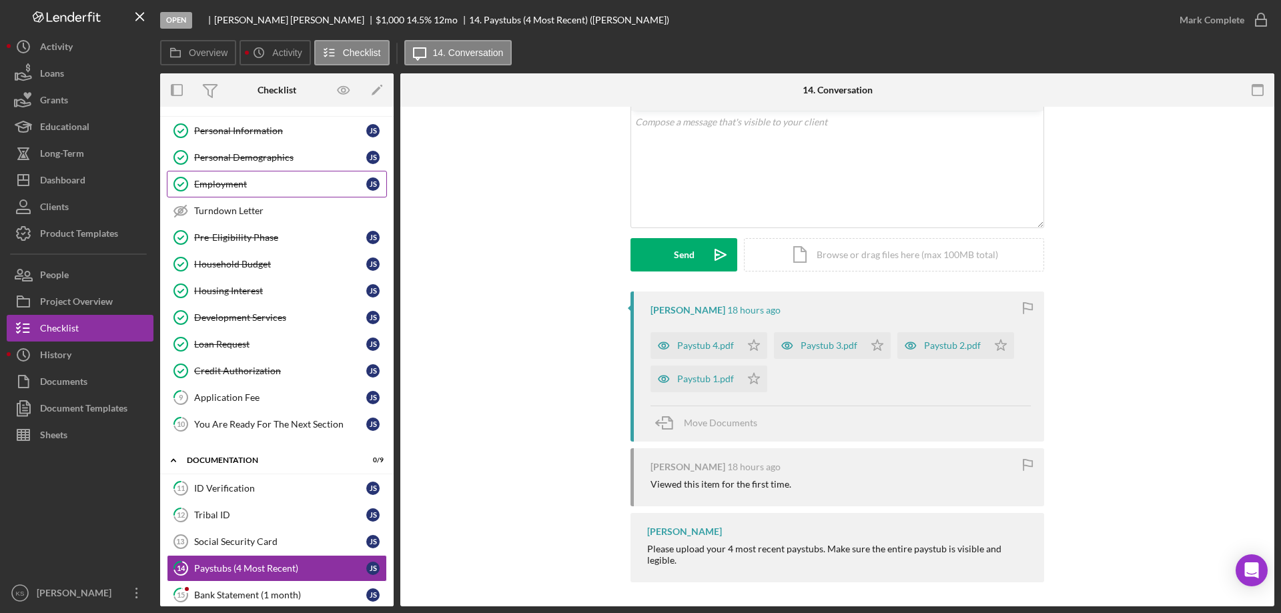
scroll to position [0, 0]
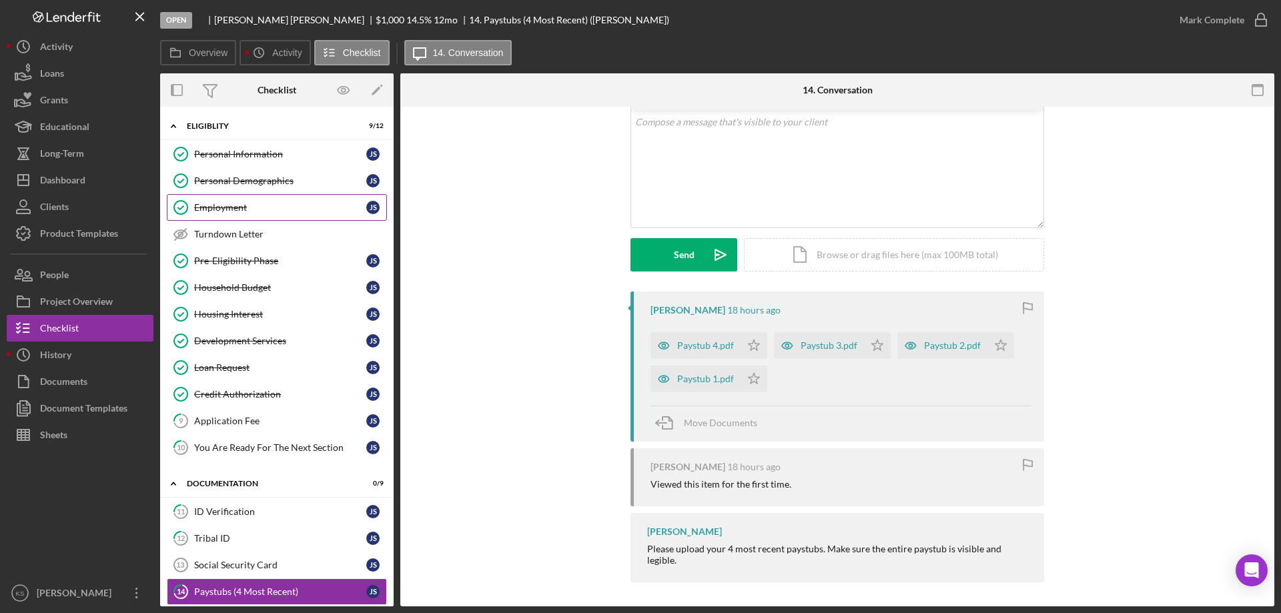
click at [219, 202] on div "Employment" at bounding box center [280, 207] width 172 height 11
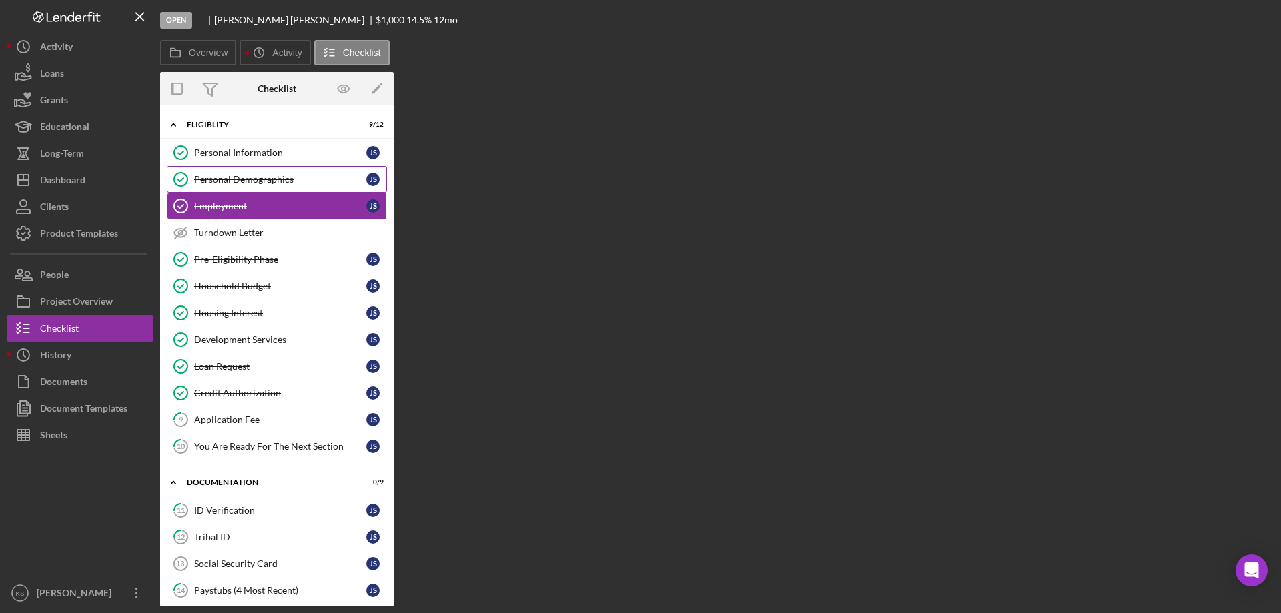
click at [284, 182] on div "Personal Demographics" at bounding box center [280, 179] width 172 height 11
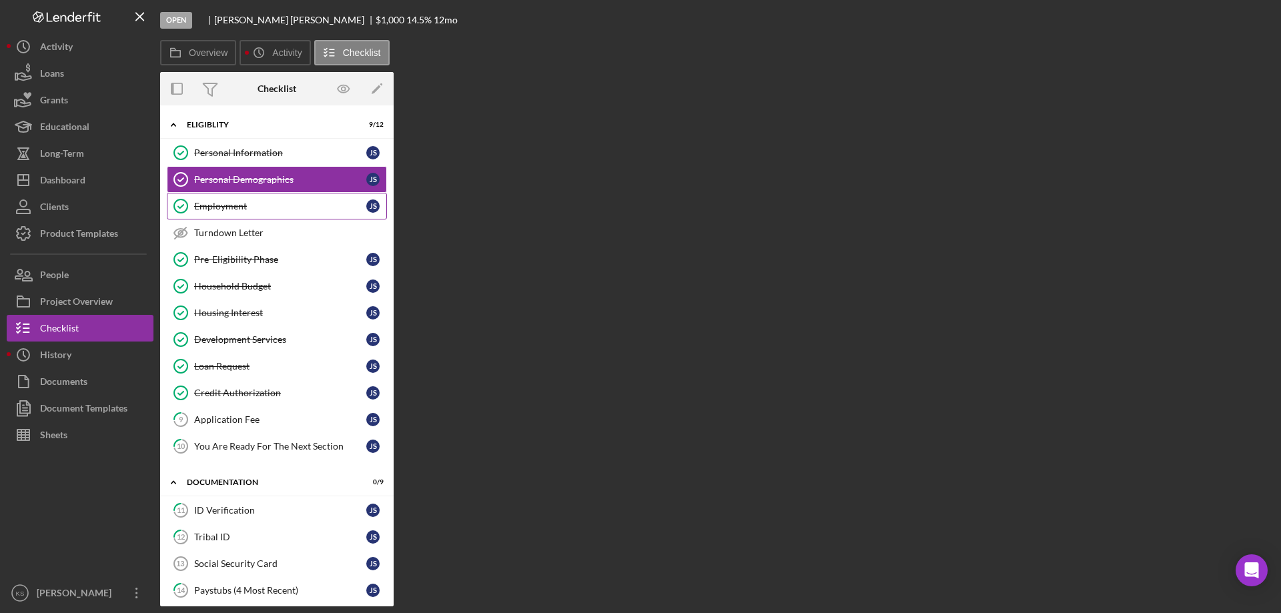
click at [260, 206] on div "Employment" at bounding box center [280, 206] width 172 height 11
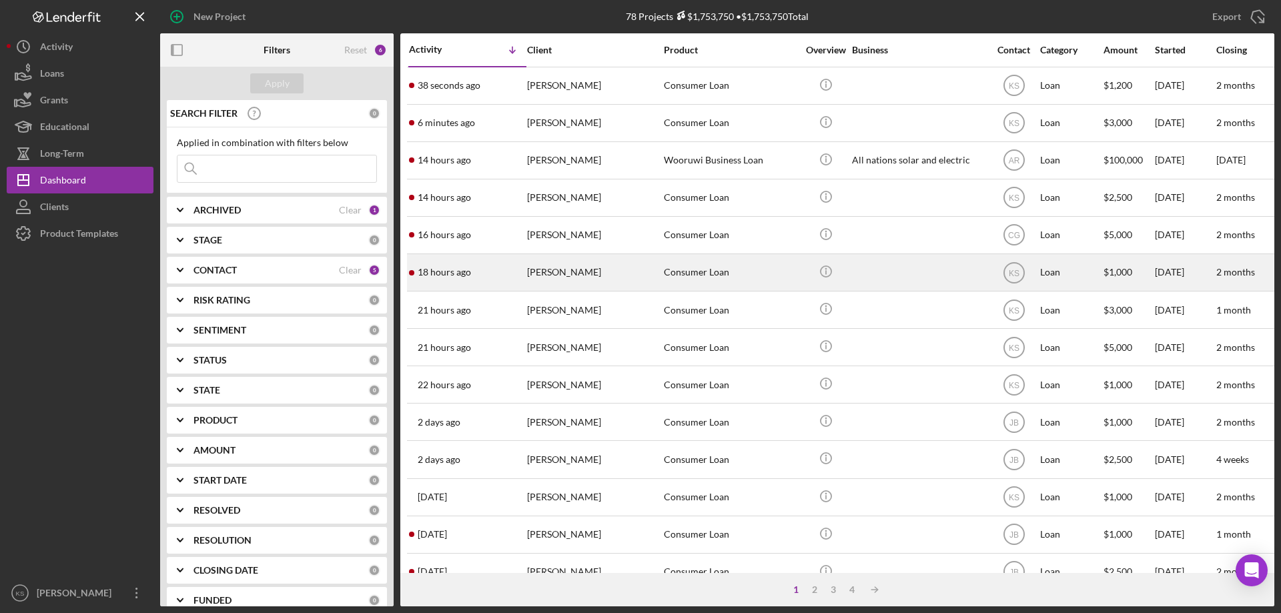
click at [520, 275] on div "18 hours ago Jacob Shelton" at bounding box center [467, 272] width 117 height 35
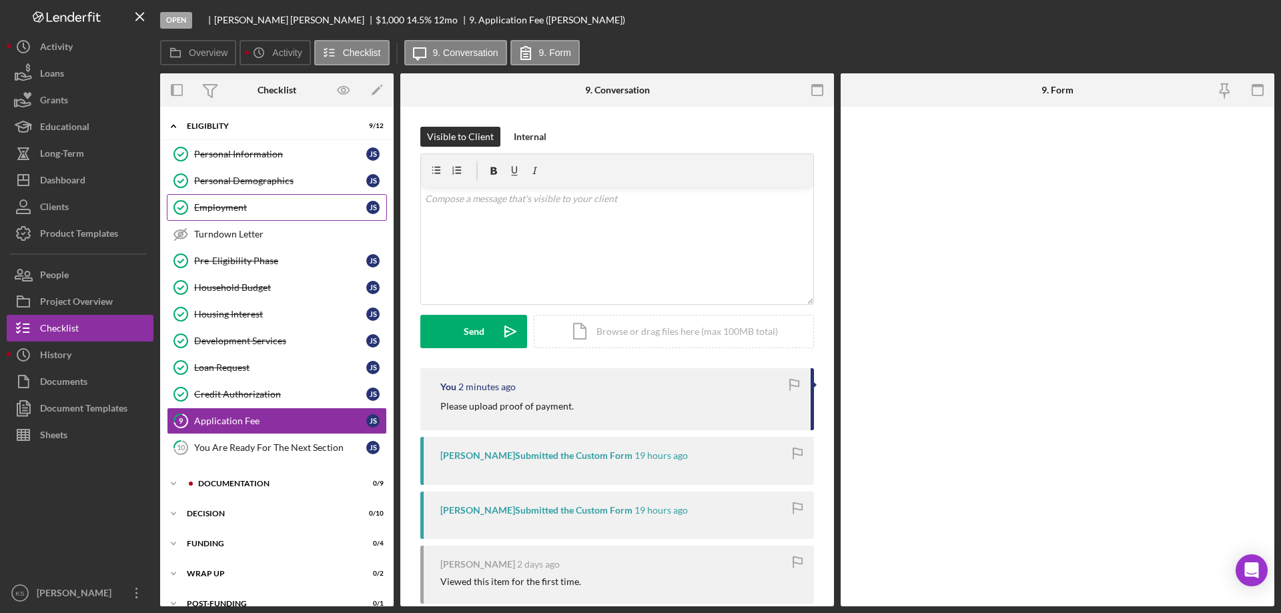
scroll to position [18, 0]
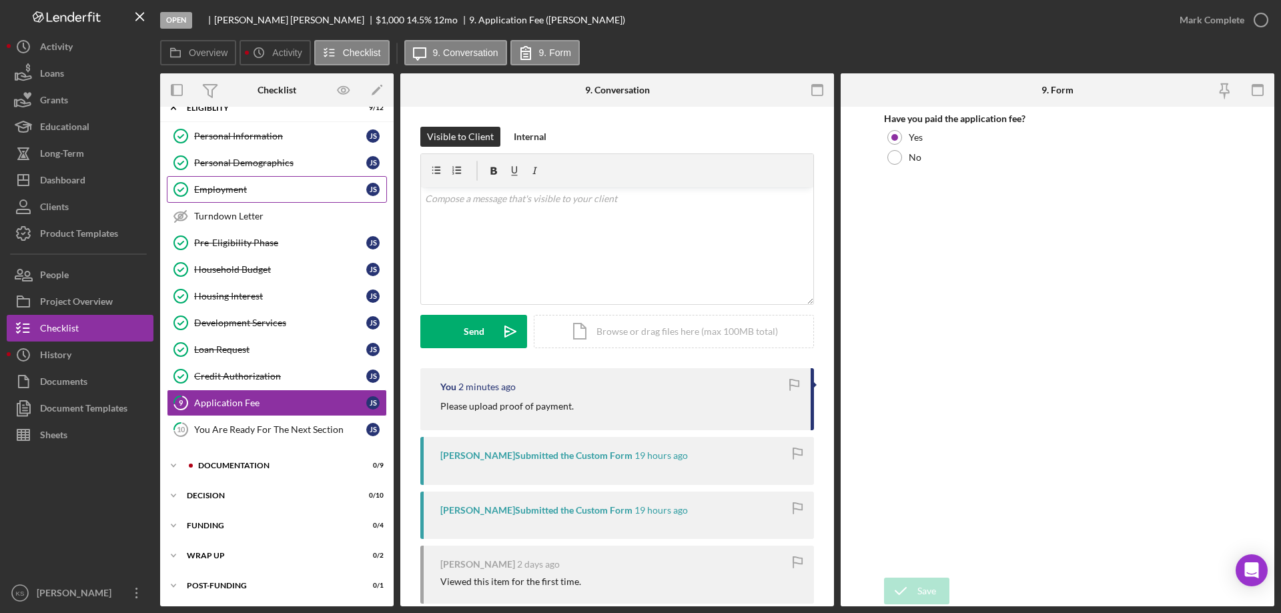
click at [254, 193] on div "Employment" at bounding box center [280, 189] width 172 height 11
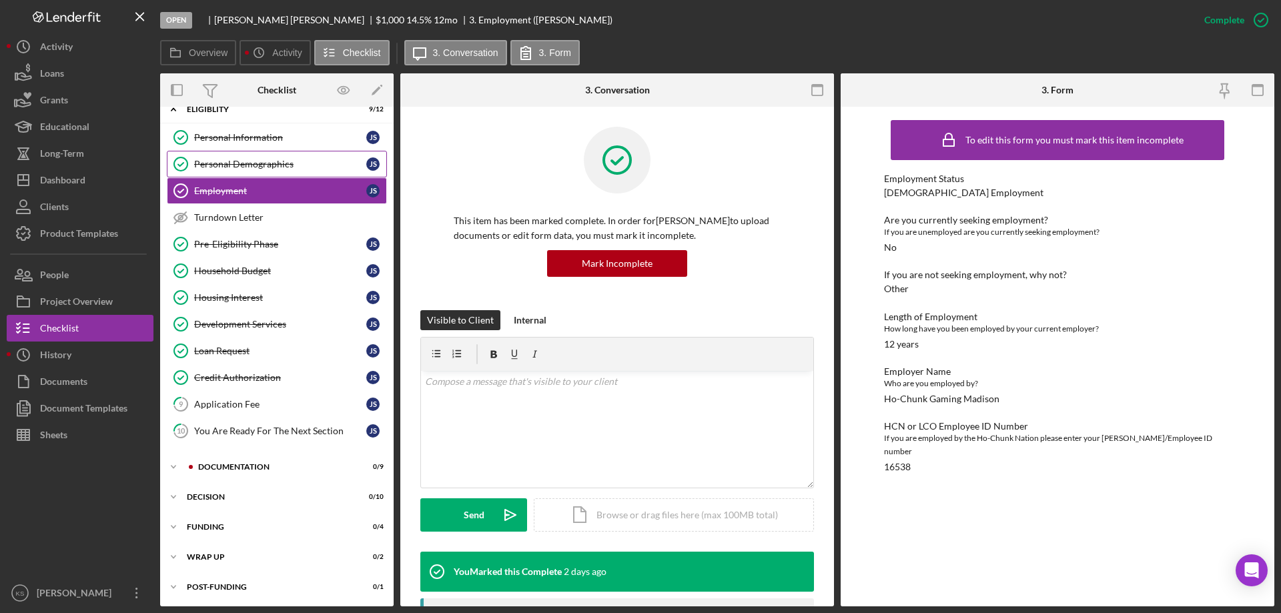
click at [260, 161] on div "Personal Demographics" at bounding box center [280, 164] width 172 height 11
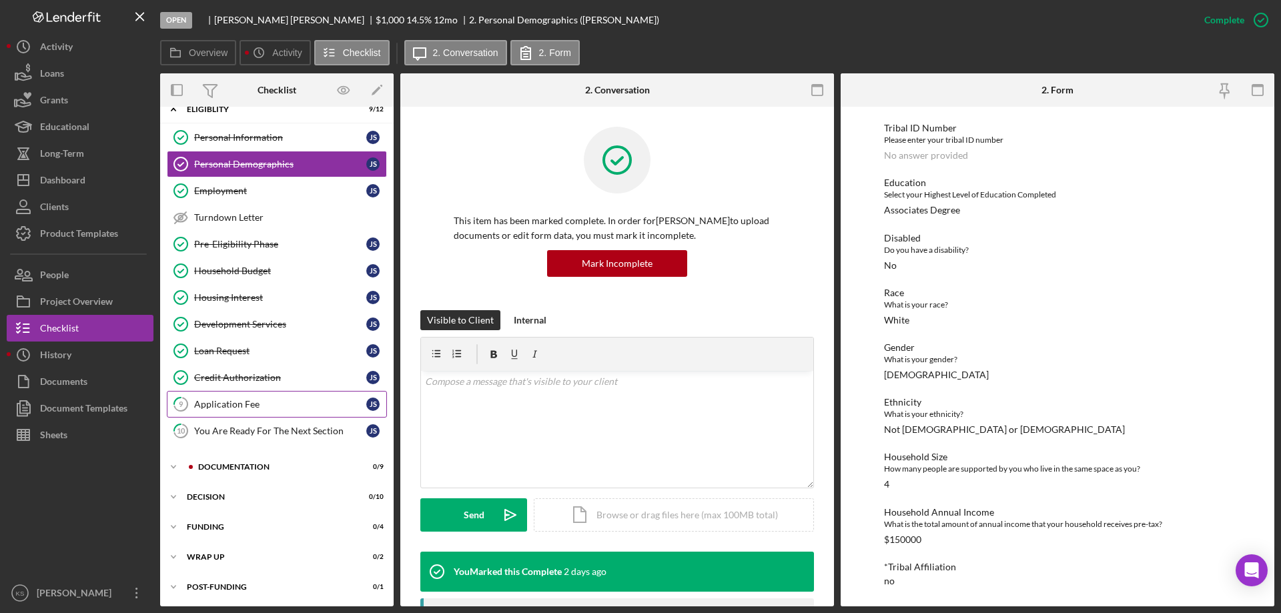
scroll to position [18, 0]
click at [223, 468] on div "Documentation" at bounding box center [287, 466] width 179 height 8
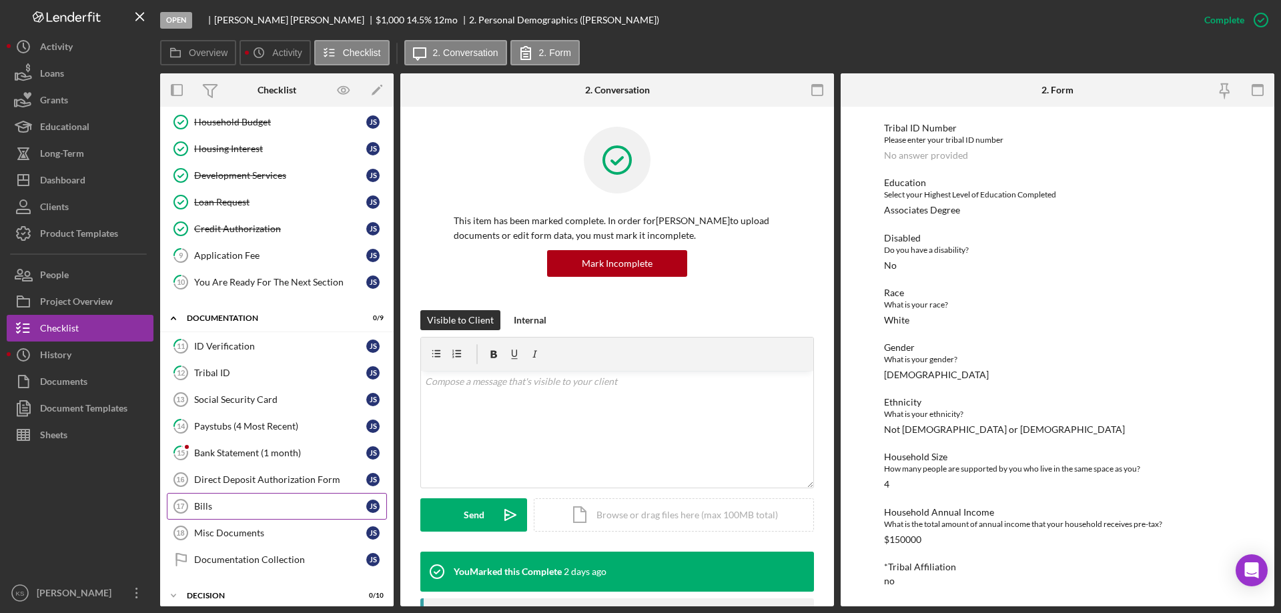
scroll to position [218, 0]
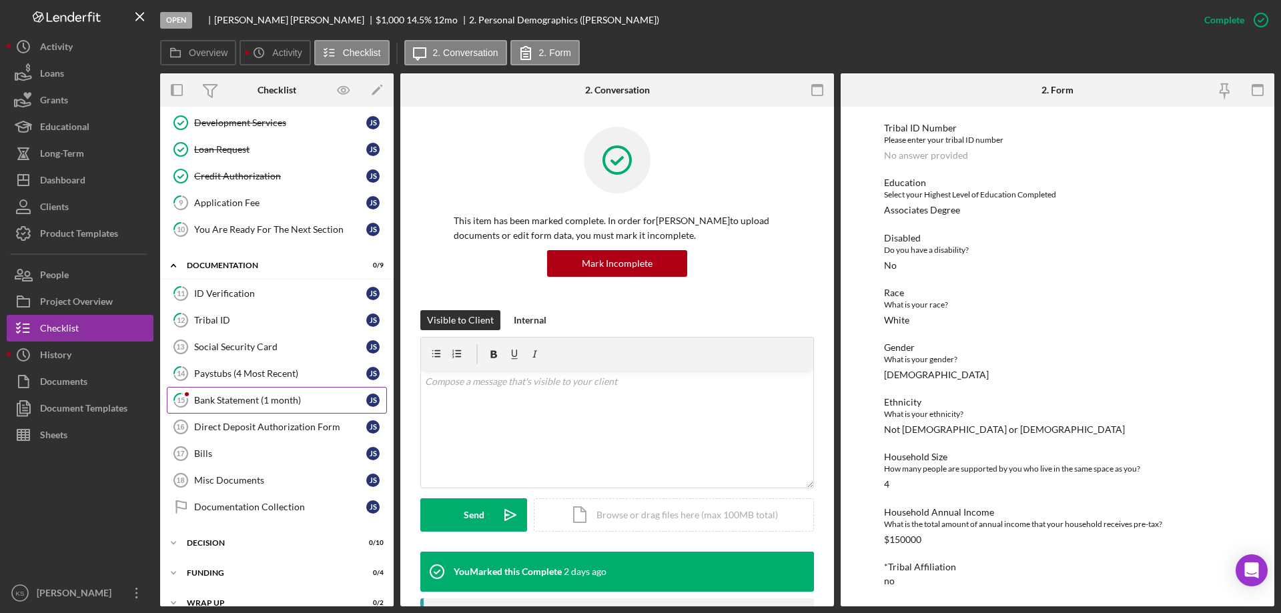
click at [238, 401] on div "Bank Statement (1 month)" at bounding box center [280, 400] width 172 height 11
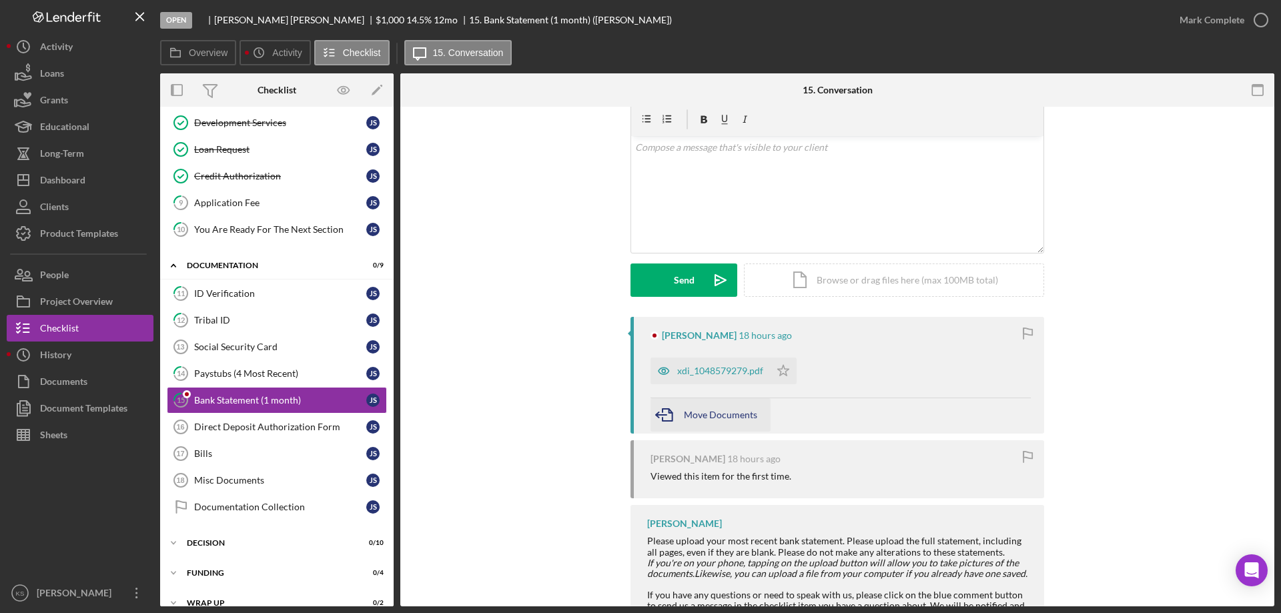
scroll to position [121, 0]
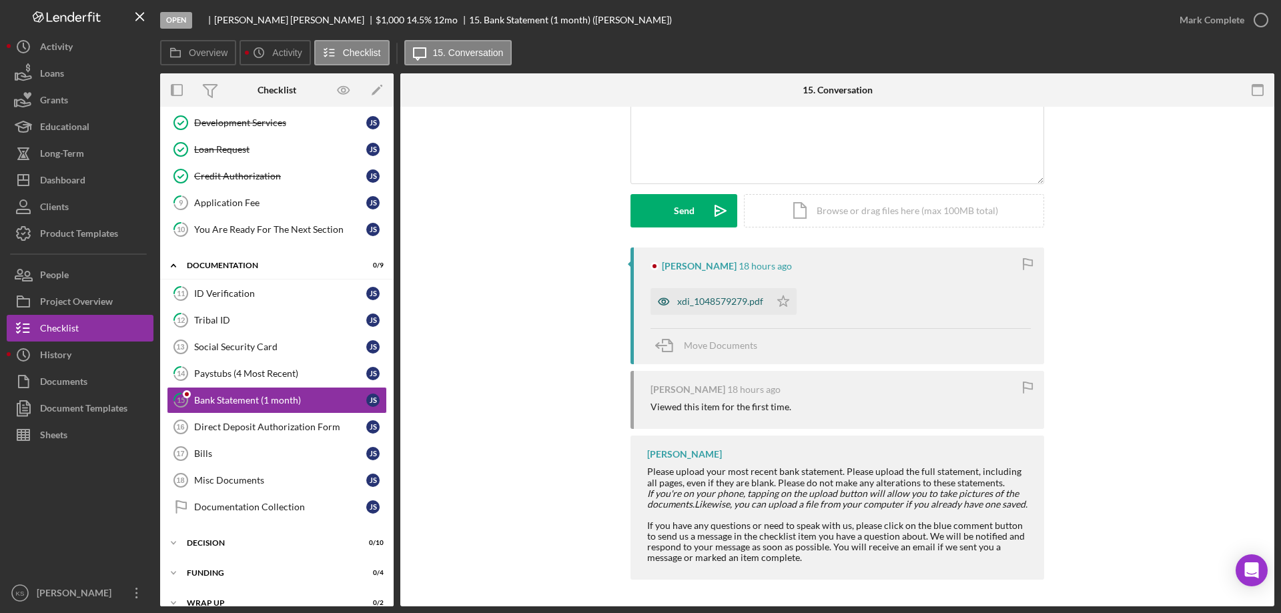
click at [725, 296] on div "xdi_1048579279.pdf" at bounding box center [720, 301] width 86 height 11
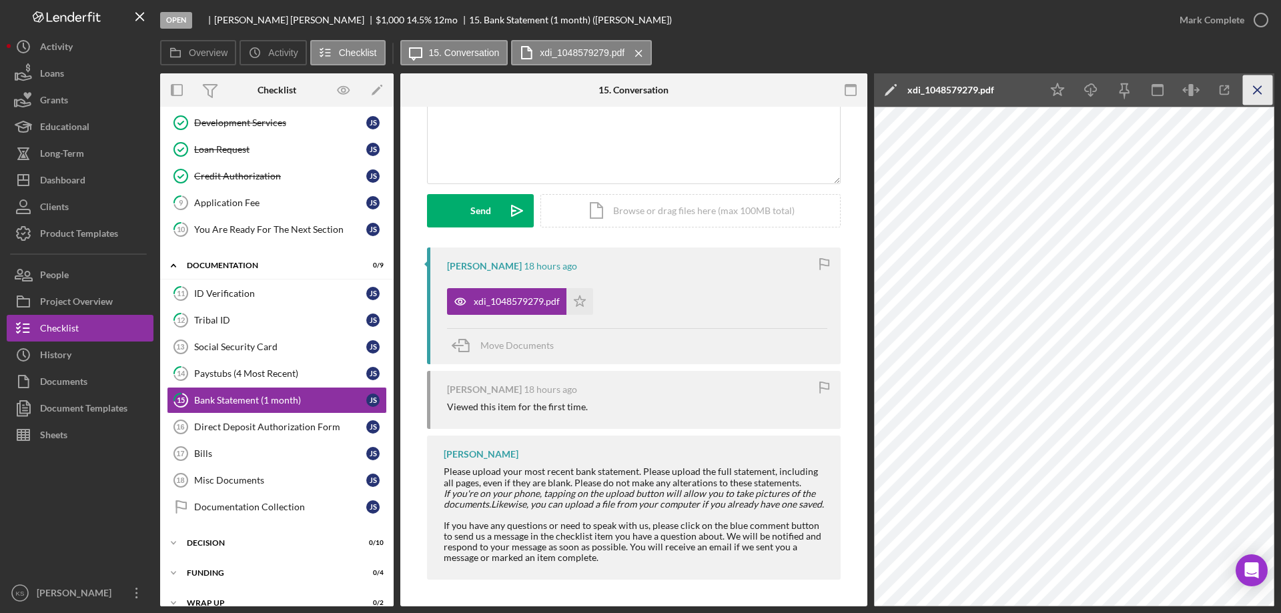
click at [1265, 88] on icon "Icon/Menu Close" at bounding box center [1258, 90] width 30 height 30
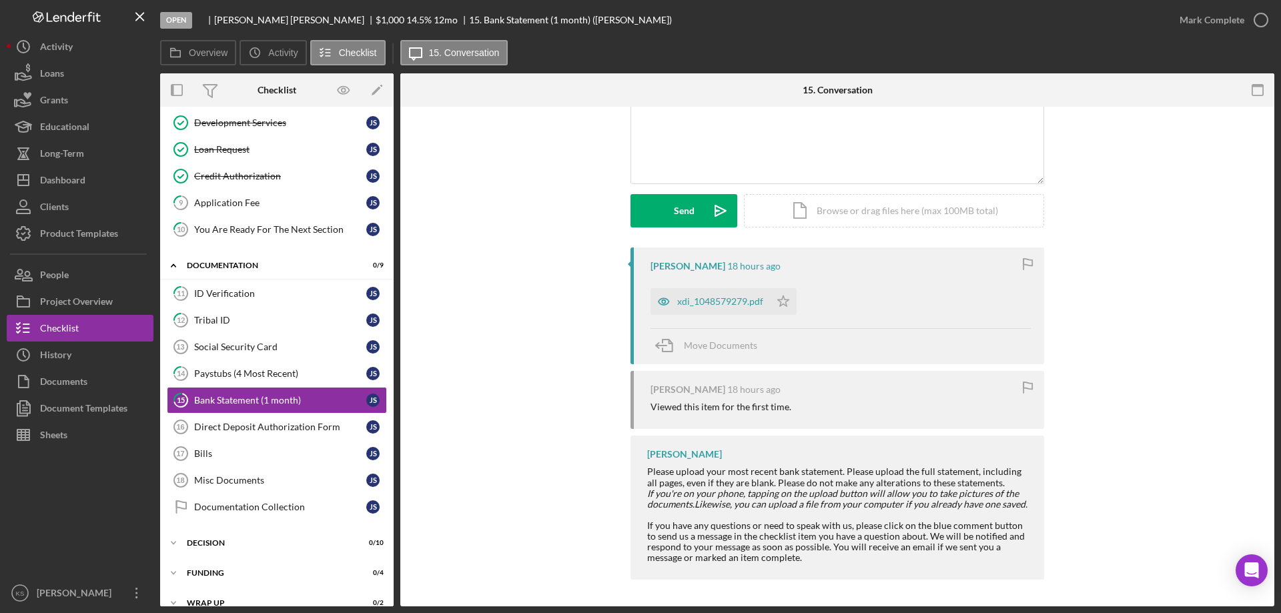
click at [220, 266] on div "Documentation" at bounding box center [268, 266] width 163 height 8
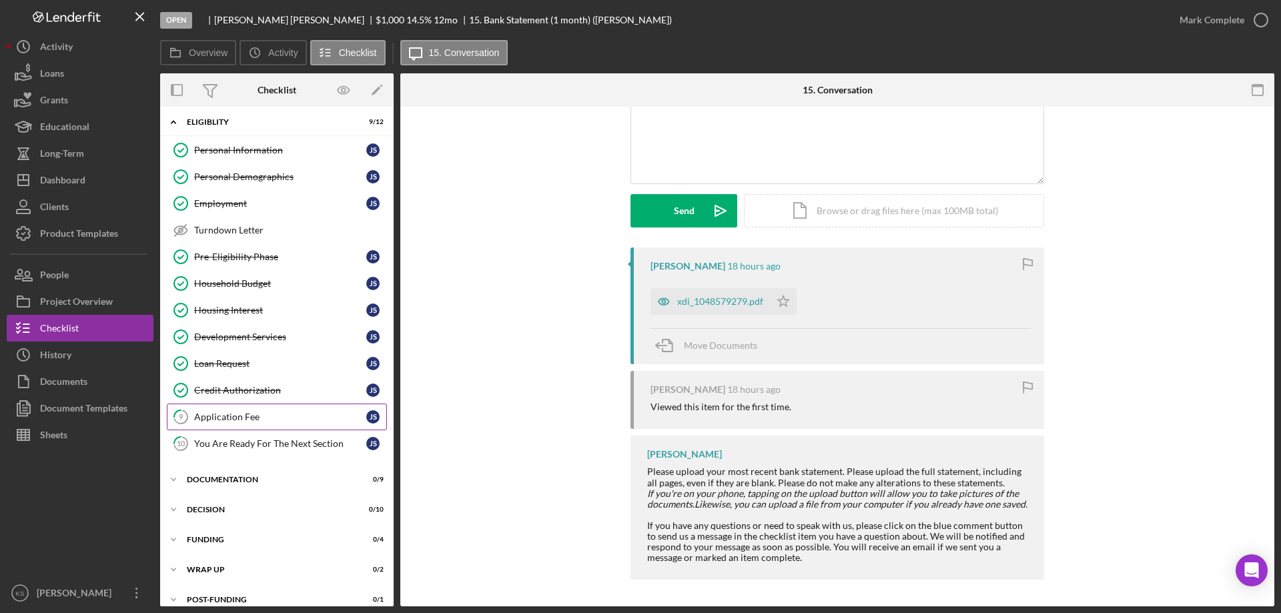
scroll to position [0, 0]
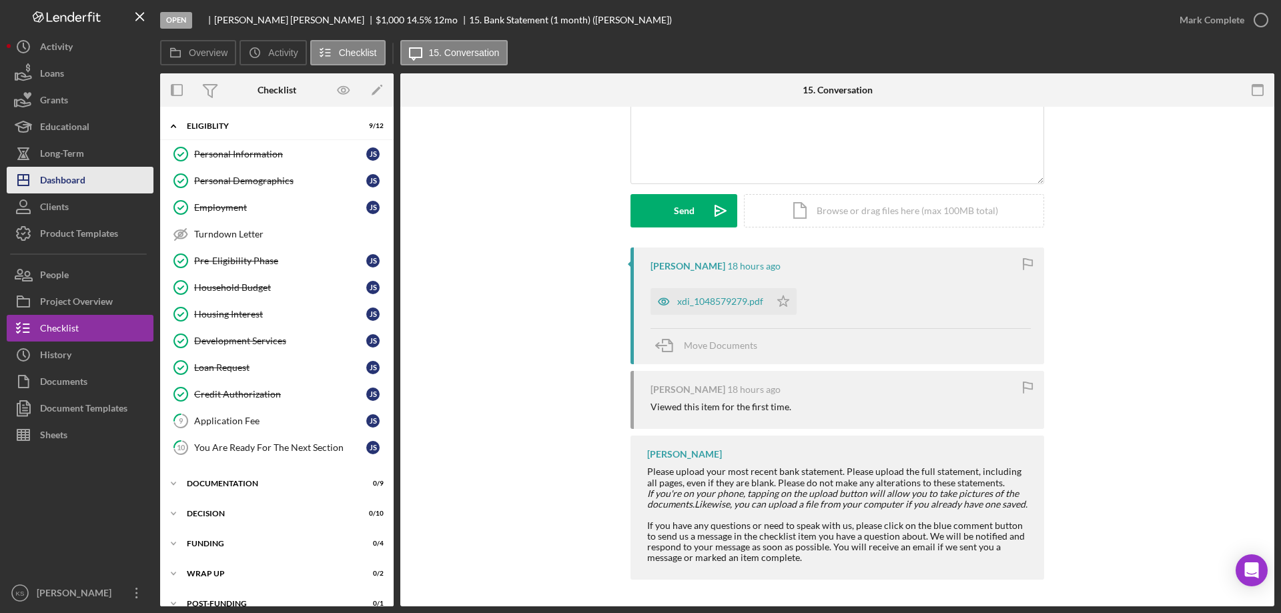
click at [89, 182] on button "Icon/Dashboard Dashboard" at bounding box center [80, 180] width 147 height 27
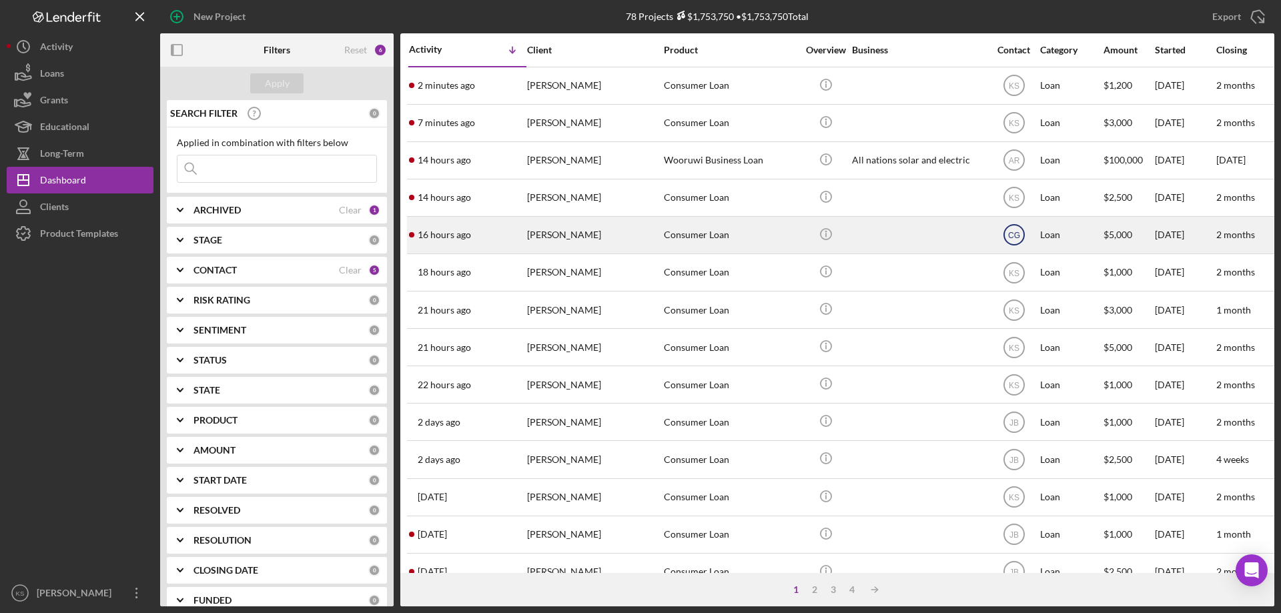
click at [1014, 236] on text "CG" at bounding box center [1014, 235] width 12 height 9
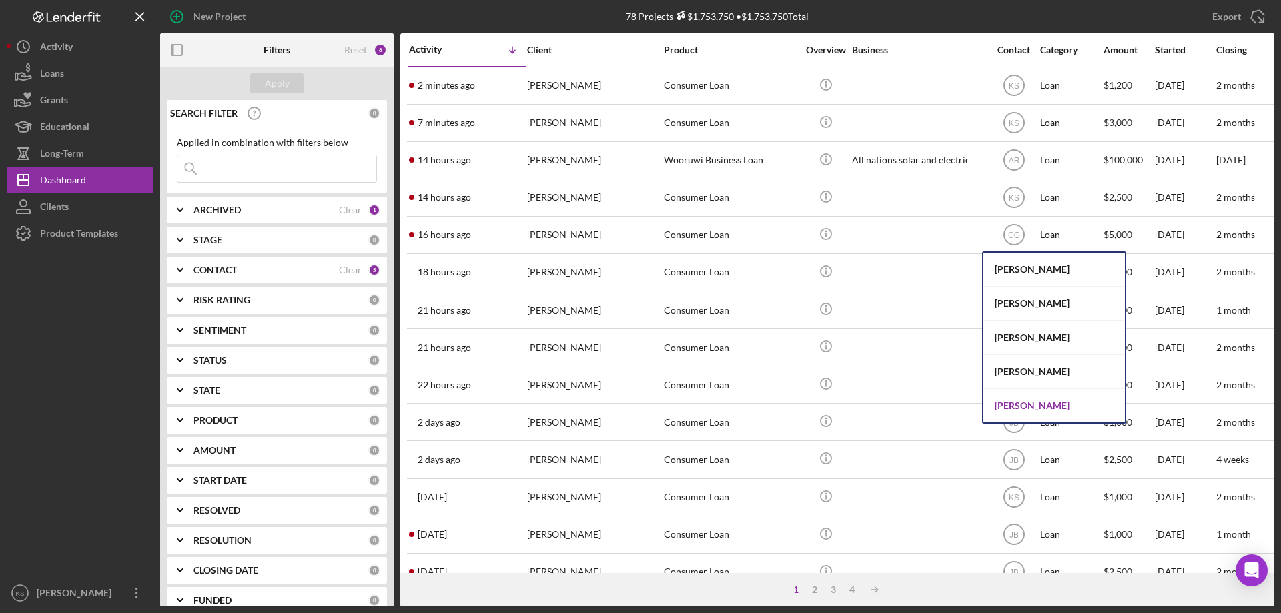
click at [1024, 396] on div "[PERSON_NAME]" at bounding box center [1054, 405] width 141 height 33
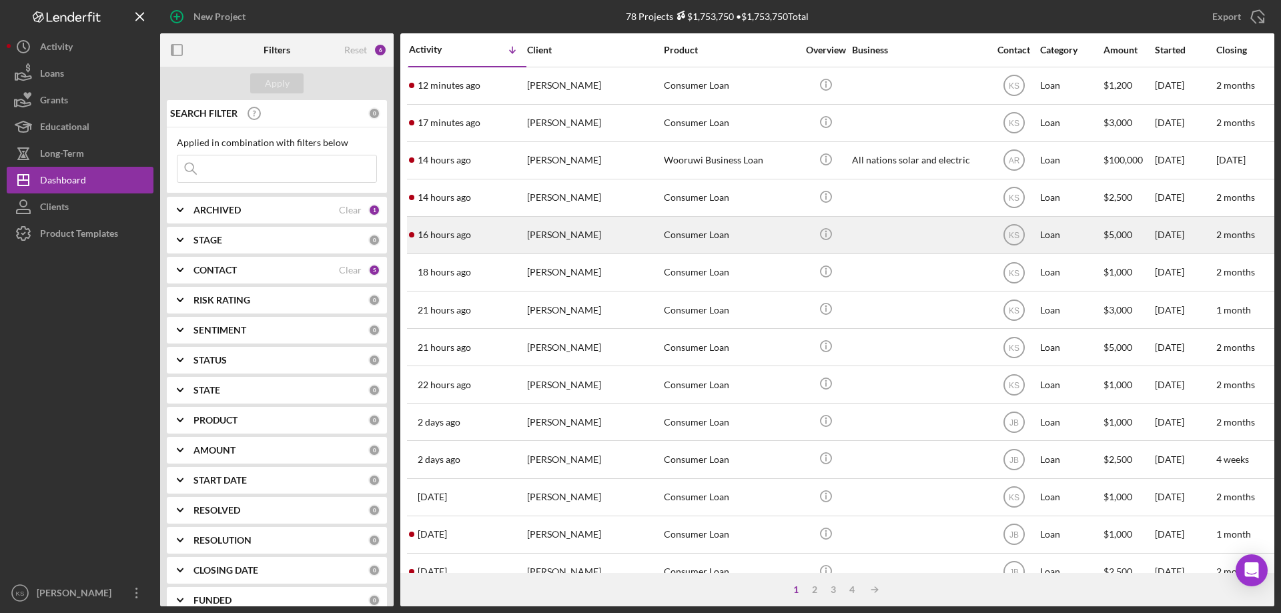
click at [633, 220] on div "Jackie Logan" at bounding box center [593, 235] width 133 height 35
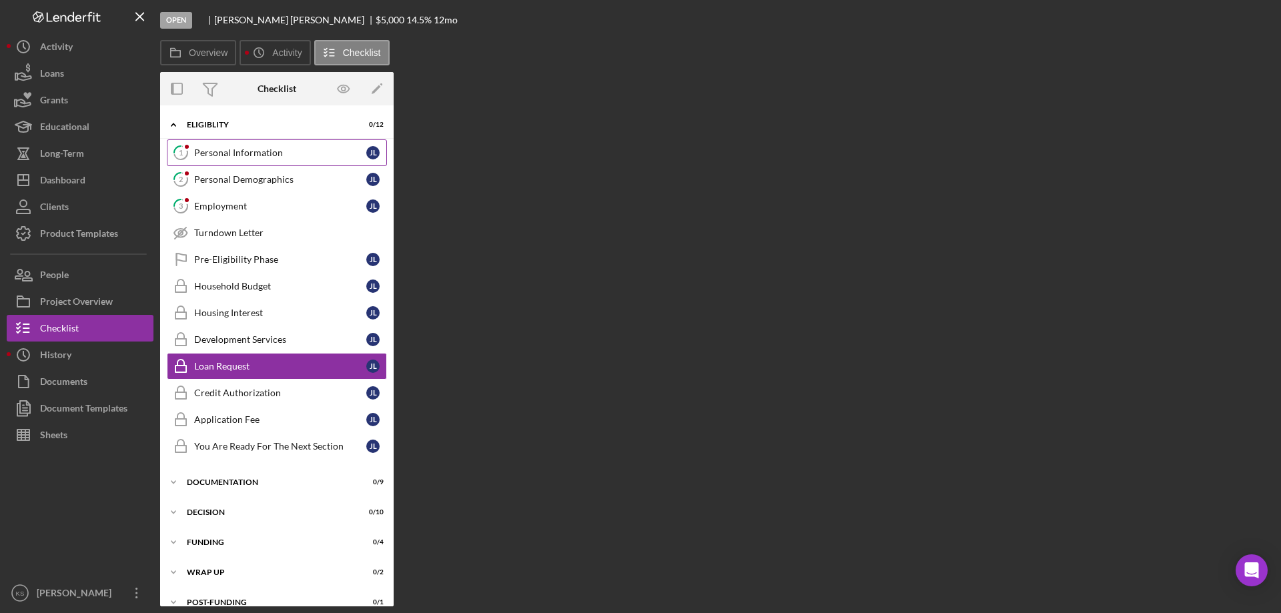
scroll to position [11, 0]
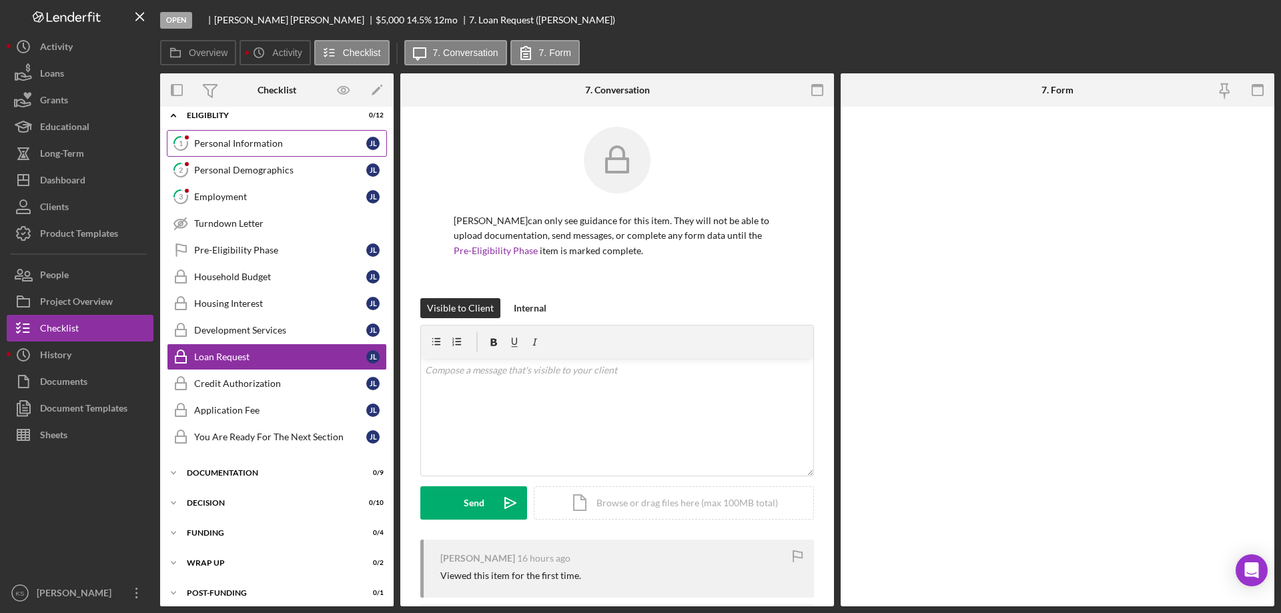
click at [246, 139] on div "Personal Information" at bounding box center [280, 143] width 172 height 11
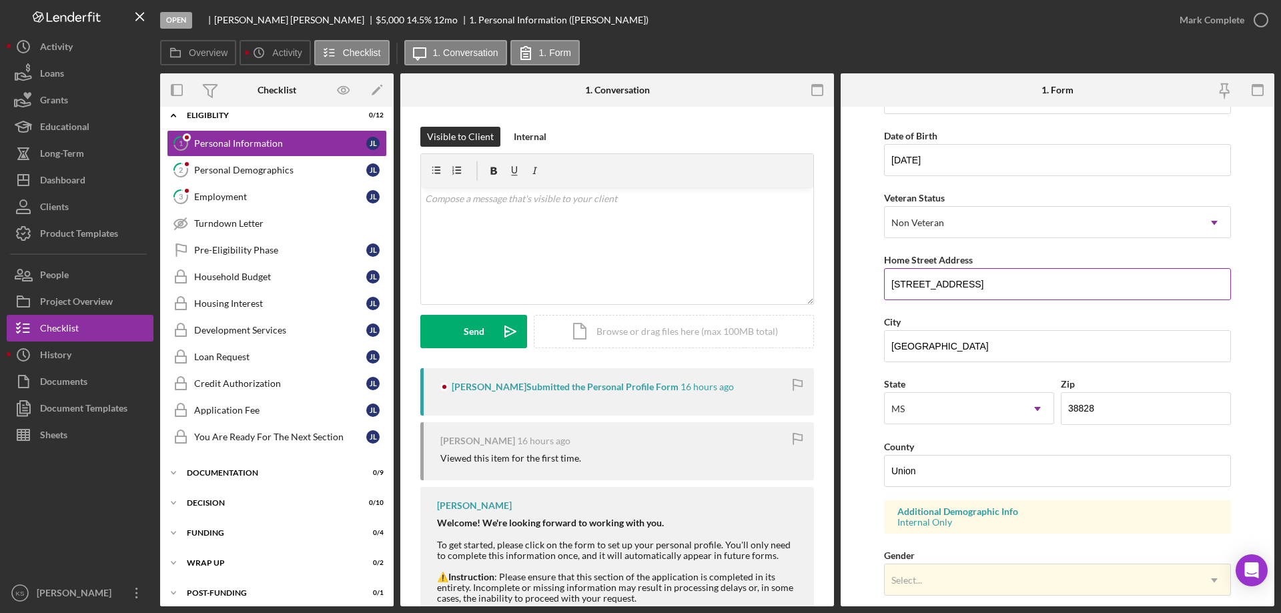
scroll to position [133, 0]
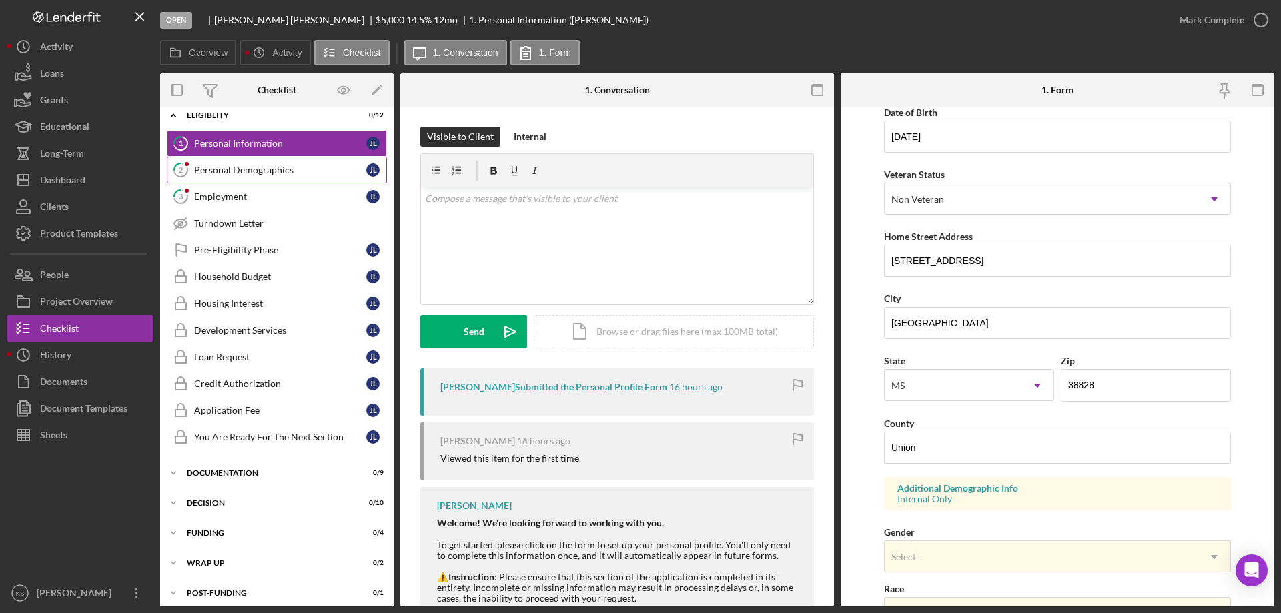
click at [250, 167] on div "Personal Demographics" at bounding box center [280, 170] width 172 height 11
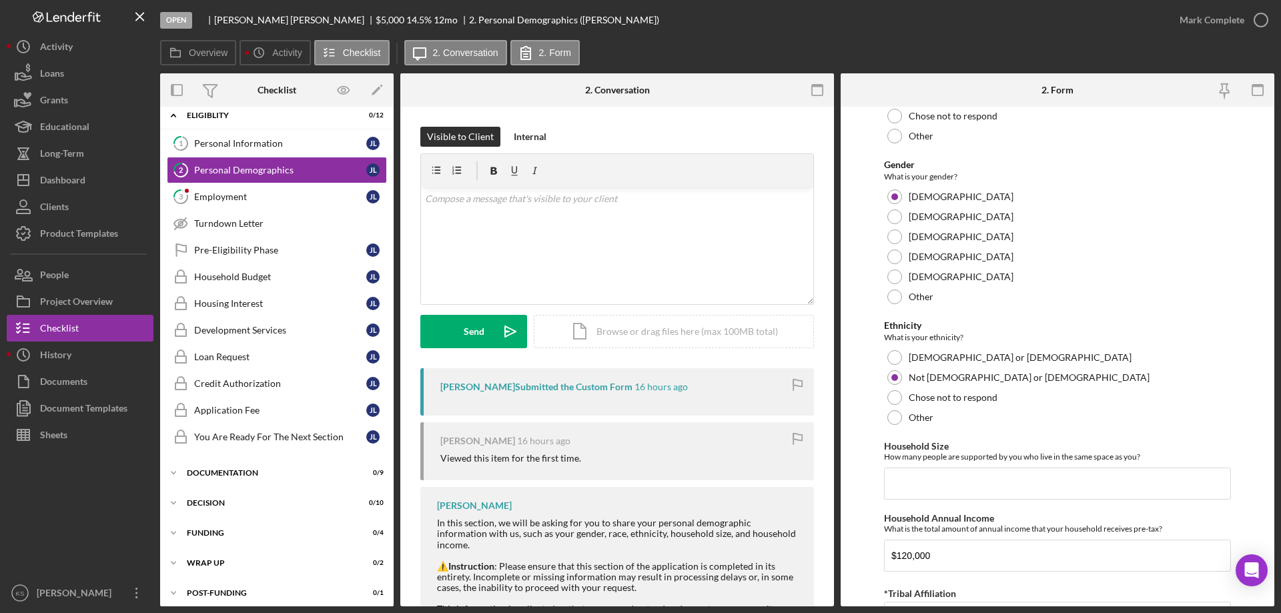
scroll to position [733, 0]
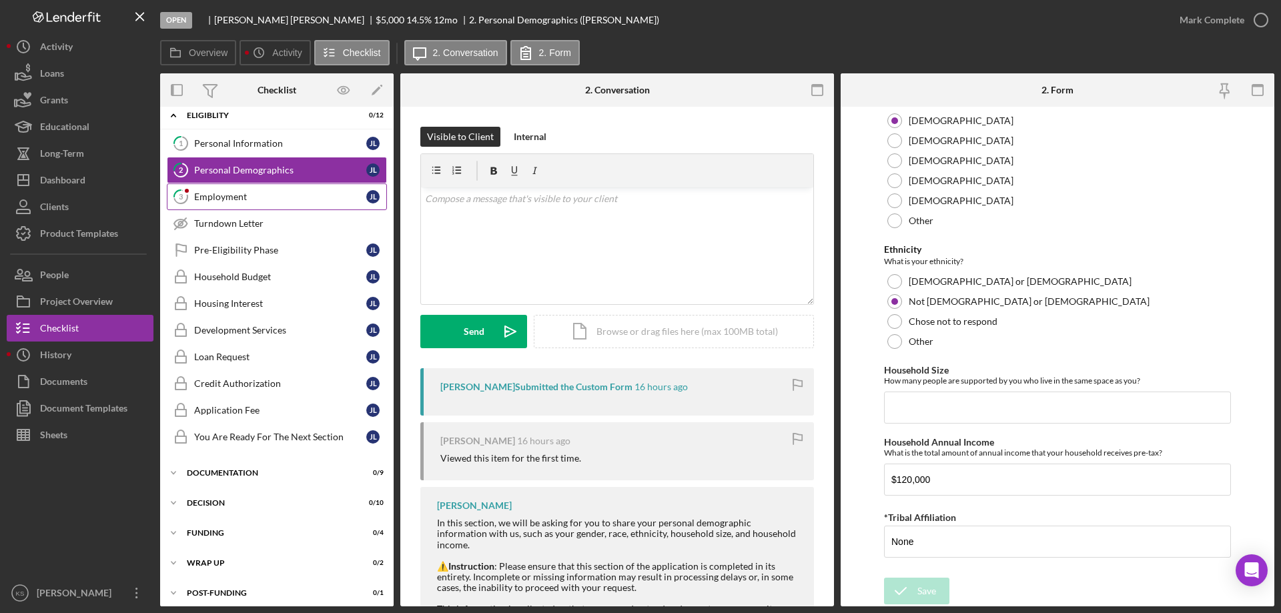
click at [272, 205] on link "3 Employment J L" at bounding box center [277, 197] width 220 height 27
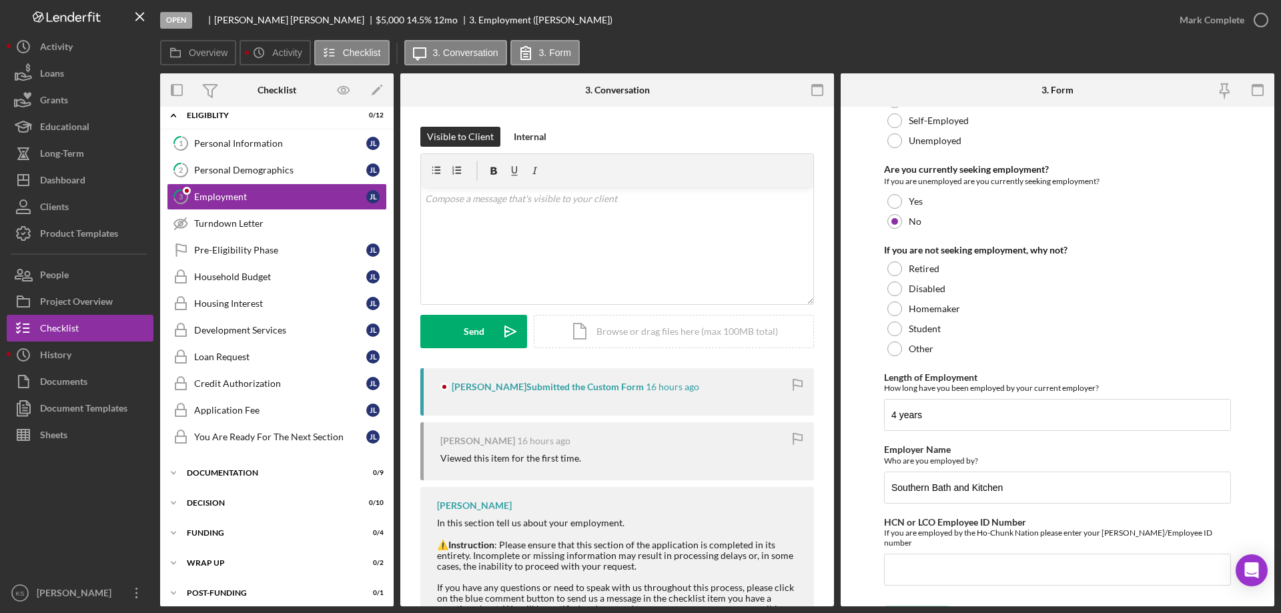
scroll to position [95, 0]
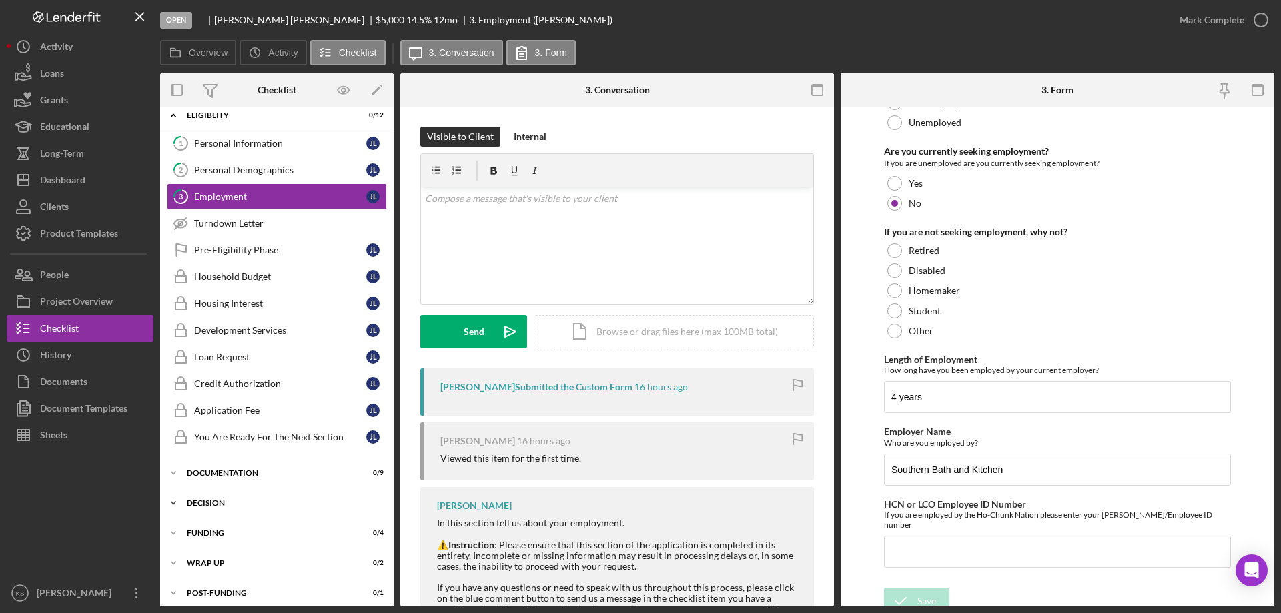
click at [211, 501] on div "Decision" at bounding box center [282, 503] width 190 height 8
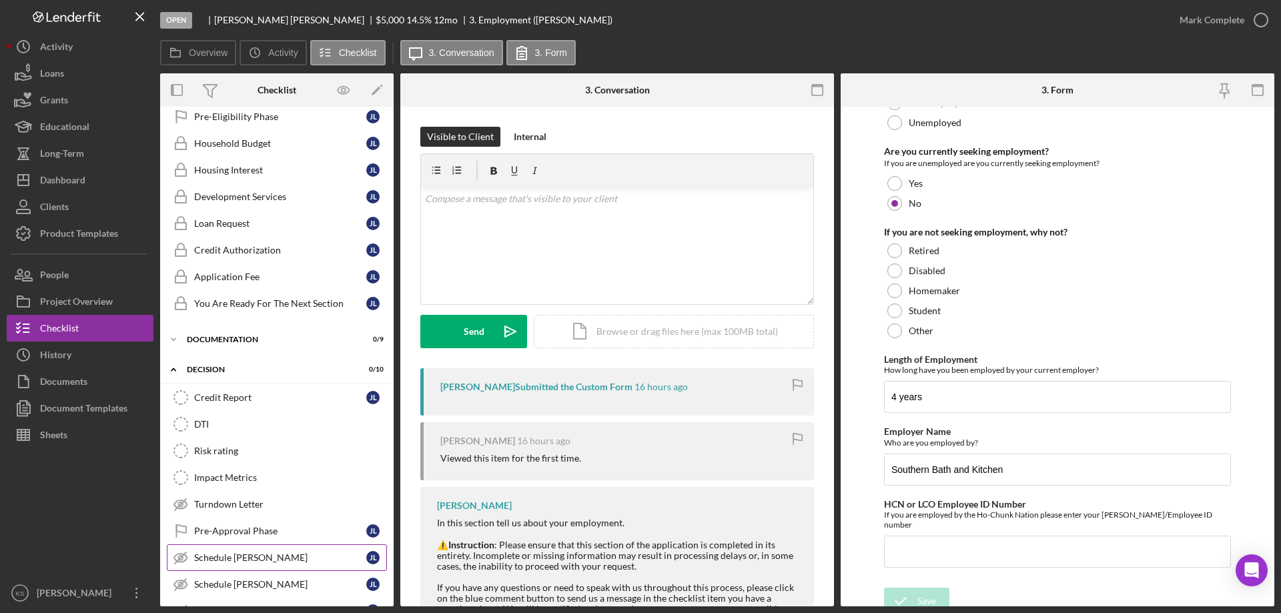
scroll to position [211, 0]
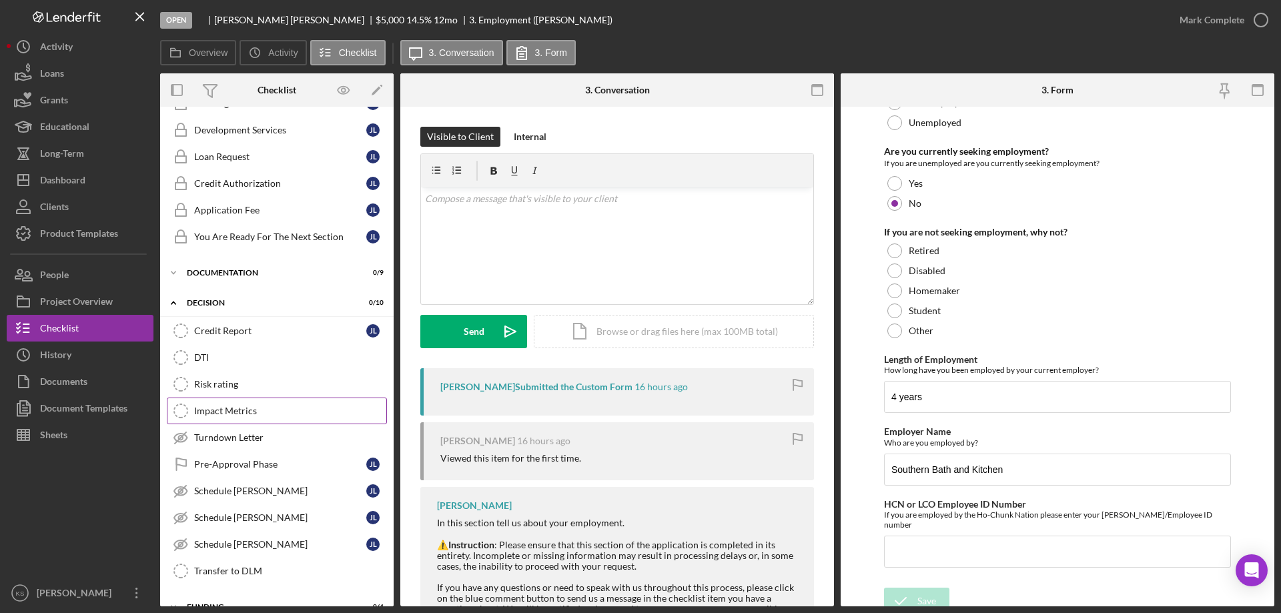
click at [234, 417] on link "Impact Metrics Impact Metrics" at bounding box center [277, 411] width 220 height 27
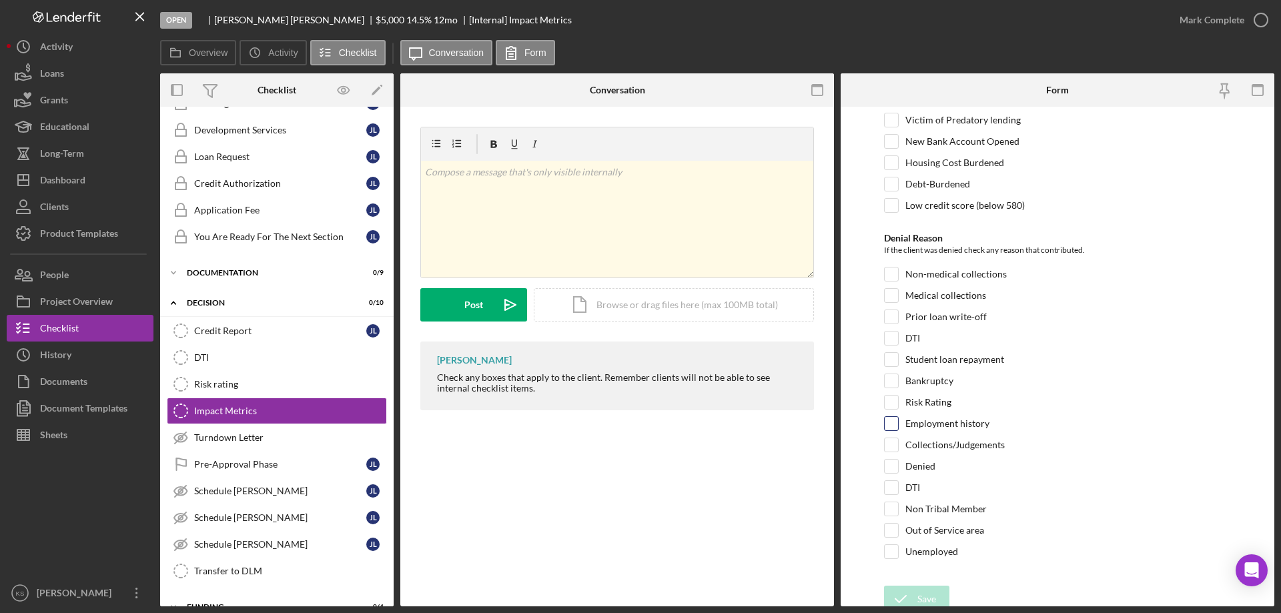
scroll to position [26, 0]
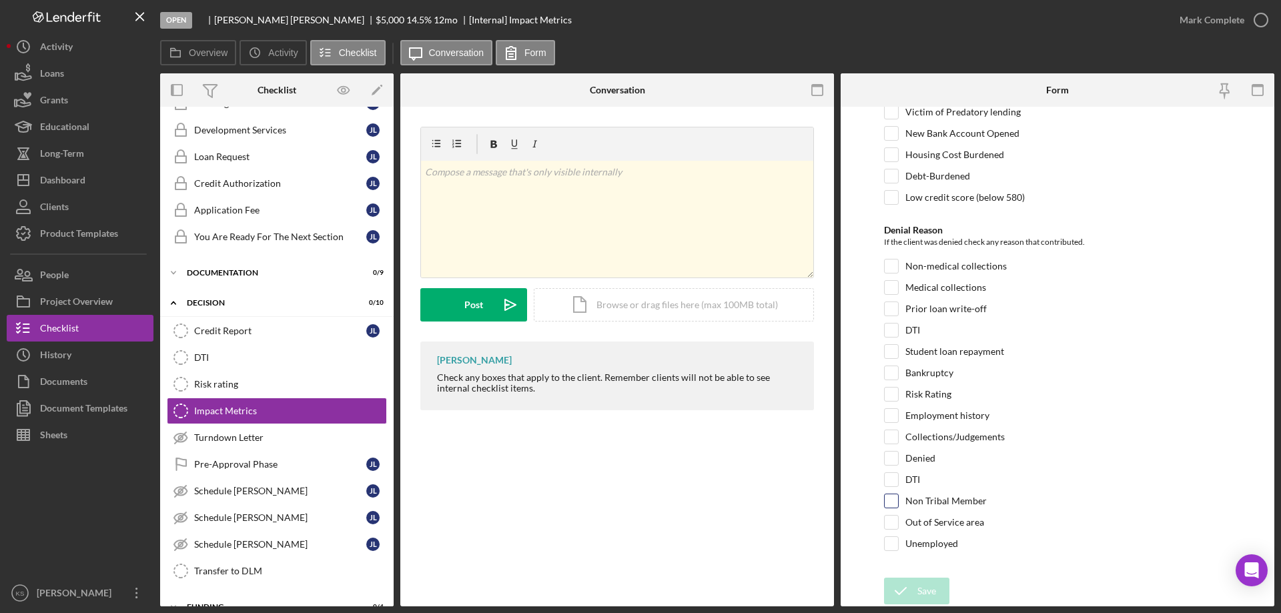
click at [889, 500] on input "Non Tribal Member" at bounding box center [891, 500] width 13 height 13
checkbox input "true"
click at [888, 523] on input "Out of Service area" at bounding box center [891, 522] width 13 height 13
checkbox input "true"
click at [907, 590] on icon "submit" at bounding box center [900, 591] width 33 height 33
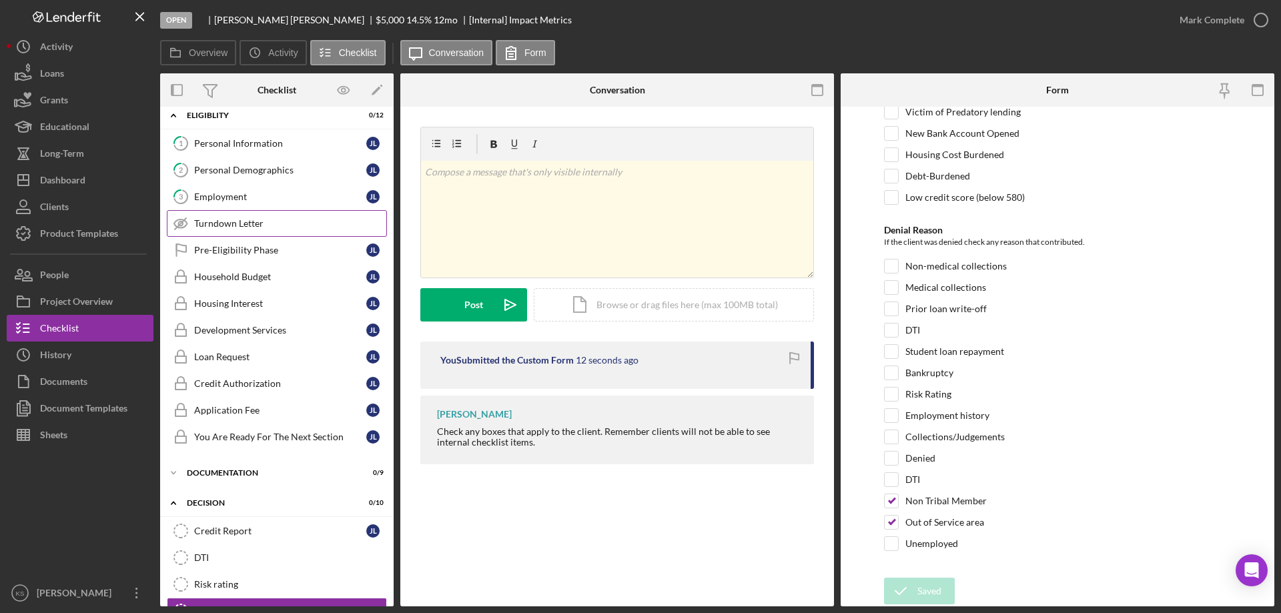
scroll to position [0, 0]
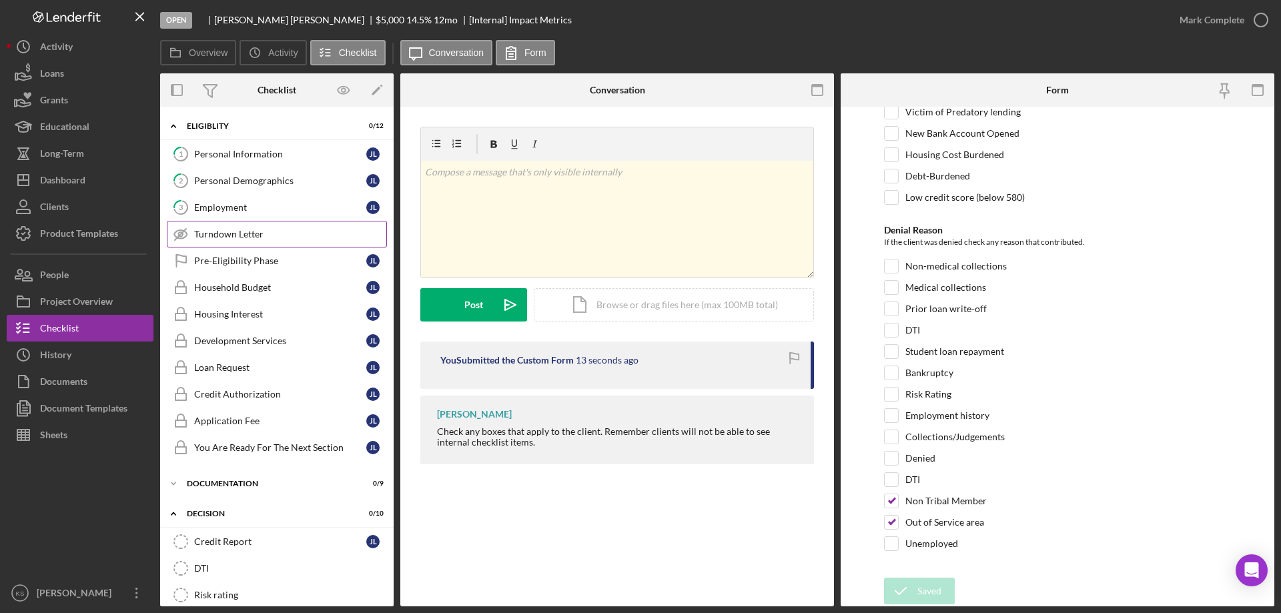
click at [233, 227] on link "Turndown Letter Turndown Letter" at bounding box center [277, 234] width 220 height 27
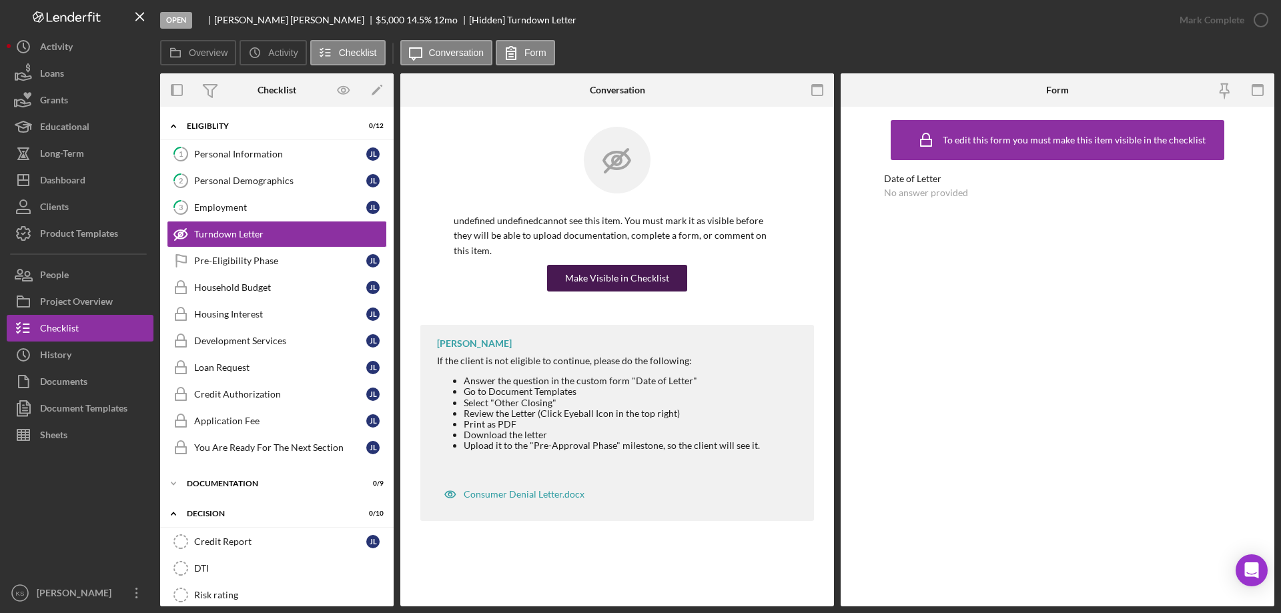
click at [656, 265] on div "Make Visible in Checklist" at bounding box center [617, 278] width 104 height 27
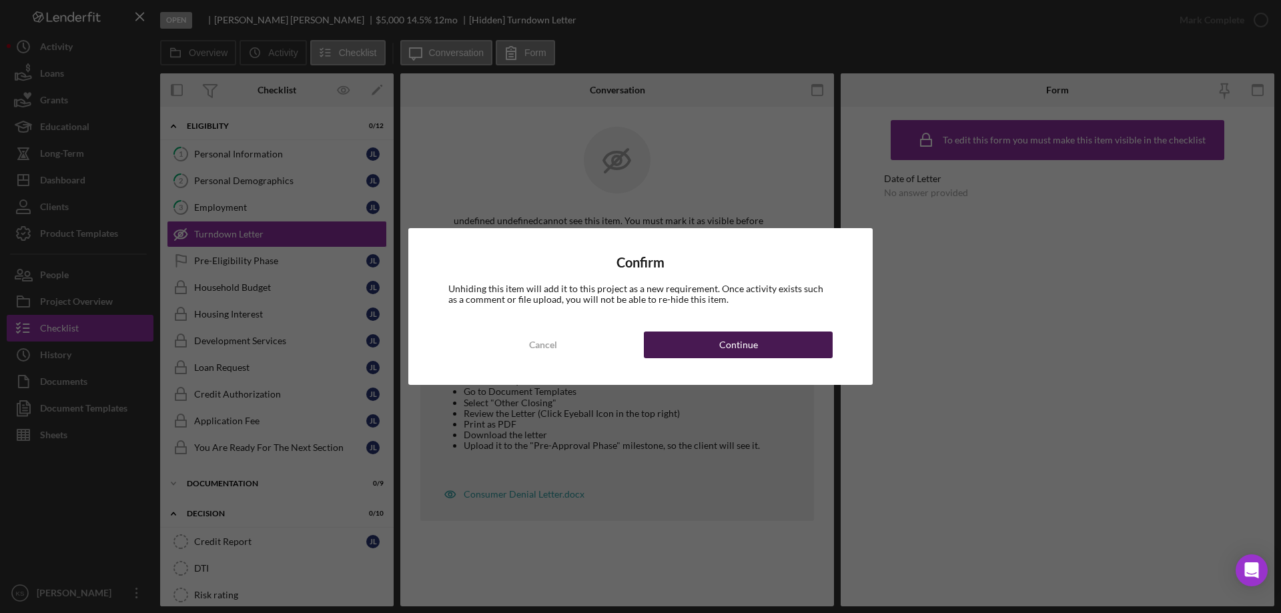
click at [741, 336] on div "Confirm Unhiding this item will add it to this project as a new requirement. On…" at bounding box center [640, 306] width 464 height 157
click at [741, 336] on div "Continue" at bounding box center [738, 345] width 39 height 27
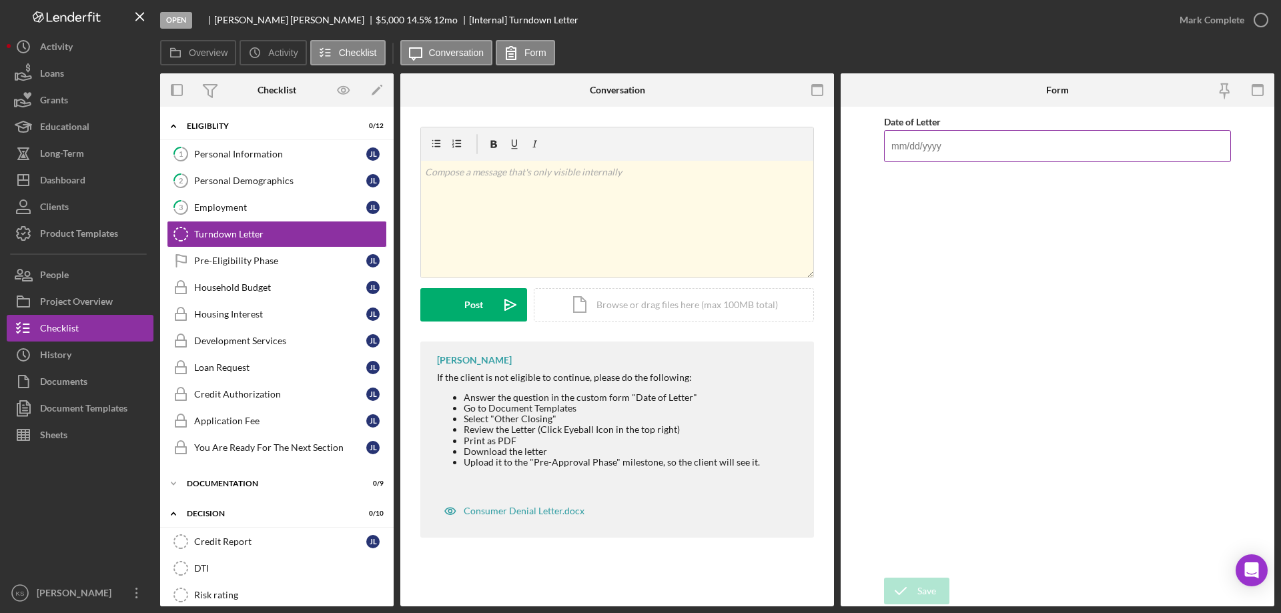
click at [928, 150] on input "Date of Letter" at bounding box center [1057, 146] width 347 height 32
type input "10/07/2025"
click at [925, 589] on div "Save" at bounding box center [927, 591] width 19 height 27
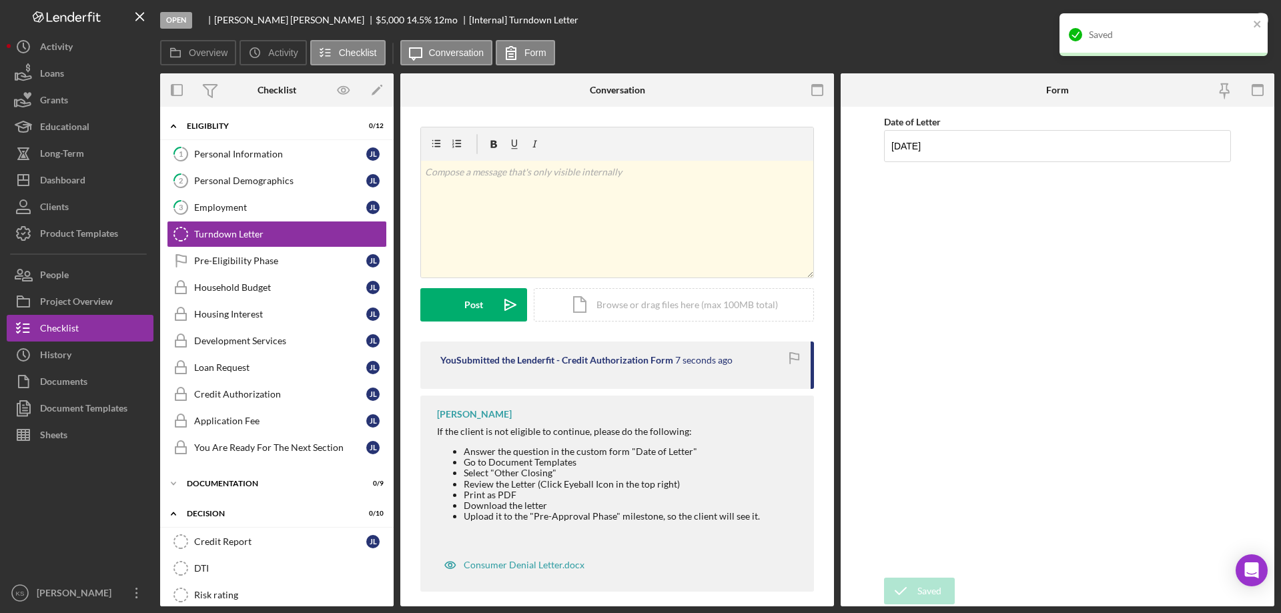
click at [1106, 309] on div "Date of Letter 10/07/2025" at bounding box center [1057, 342] width 347 height 458
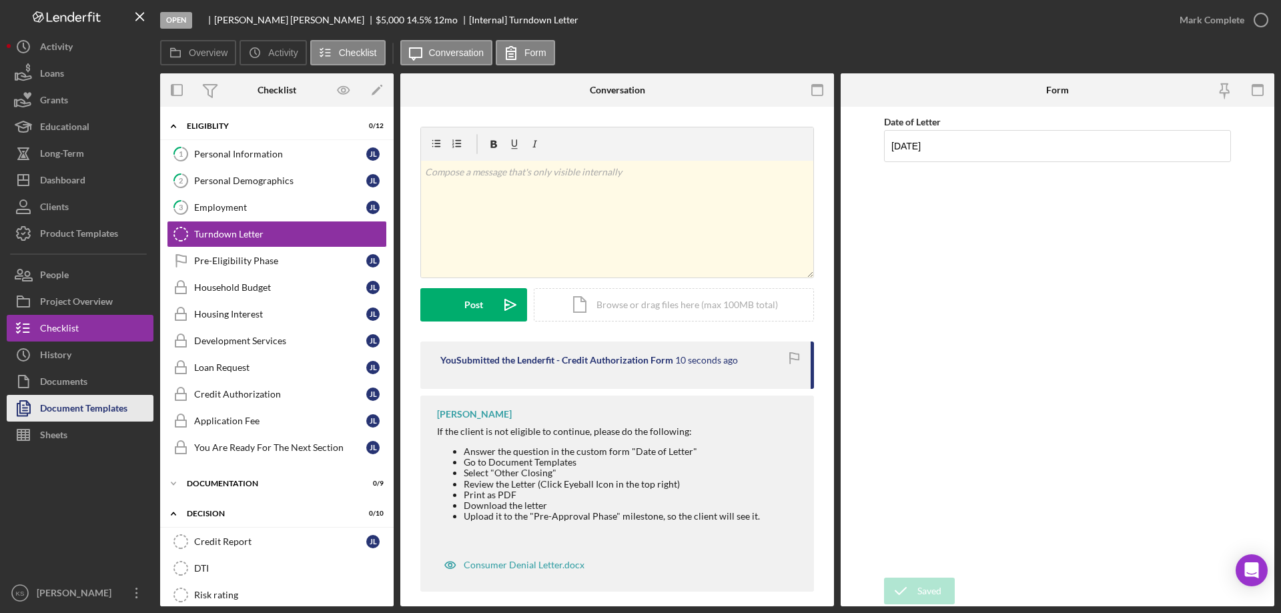
click at [81, 404] on div "Document Templates" at bounding box center [83, 410] width 87 height 30
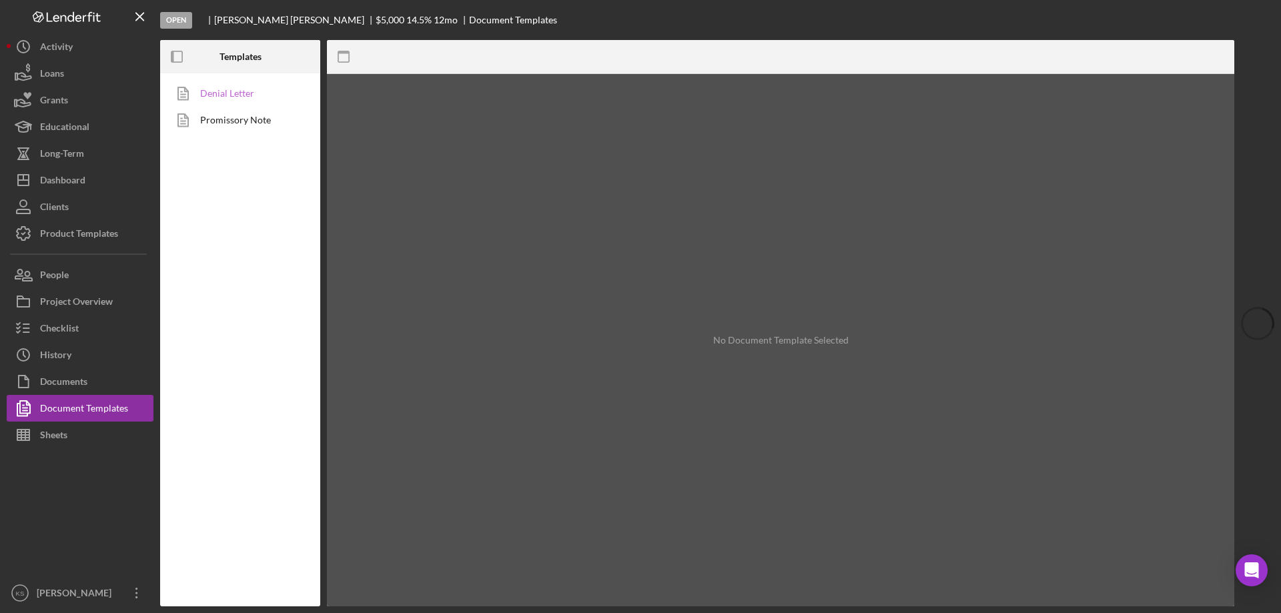
click at [241, 97] on link "Denial Letter" at bounding box center [237, 93] width 140 height 27
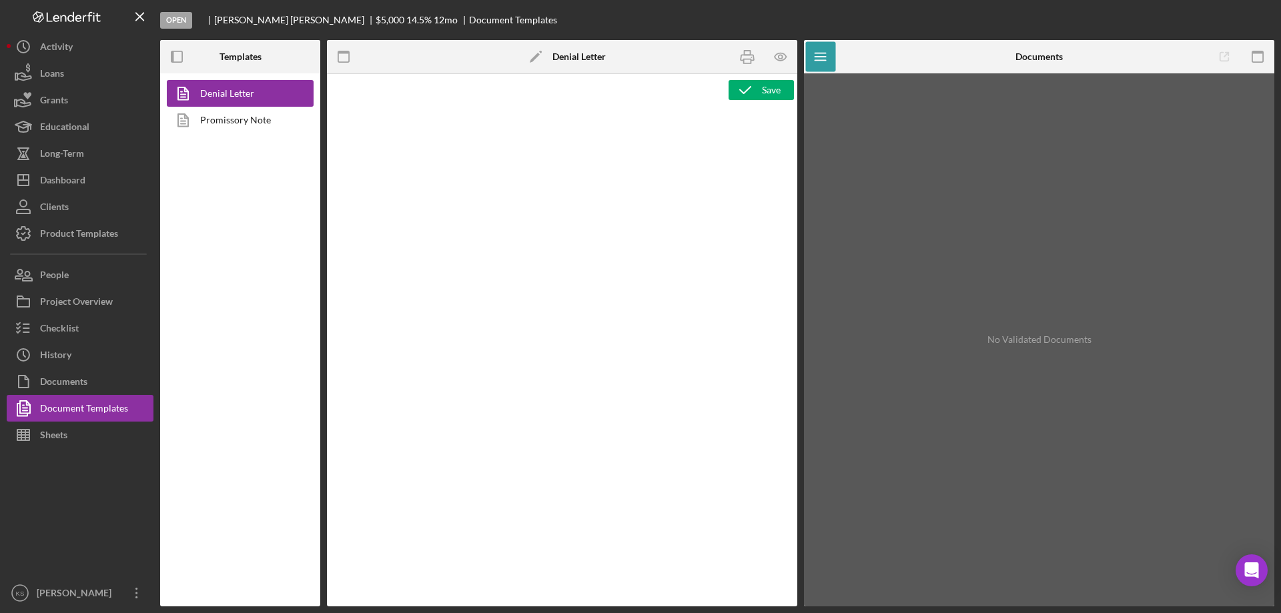
type textarea "<p style="margin-top: 0pt; margin-bottom: 0pt;">&nbsp;</p> <p style="margin-top…"
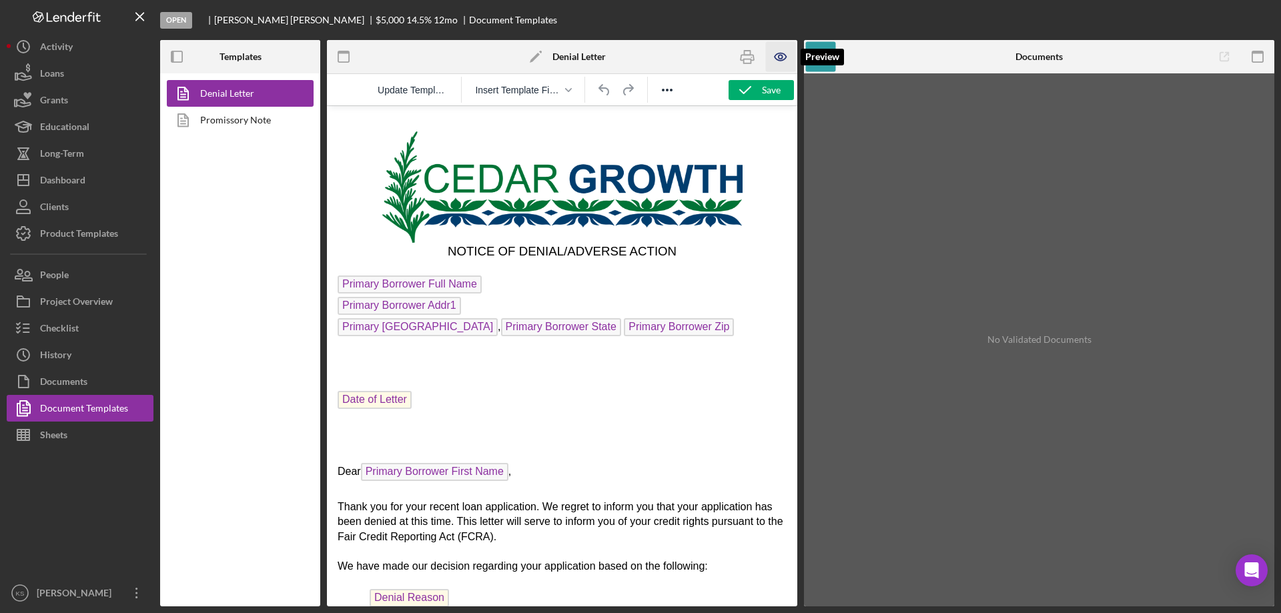
click at [770, 61] on icon "button" at bounding box center [781, 57] width 30 height 30
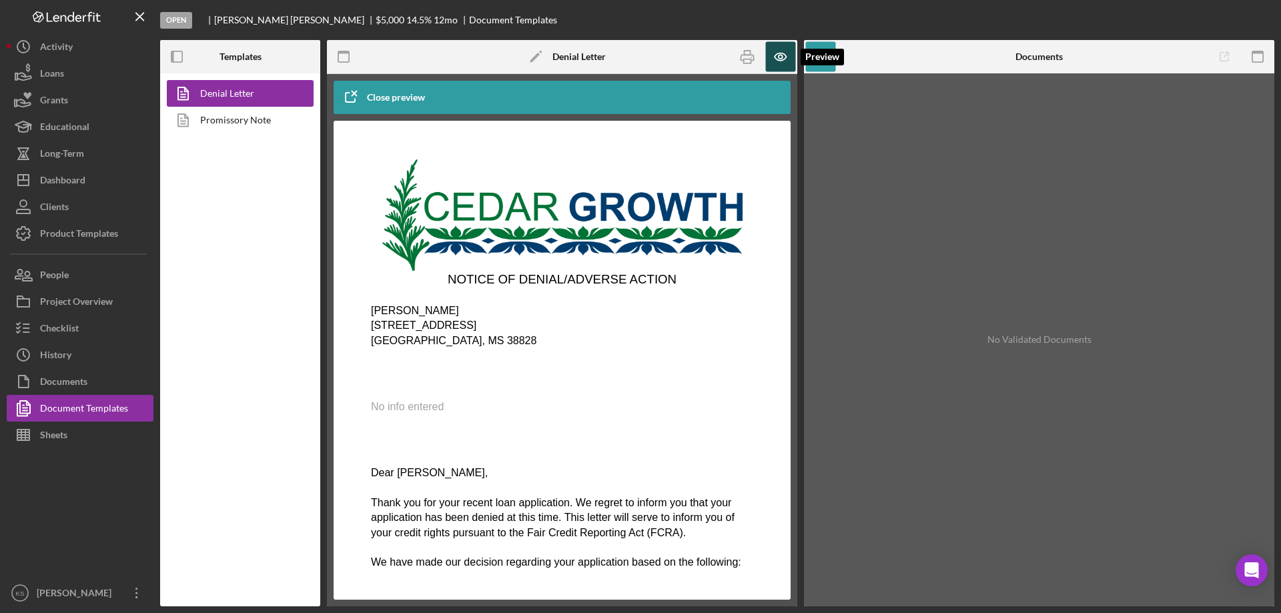
click at [769, 58] on icon "button" at bounding box center [781, 57] width 30 height 30
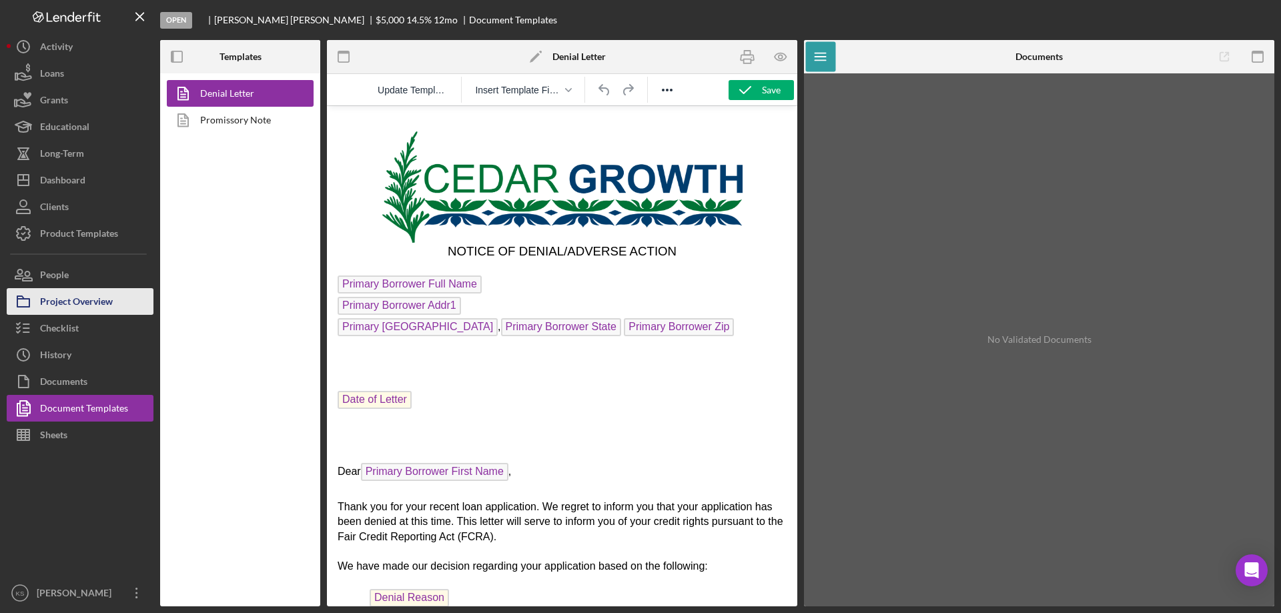
click at [74, 298] on div "Project Overview" at bounding box center [76, 303] width 73 height 30
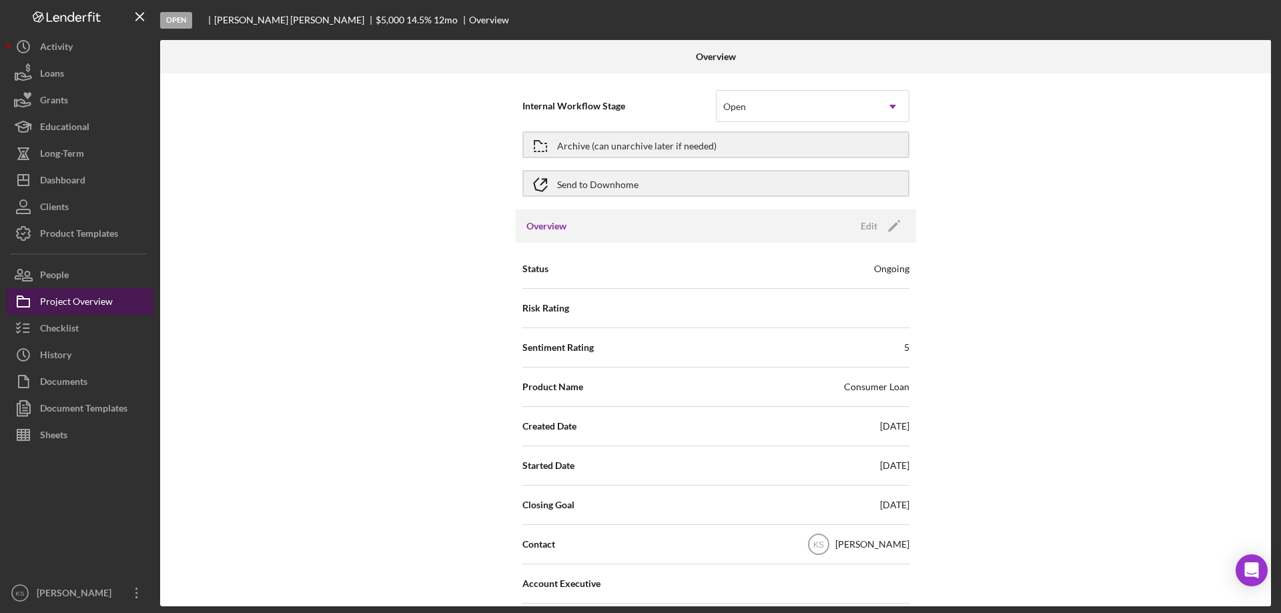
click at [74, 298] on div "Project Overview" at bounding box center [76, 303] width 73 height 30
click at [51, 327] on div "Checklist" at bounding box center [59, 330] width 39 height 30
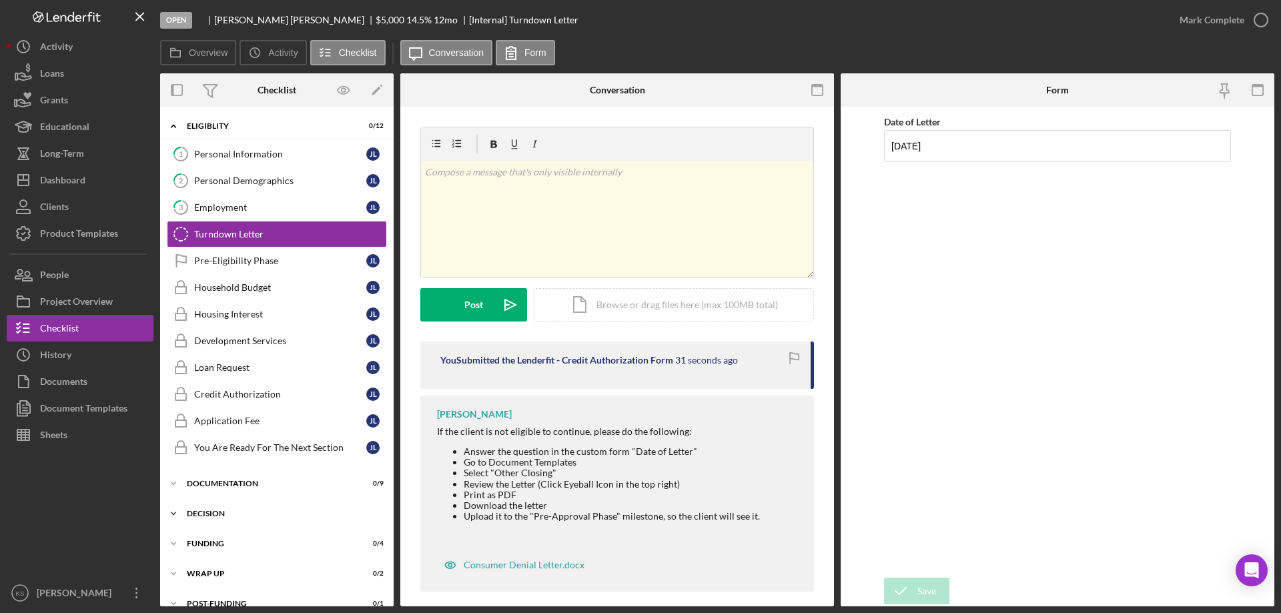
click at [208, 512] on div "Decision" at bounding box center [282, 514] width 190 height 8
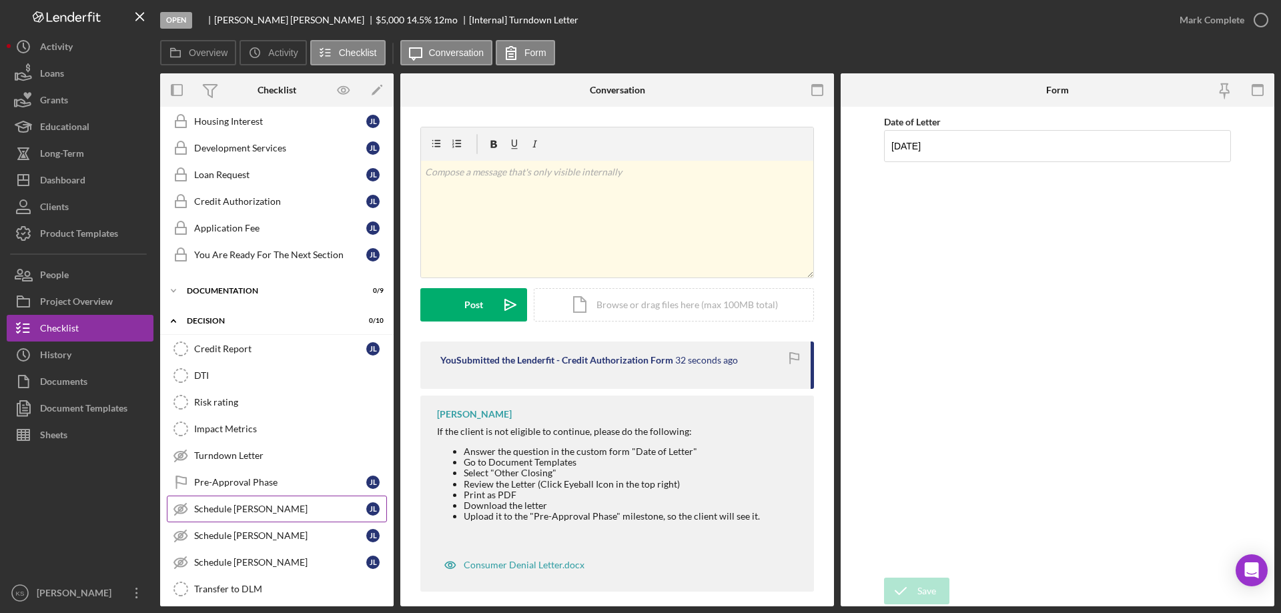
scroll to position [200, 0]
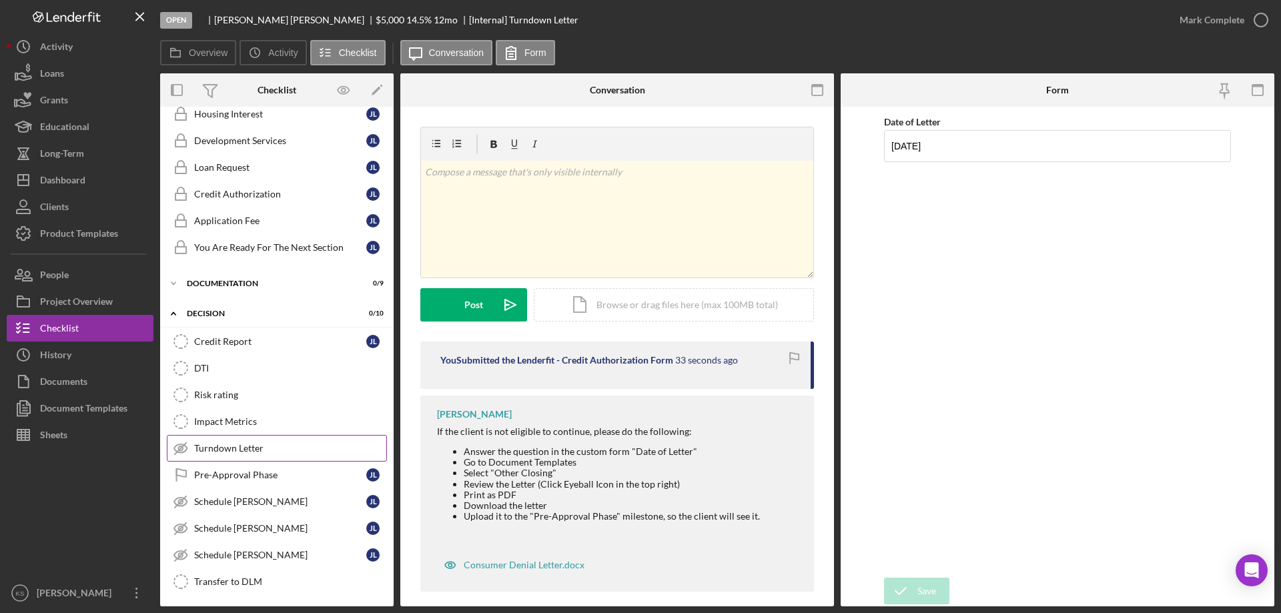
click at [246, 448] on div "Turndown Letter" at bounding box center [290, 448] width 192 height 11
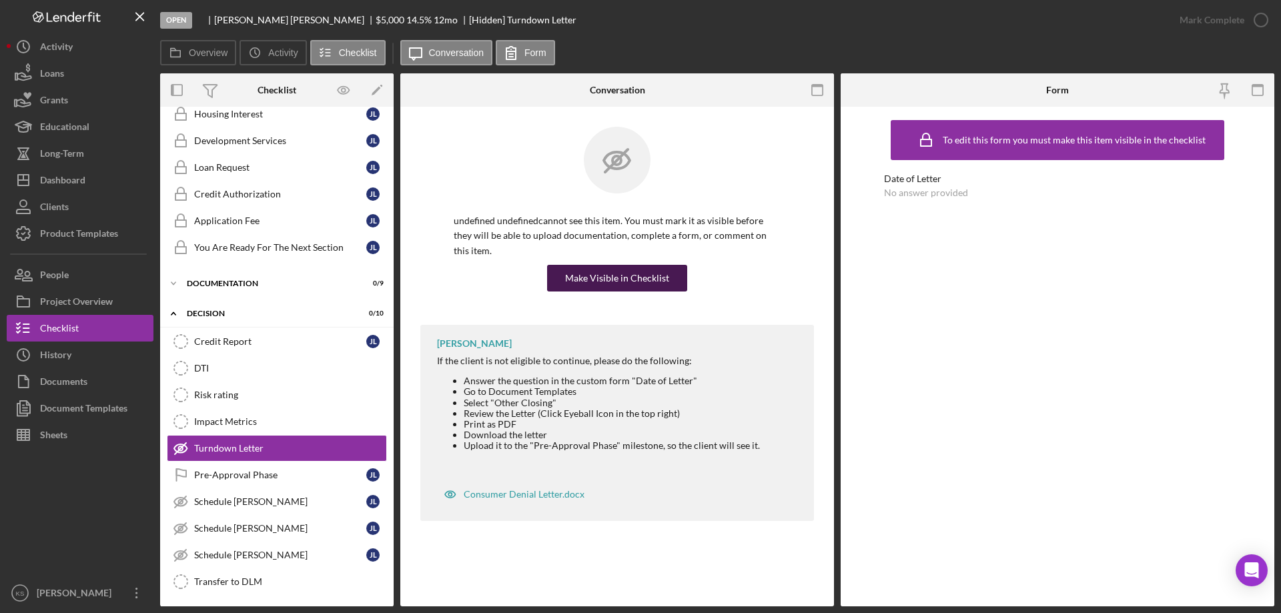
click at [657, 265] on div "Make Visible in Checklist" at bounding box center [617, 278] width 104 height 27
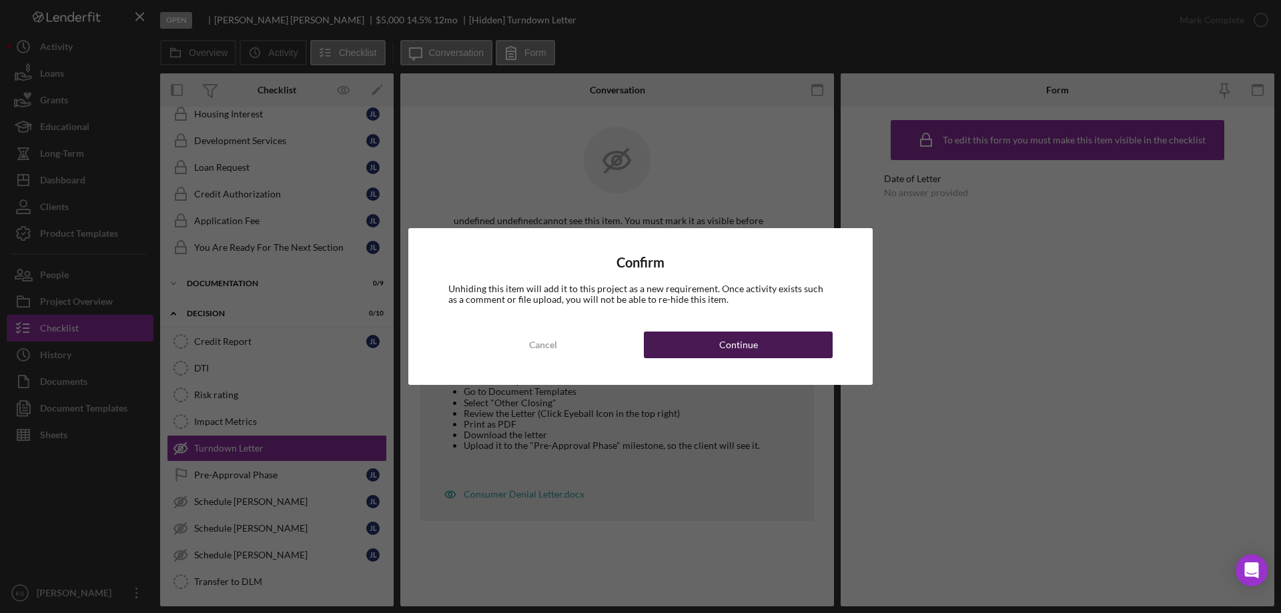
click at [756, 340] on div "Continue" at bounding box center [738, 345] width 39 height 27
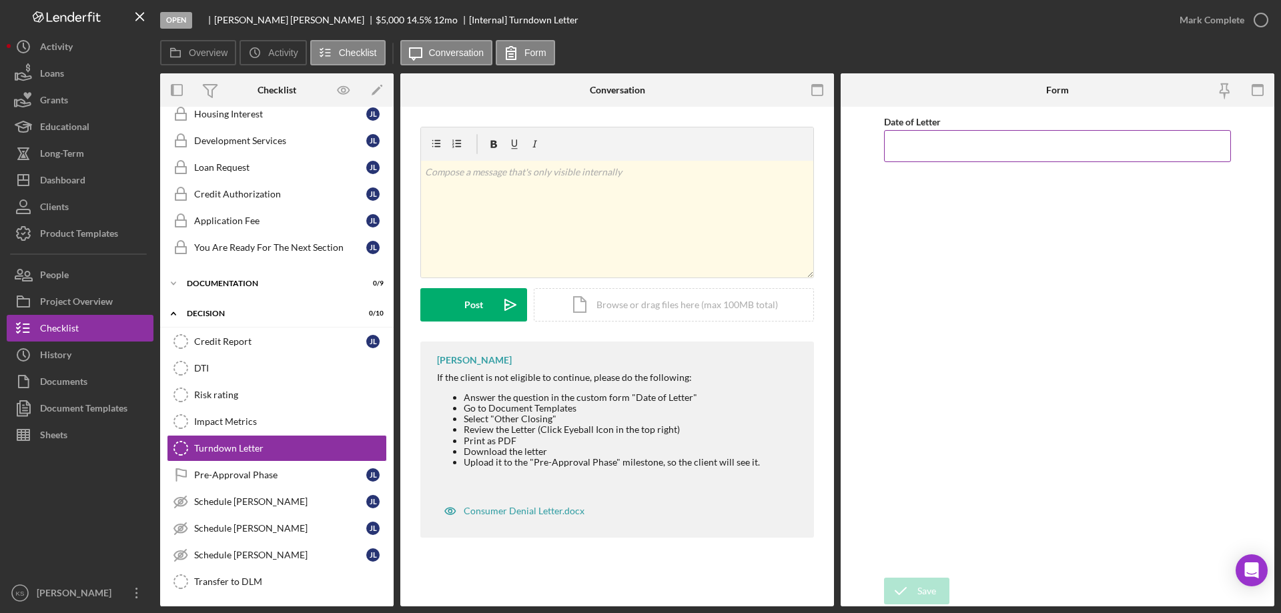
click at [964, 139] on input "Date of Letter" at bounding box center [1057, 146] width 347 height 32
type input "10/07/2025"
click at [922, 599] on div "Save" at bounding box center [927, 591] width 19 height 27
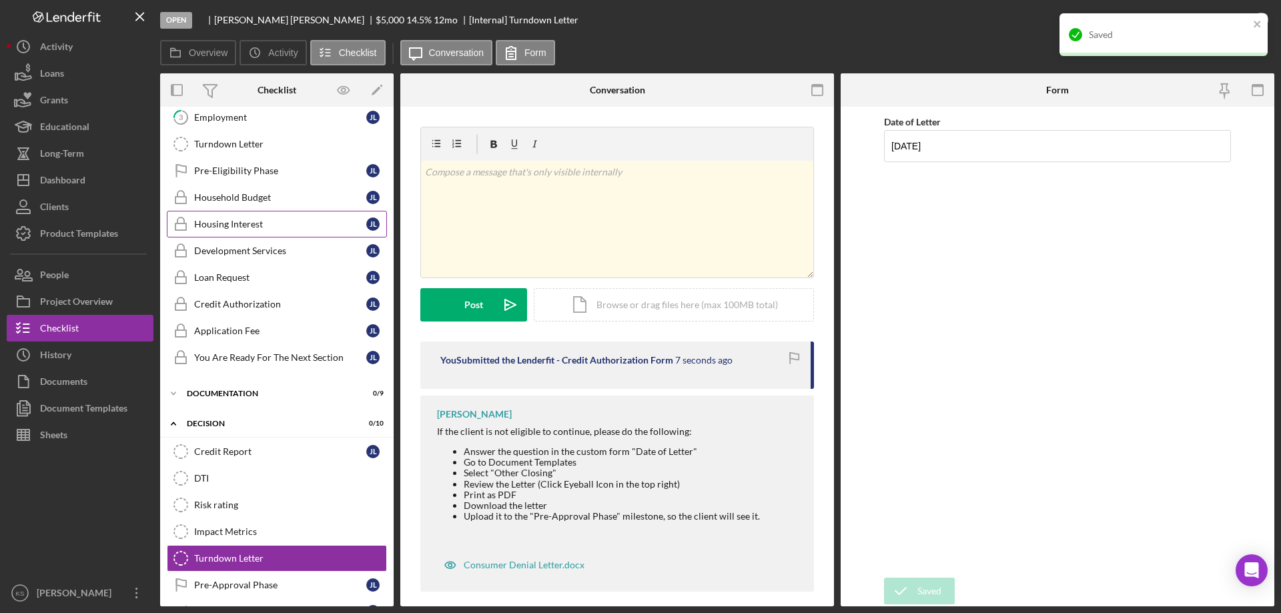
scroll to position [67, 0]
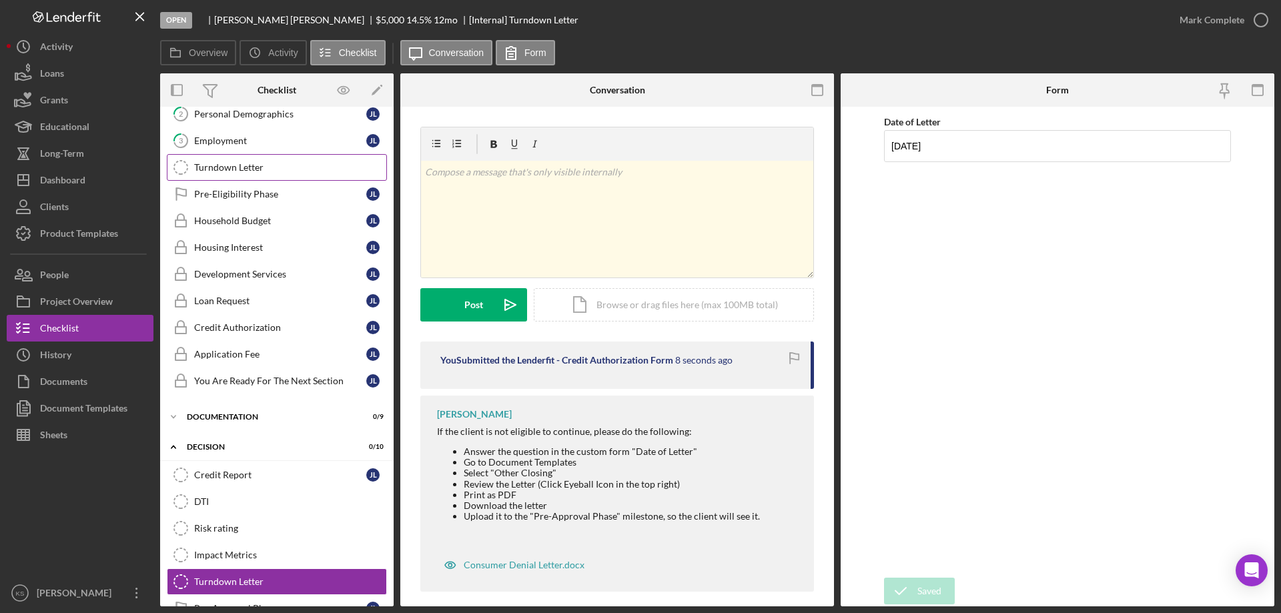
click at [248, 172] on div "Turndown Letter" at bounding box center [290, 167] width 192 height 11
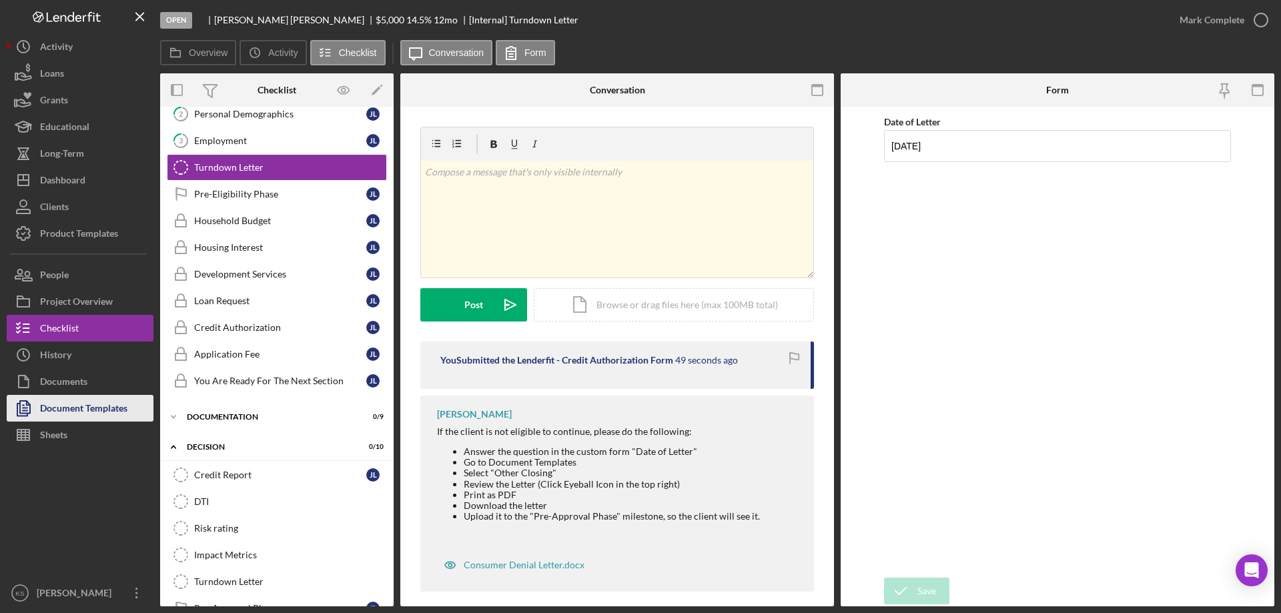
click at [95, 412] on div "Document Templates" at bounding box center [83, 410] width 87 height 30
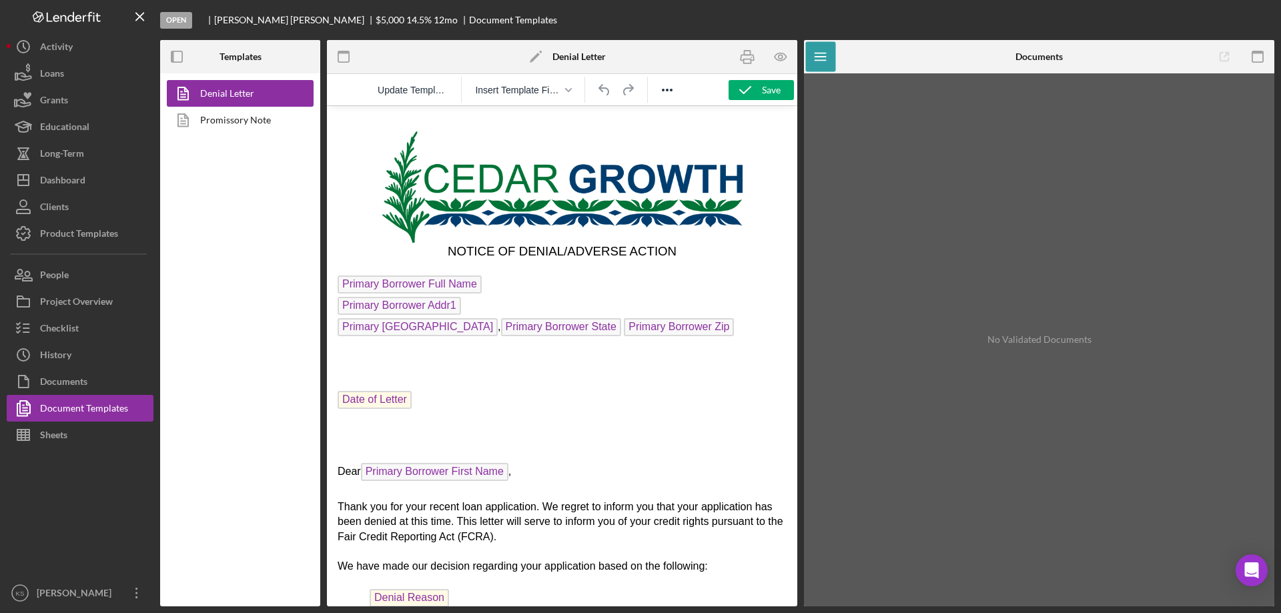
click at [492, 404] on p "Date of Letter ﻿" at bounding box center [562, 401] width 449 height 21
click at [772, 56] on icon "button" at bounding box center [781, 57] width 30 height 30
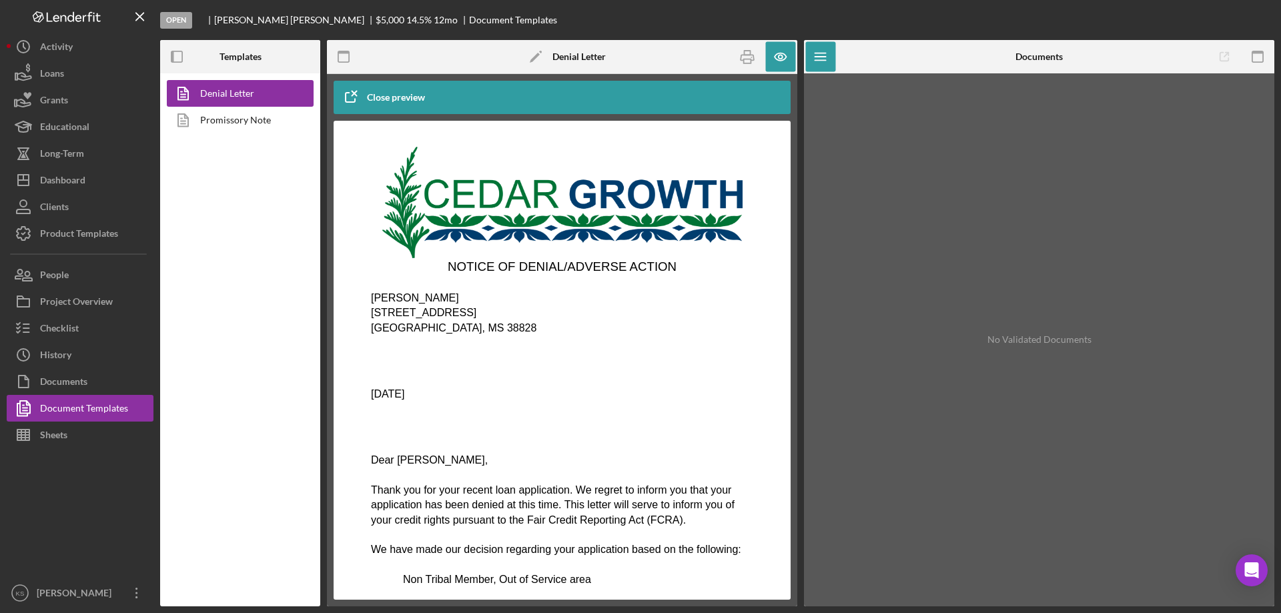
scroll to position [12, 0]
click at [748, 53] on icon "button" at bounding box center [748, 57] width 30 height 30
click at [61, 318] on div "Checklist" at bounding box center [59, 330] width 39 height 30
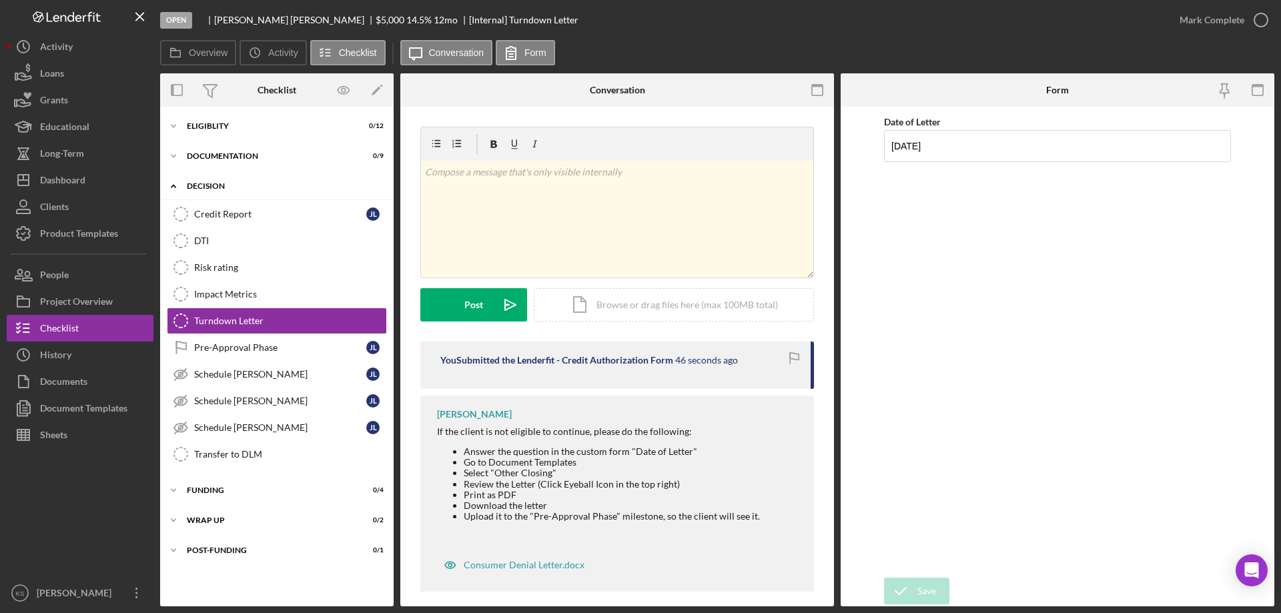
click at [190, 182] on div "Icon/Expander Decision 0 / 10" at bounding box center [277, 186] width 234 height 27
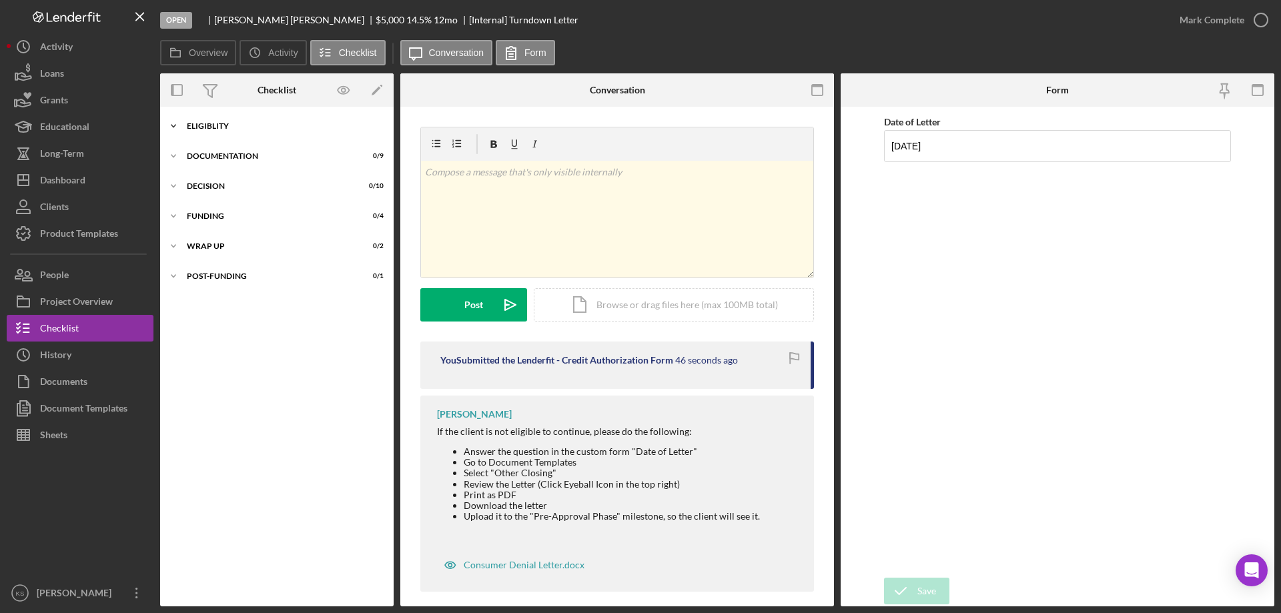
click at [201, 124] on div "Eligiblity" at bounding box center [282, 126] width 190 height 8
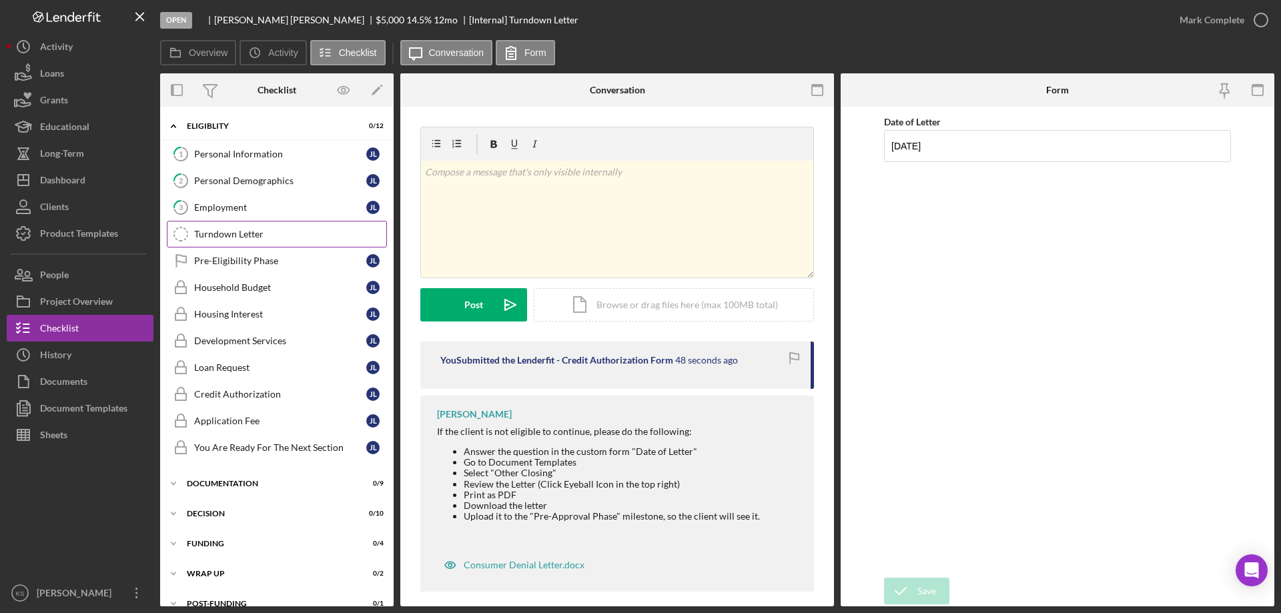
click at [254, 235] on div "Turndown Letter" at bounding box center [290, 234] width 192 height 11
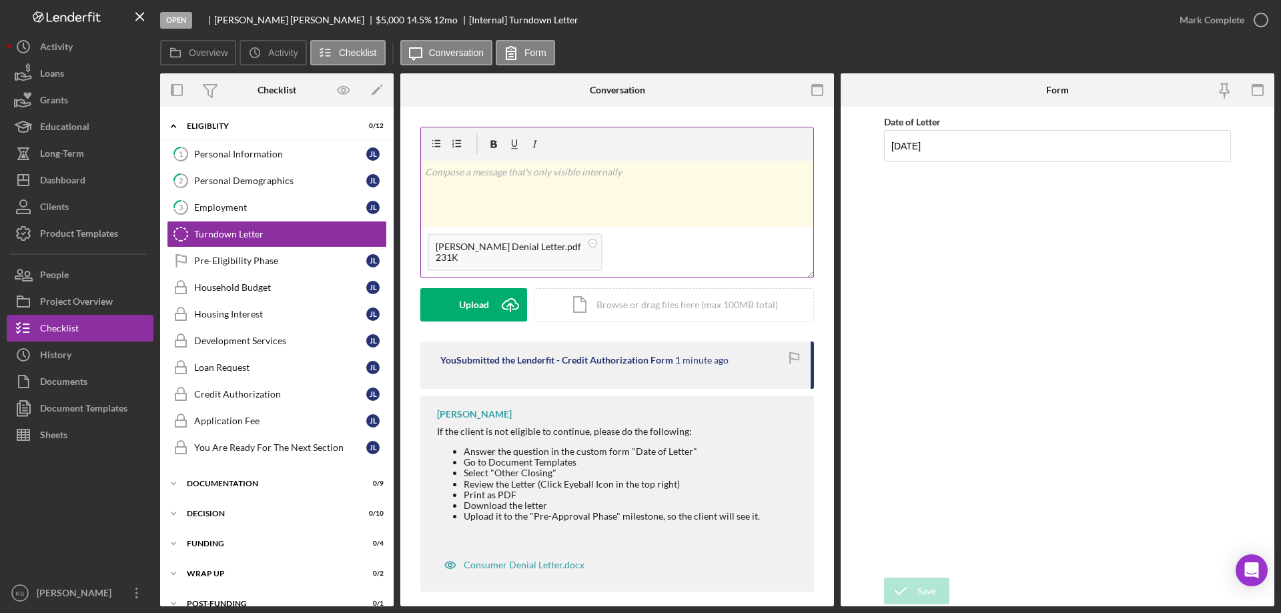
click at [534, 191] on div "v Color teal Color pink Remove color Add row above Add row below Add column bef…" at bounding box center [617, 194] width 392 height 66
click at [481, 306] on div "Post" at bounding box center [473, 304] width 19 height 33
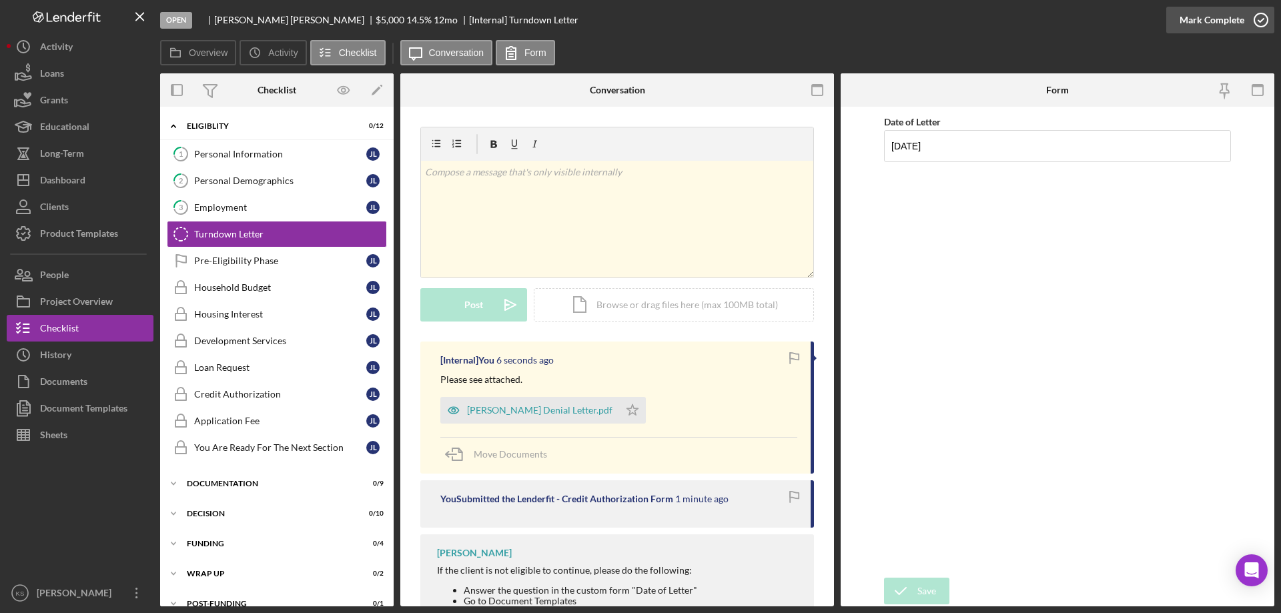
click at [1211, 11] on div "Mark Complete" at bounding box center [1212, 20] width 65 height 27
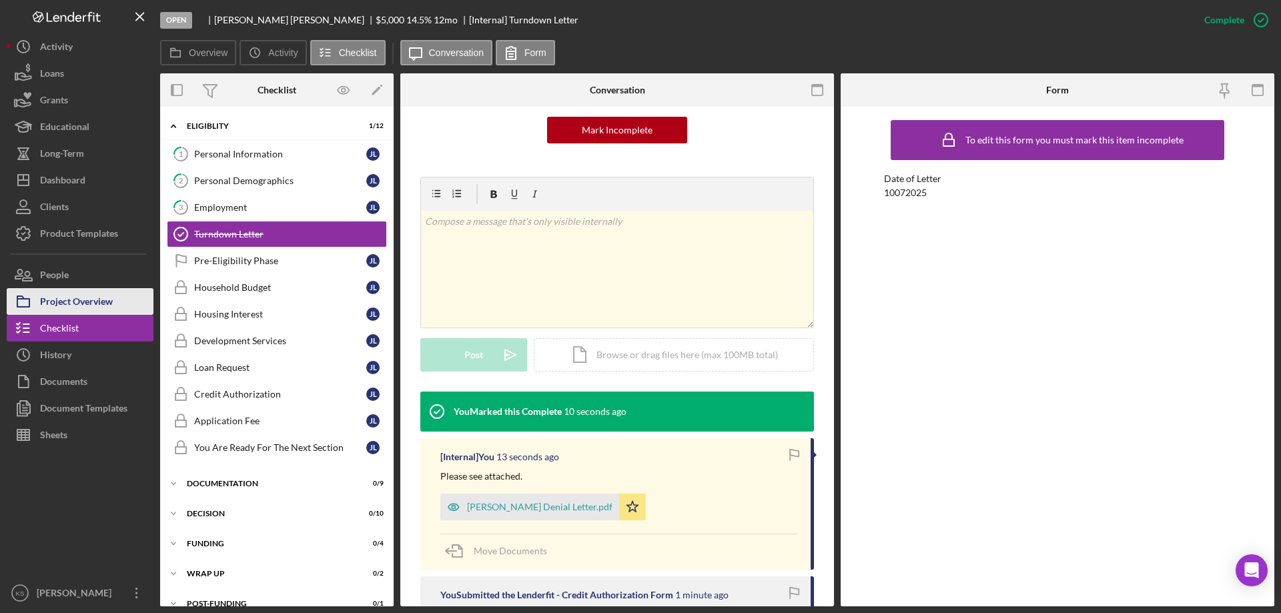
click at [98, 300] on div "Project Overview" at bounding box center [76, 303] width 73 height 30
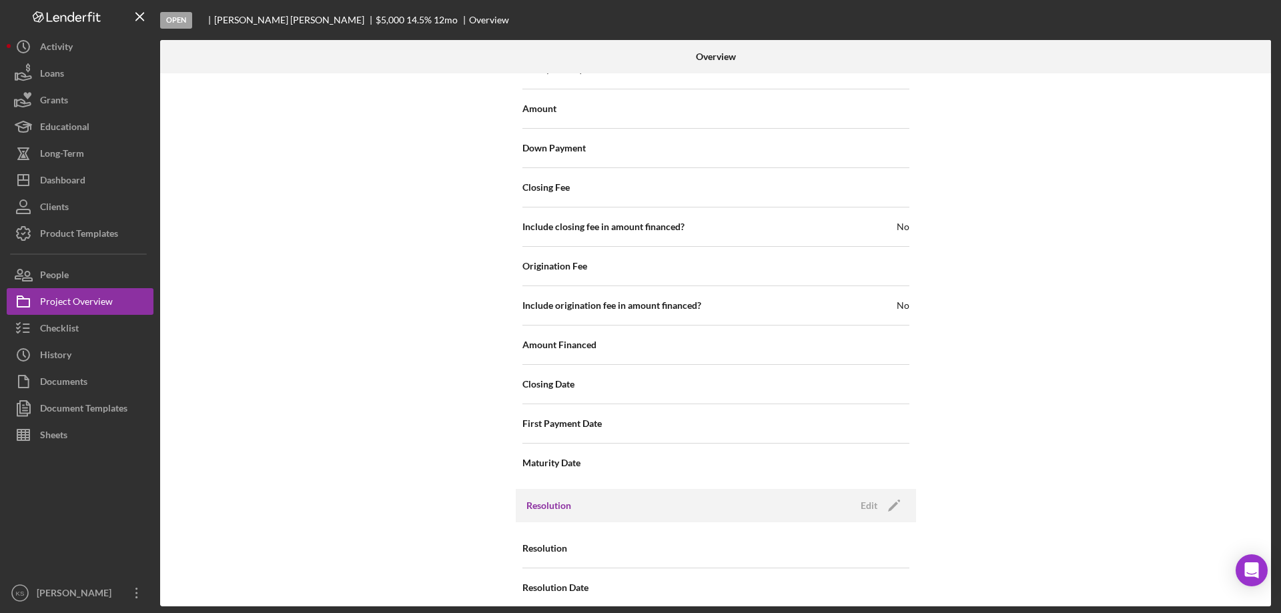
scroll to position [1463, 0]
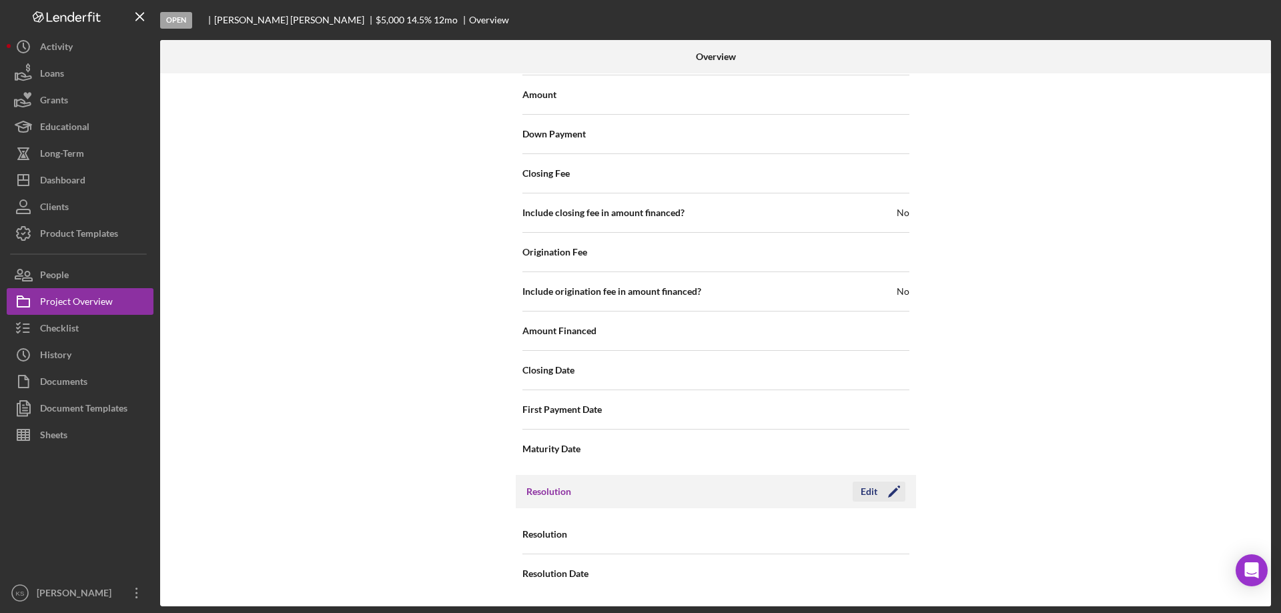
click at [867, 485] on div "Edit" at bounding box center [869, 492] width 17 height 20
click at [832, 518] on div "Resolution Select... Icon/Dropdown Arrow" at bounding box center [715, 534] width 387 height 33
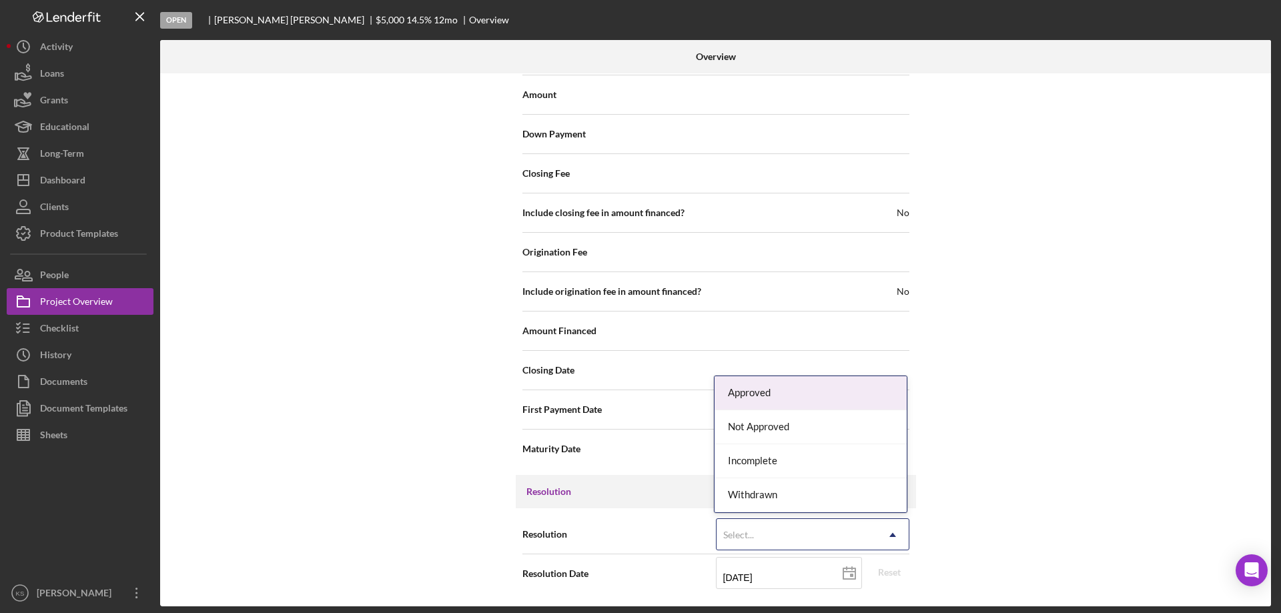
click at [831, 523] on div "Select..." at bounding box center [797, 535] width 160 height 31
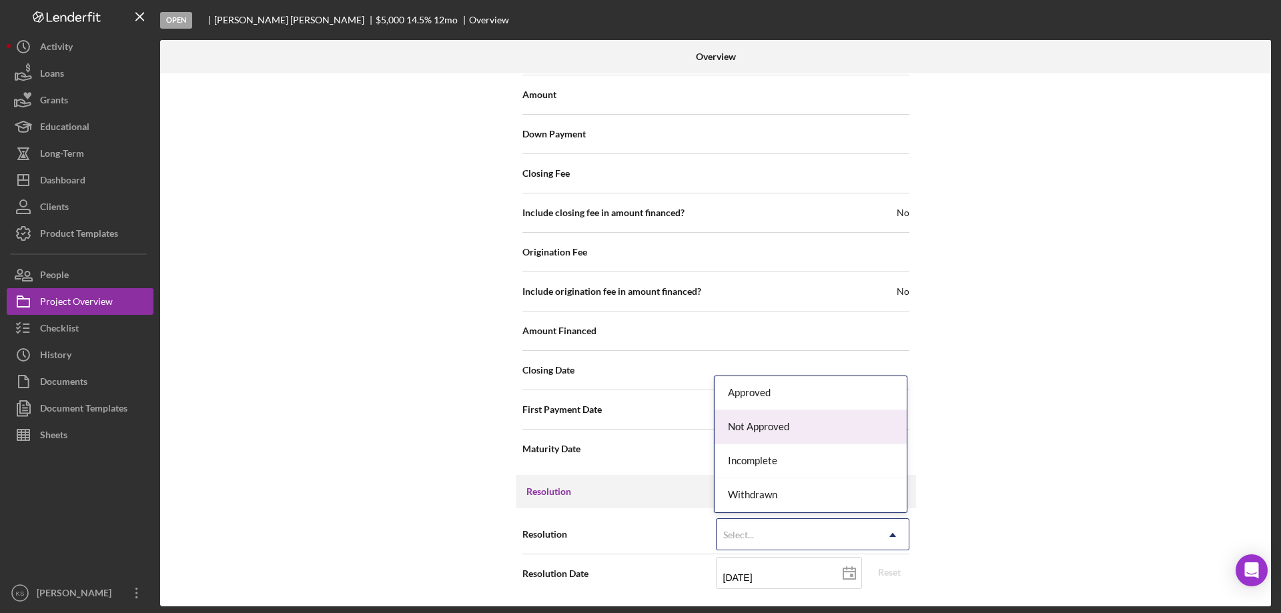
click at [820, 426] on div "Not Approved" at bounding box center [811, 427] width 192 height 34
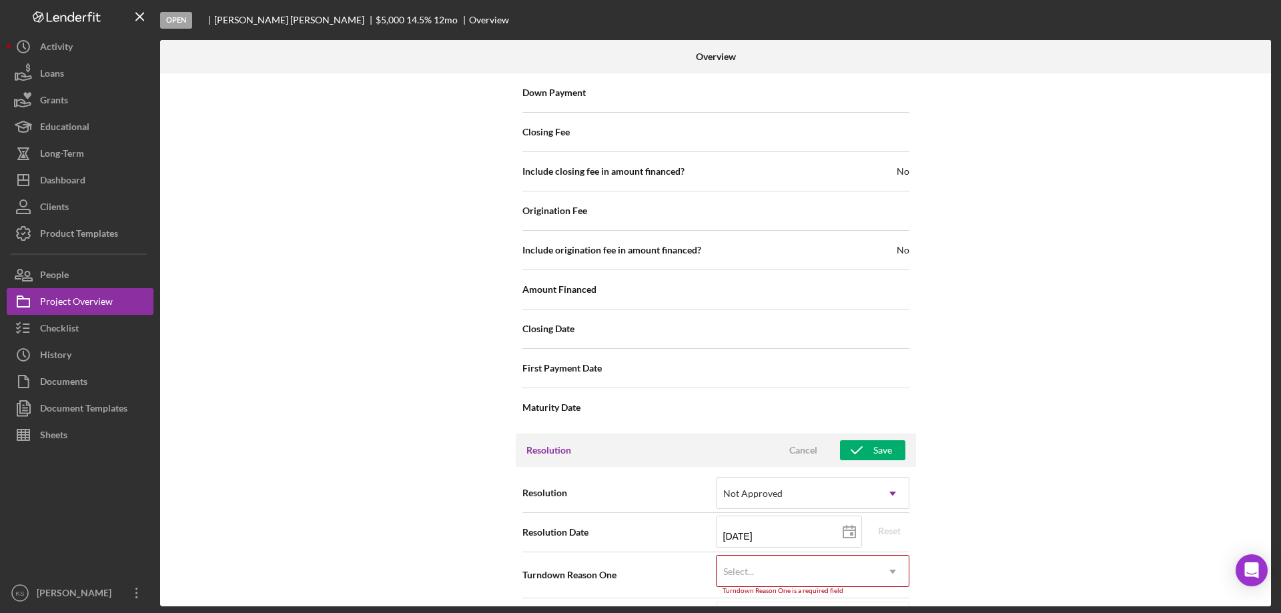
scroll to position [1548, 0]
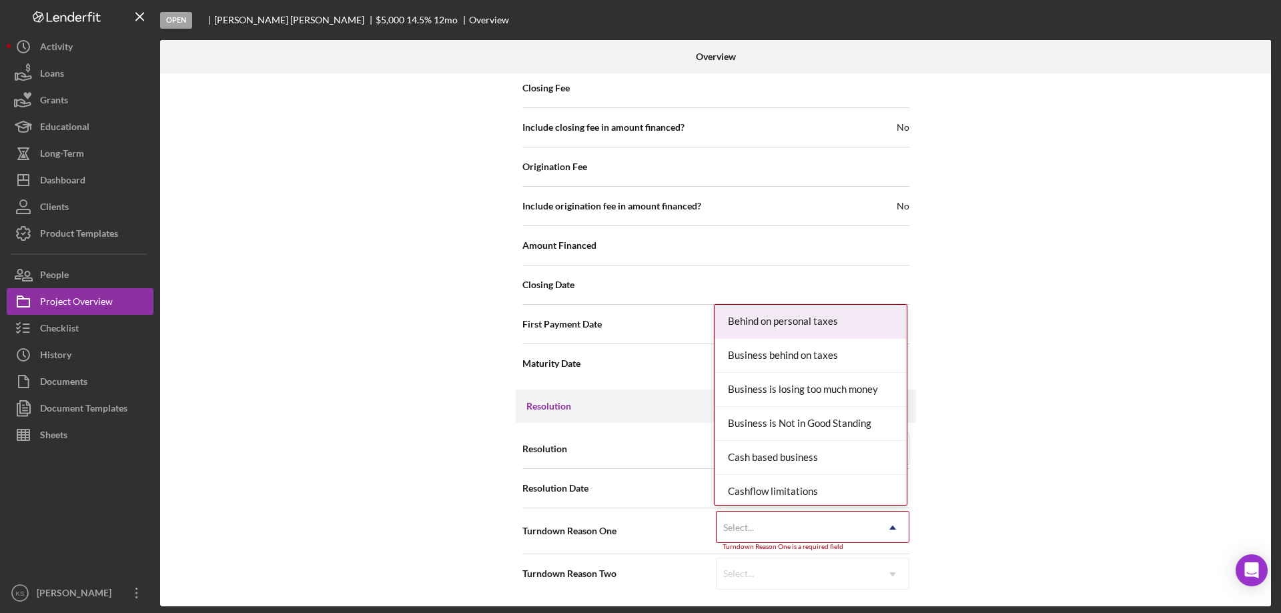
click at [791, 524] on div "Select..." at bounding box center [797, 527] width 160 height 31
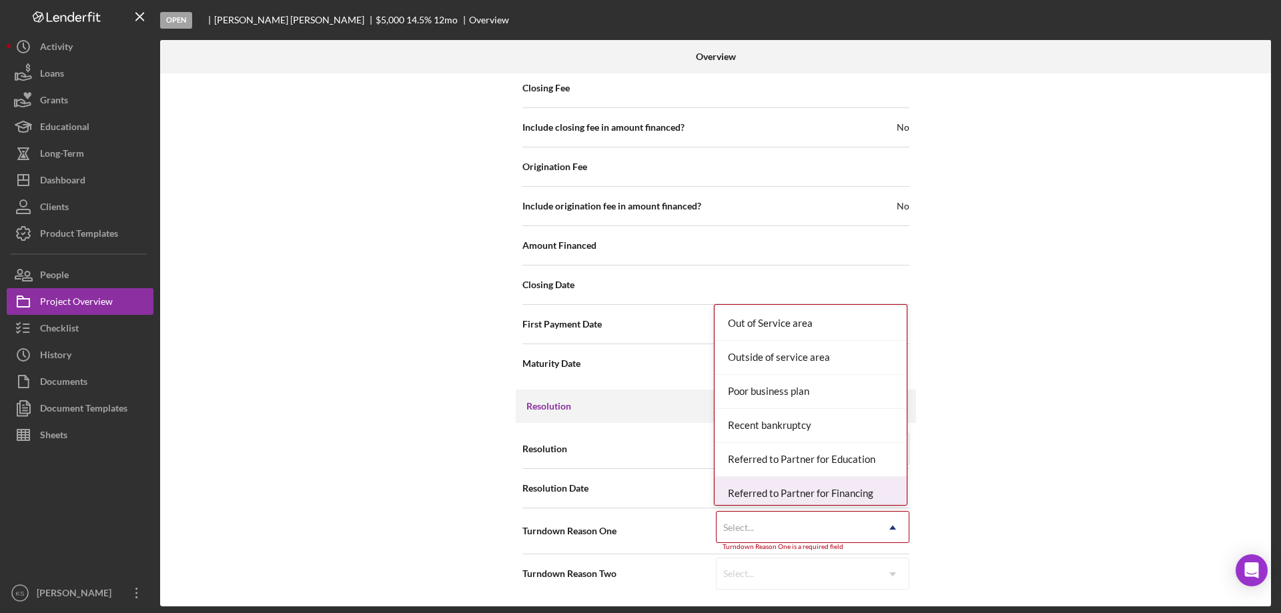
scroll to position [1268, 0]
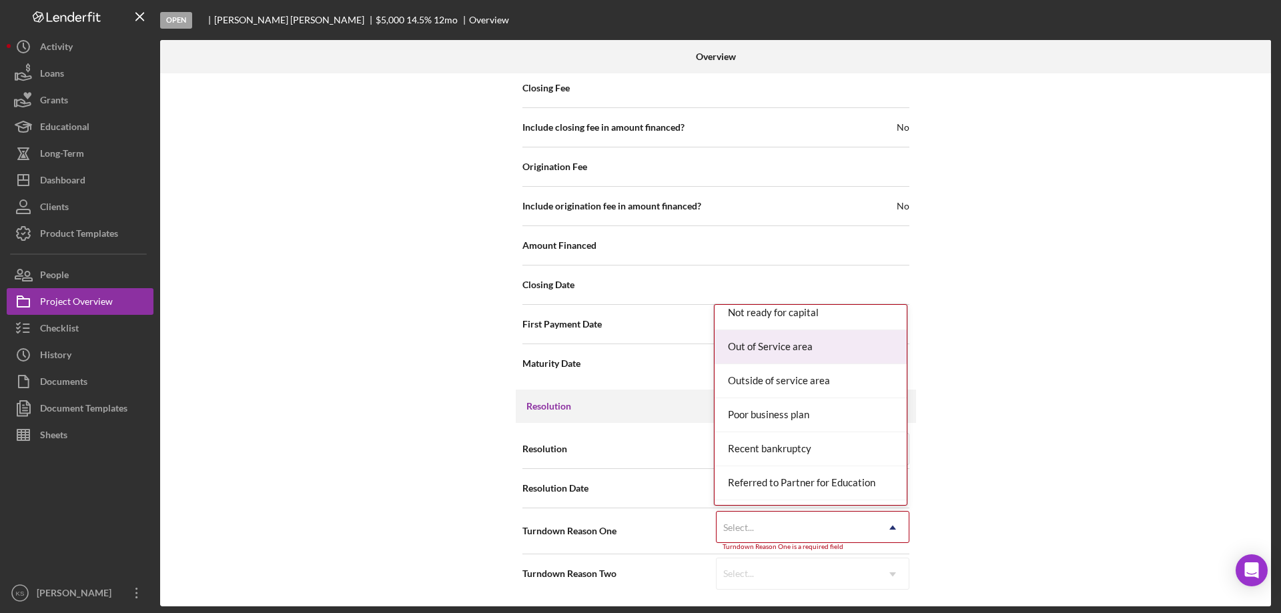
click at [783, 352] on div "Out of Service area" at bounding box center [811, 347] width 192 height 34
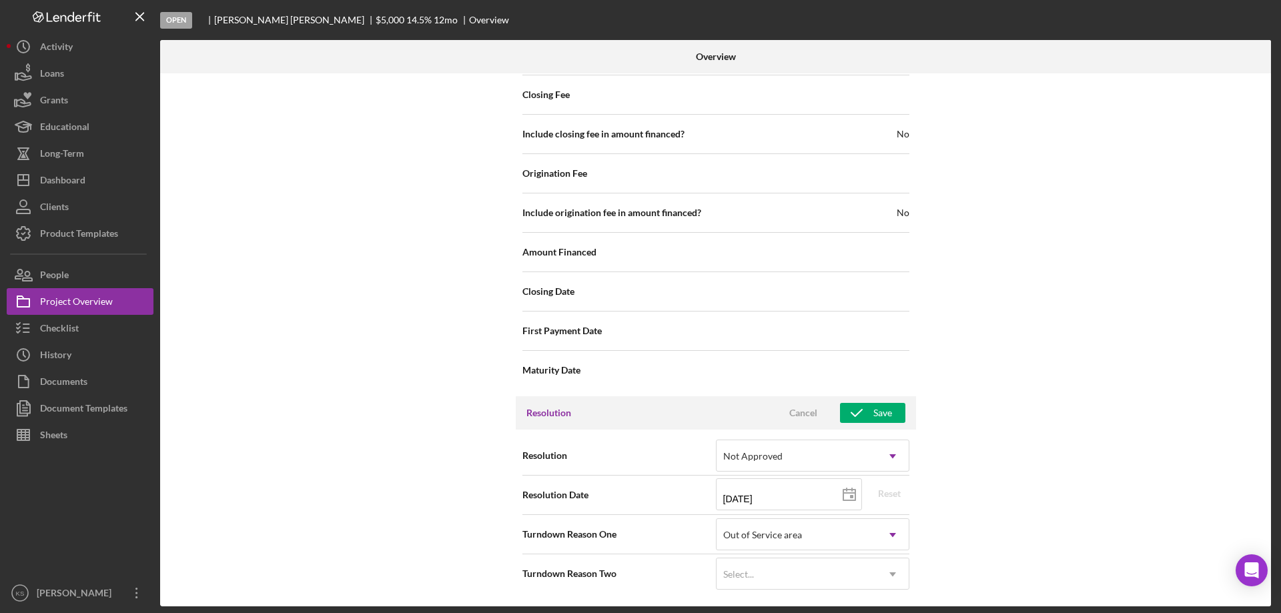
scroll to position [1541, 0]
click at [776, 571] on div "Select..." at bounding box center [797, 574] width 160 height 31
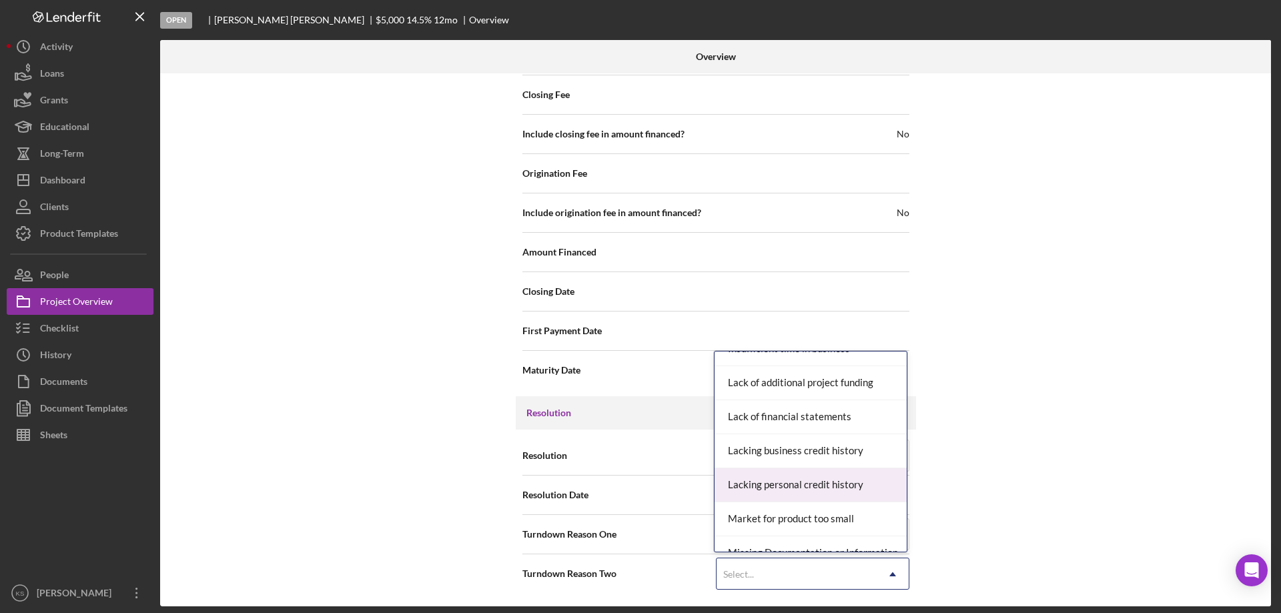
scroll to position [1068, 0]
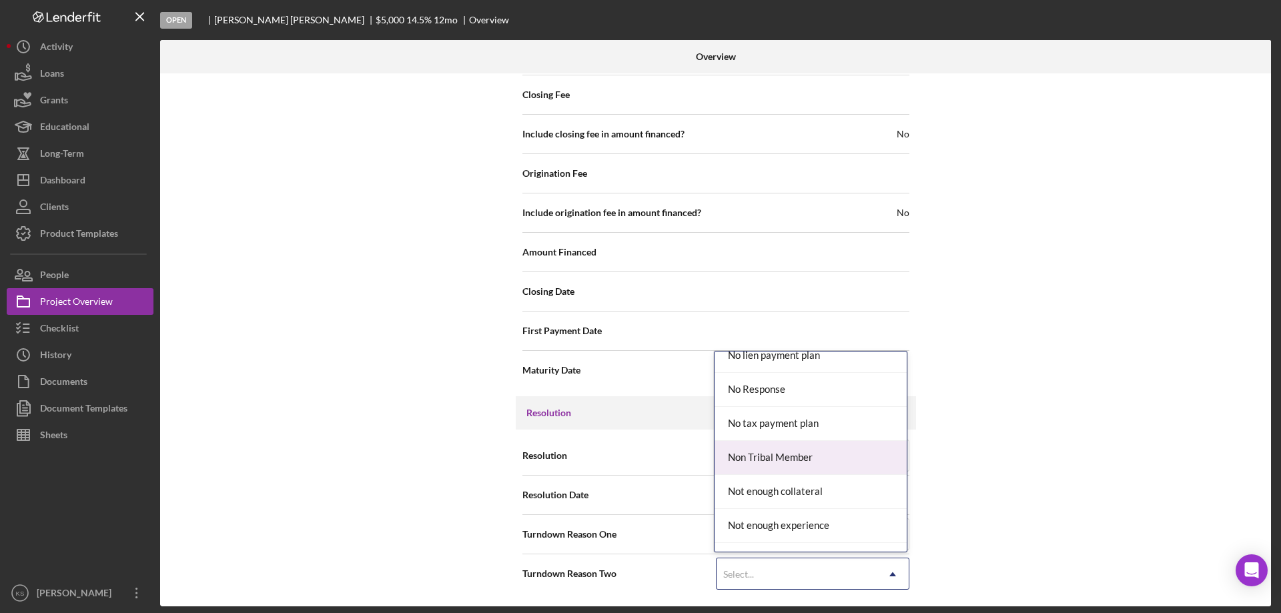
click at [795, 460] on div "Non Tribal Member" at bounding box center [811, 458] width 192 height 34
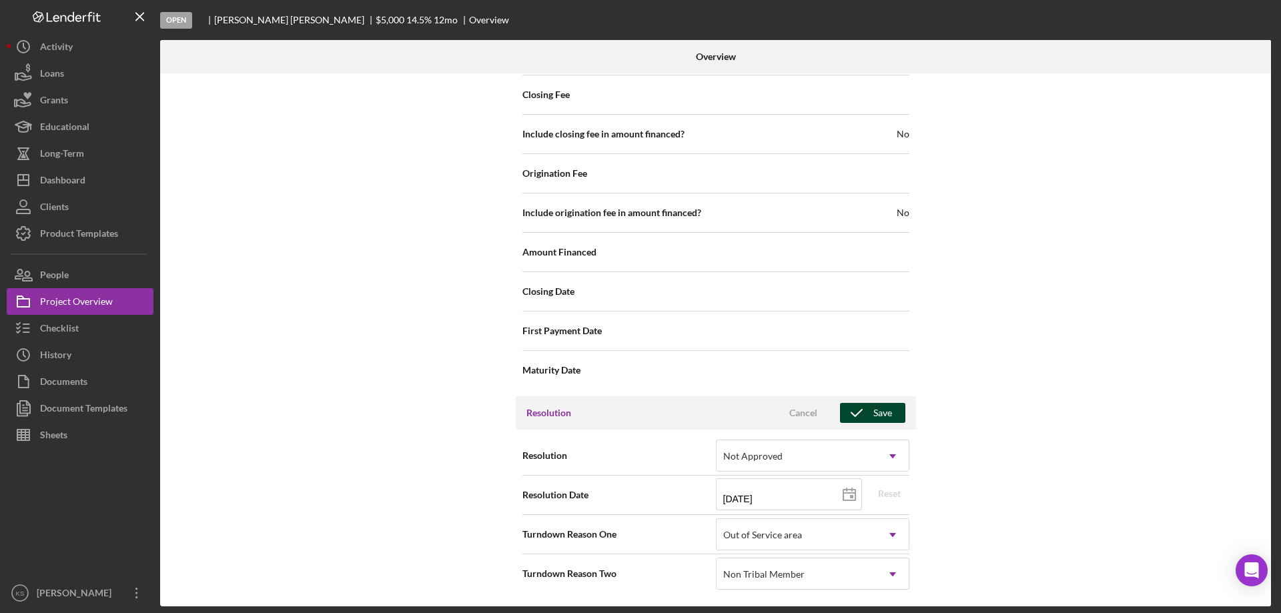
click at [863, 420] on icon "button" at bounding box center [856, 412] width 33 height 33
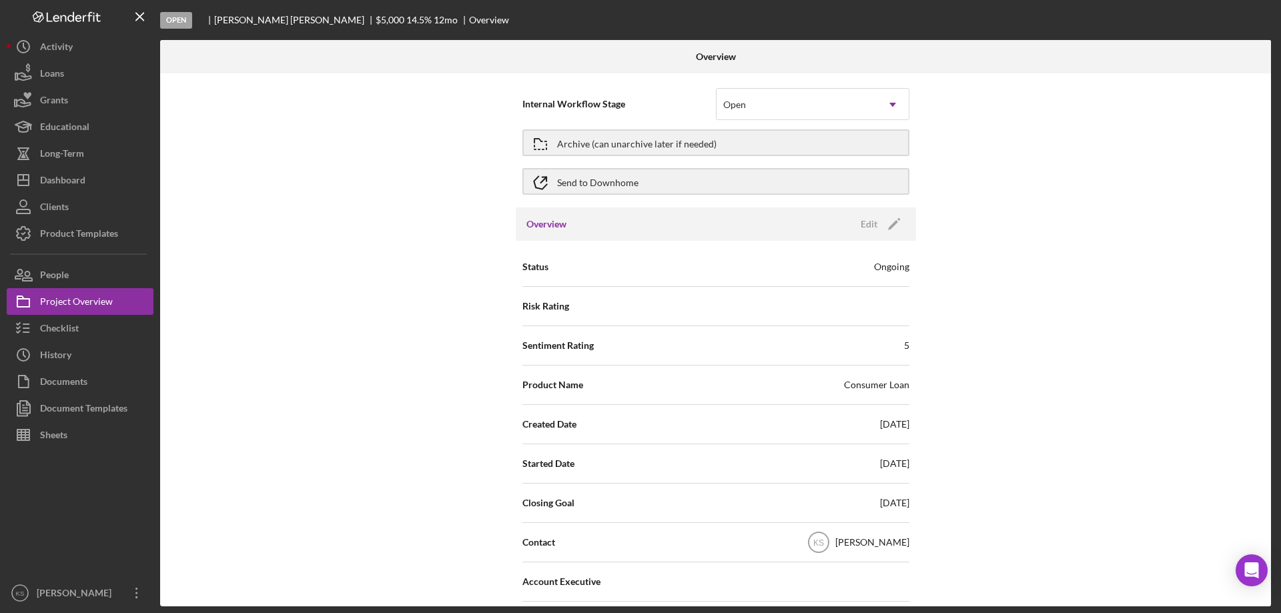
scroll to position [0, 0]
click at [687, 139] on div "Archive (can unarchive later if needed)" at bounding box center [636, 145] width 159 height 24
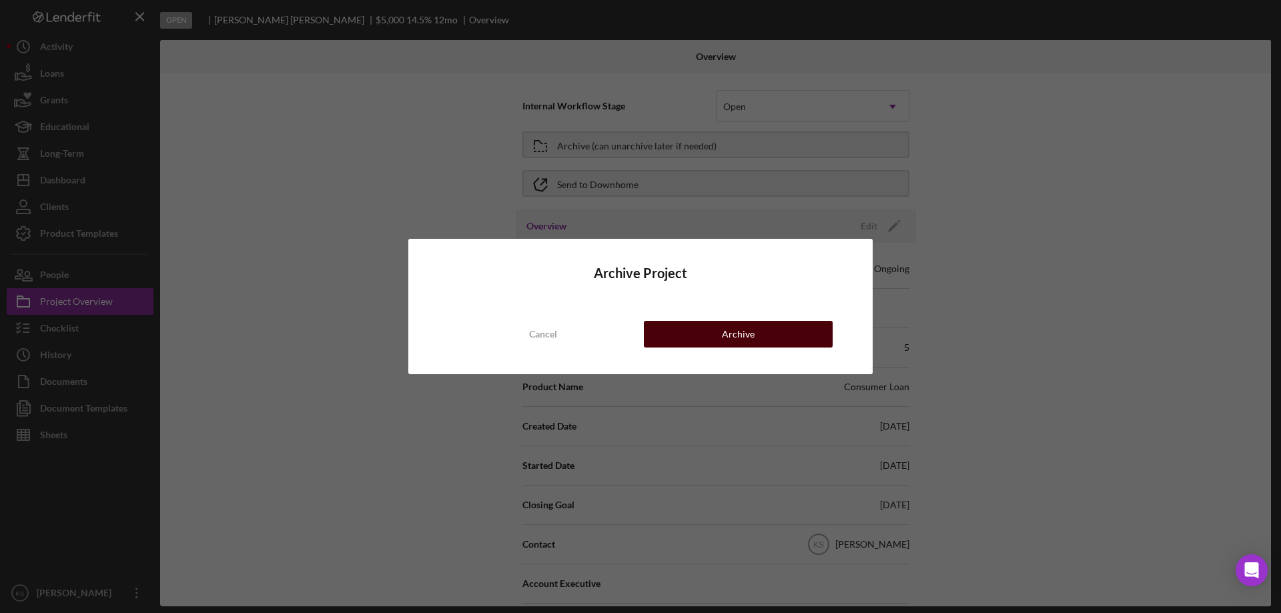
click at [747, 327] on div "Archive" at bounding box center [738, 334] width 33 height 27
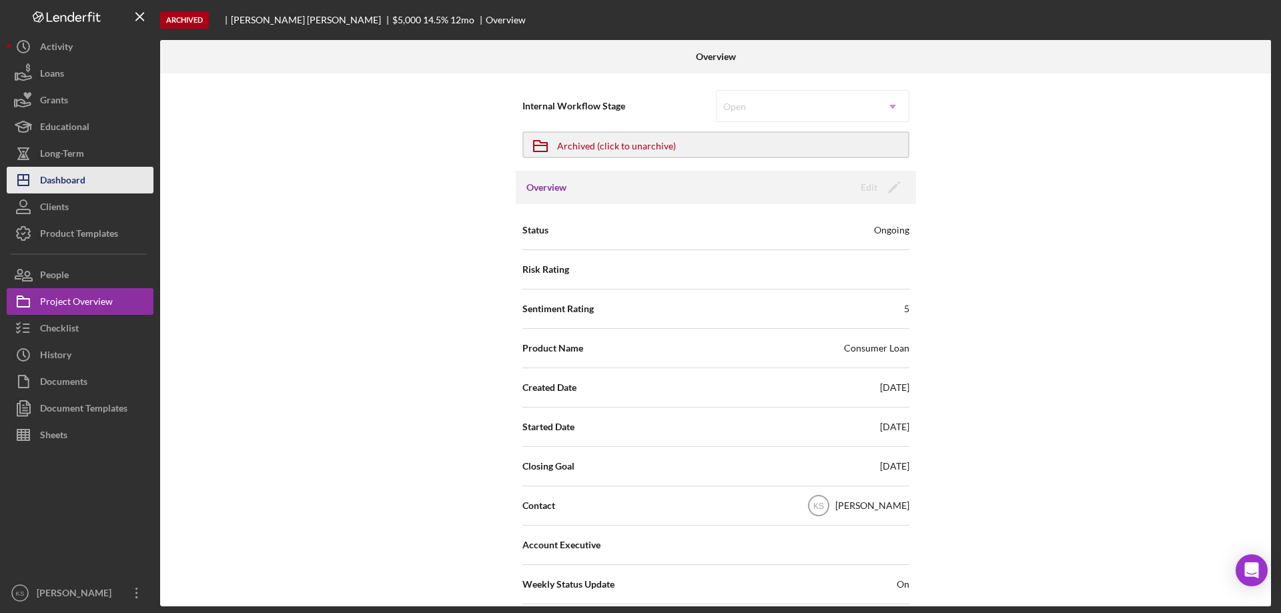
click at [103, 171] on button "Icon/Dashboard Dashboard" at bounding box center [80, 180] width 147 height 27
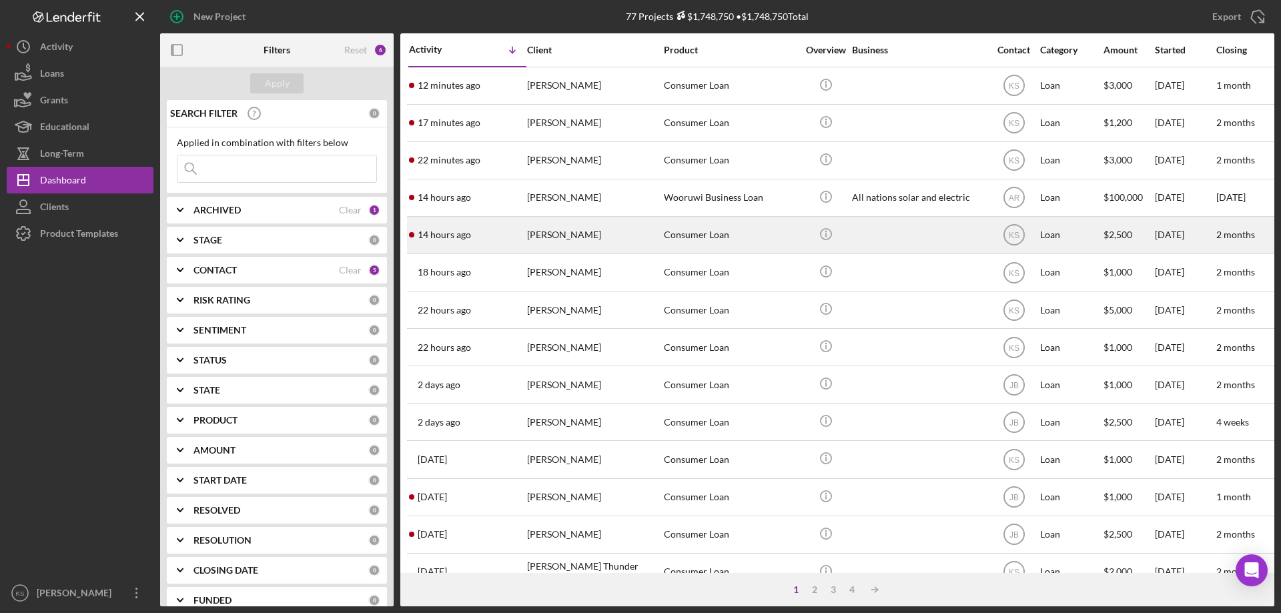
click at [557, 236] on div "[PERSON_NAME]" at bounding box center [593, 235] width 133 height 35
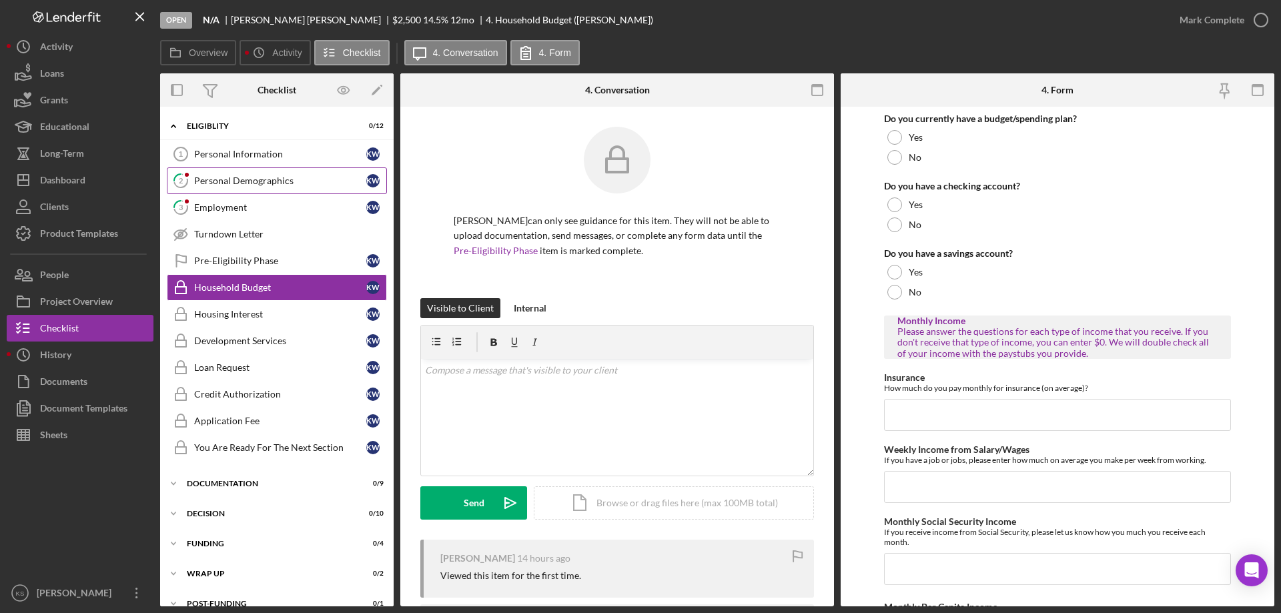
click at [264, 176] on div "Personal Demographics" at bounding box center [280, 180] width 172 height 11
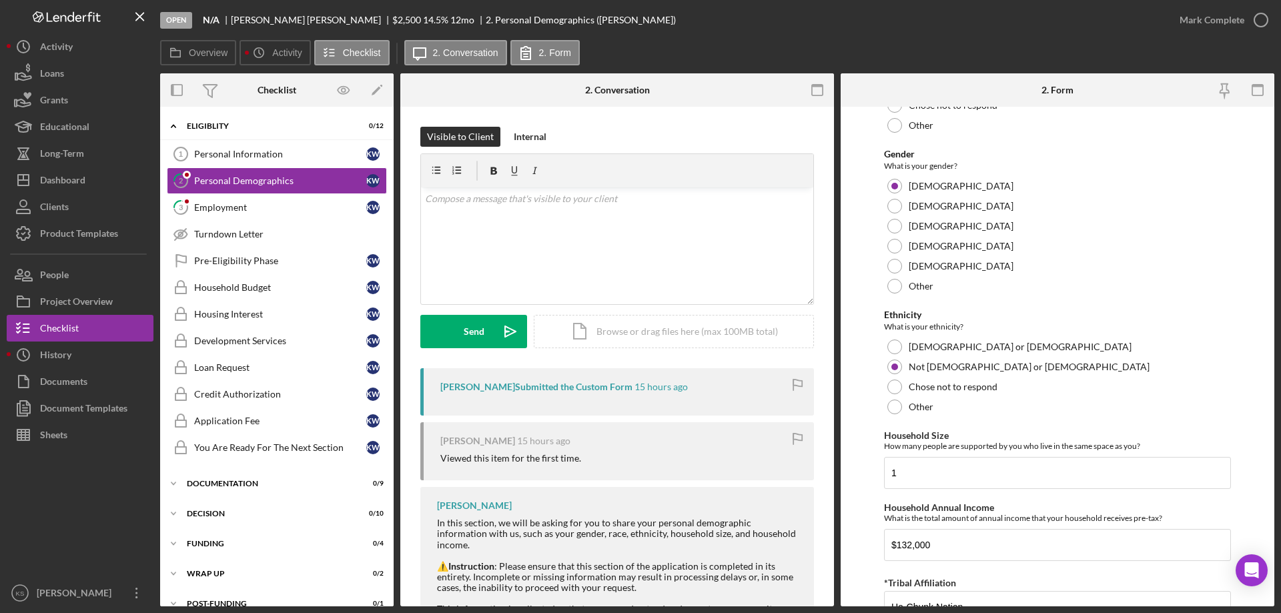
scroll to position [733, 0]
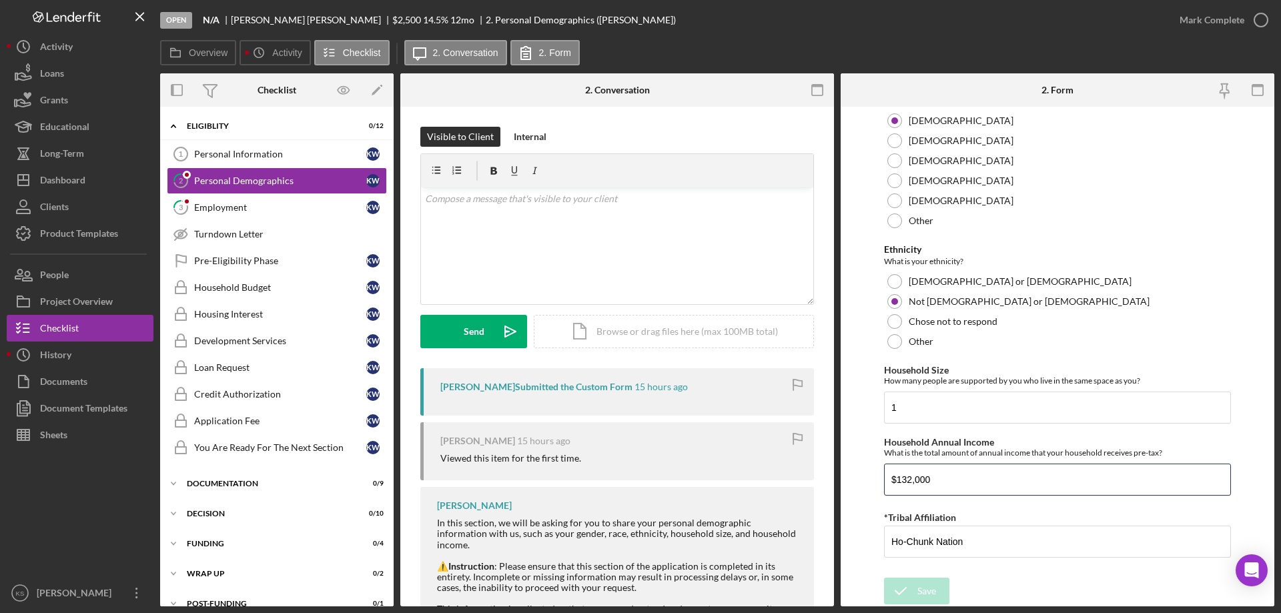
drag, startPoint x: 978, startPoint y: 486, endPoint x: 869, endPoint y: 486, distance: 108.1
click at [871, 486] on form "Demographic Information Marital Status Please select your marital status from t…" at bounding box center [1058, 357] width 434 height 500
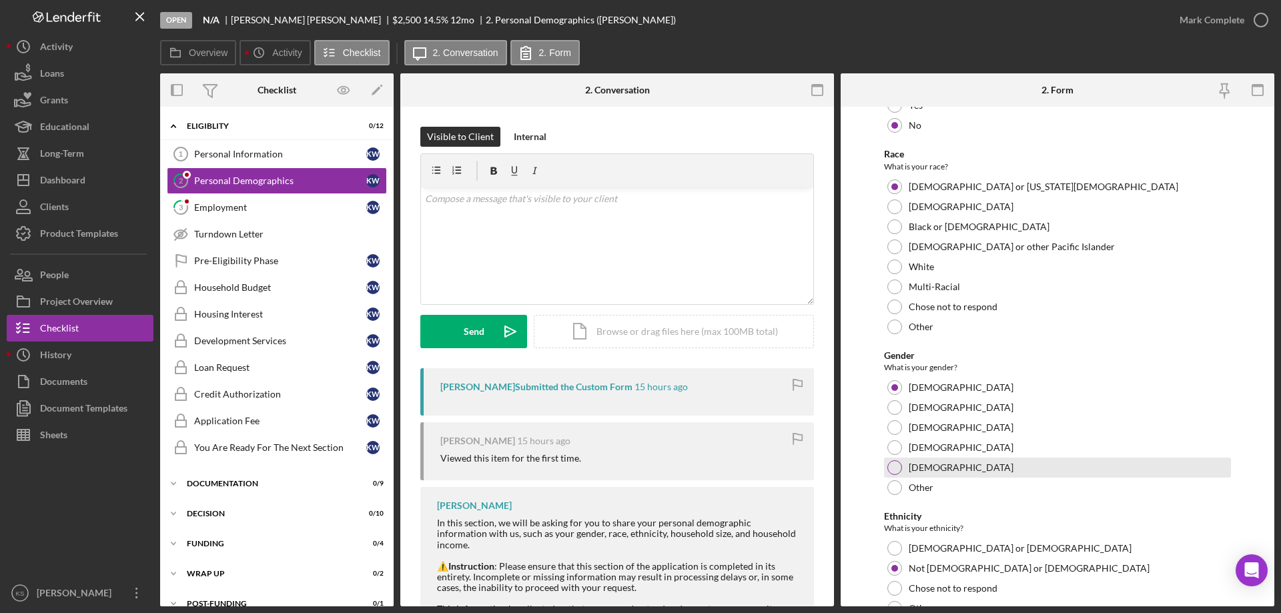
scroll to position [399, 0]
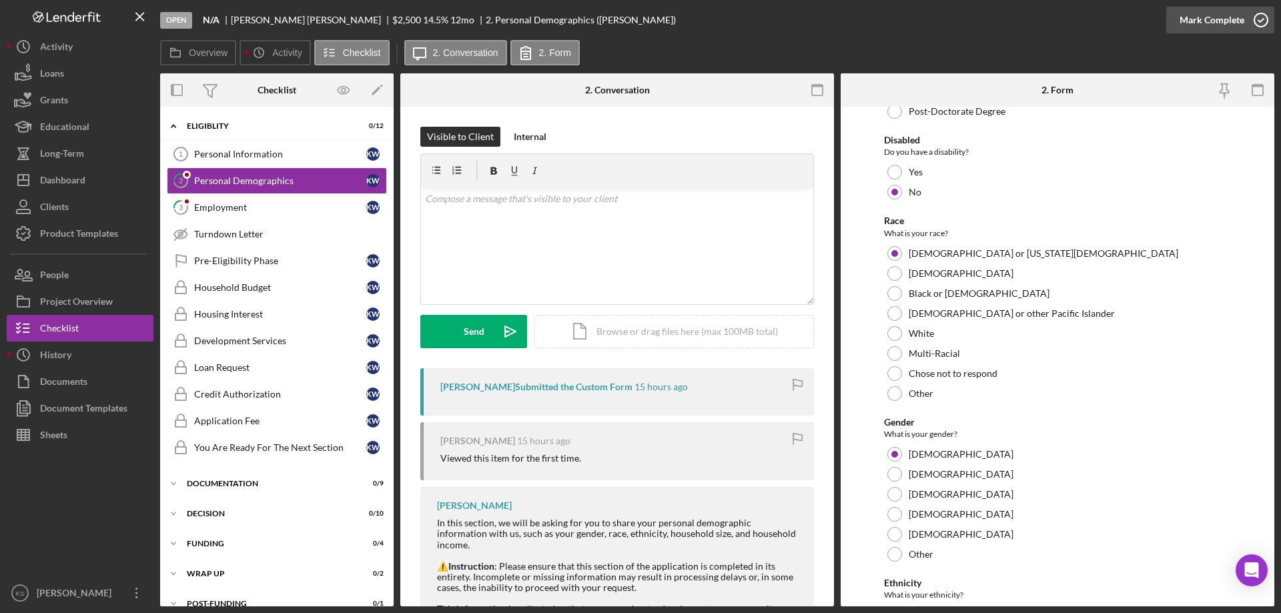
click at [1220, 21] on div "Mark Complete" at bounding box center [1212, 20] width 65 height 27
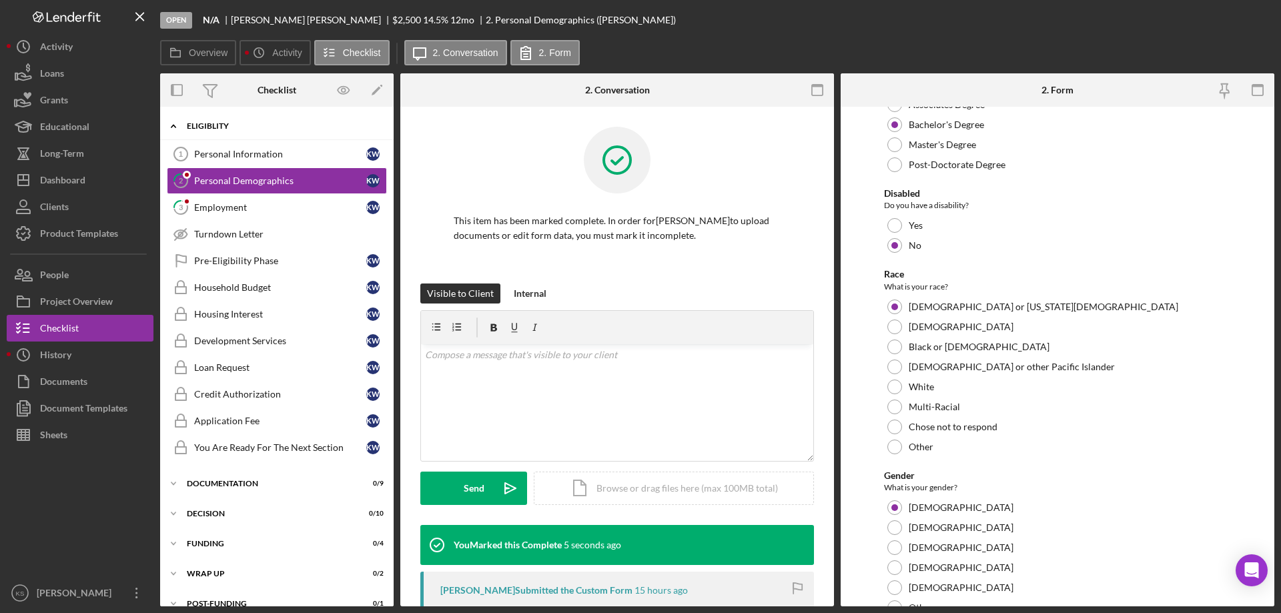
scroll to position [452, 0]
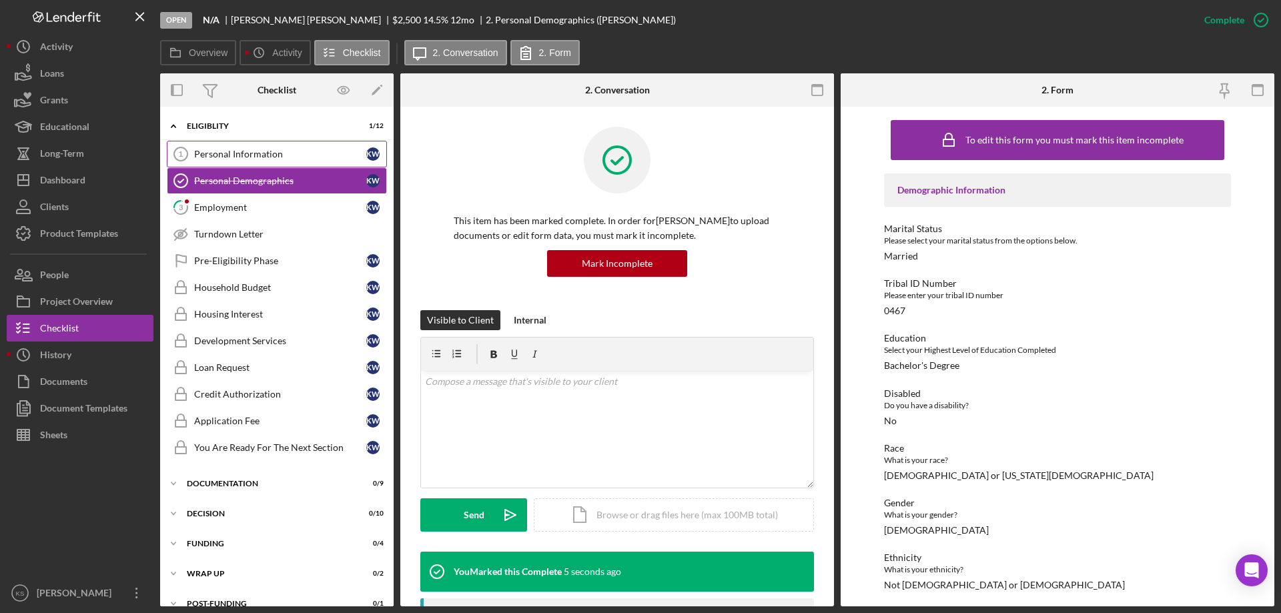
click at [260, 147] on link "Personal Information 1 Personal Information K W" at bounding box center [277, 154] width 220 height 27
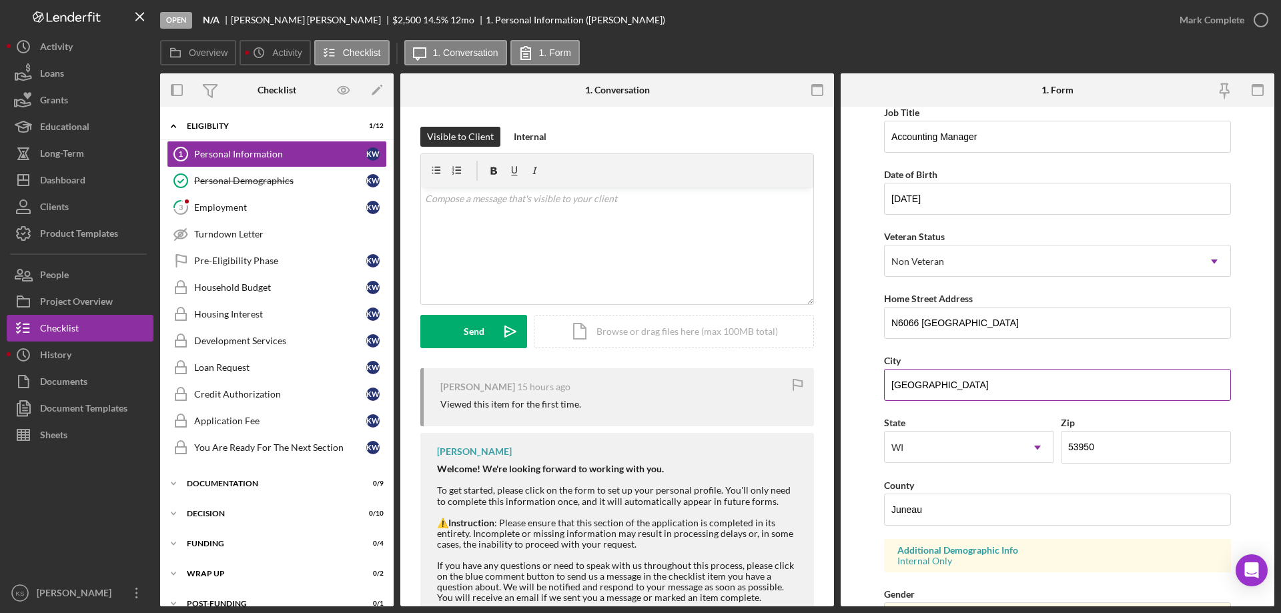
scroll to position [267, 0]
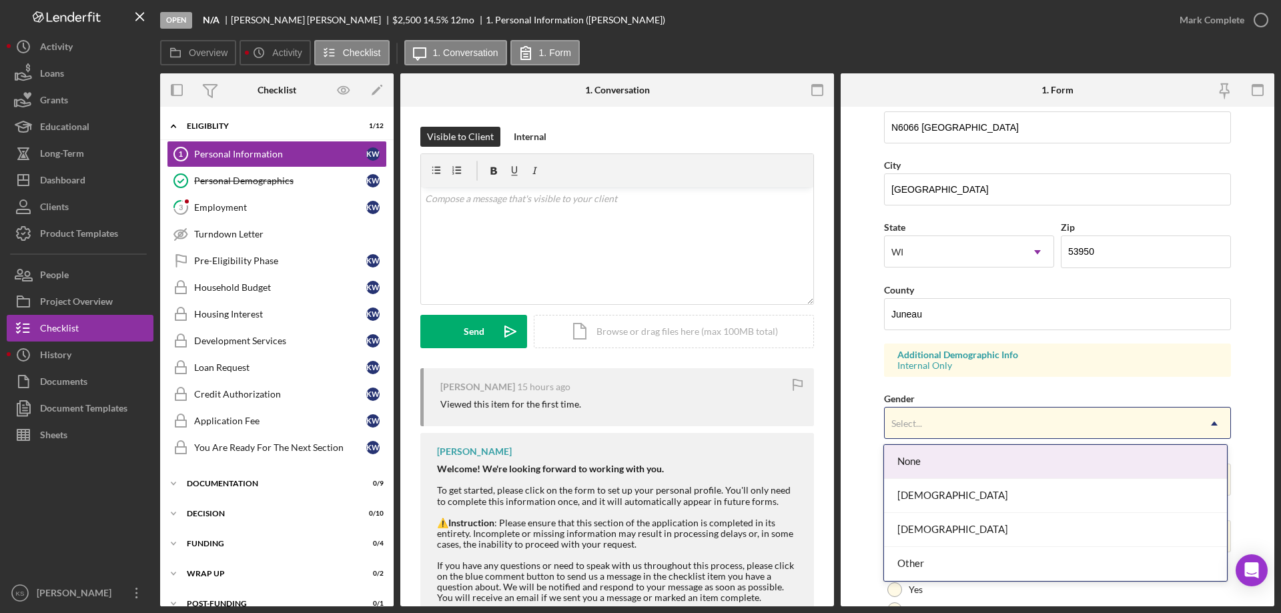
click at [944, 434] on div "Select..." at bounding box center [1042, 423] width 314 height 31
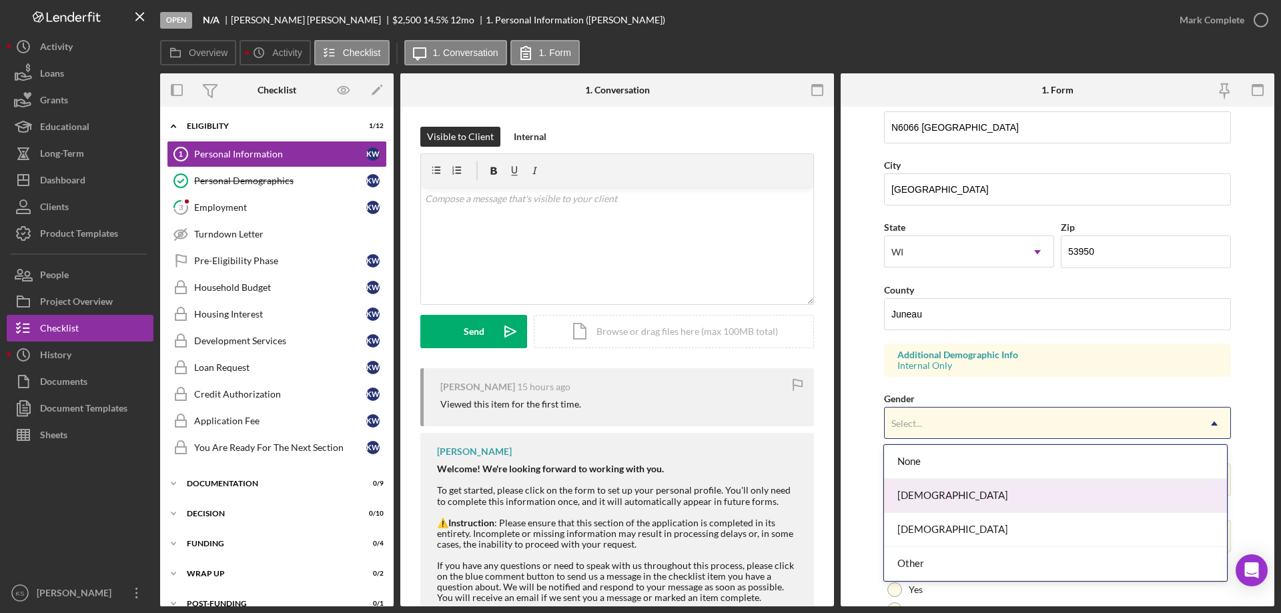
click at [947, 490] on div "Female" at bounding box center [1055, 496] width 342 height 34
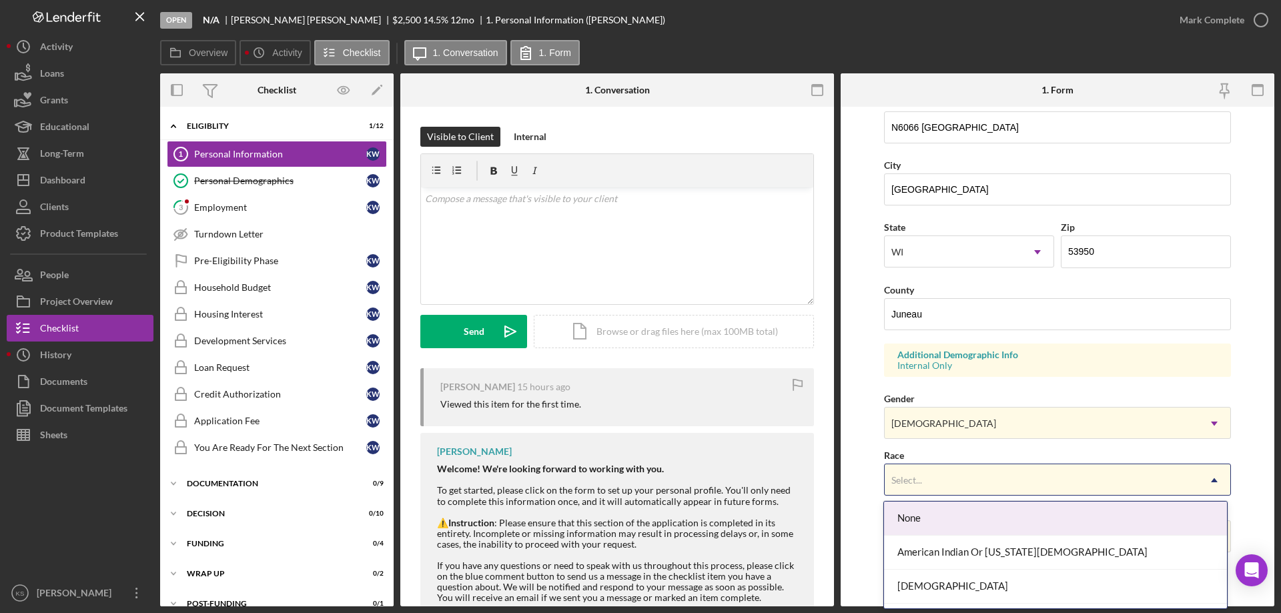
click at [944, 476] on div "Select..." at bounding box center [1042, 480] width 314 height 31
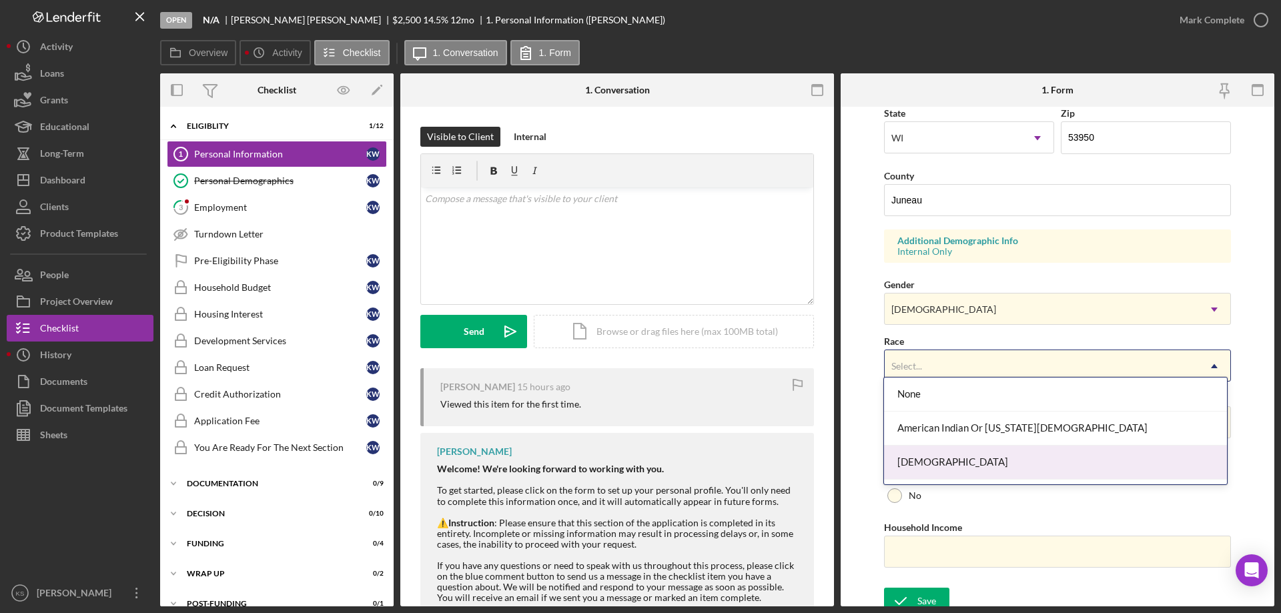
scroll to position [391, 0]
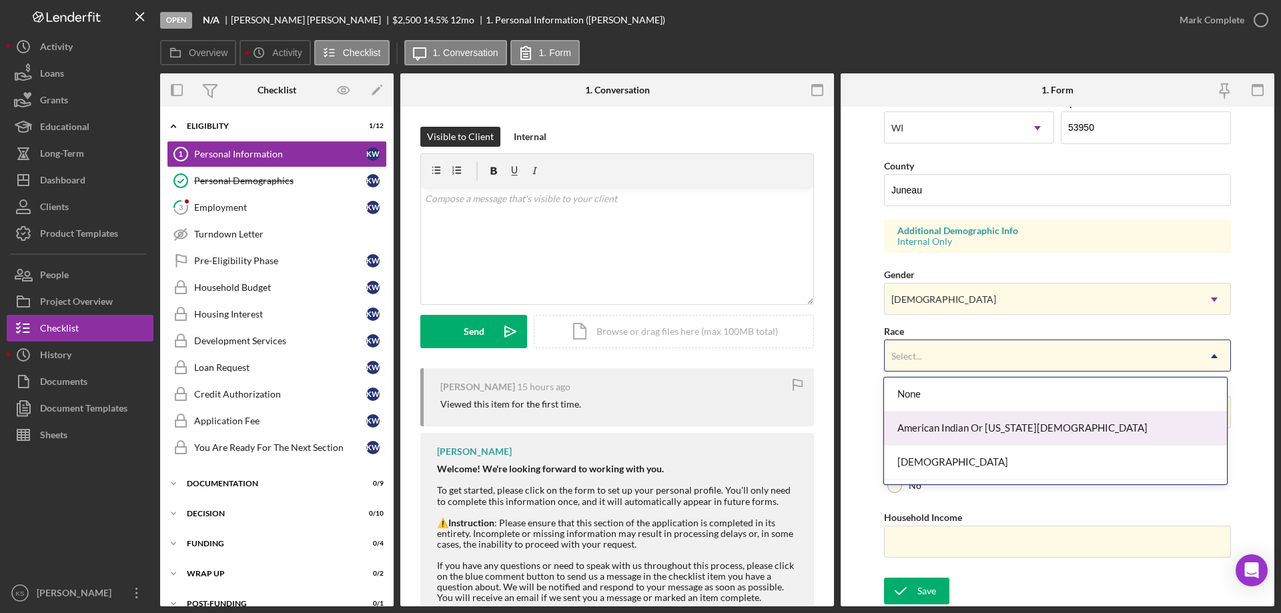
click at [974, 433] on div "American Indian Or Alaska Native" at bounding box center [1055, 429] width 342 height 34
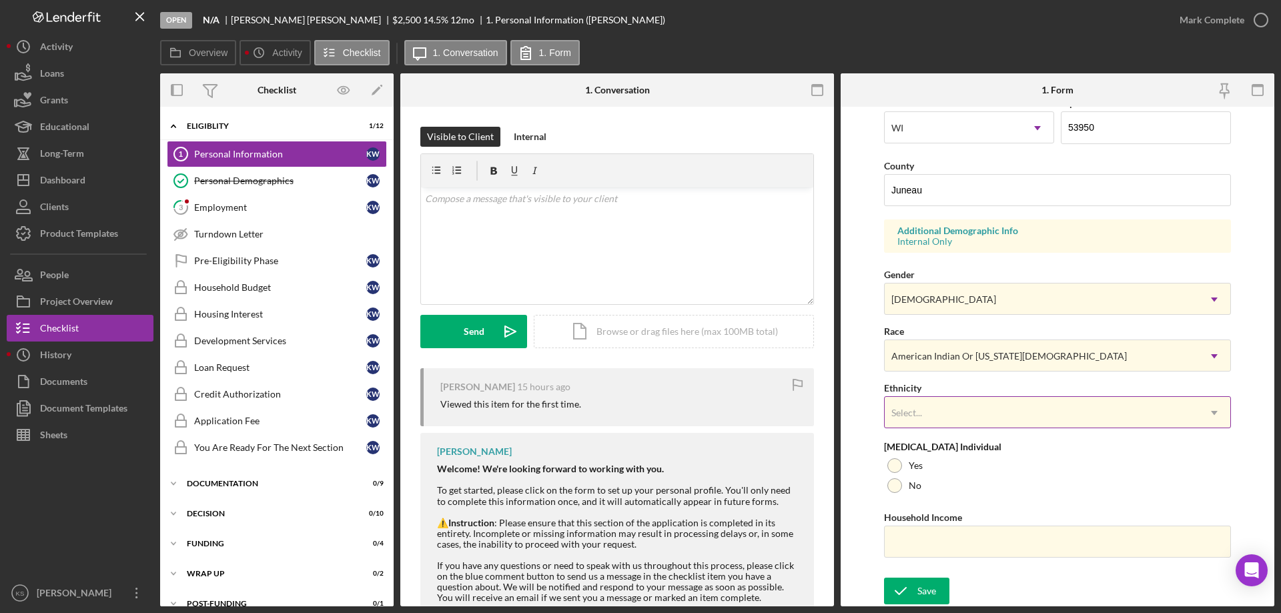
click at [956, 420] on div "Select..." at bounding box center [1042, 413] width 314 height 31
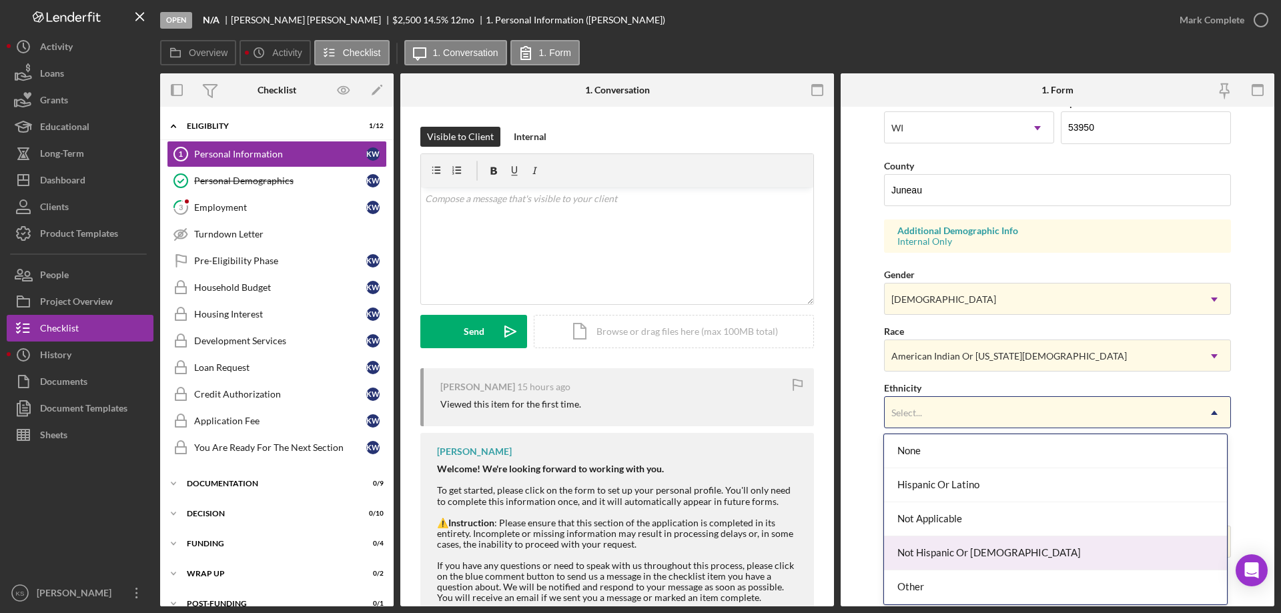
click at [950, 540] on div "Not Hispanic Or Latino" at bounding box center [1055, 553] width 342 height 34
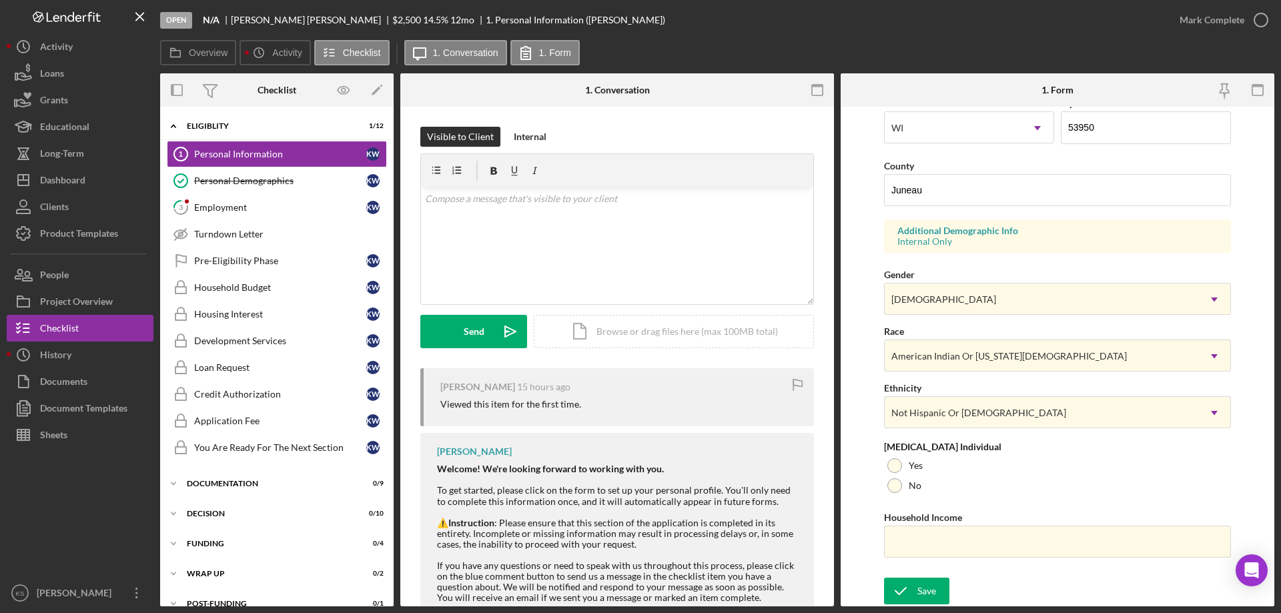
click at [916, 499] on div "First Name Kimberly Middle Name Last Name Waukau Job Title Accounting Manager D…" at bounding box center [1057, 146] width 347 height 849
click at [896, 488] on div at bounding box center [894, 485] width 15 height 15
click at [928, 550] on input "Household Income" at bounding box center [1057, 542] width 347 height 32
paste input "$132,000"
type input "$132,000"
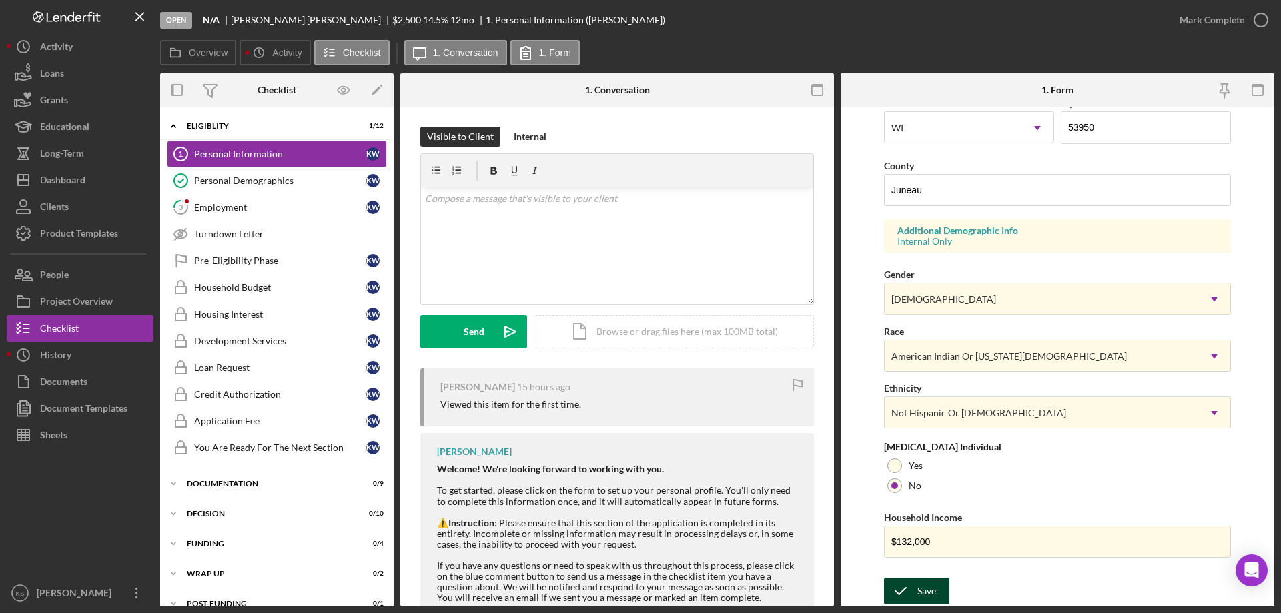
click at [927, 587] on div "Save" at bounding box center [927, 591] width 19 height 27
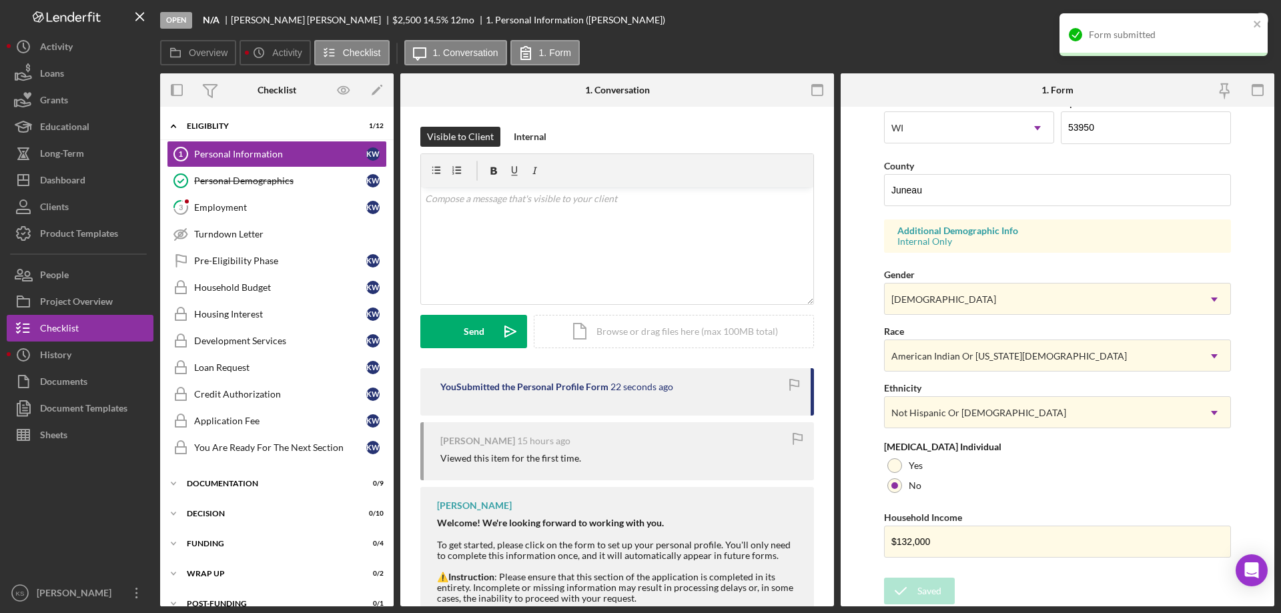
click at [1169, 25] on div "Form submitted" at bounding box center [1159, 34] width 188 height 21
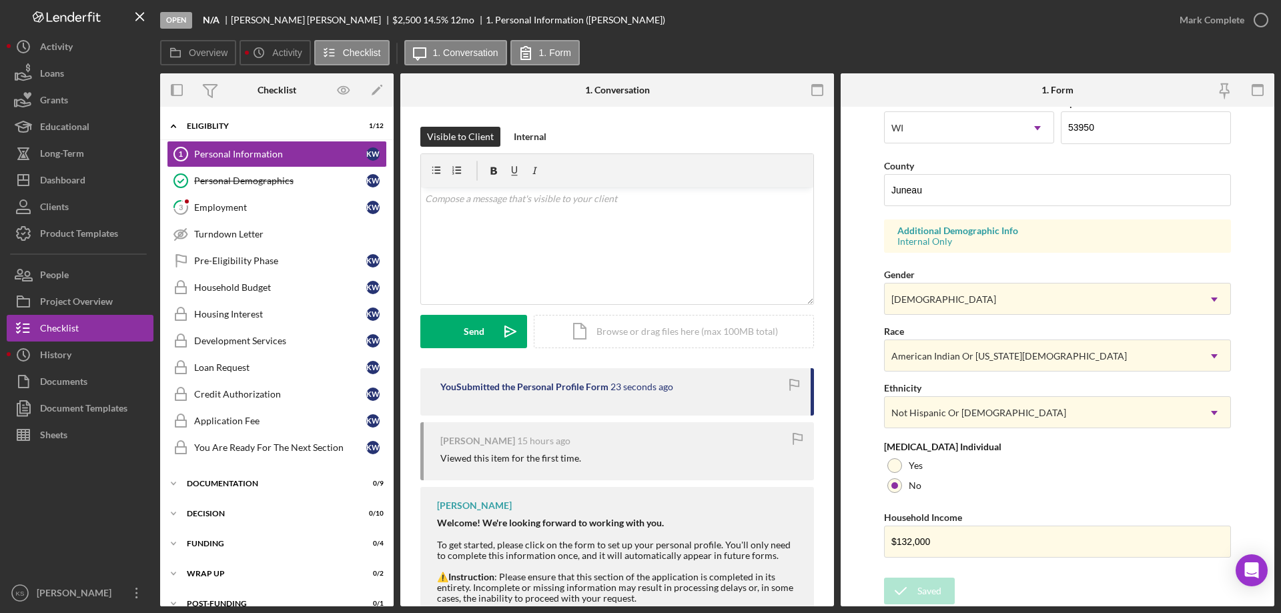
click at [1215, 19] on div "Form submitted" at bounding box center [1164, 40] width 214 height 59
click at [1223, 20] on div "Mark Complete" at bounding box center [1212, 20] width 65 height 27
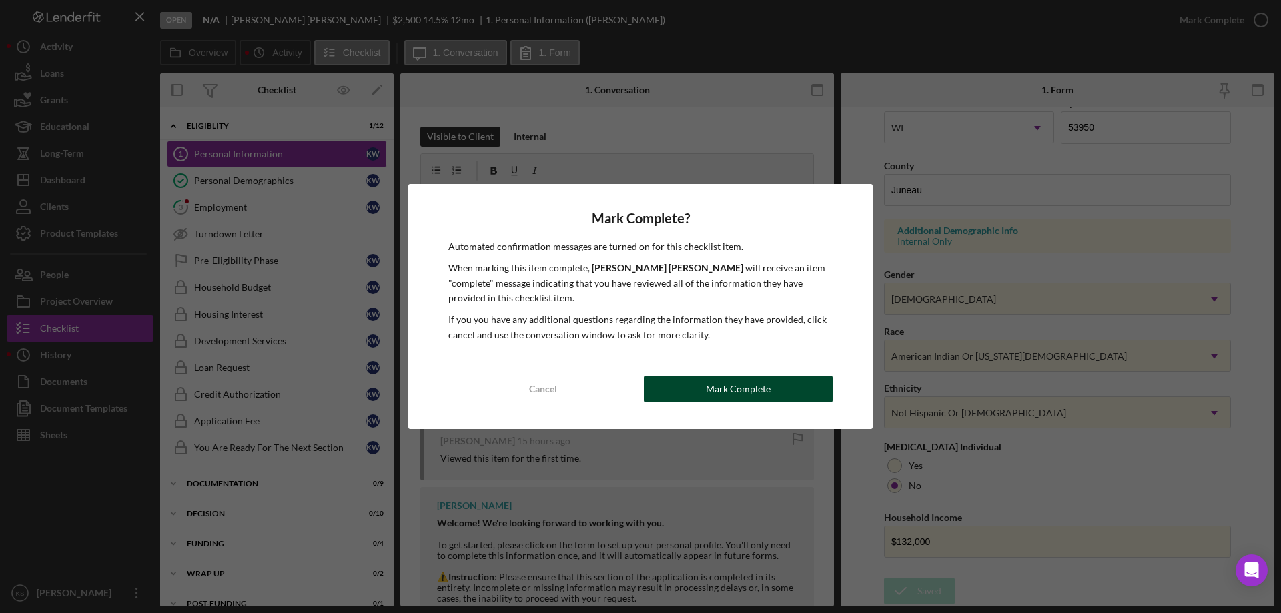
click at [761, 378] on div "Mark Complete" at bounding box center [738, 389] width 65 height 27
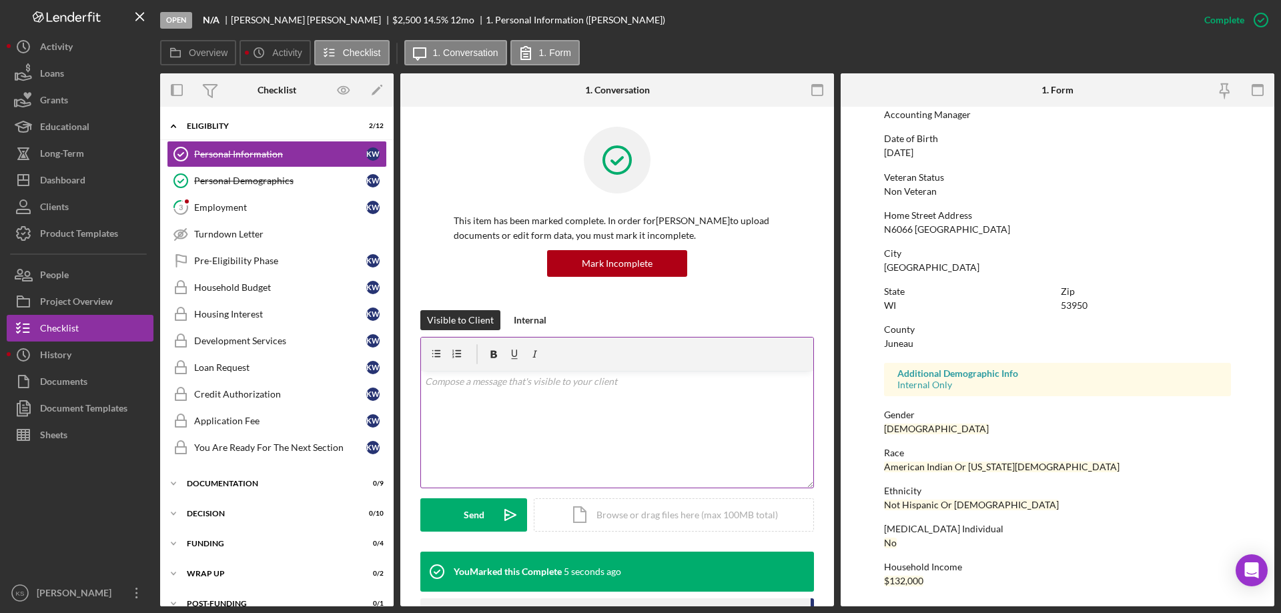
scroll to position [123, 0]
click at [250, 202] on div "Employment" at bounding box center [280, 207] width 172 height 11
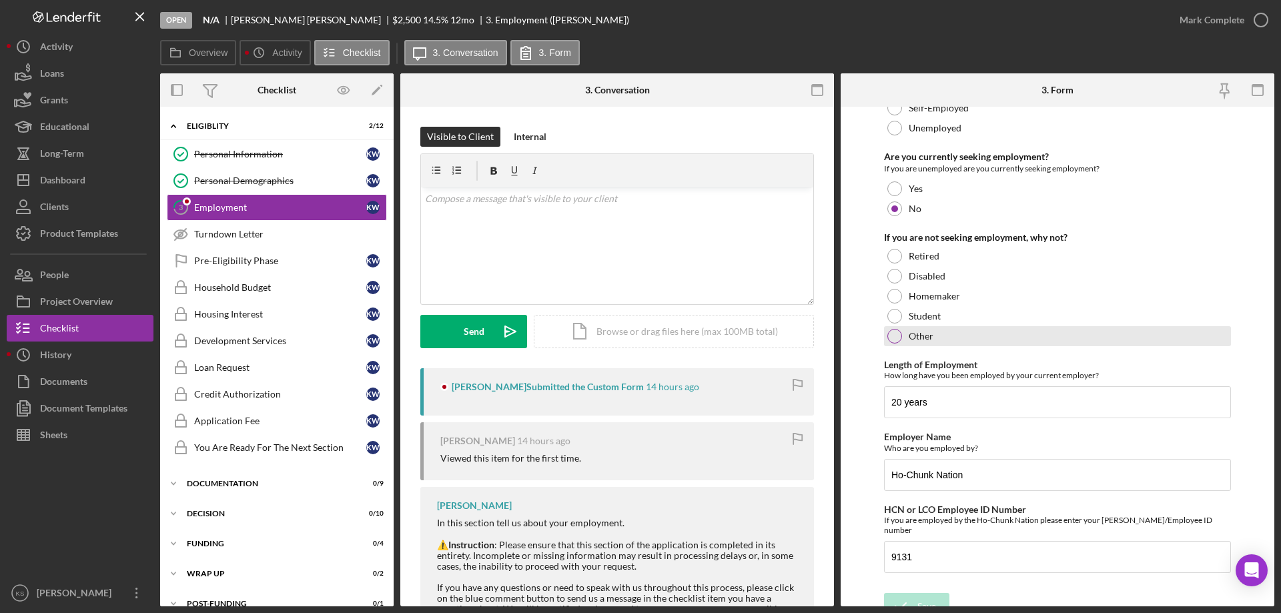
scroll to position [95, 0]
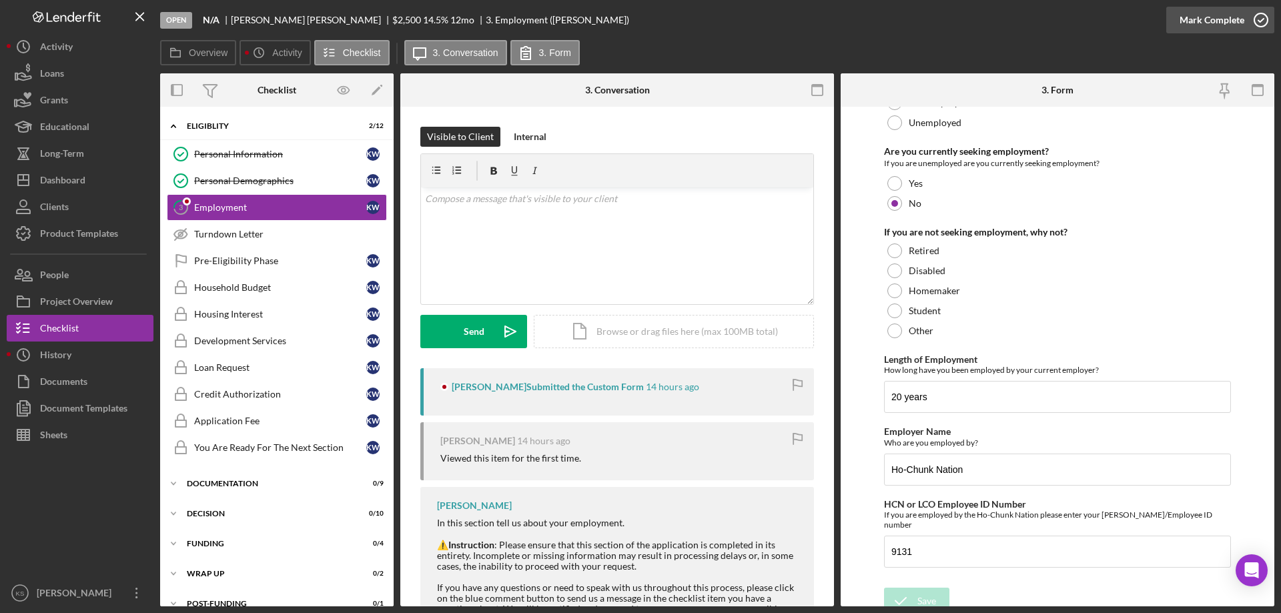
click at [1224, 18] on div "Mark Complete" at bounding box center [1212, 20] width 65 height 27
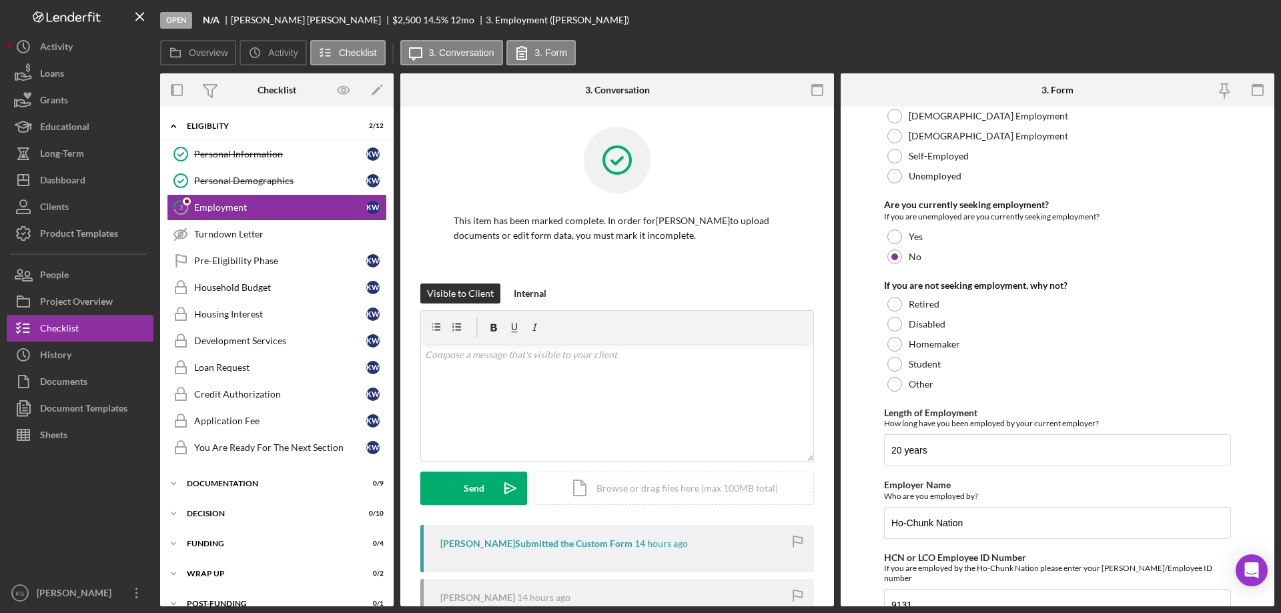
scroll to position [148, 0]
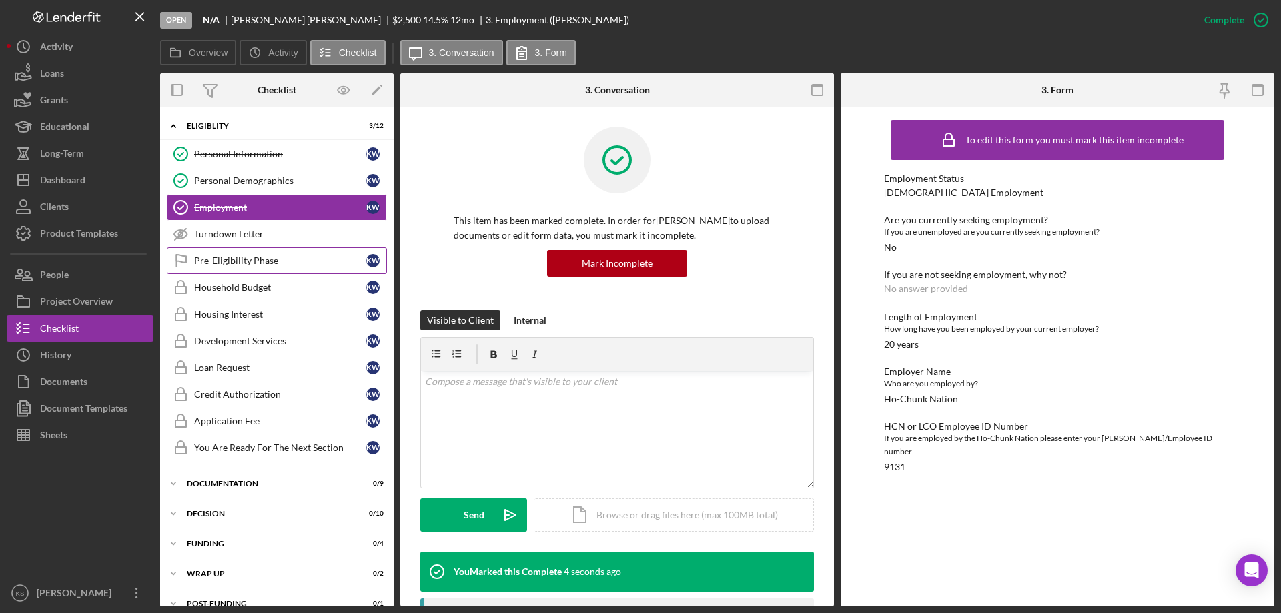
click at [241, 266] on div "Pre-Eligibility Phase" at bounding box center [280, 261] width 172 height 11
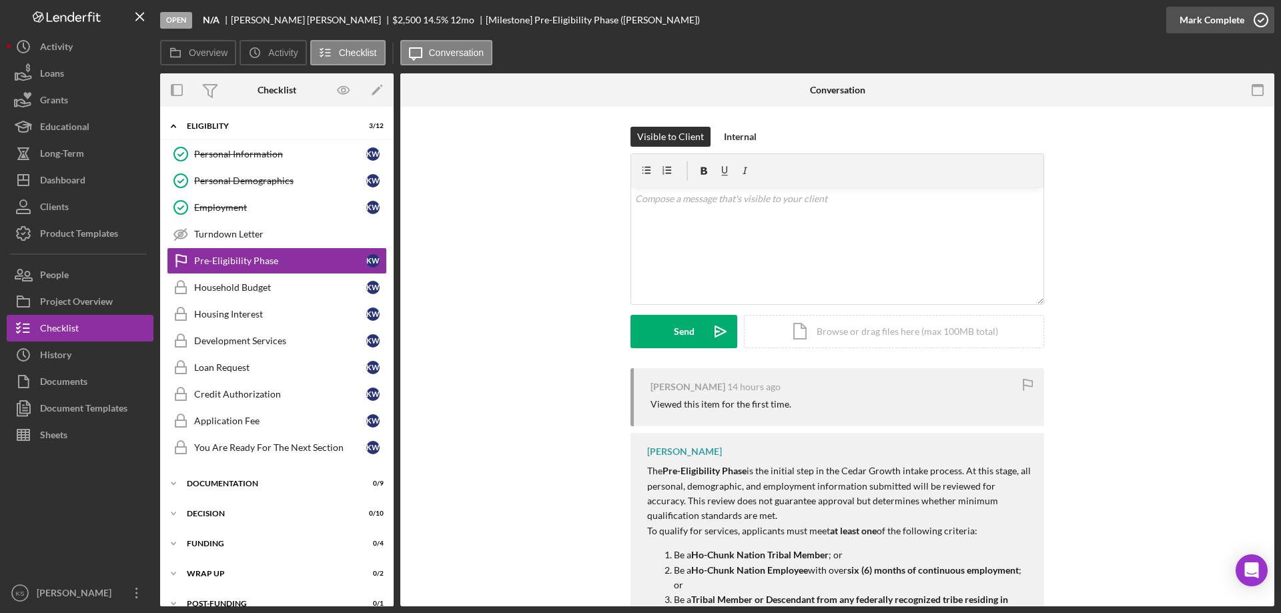
click at [1214, 13] on div "Mark Complete" at bounding box center [1212, 20] width 65 height 27
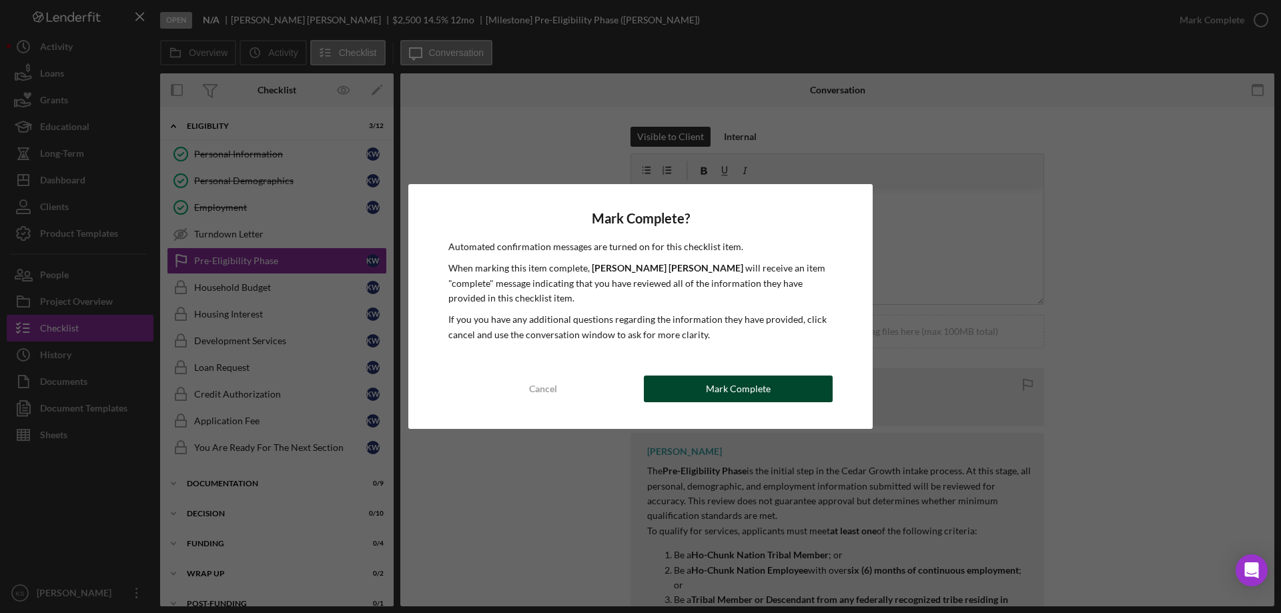
click at [709, 382] on div "Mark Complete" at bounding box center [738, 389] width 65 height 27
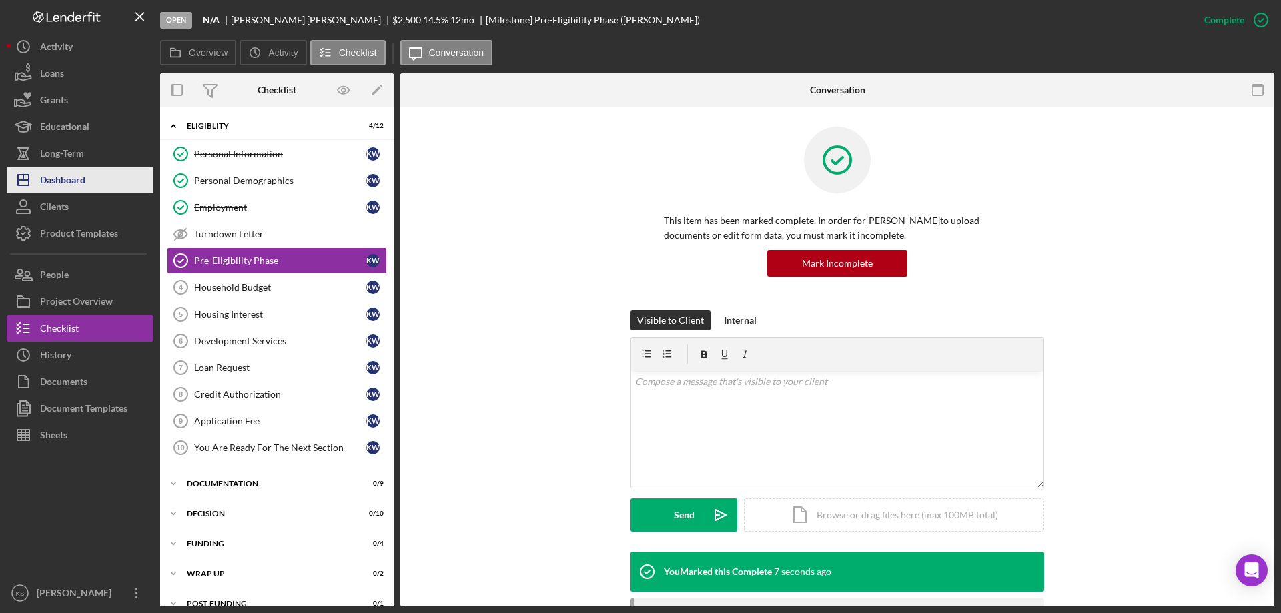
click at [67, 179] on div "Dashboard" at bounding box center [62, 182] width 45 height 30
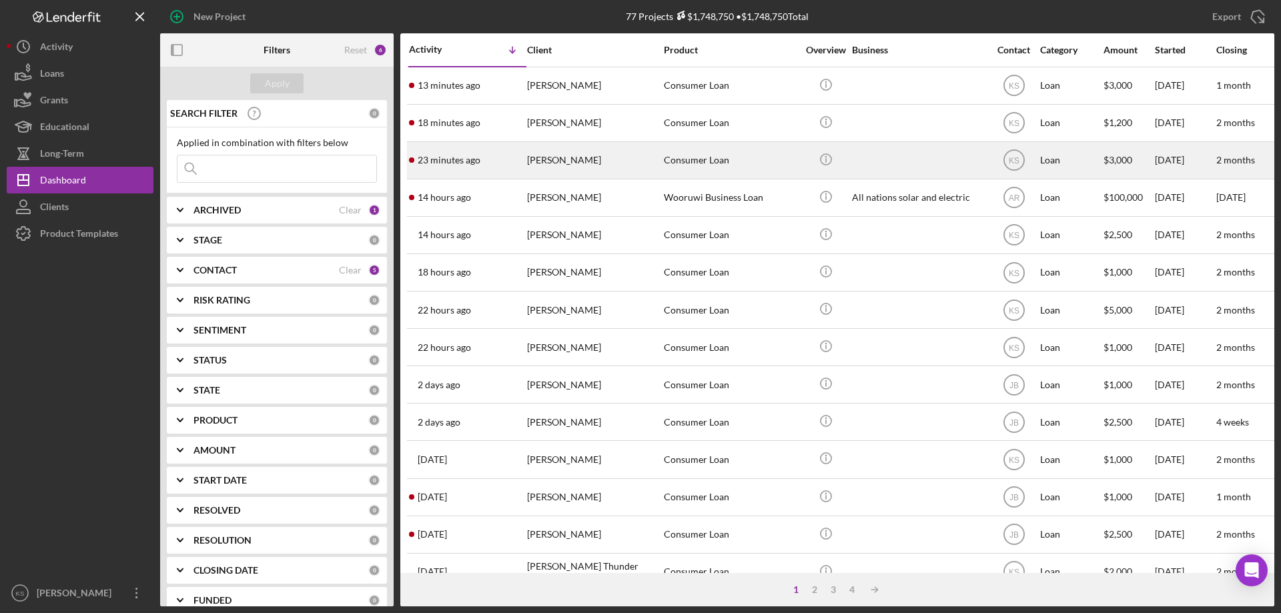
click at [560, 165] on div "[PERSON_NAME]" at bounding box center [593, 160] width 133 height 35
click at [684, 158] on div "Consumer Loan" at bounding box center [730, 160] width 133 height 35
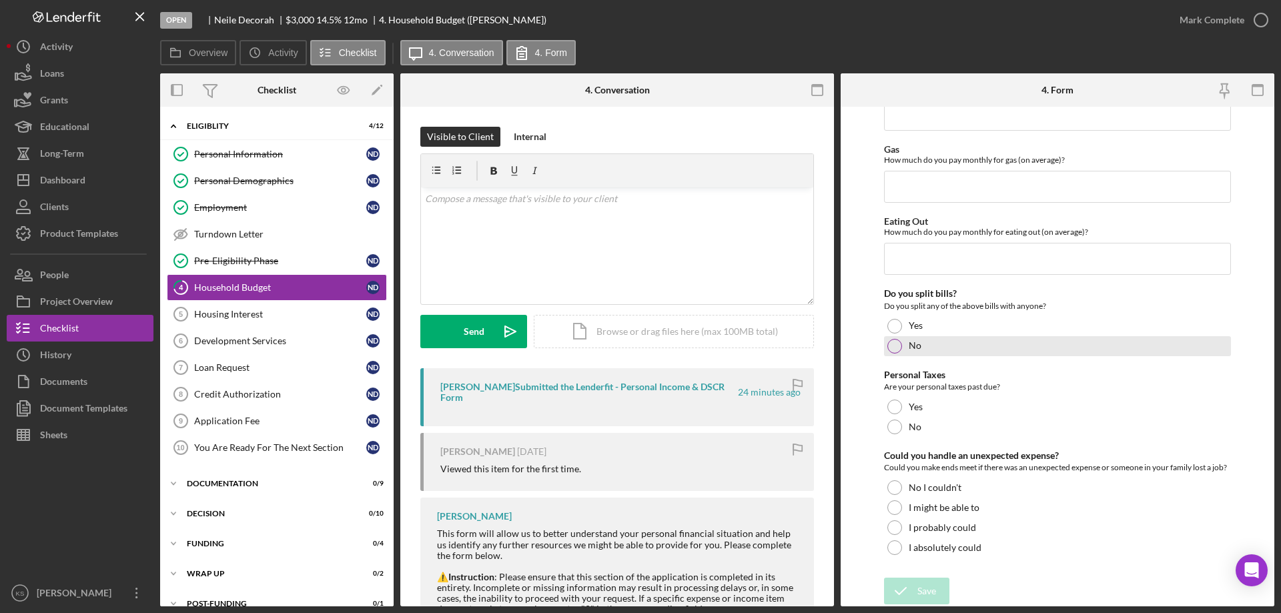
scroll to position [865, 0]
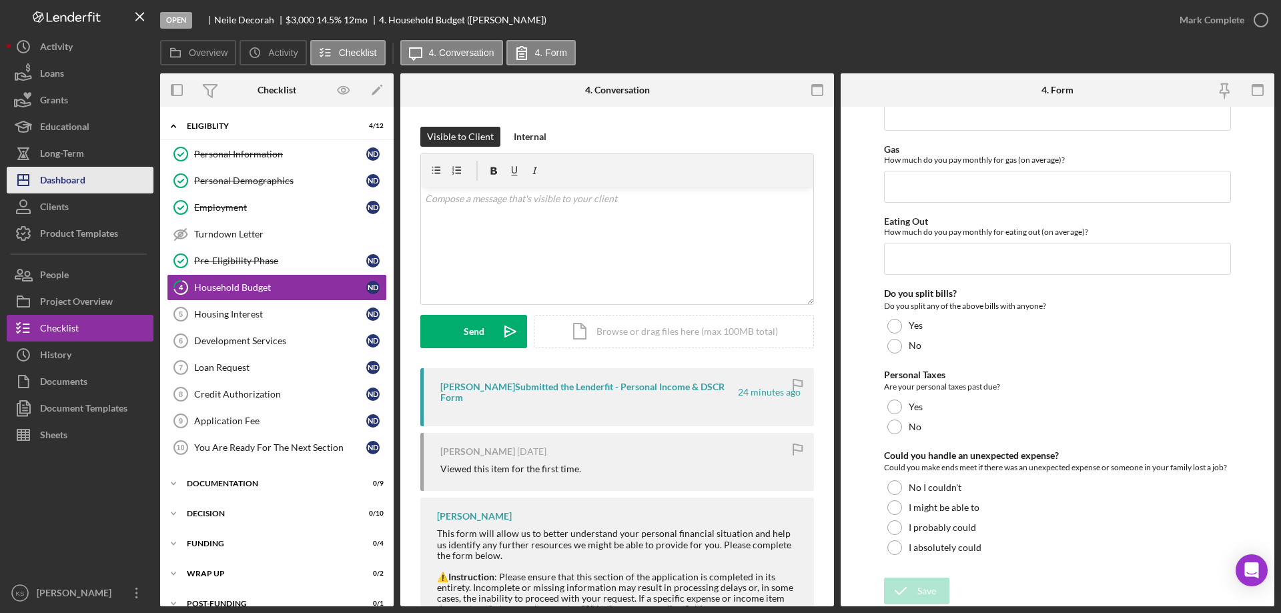
click at [67, 182] on div "Dashboard" at bounding box center [62, 182] width 45 height 30
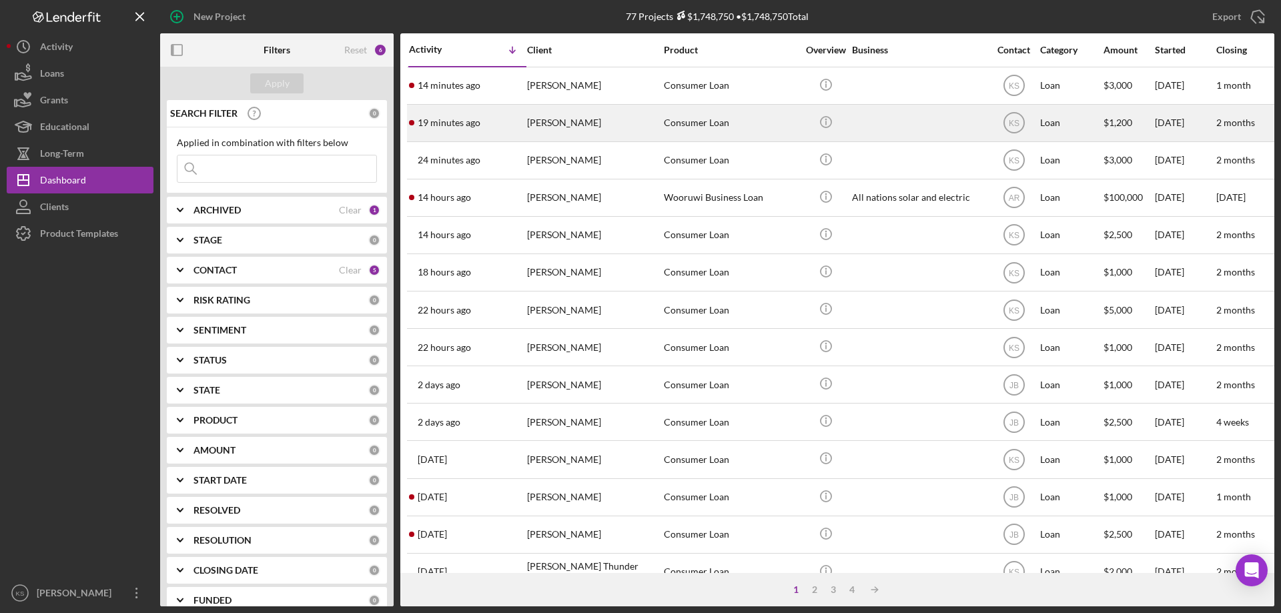
click at [594, 120] on div "[PERSON_NAME]" at bounding box center [593, 122] width 133 height 35
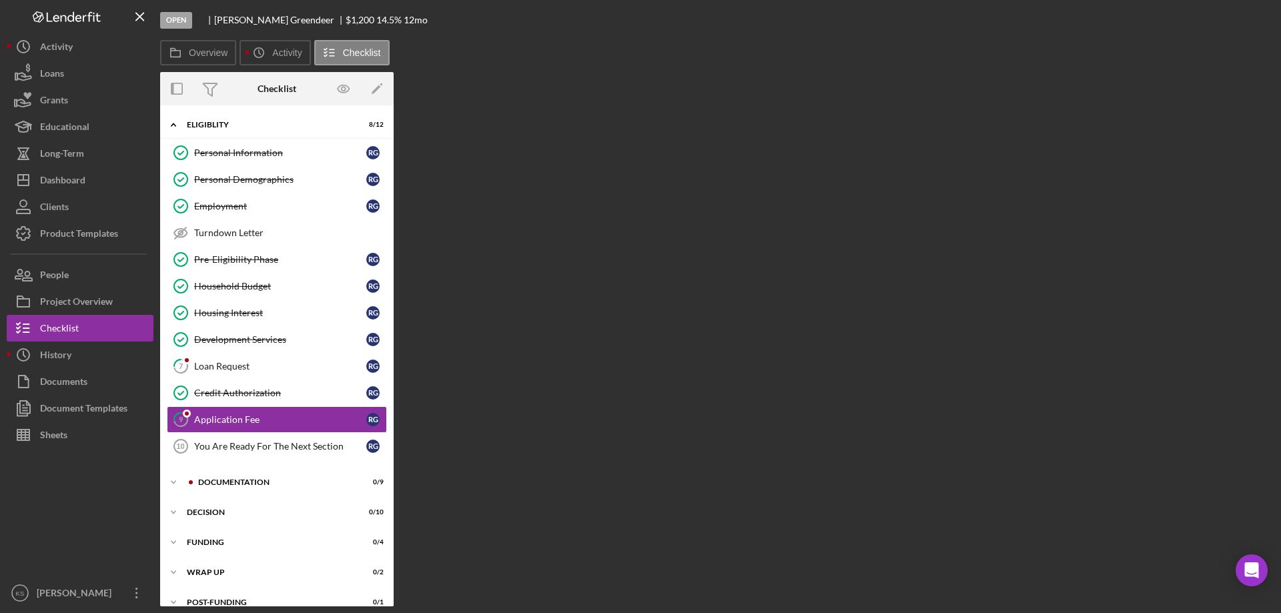
scroll to position [17, 0]
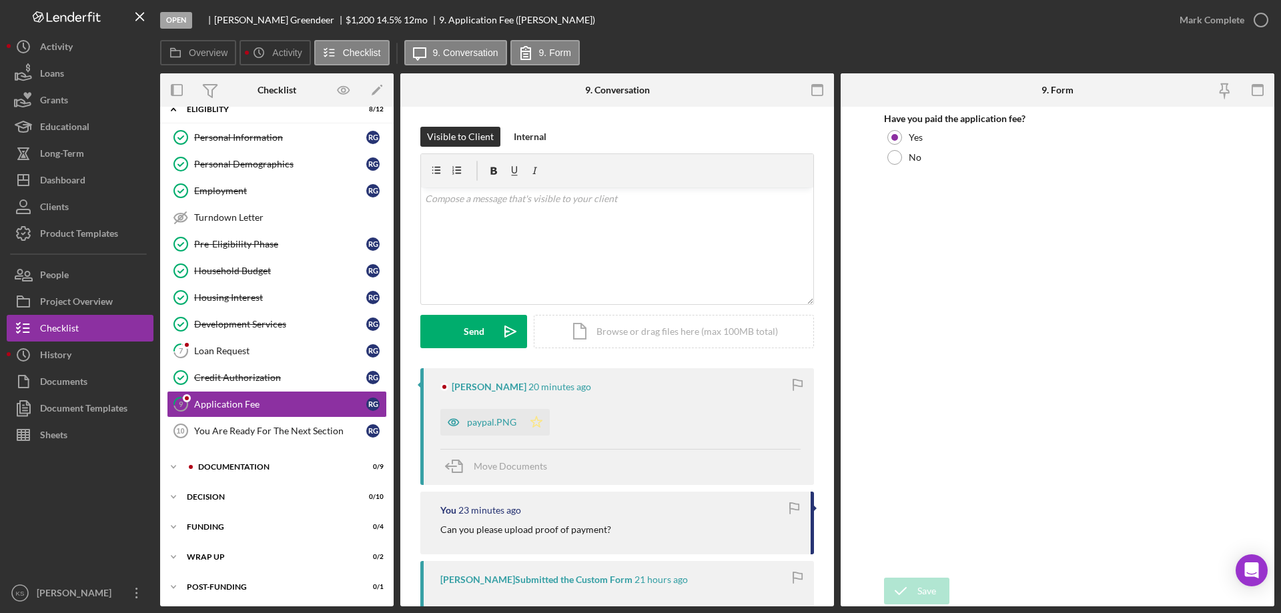
click at [537, 417] on icon "Icon/Star" at bounding box center [536, 422] width 27 height 27
click at [1211, 17] on div "Mark Complete" at bounding box center [1212, 20] width 65 height 27
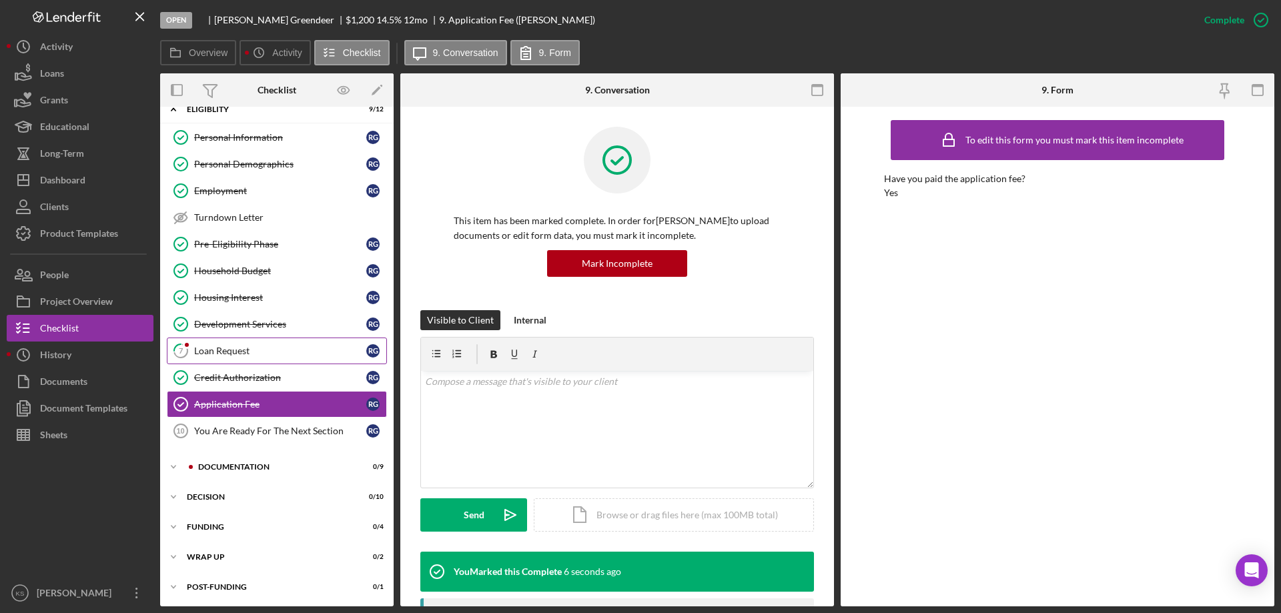
click at [218, 360] on link "7 Loan Request R G" at bounding box center [277, 351] width 220 height 27
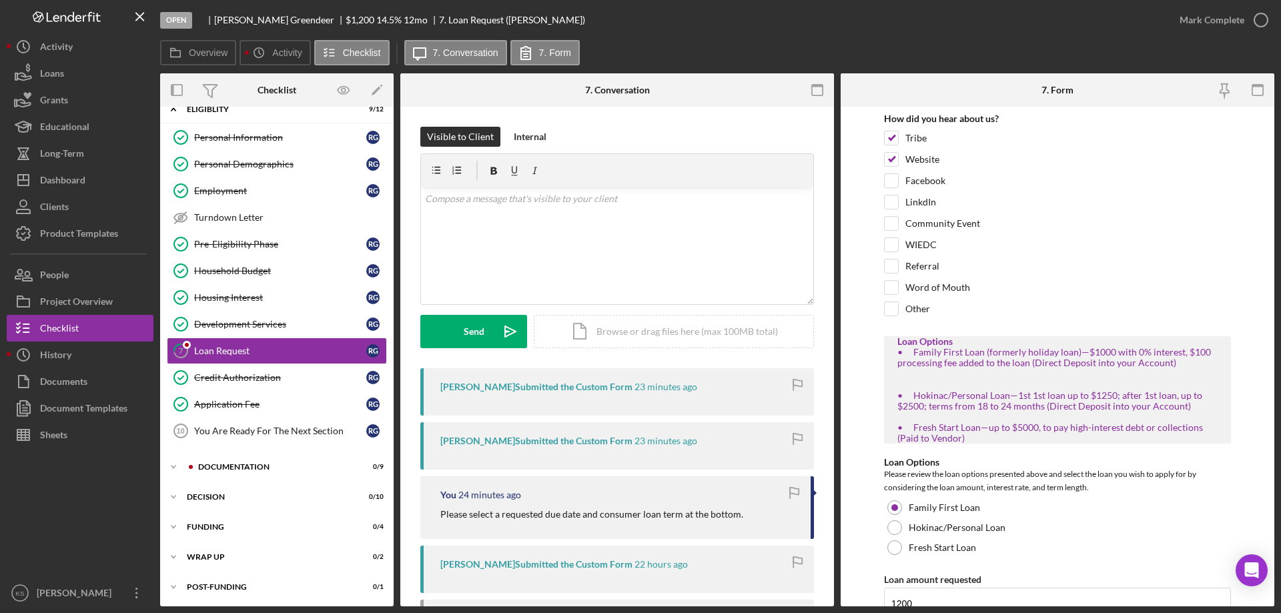
scroll to position [244, 0]
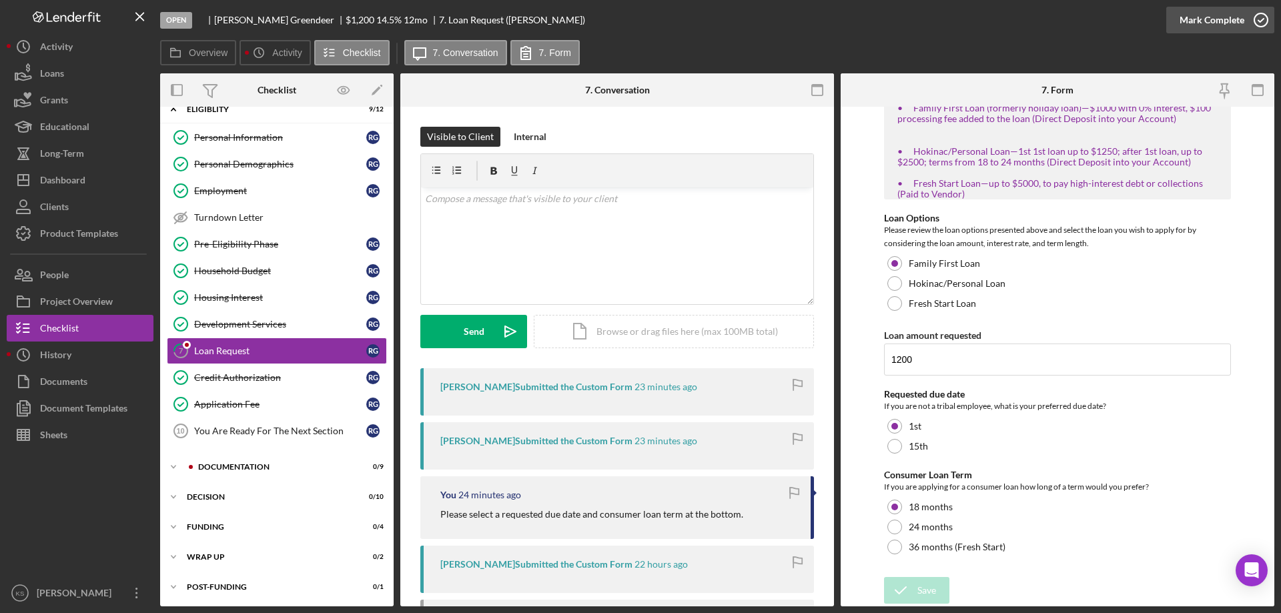
click at [1218, 23] on div "Mark Complete" at bounding box center [1212, 20] width 65 height 27
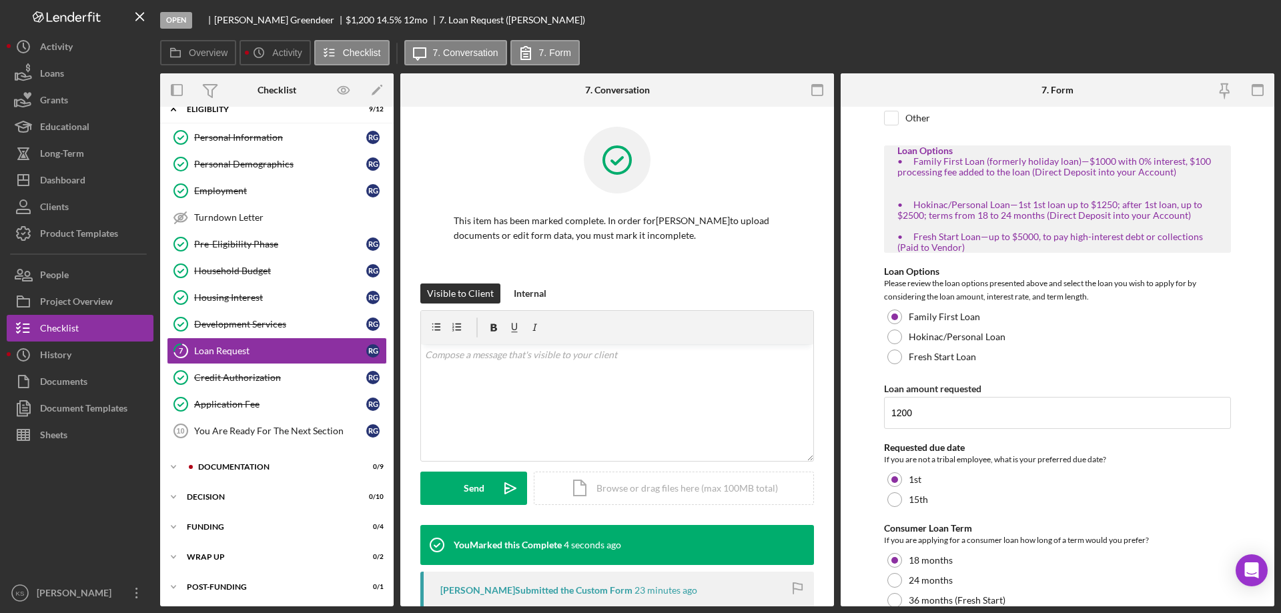
scroll to position [298, 0]
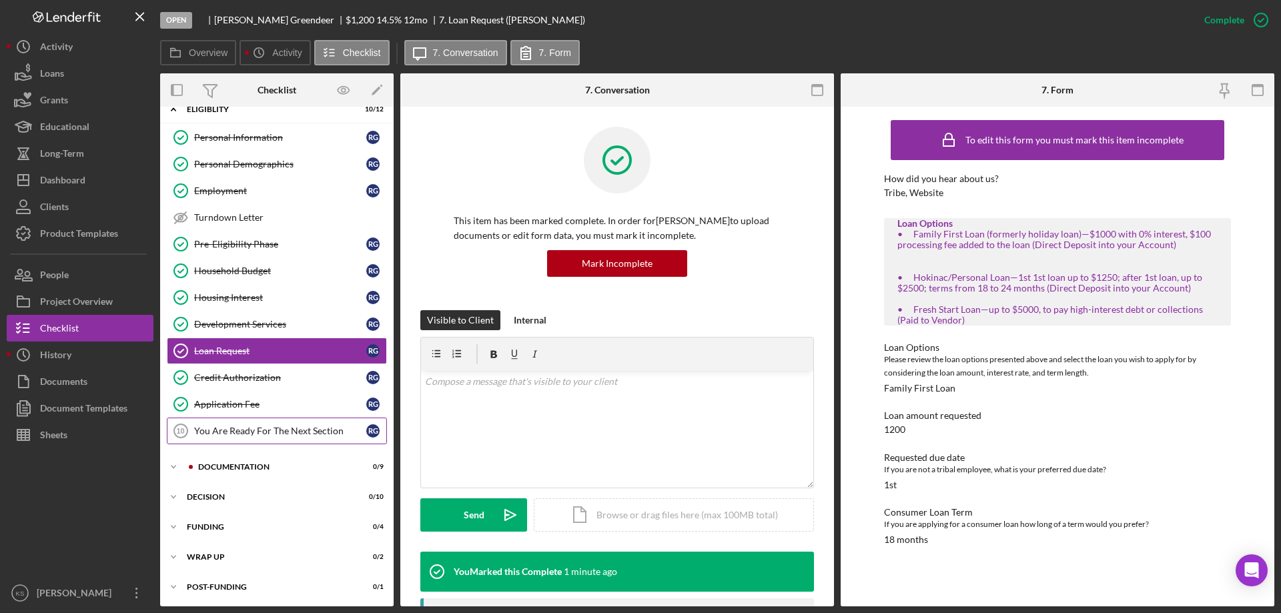
click at [302, 437] on link "You Are Ready For The Next Section 10 You Are Ready For The Next Section R G" at bounding box center [277, 431] width 220 height 27
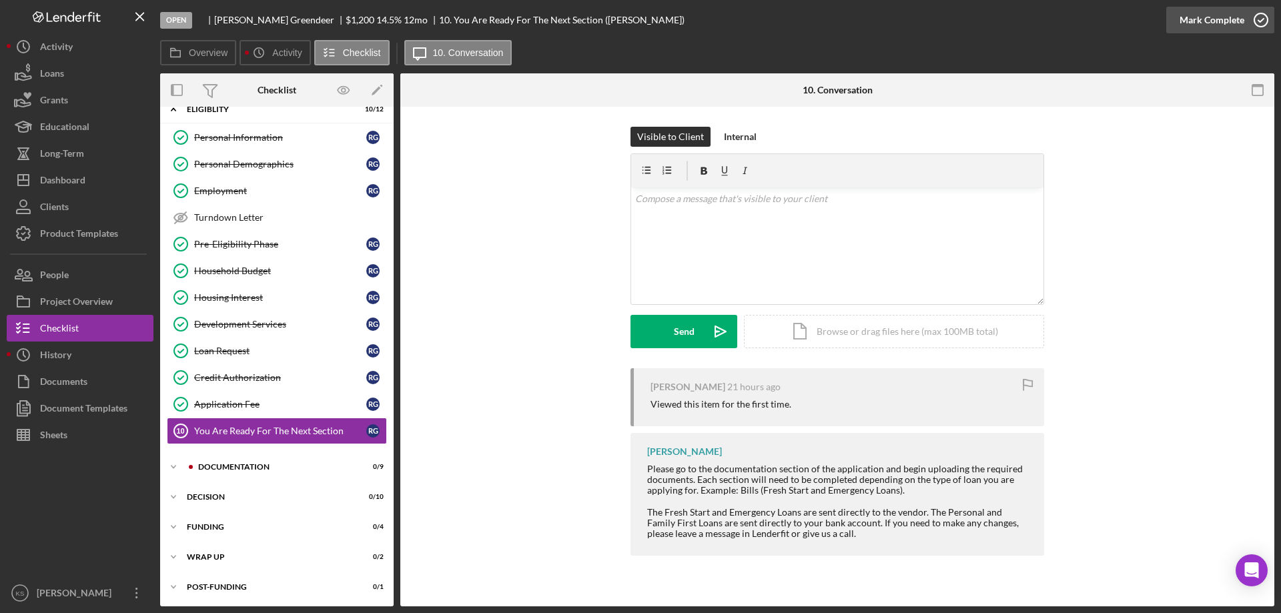
click at [1223, 16] on div "Mark Complete" at bounding box center [1212, 20] width 65 height 27
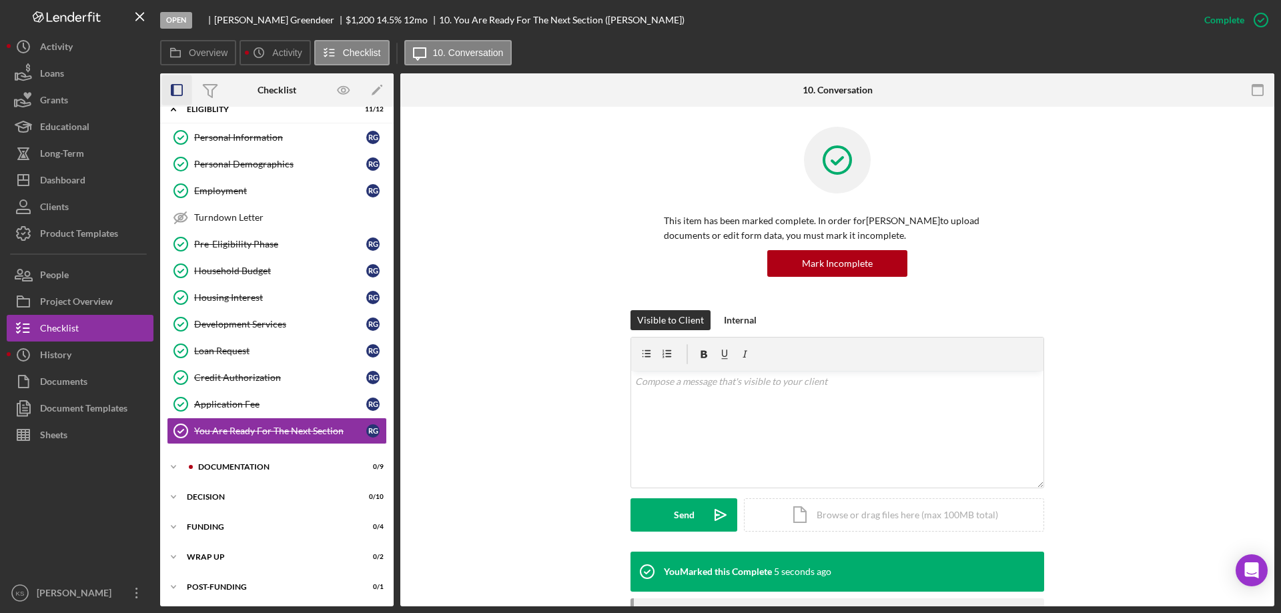
click at [177, 105] on icon "button" at bounding box center [177, 90] width 30 height 30
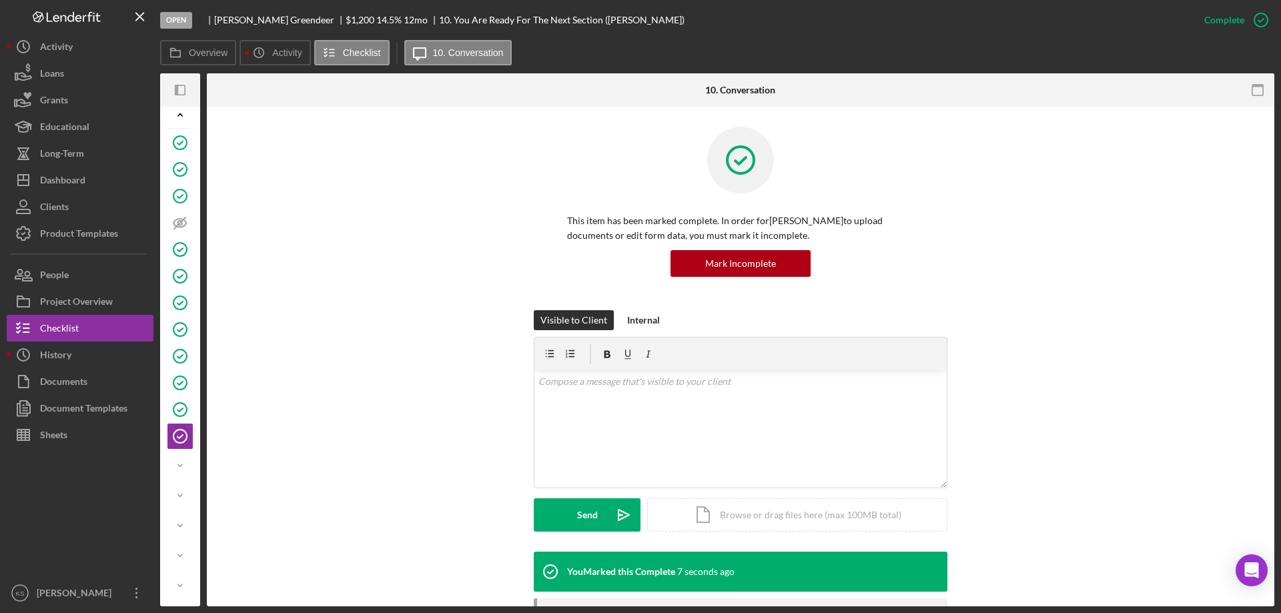
scroll to position [11, 0]
click at [179, 94] on icon "Icon/Panel Side Expand" at bounding box center [180, 90] width 30 height 30
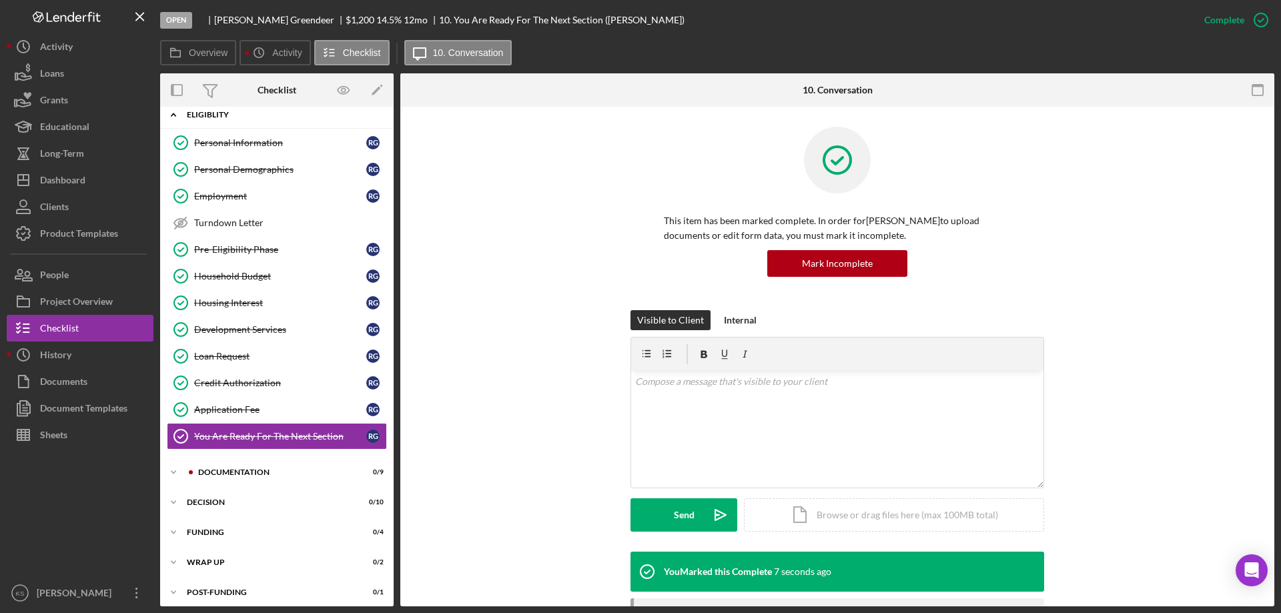
click at [198, 119] on div "Icon/Expander Eligiblity 11 / 12" at bounding box center [277, 114] width 234 height 27
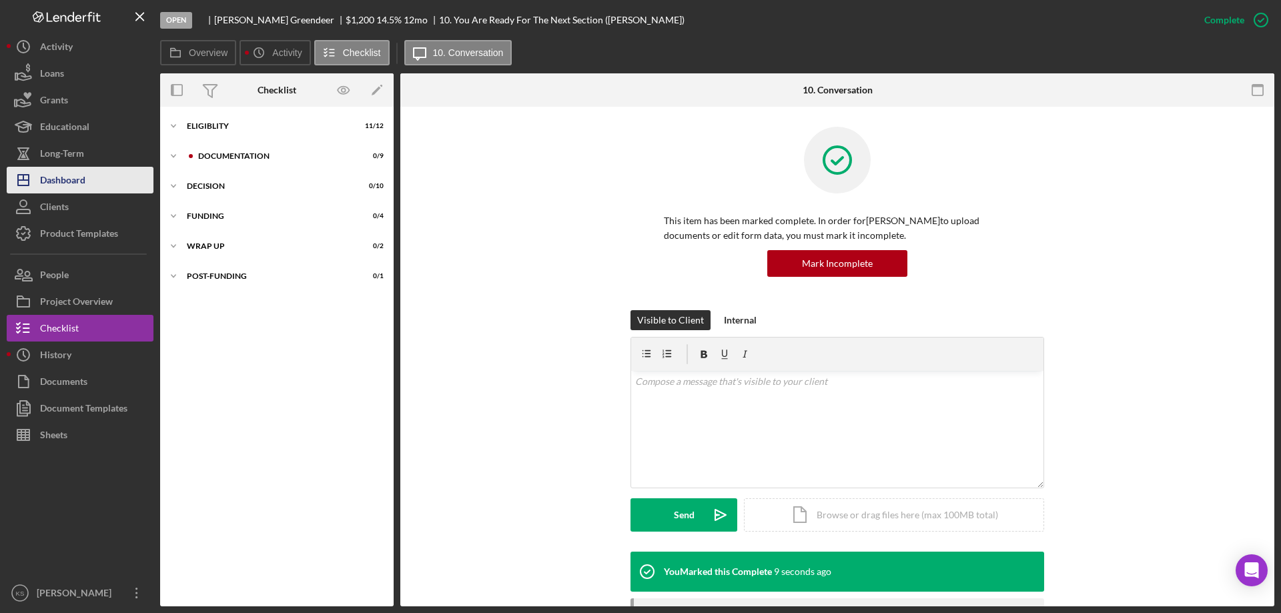
click at [75, 178] on div "Dashboard" at bounding box center [62, 182] width 45 height 30
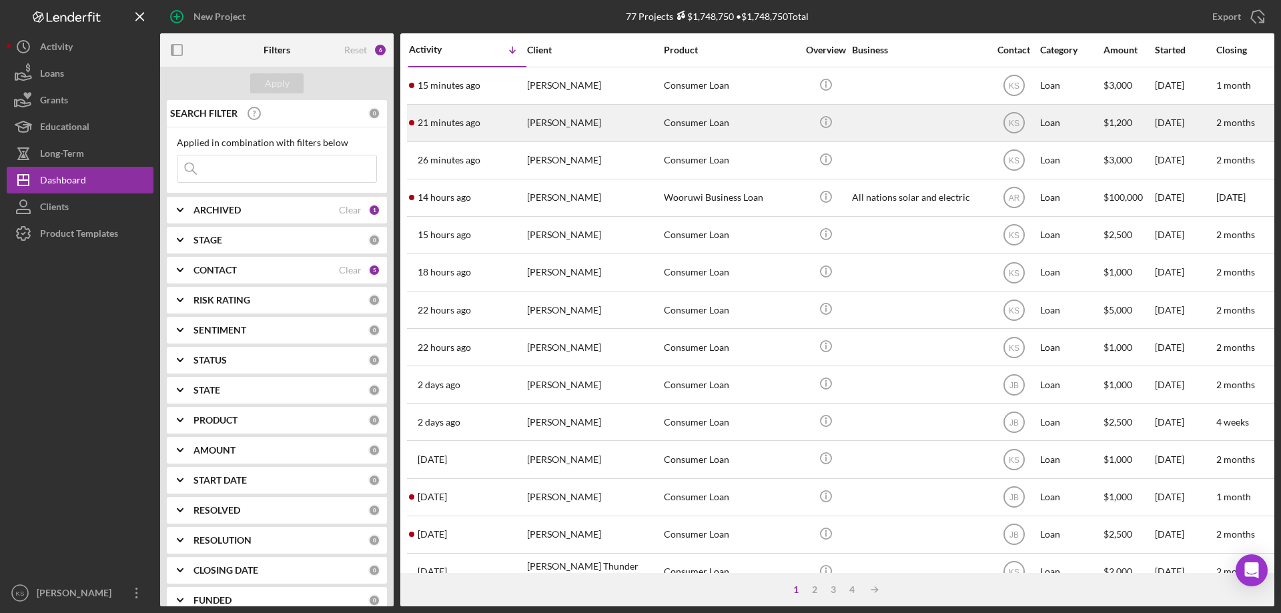
click at [594, 122] on div "[PERSON_NAME]" at bounding box center [593, 122] width 133 height 35
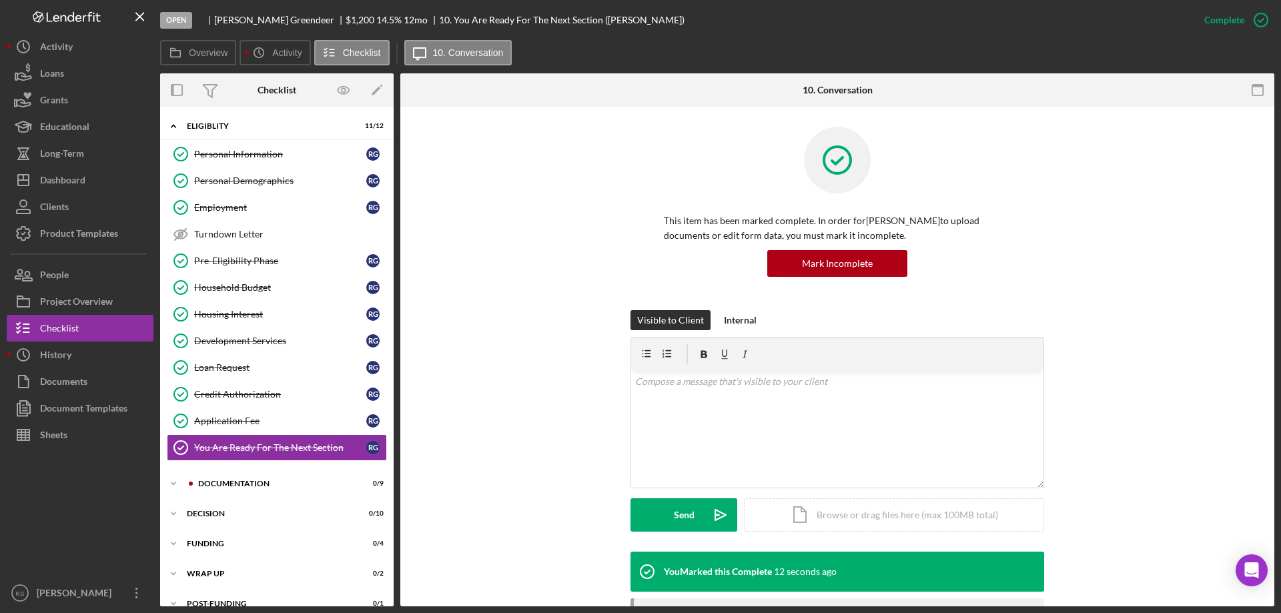
scroll to position [17, 0]
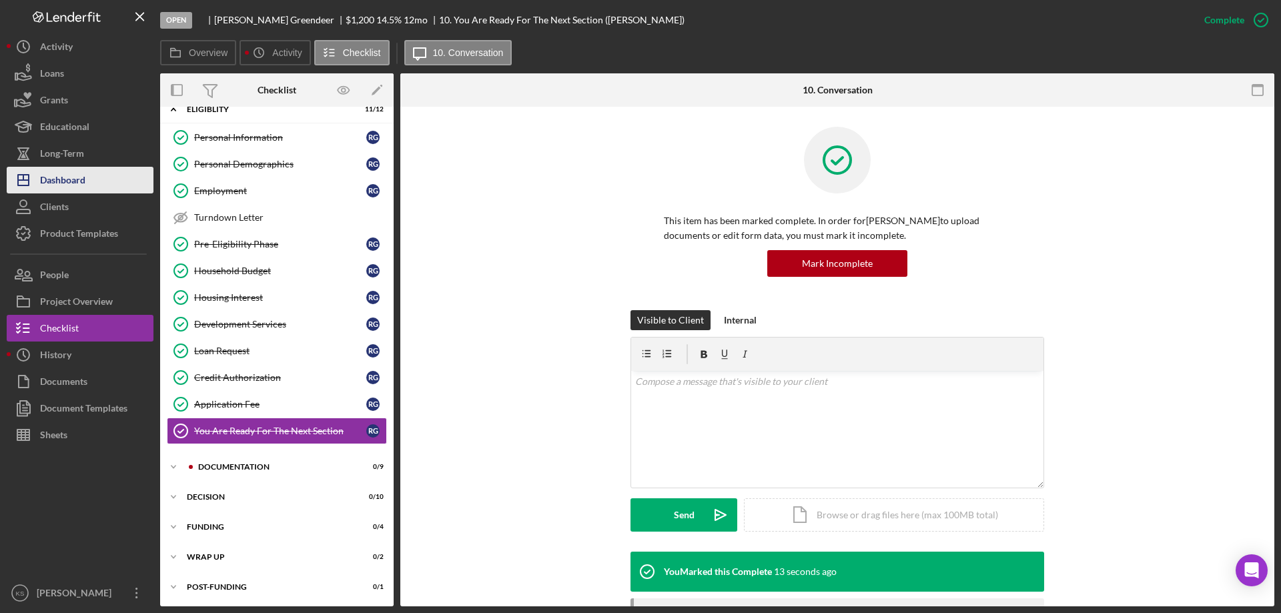
click at [75, 188] on div "Dashboard" at bounding box center [62, 182] width 45 height 30
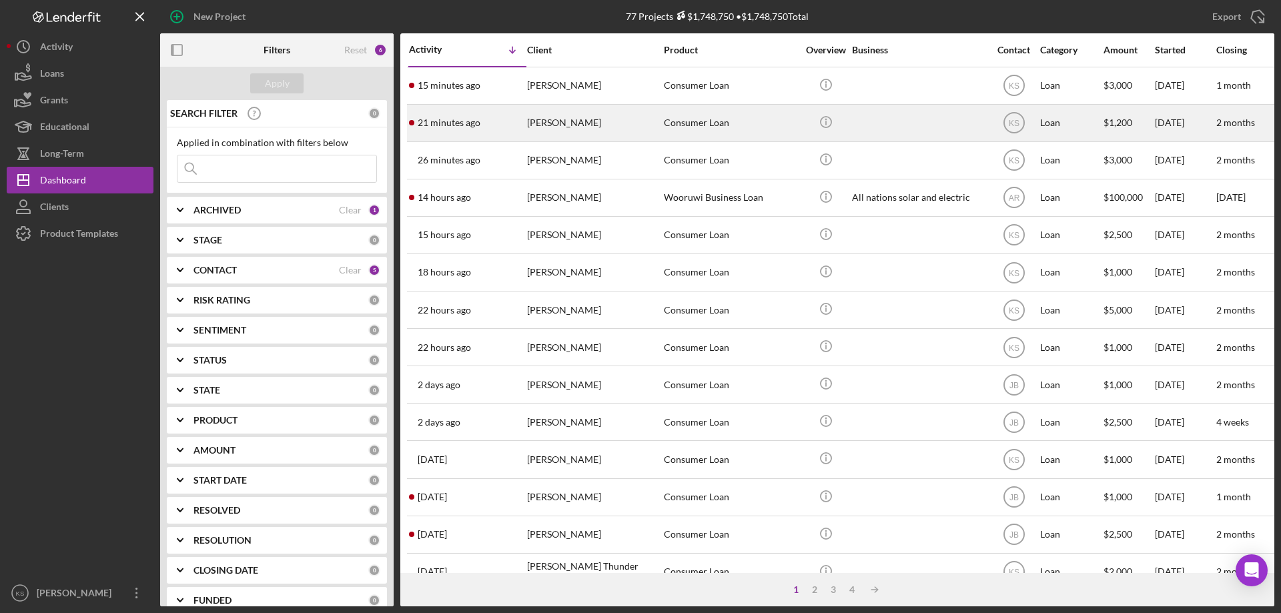
click at [1036, 123] on div "KS" at bounding box center [1014, 122] width 50 height 33
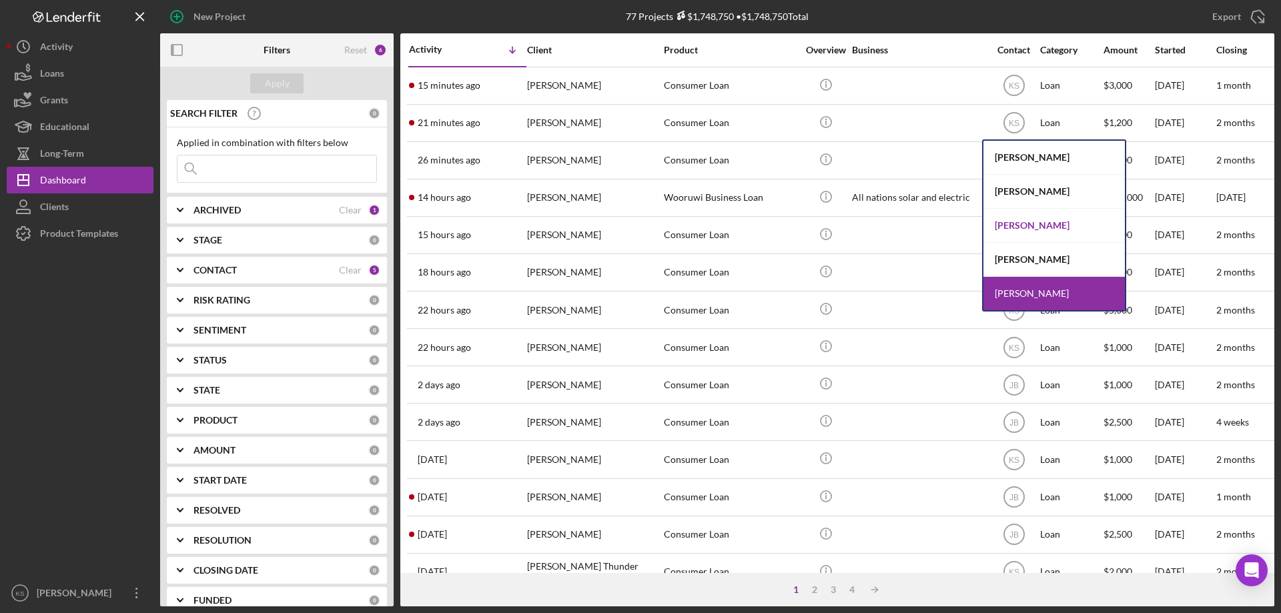
click at [1034, 228] on div "[PERSON_NAME]" at bounding box center [1054, 226] width 141 height 34
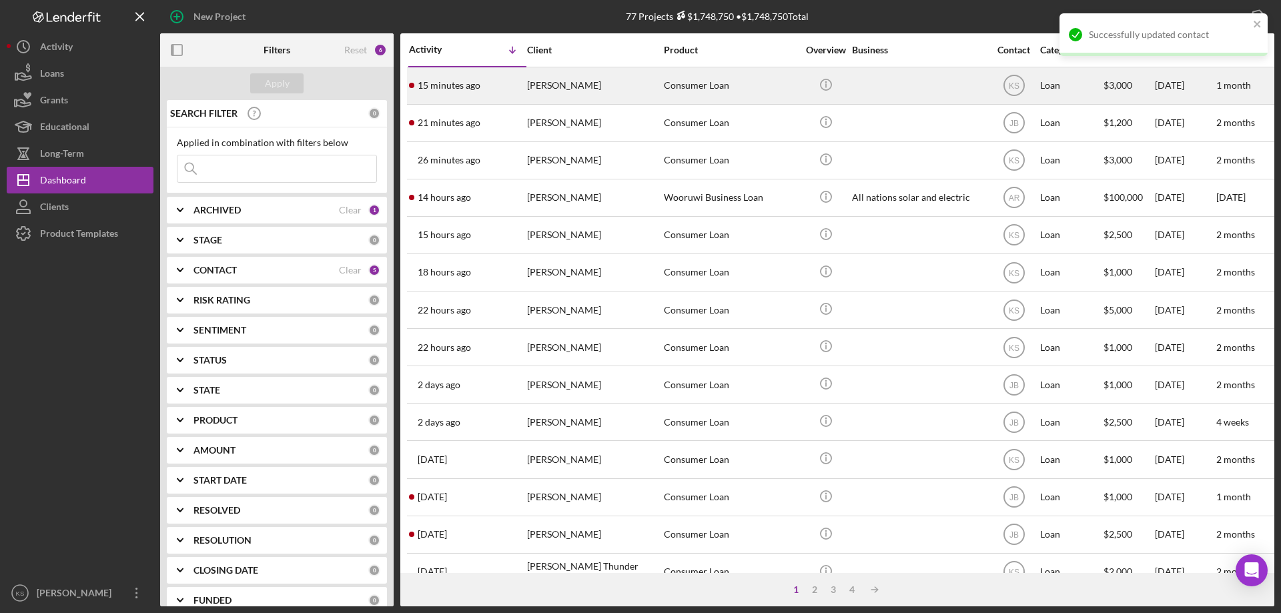
click at [572, 85] on div "[PERSON_NAME]" at bounding box center [593, 85] width 133 height 35
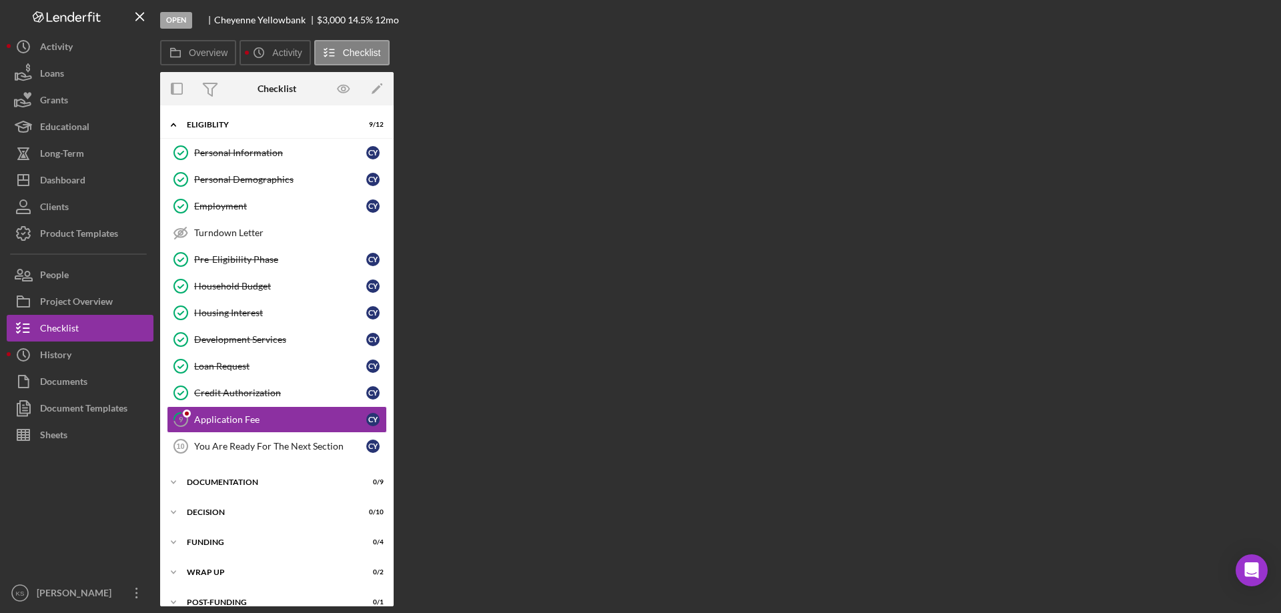
scroll to position [17, 0]
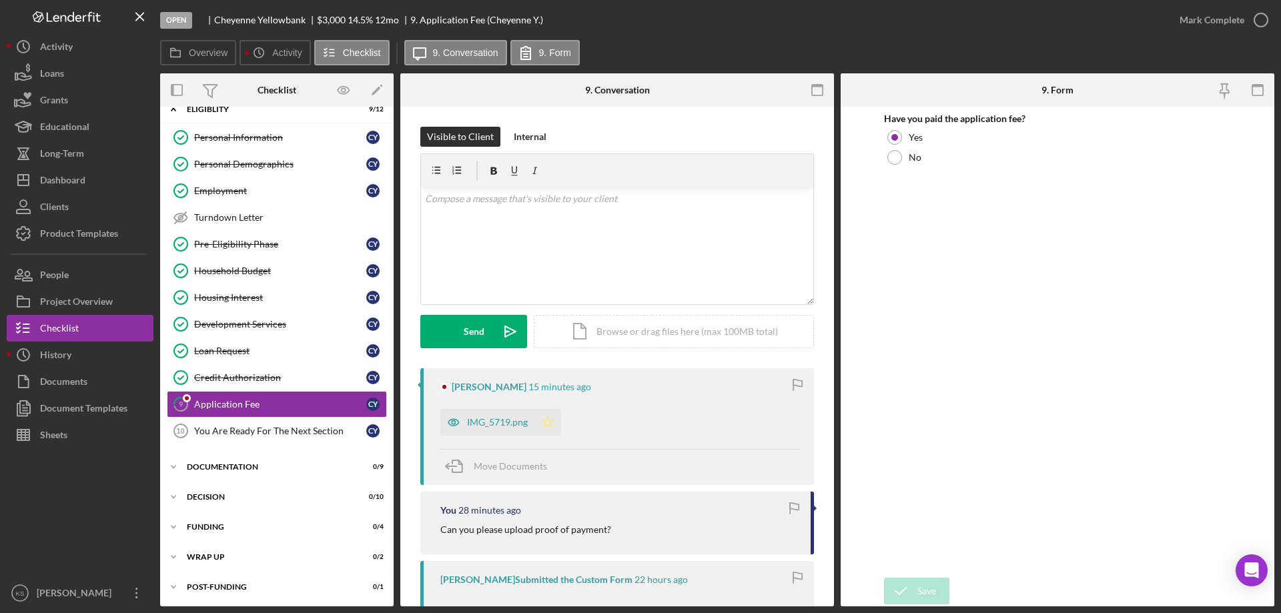
click at [542, 428] on icon "Icon/Star" at bounding box center [547, 422] width 27 height 27
click at [1189, 21] on div "Mark Complete" at bounding box center [1212, 20] width 65 height 27
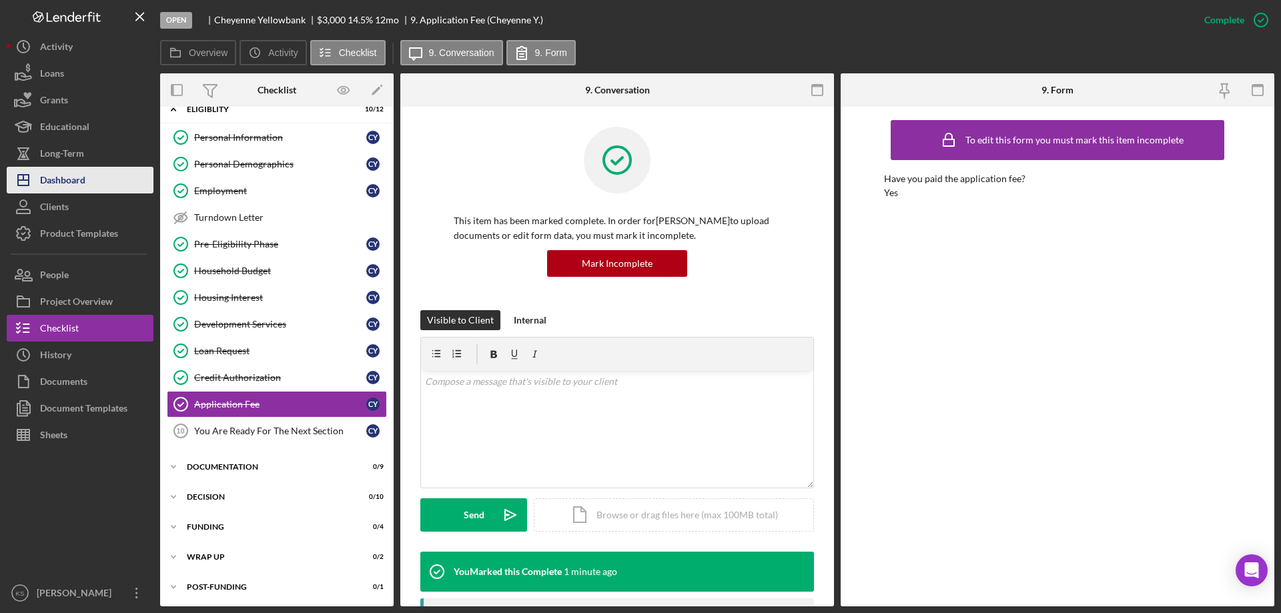
click at [79, 180] on div "Dashboard" at bounding box center [62, 182] width 45 height 30
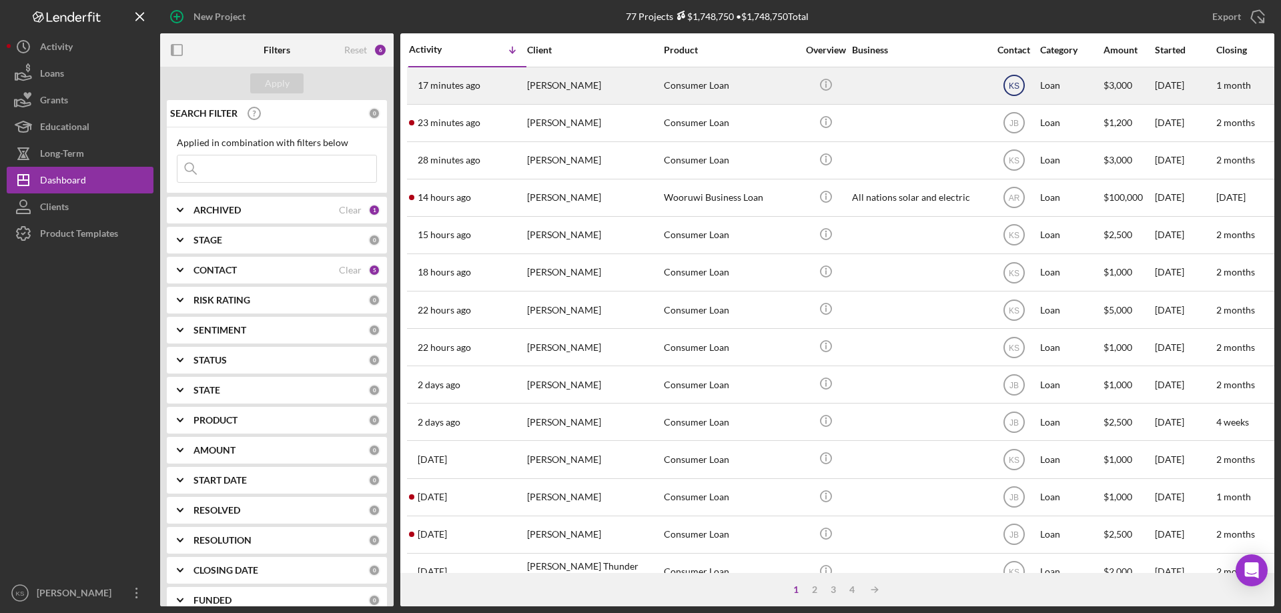
click at [1014, 81] on text "KS" at bounding box center [1013, 85] width 11 height 9
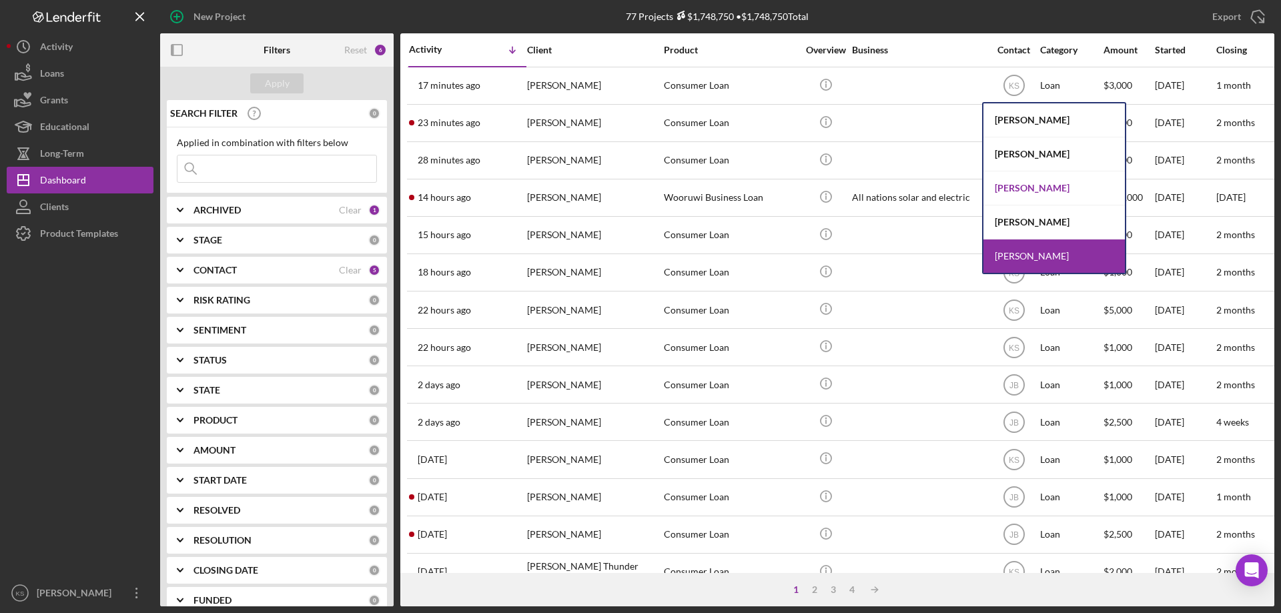
click at [1039, 192] on div "[PERSON_NAME]" at bounding box center [1054, 188] width 141 height 34
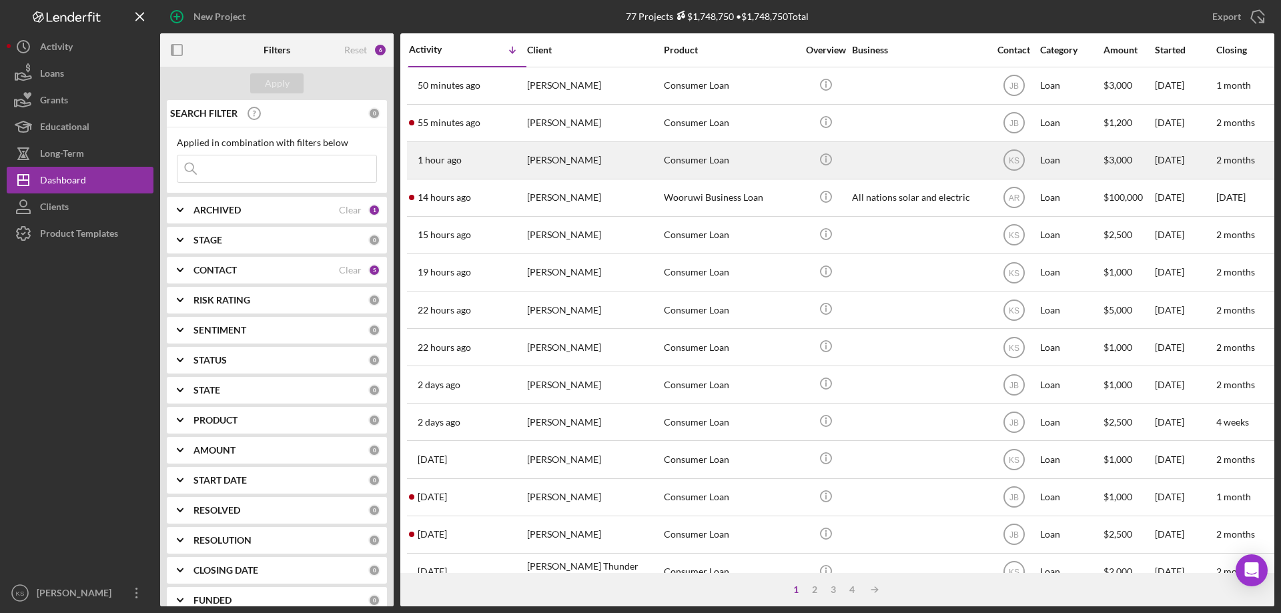
click at [572, 158] on div "[PERSON_NAME]" at bounding box center [593, 160] width 133 height 35
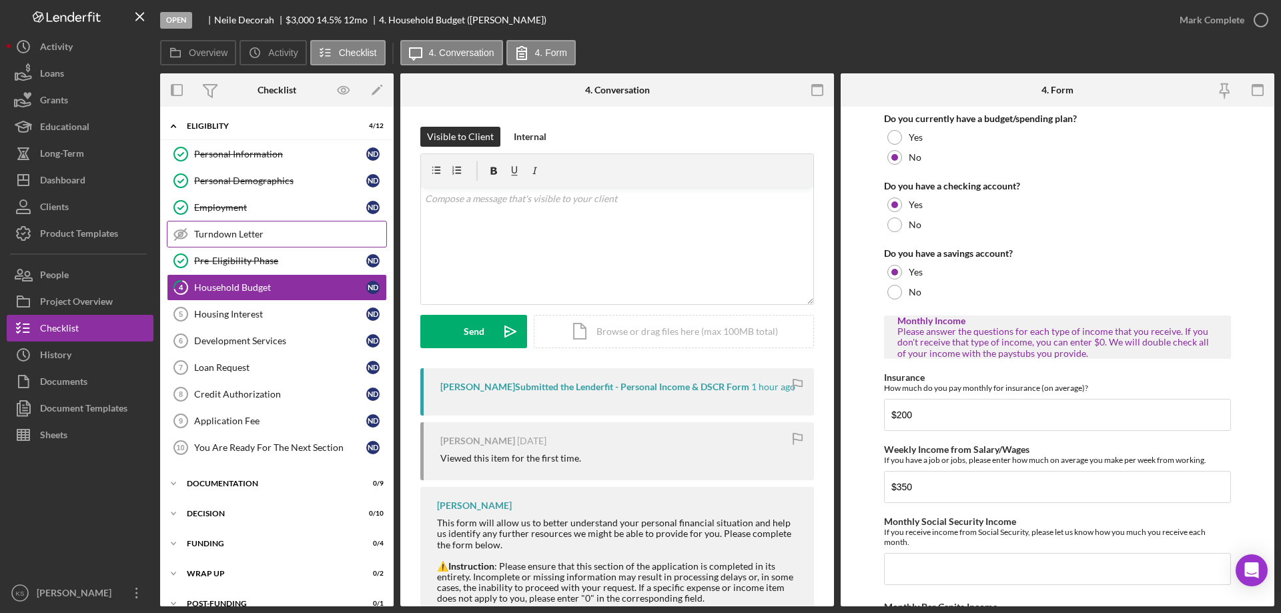
click at [276, 243] on link "Turndown Letter Turndown Letter" at bounding box center [277, 234] width 220 height 27
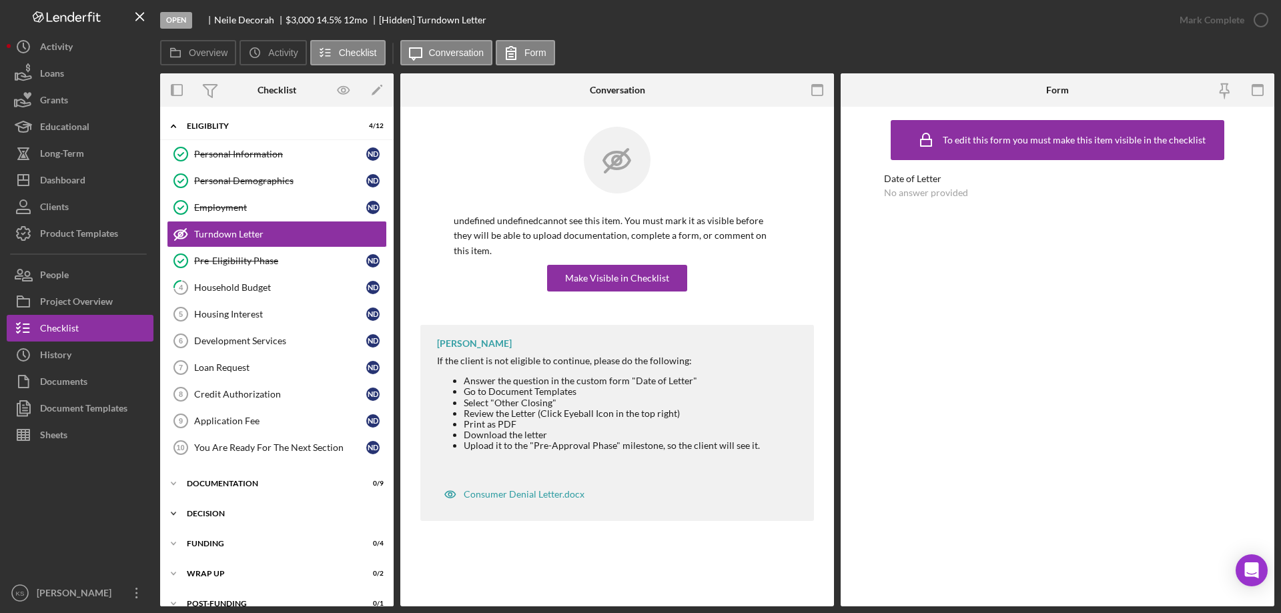
click at [216, 516] on div "Decision" at bounding box center [282, 514] width 190 height 8
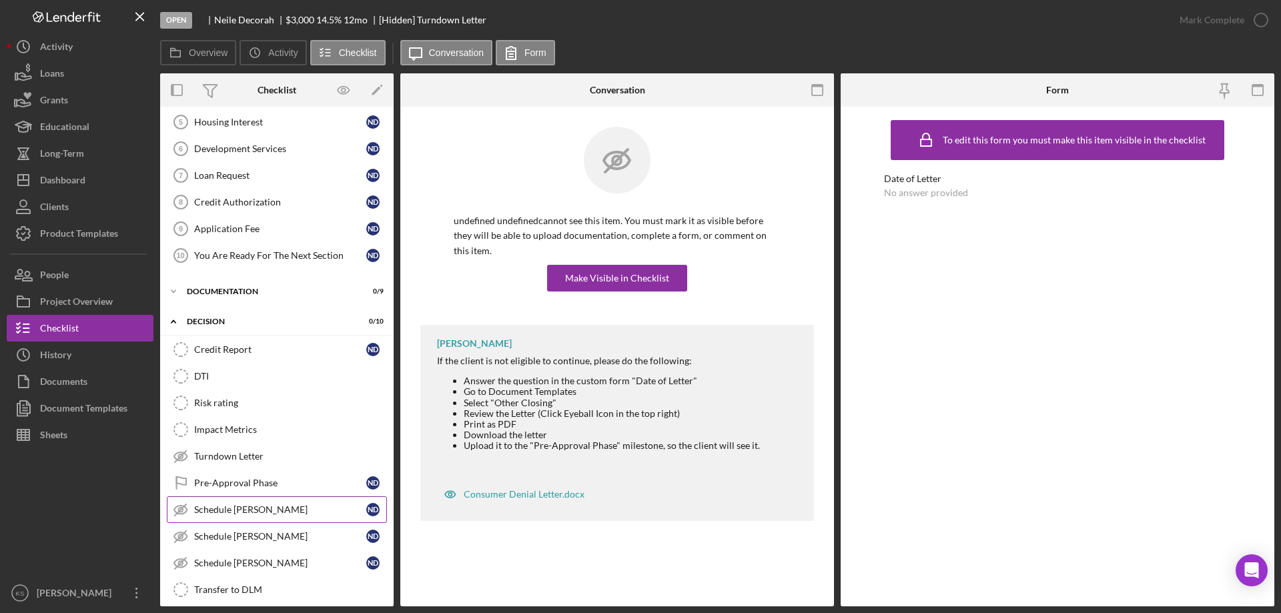
scroll to position [200, 0]
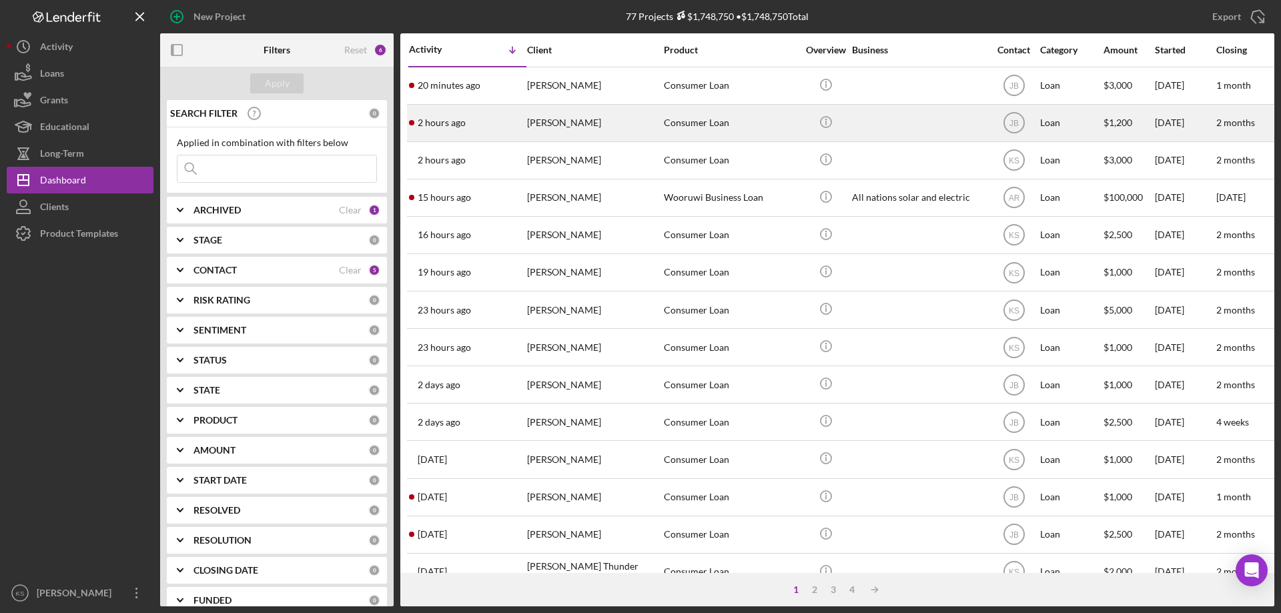
click at [599, 125] on div "[PERSON_NAME]" at bounding box center [593, 122] width 133 height 35
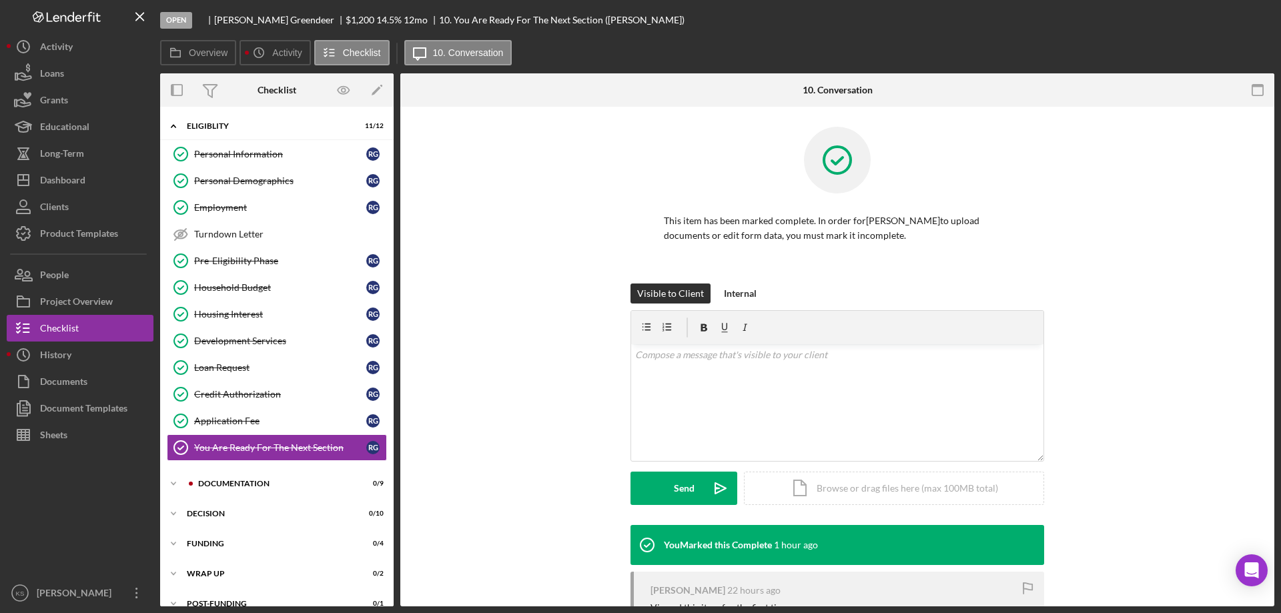
scroll to position [18, 0]
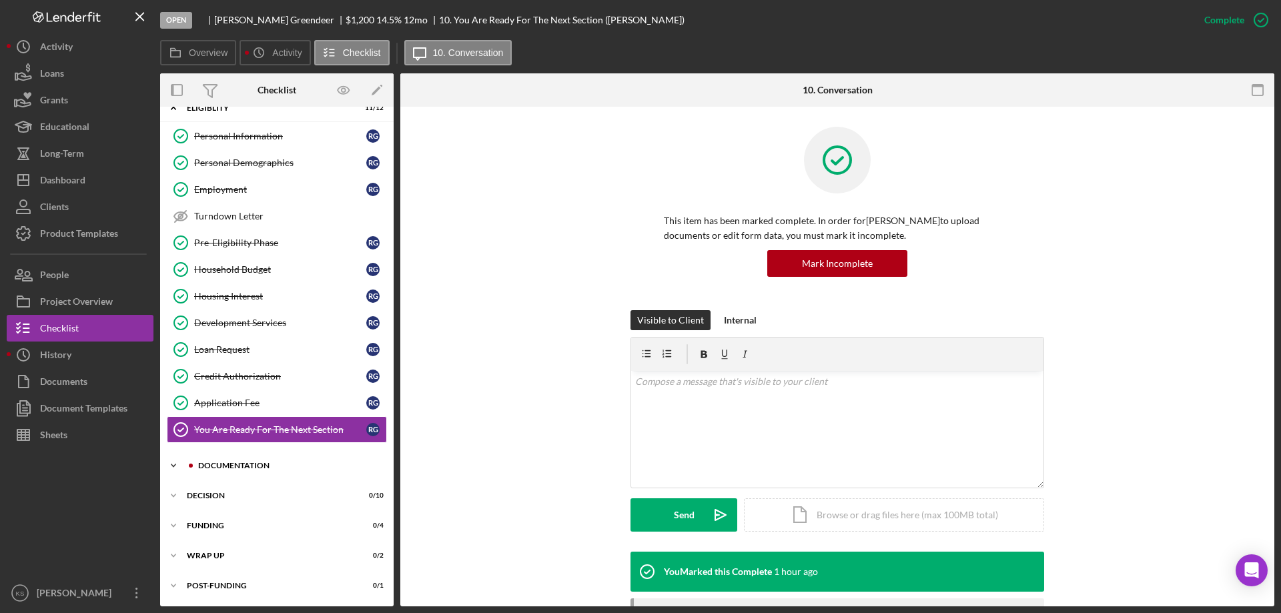
click at [230, 460] on div "Icon/Expander Documentation 0 / 9" at bounding box center [277, 465] width 234 height 27
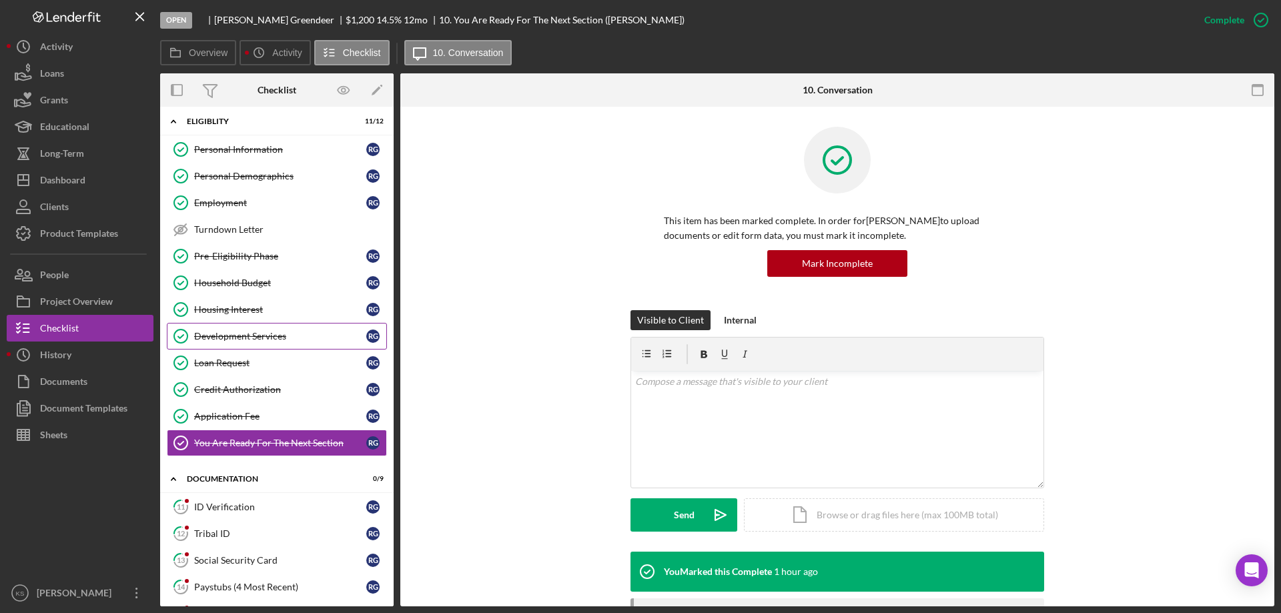
scroll to position [0, 0]
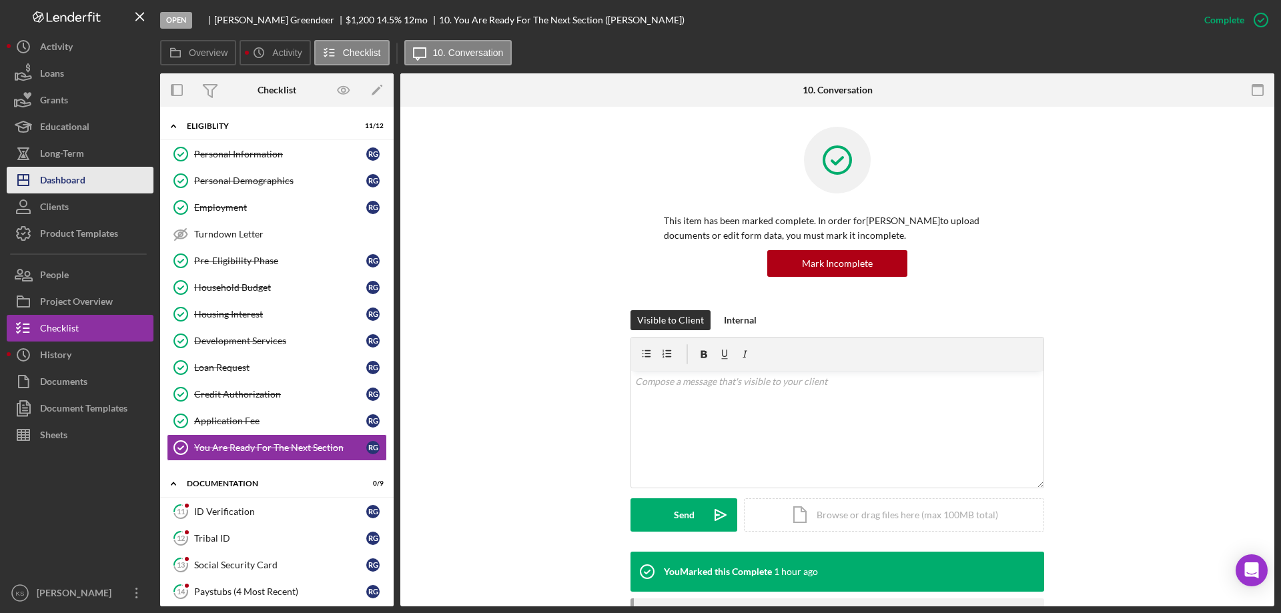
click at [69, 169] on div "Dashboard" at bounding box center [62, 182] width 45 height 30
